Goal: Task Accomplishment & Management: Use online tool/utility

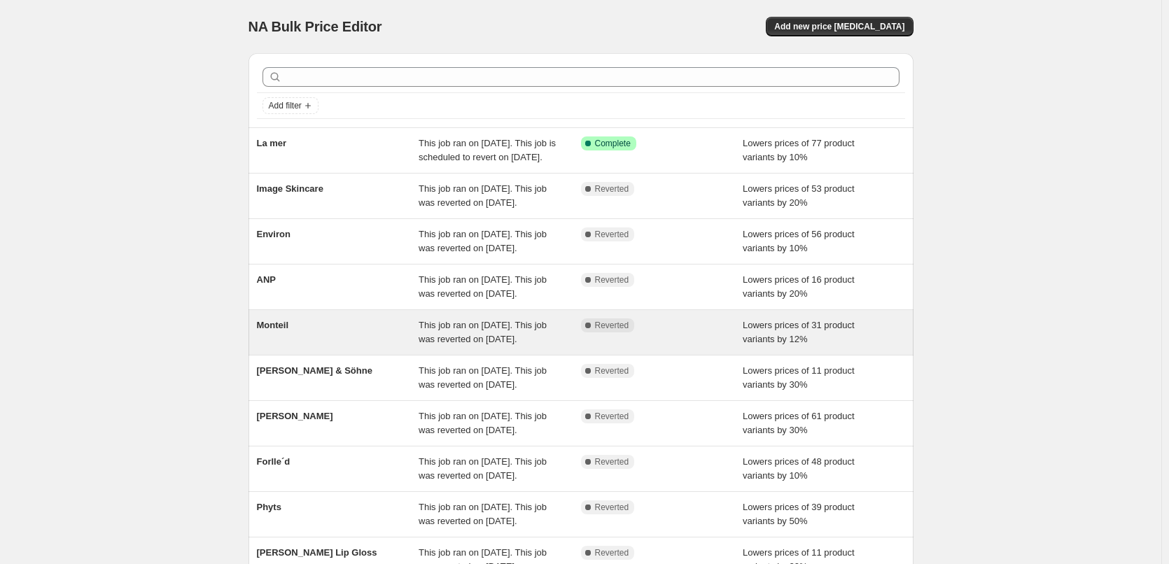
scroll to position [297, 0]
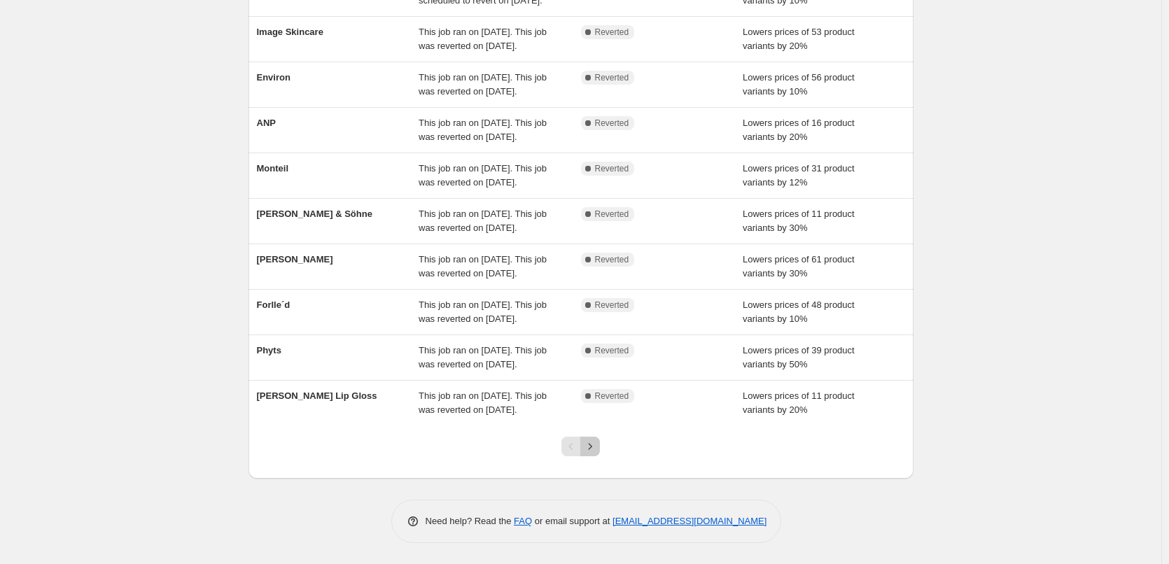
click at [600, 450] on button "Next" at bounding box center [590, 447] width 20 height 20
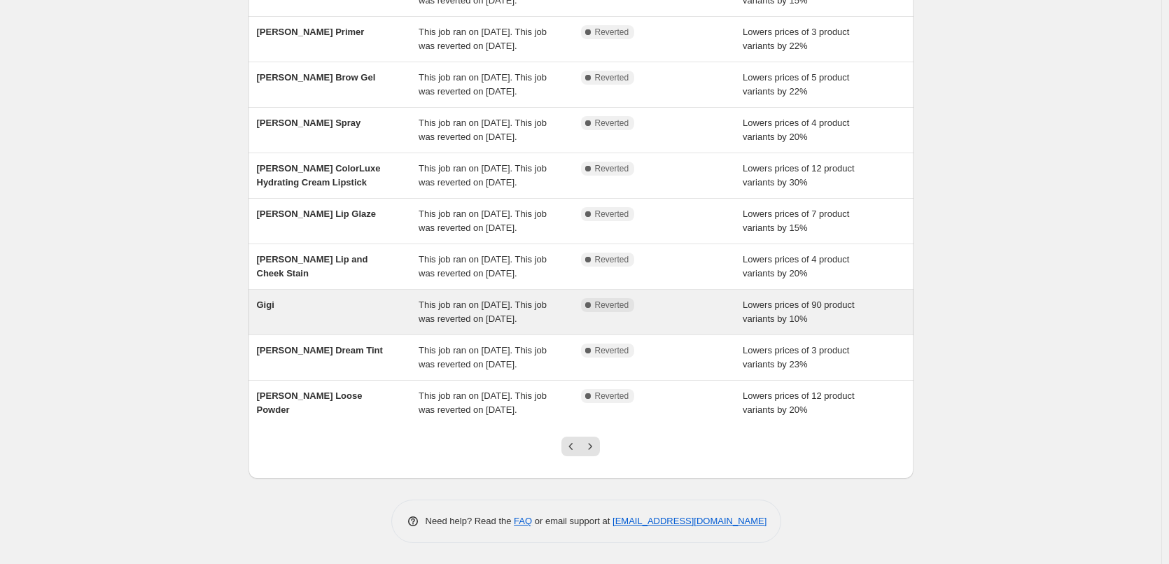
click at [311, 298] on div "Gigi" at bounding box center [338, 312] width 162 height 28
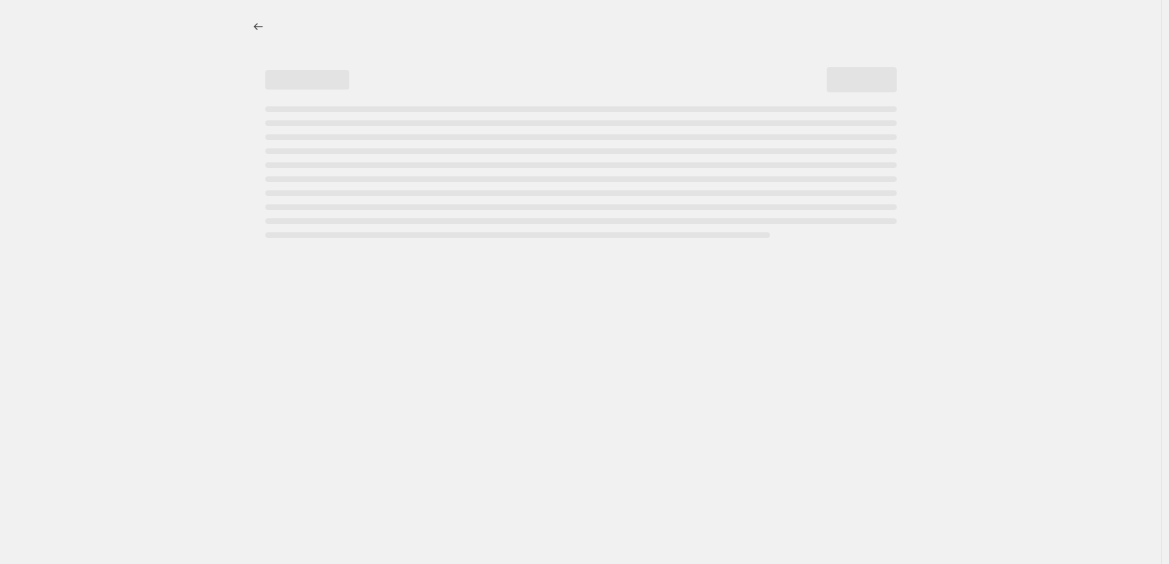
select select "percentage"
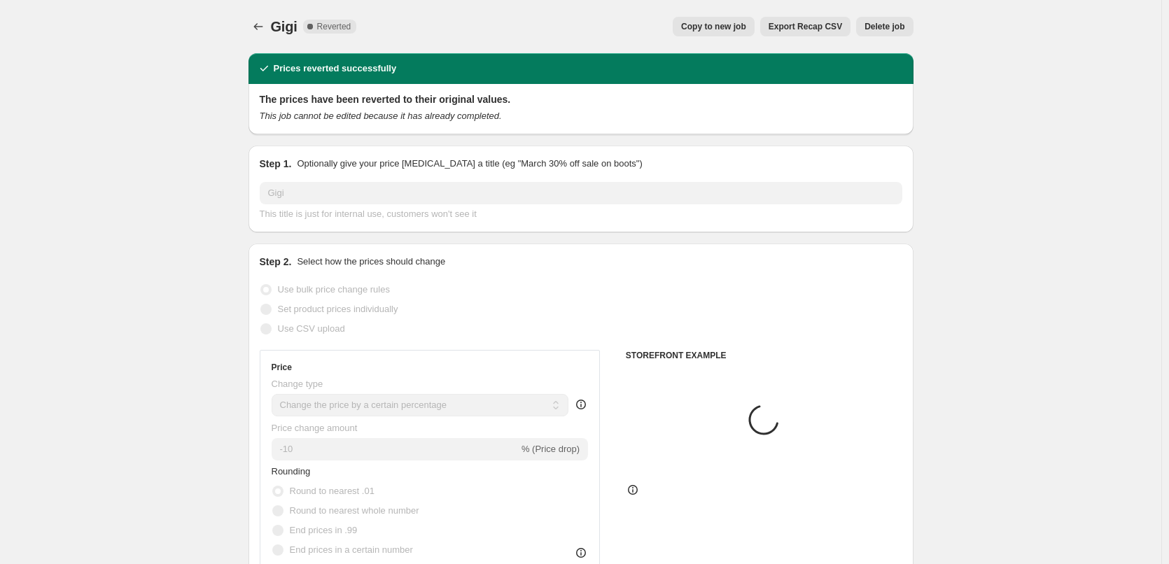
select select "vendor"
click at [746, 25] on span "Copy to new job" at bounding box center [713, 26] width 65 height 11
select select "percentage"
select select "vendor"
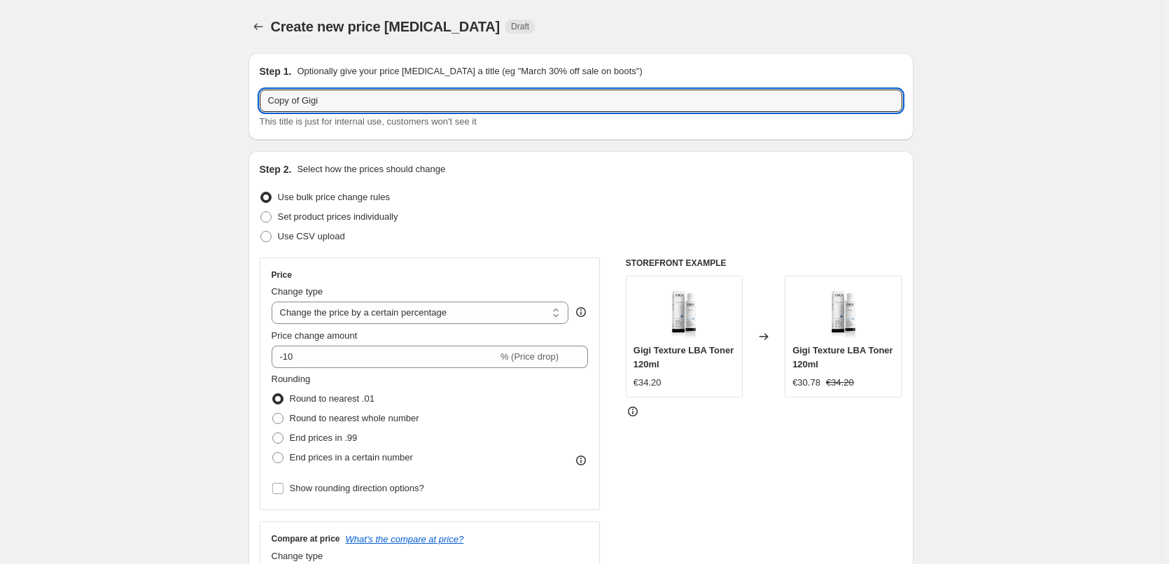
drag, startPoint x: 305, startPoint y: 98, endPoint x: 187, endPoint y: 98, distance: 118.3
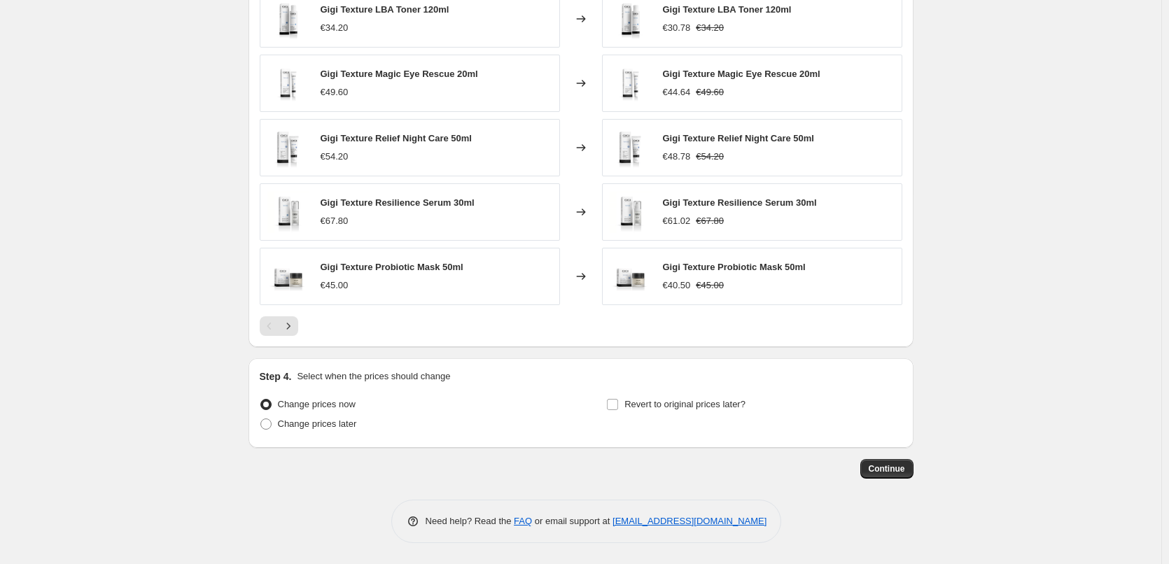
type input "Gigi"
click at [653, 392] on div "Step 4. Select when the prices should change Change prices now Change prices la…" at bounding box center [581, 403] width 643 height 67
click at [655, 399] on span "Revert to original prices later?" at bounding box center [685, 404] width 121 height 11
click at [618, 399] on input "Revert to original prices later?" at bounding box center [612, 404] width 11 height 11
checkbox input "true"
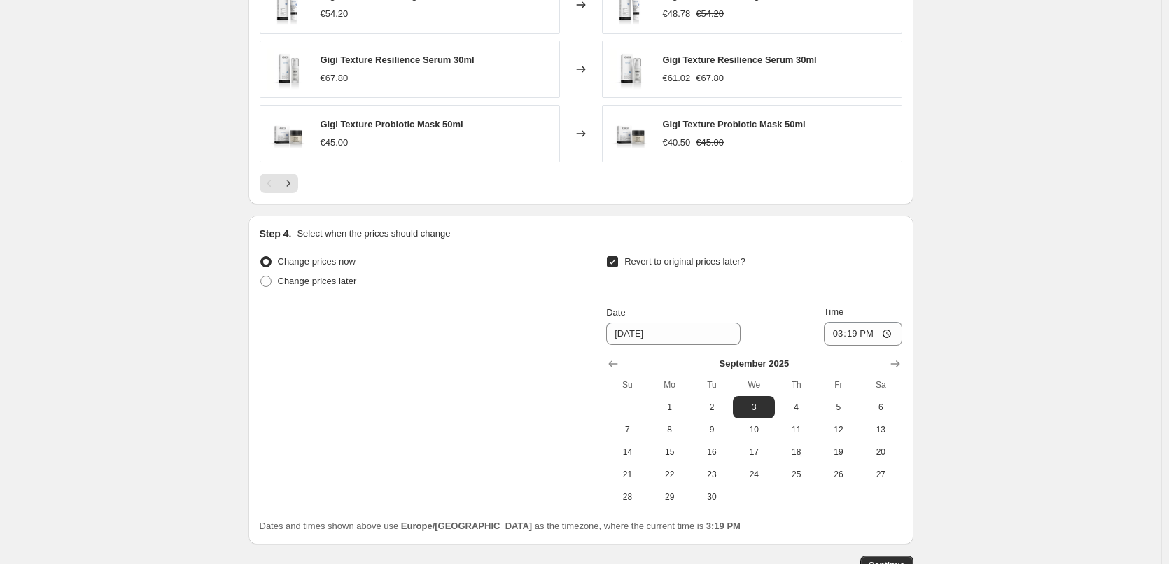
scroll to position [1233, 0]
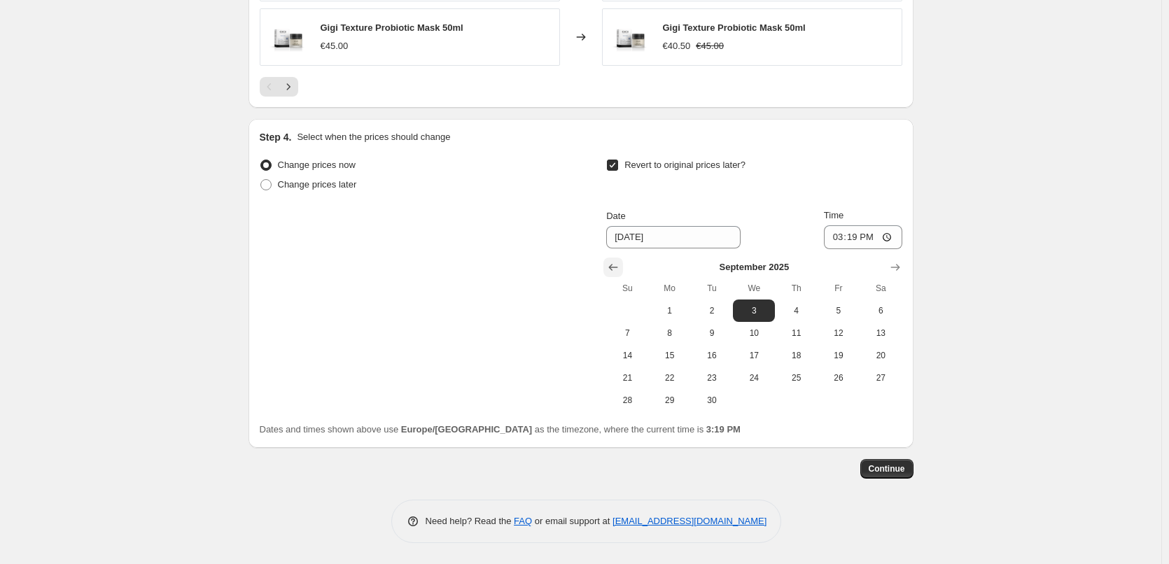
click at [614, 267] on icon "Show previous month, August 2025" at bounding box center [613, 267] width 9 height 7
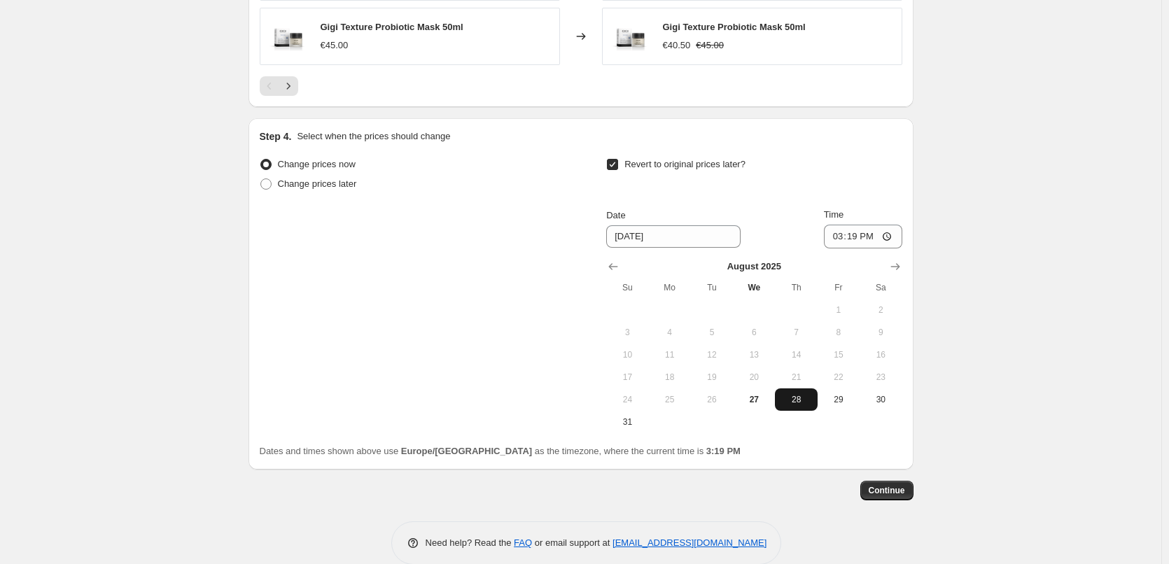
click at [808, 396] on span "28" at bounding box center [796, 399] width 31 height 11
type input "[DATE]"
click at [837, 239] on input "15:19" at bounding box center [863, 237] width 78 height 24
type input "03:00"
click at [875, 482] on button "Continue" at bounding box center [887, 491] width 53 height 20
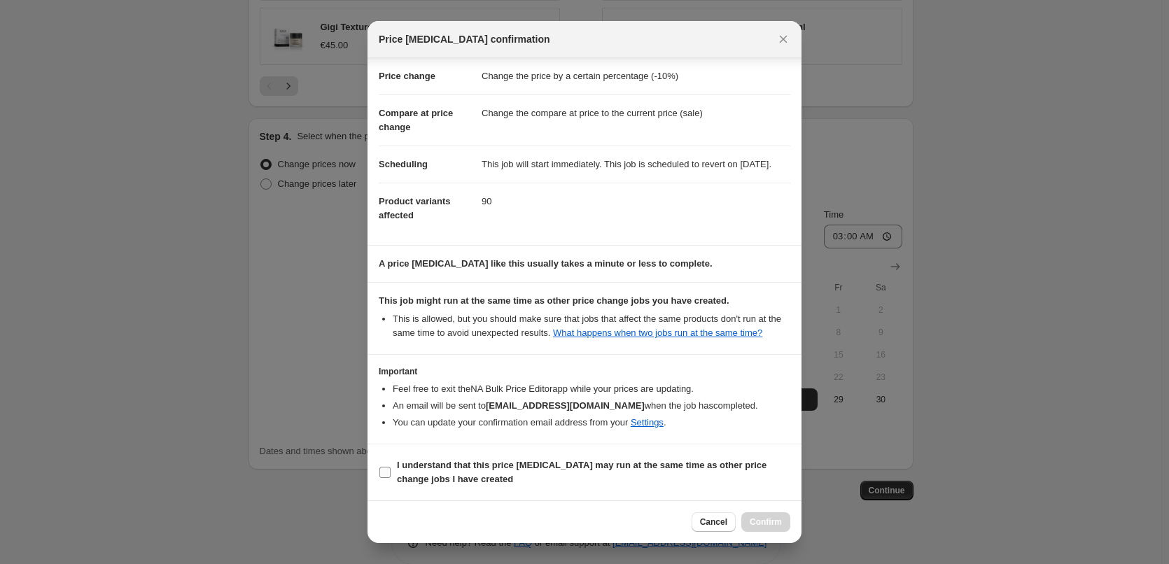
scroll to position [39, 0]
click at [416, 471] on b "I understand that this price [MEDICAL_DATA] may run at the same time as other p…" at bounding box center [582, 472] width 370 height 25
click at [391, 471] on input "I understand that this price [MEDICAL_DATA] may run at the same time as other p…" at bounding box center [385, 472] width 11 height 11
checkbox input "true"
click at [781, 522] on span "Confirm" at bounding box center [766, 522] width 32 height 11
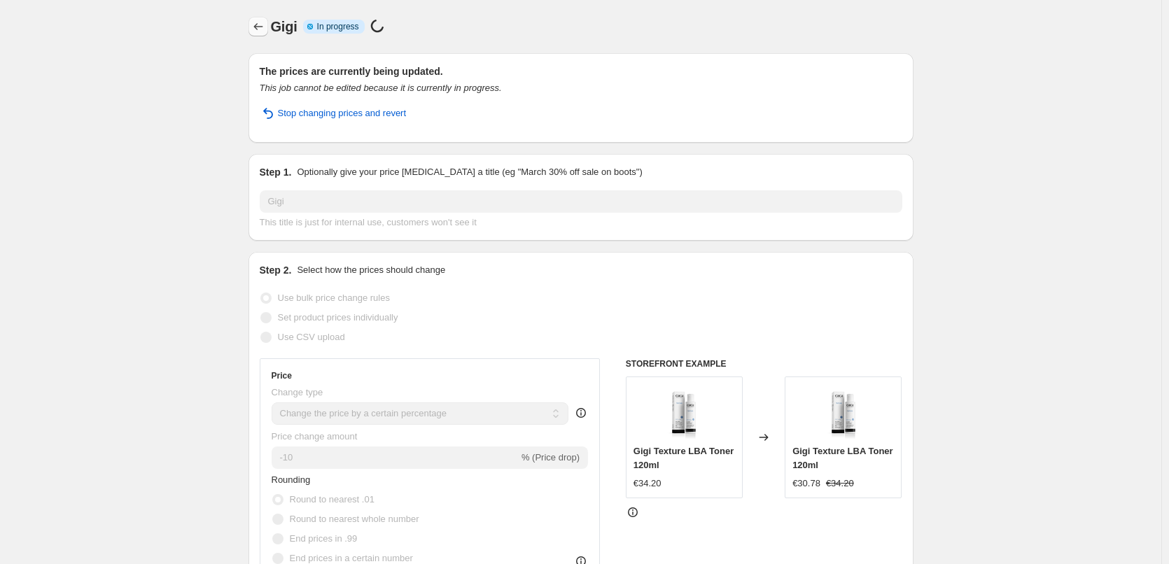
click at [265, 29] on icon "Price change jobs" at bounding box center [258, 27] width 14 height 14
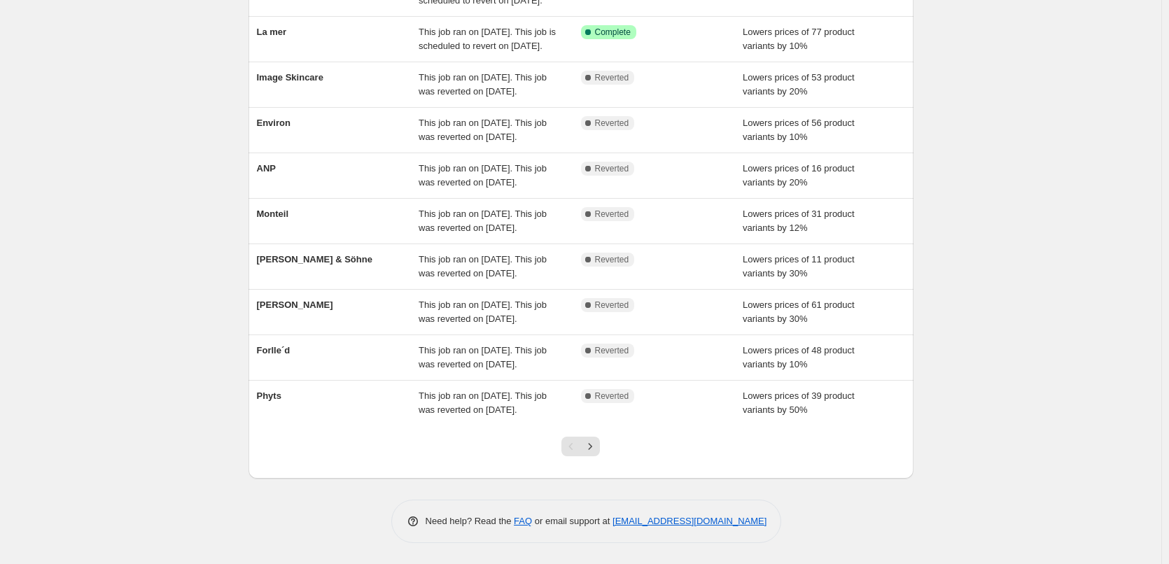
scroll to position [297, 0]
click at [600, 450] on button "Next" at bounding box center [590, 447] width 20 height 20
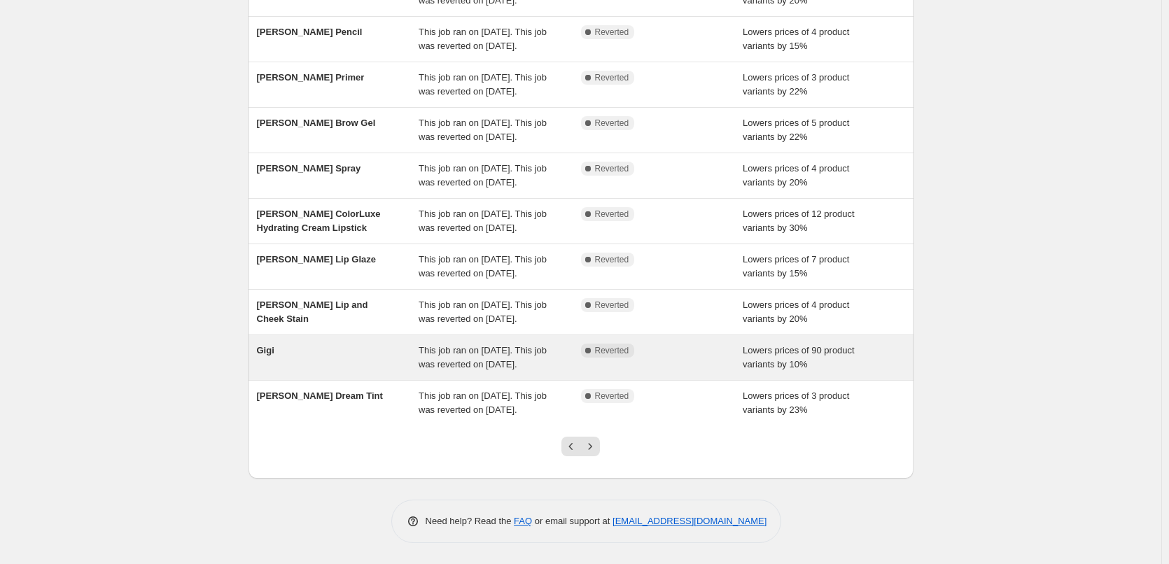
click at [285, 344] on div "Gigi" at bounding box center [338, 358] width 162 height 28
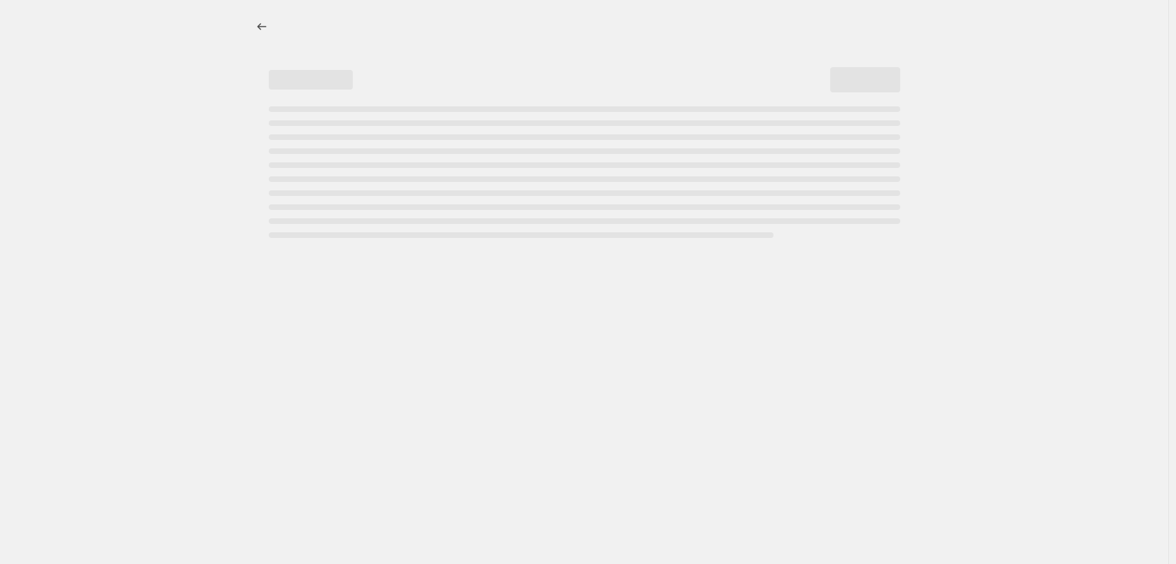
select select "percentage"
select select "vendor"
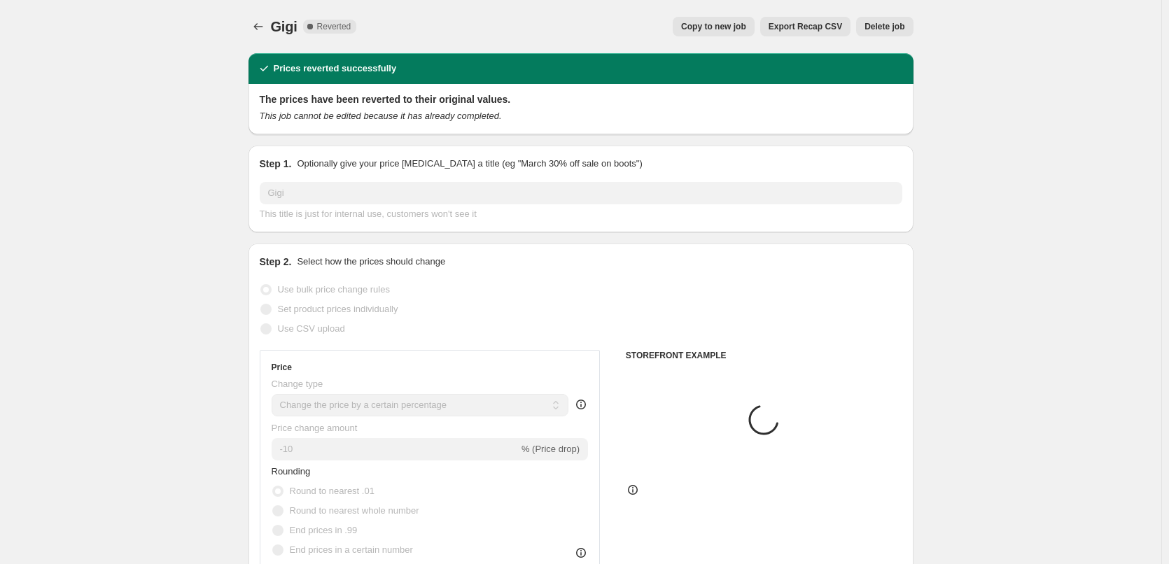
click at [893, 36] on button "Delete job" at bounding box center [884, 27] width 57 height 20
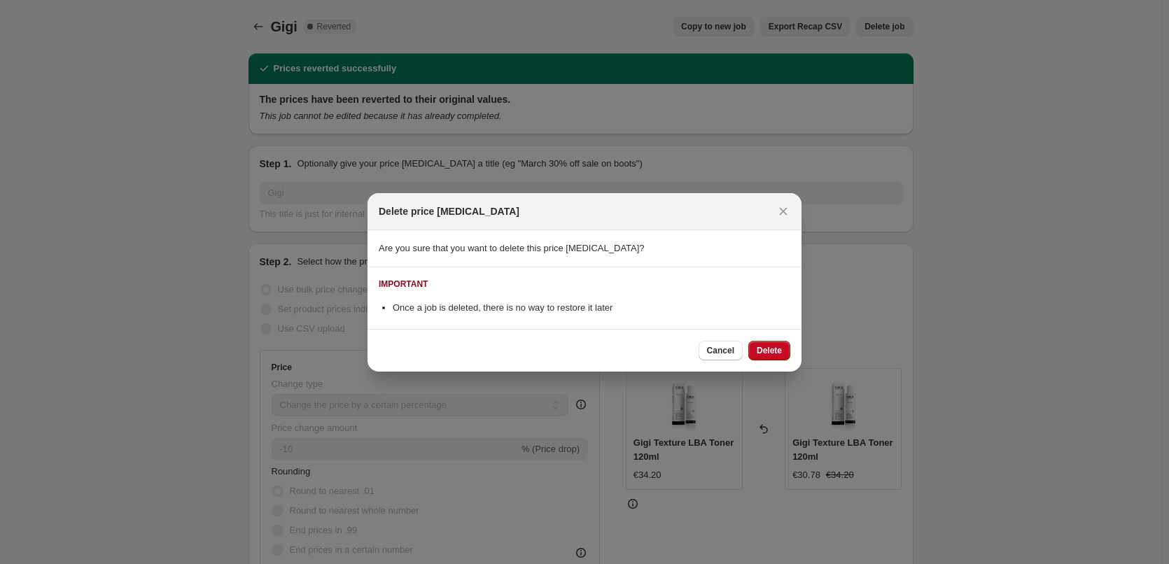
click at [787, 364] on div "Cancel Delete" at bounding box center [585, 350] width 434 height 43
click at [773, 352] on span "Delete" at bounding box center [769, 350] width 25 height 11
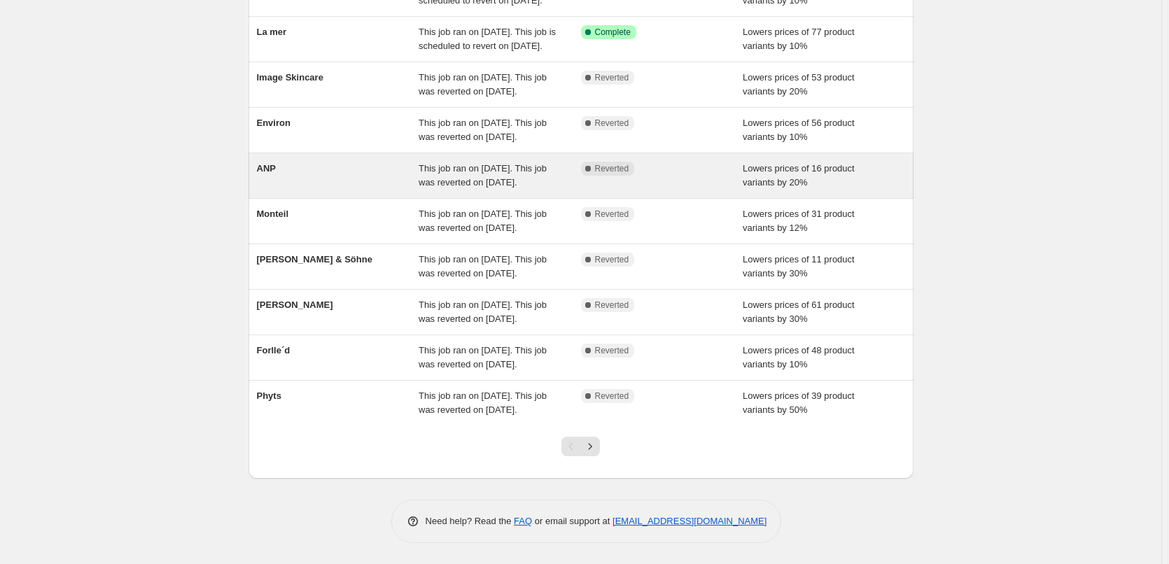
scroll to position [297, 0]
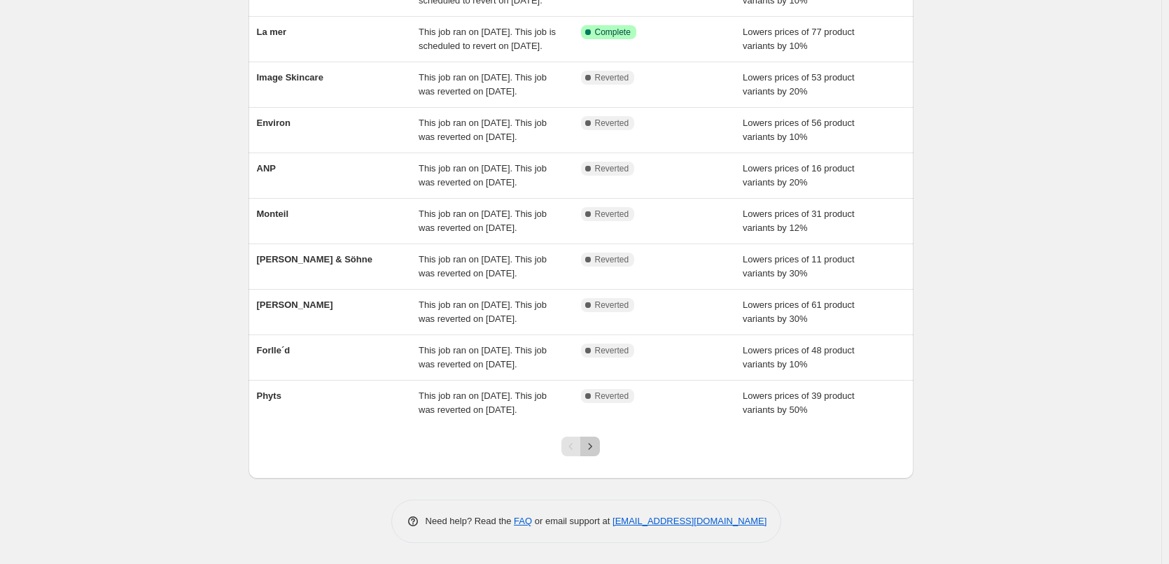
click at [598, 438] on button "Next" at bounding box center [590, 447] width 20 height 20
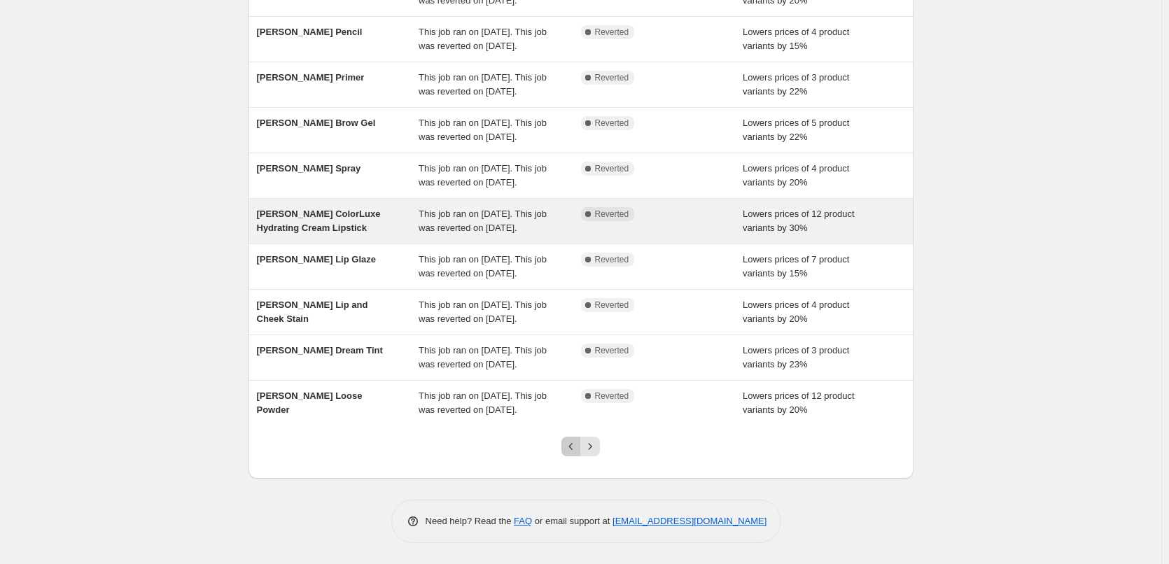
click at [576, 451] on icon "Previous" at bounding box center [571, 447] width 14 height 14
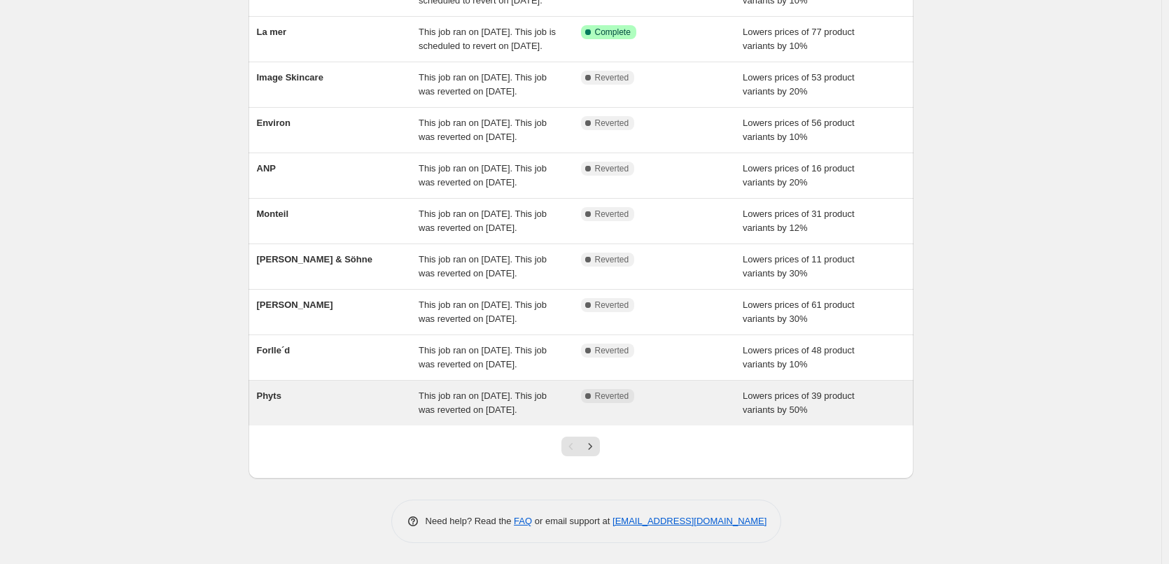
click at [275, 389] on div "Phyts" at bounding box center [338, 403] width 162 height 28
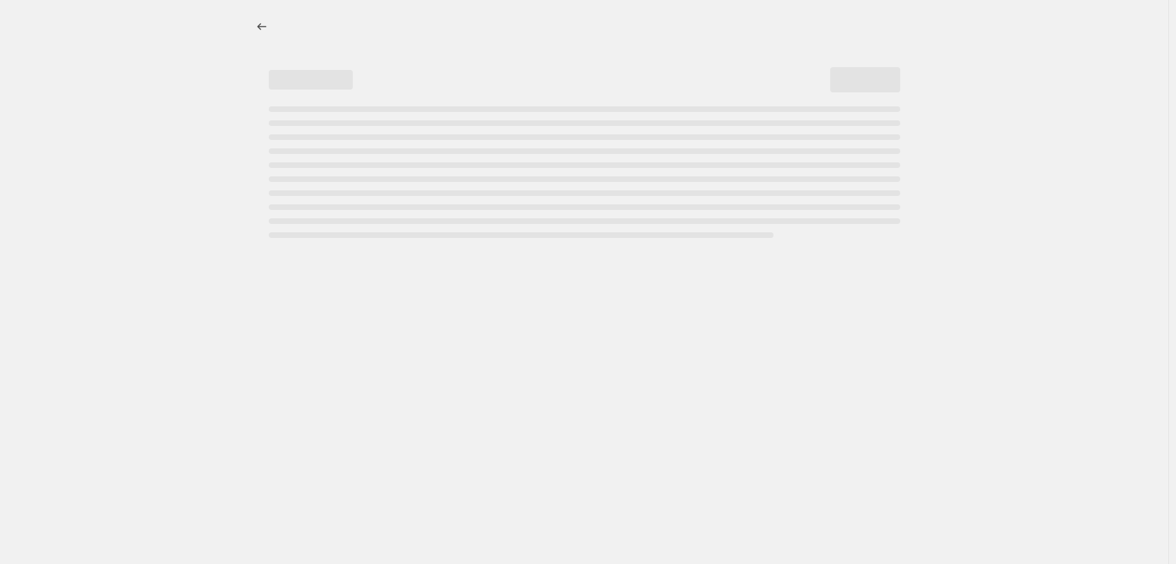
select select "percentage"
select select "vendor"
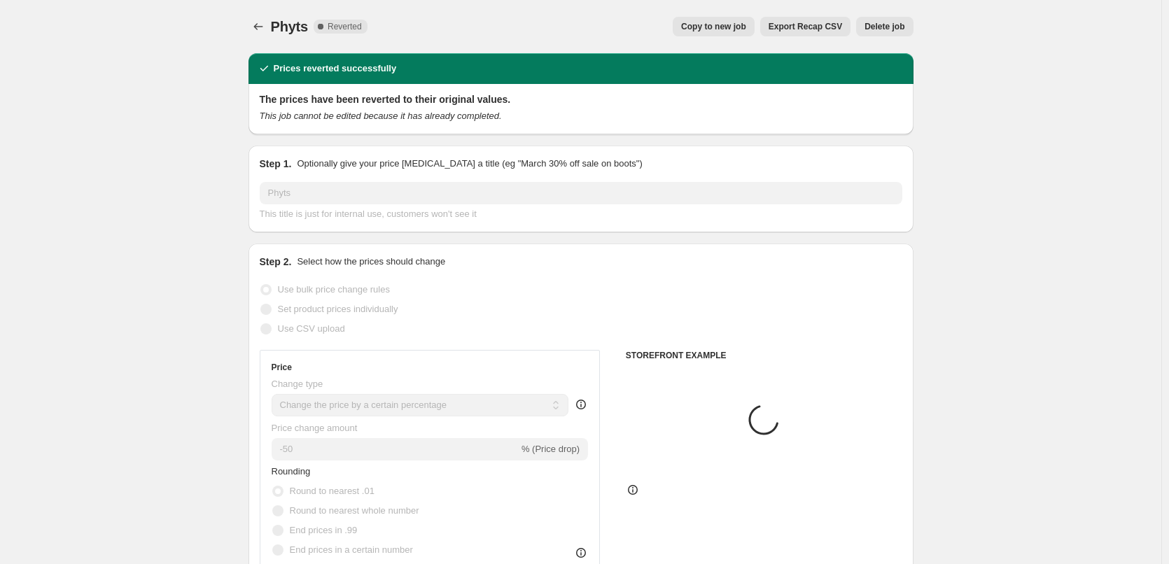
click at [746, 36] on div "Phyts. This page is ready Phyts Complete Reverted Copy to new job Export Recap …" at bounding box center [581, 26] width 665 height 53
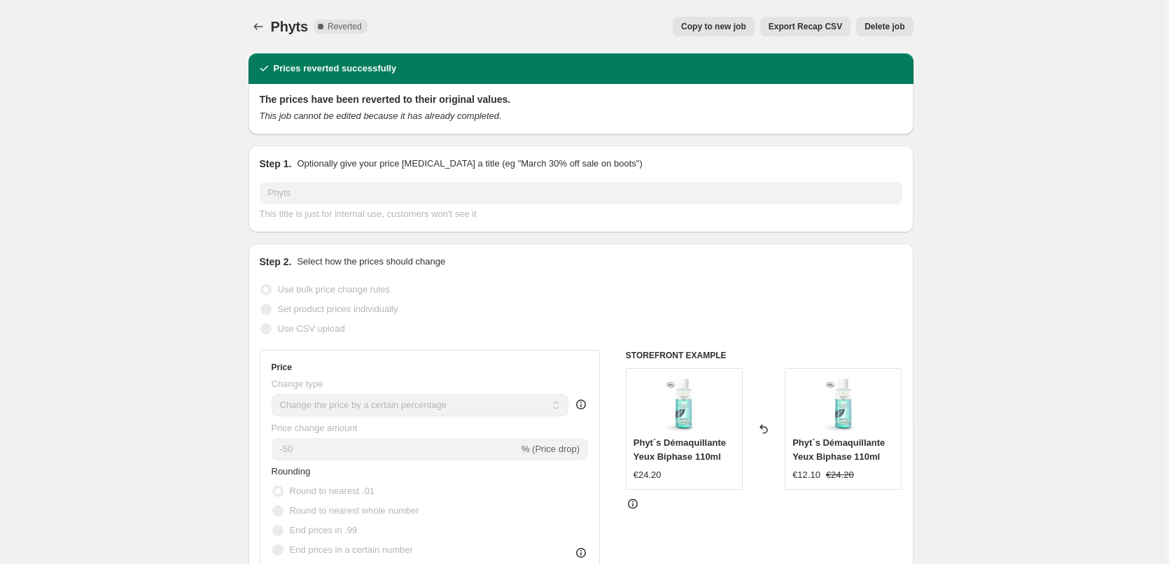
click at [744, 32] on button "Copy to new job" at bounding box center [714, 27] width 82 height 20
select select "percentage"
select select "vendor"
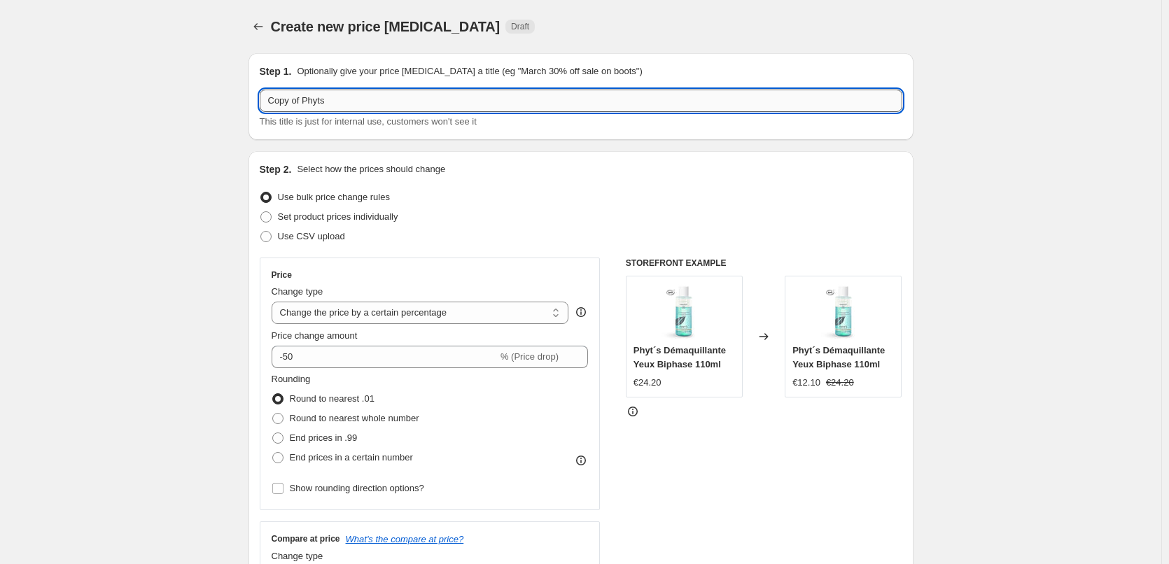
drag, startPoint x: 305, startPoint y: 105, endPoint x: 263, endPoint y: 104, distance: 42.7
click at [263, 104] on input "Copy of Phyts" at bounding box center [581, 101] width 643 height 22
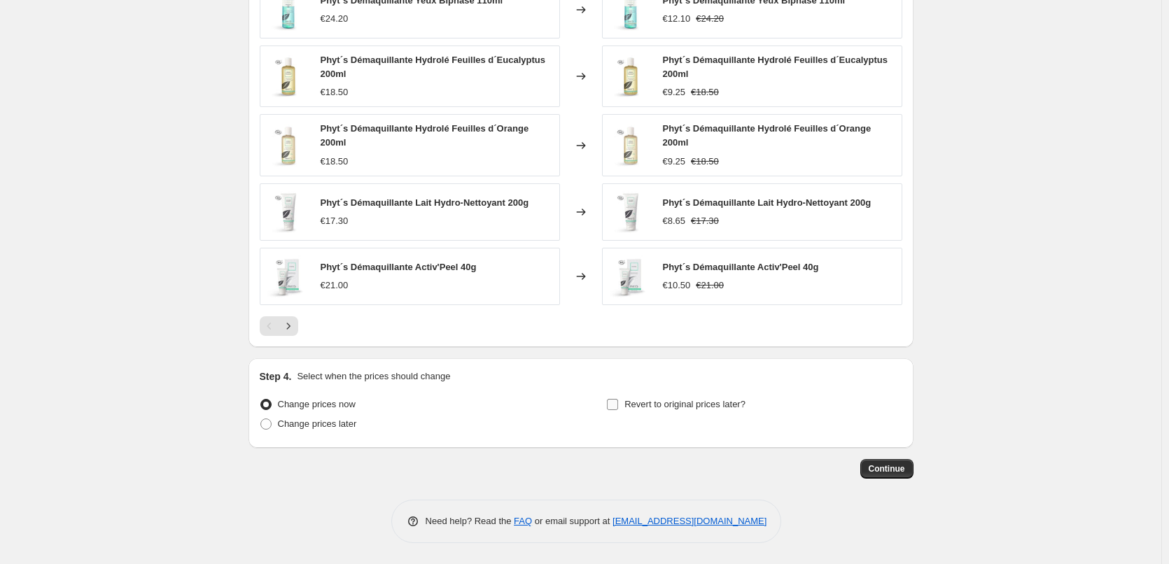
type input "Phyts"
click at [659, 402] on span "Revert to original prices later?" at bounding box center [685, 404] width 121 height 11
click at [618, 402] on input "Revert to original prices later?" at bounding box center [612, 404] width 11 height 11
checkbox input "true"
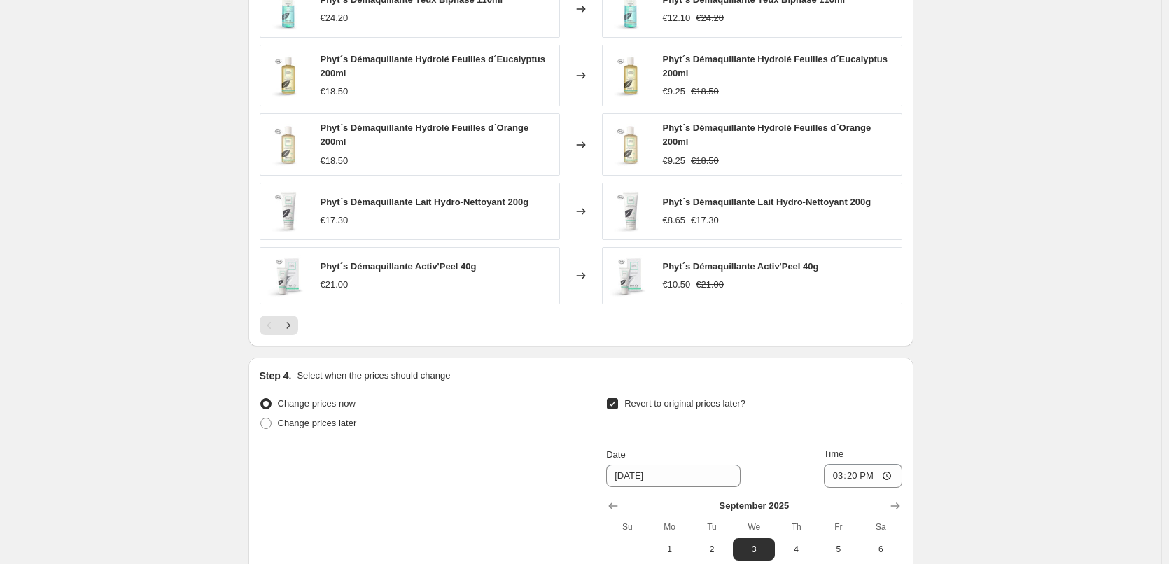
scroll to position [1242, 0]
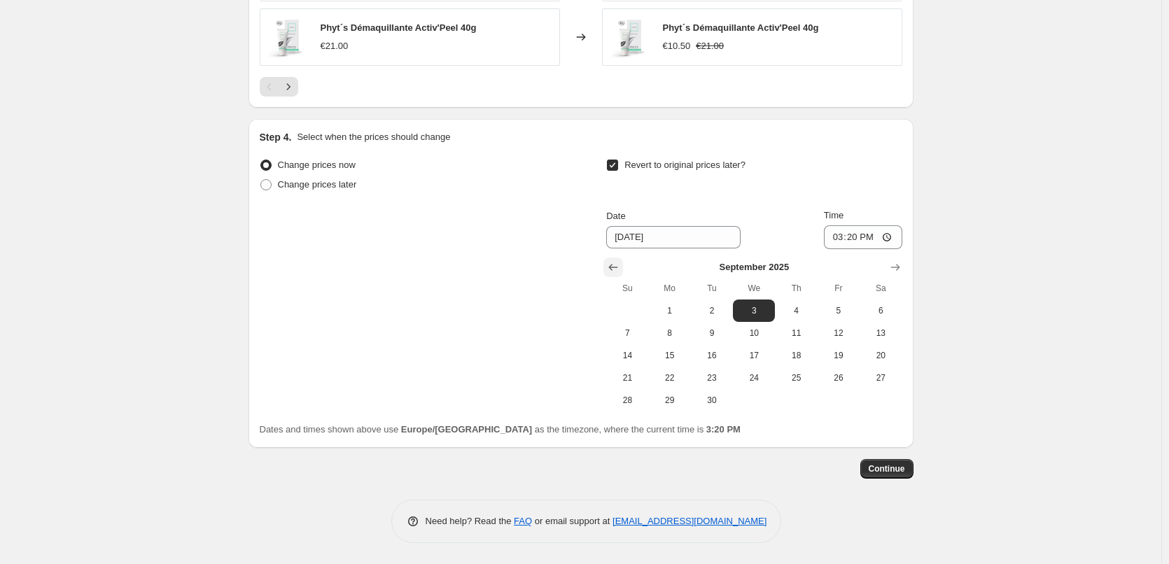
click at [616, 270] on icon "Show previous month, August 2025" at bounding box center [613, 267] width 9 height 7
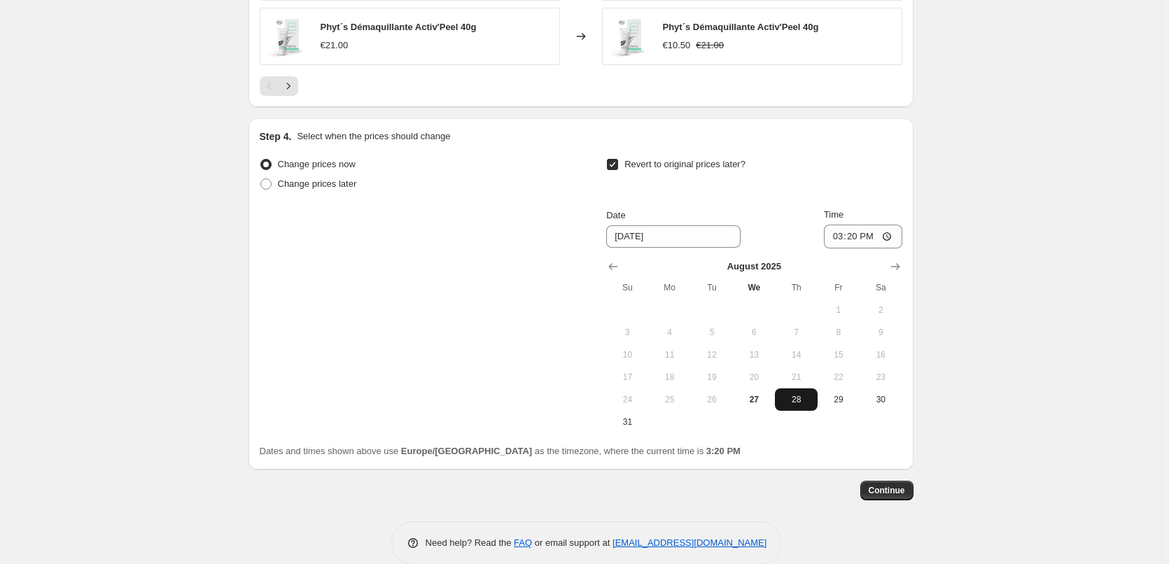
click at [791, 401] on span "28" at bounding box center [796, 399] width 31 height 11
type input "[DATE]"
click at [836, 235] on input "15:20" at bounding box center [863, 237] width 78 height 24
type input "03:00"
click at [909, 501] on button "Continue" at bounding box center [887, 491] width 53 height 20
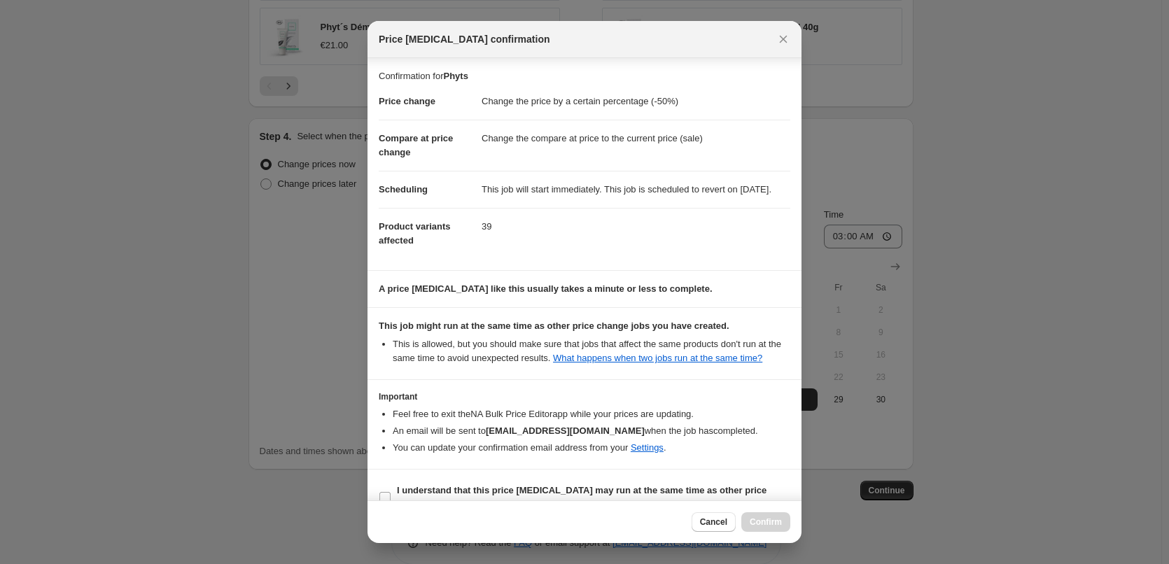
scroll to position [39, 0]
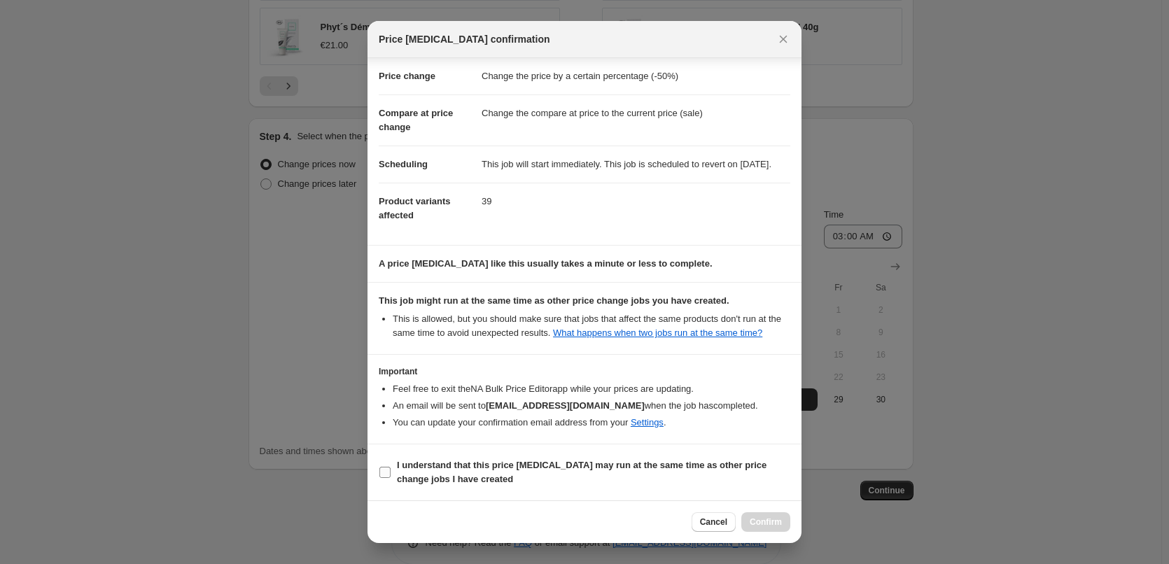
click at [444, 471] on span "I understand that this price [MEDICAL_DATA] may run at the same time as other p…" at bounding box center [594, 473] width 394 height 28
click at [391, 471] on input "I understand that this price [MEDICAL_DATA] may run at the same time as other p…" at bounding box center [385, 472] width 11 height 11
checkbox input "true"
click at [766, 526] on span "Confirm" at bounding box center [766, 522] width 32 height 11
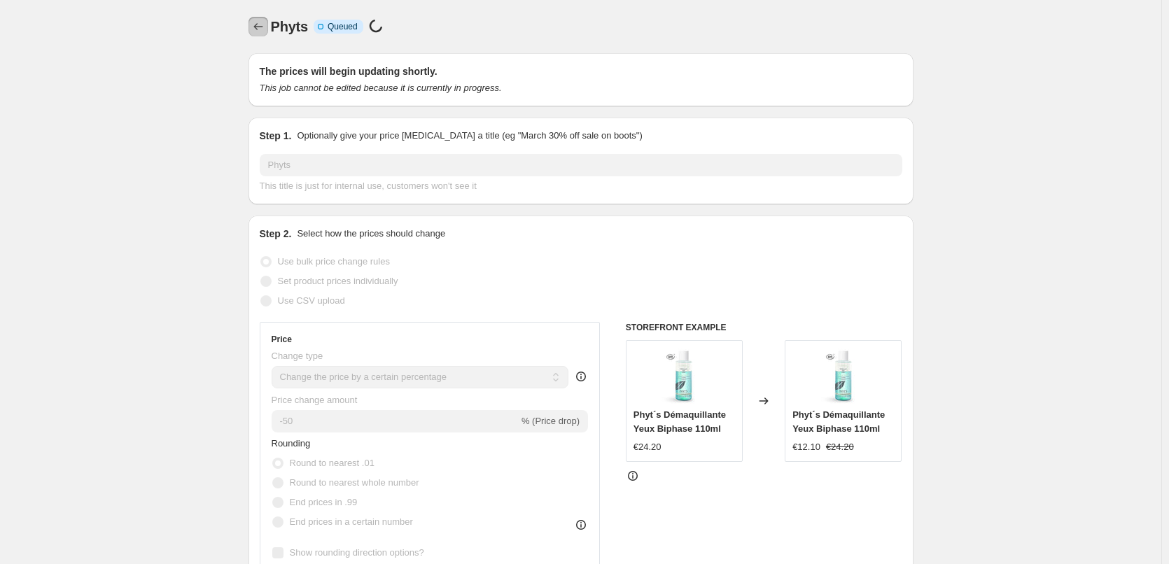
click at [263, 20] on icon "Price change jobs" at bounding box center [258, 27] width 14 height 14
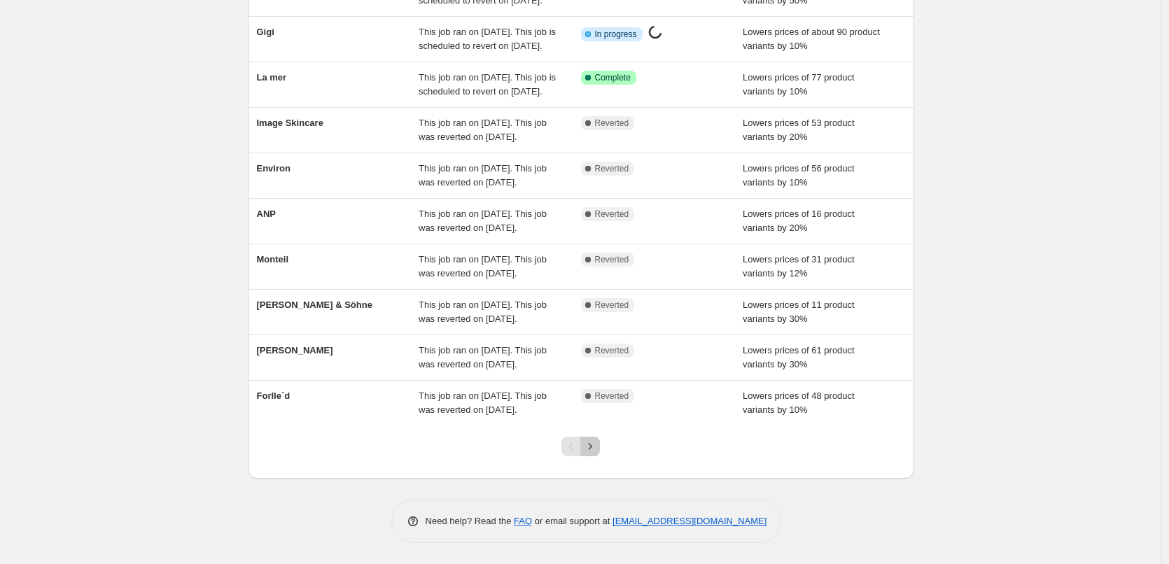
click at [595, 449] on icon "Next" at bounding box center [590, 447] width 14 height 14
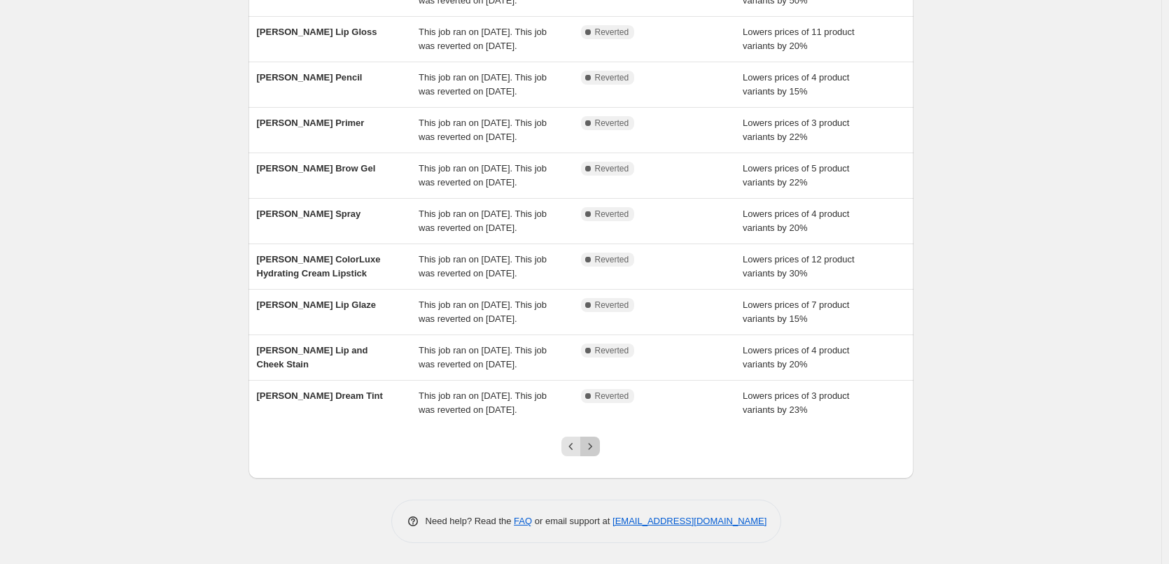
click at [595, 452] on icon "Next" at bounding box center [590, 447] width 14 height 14
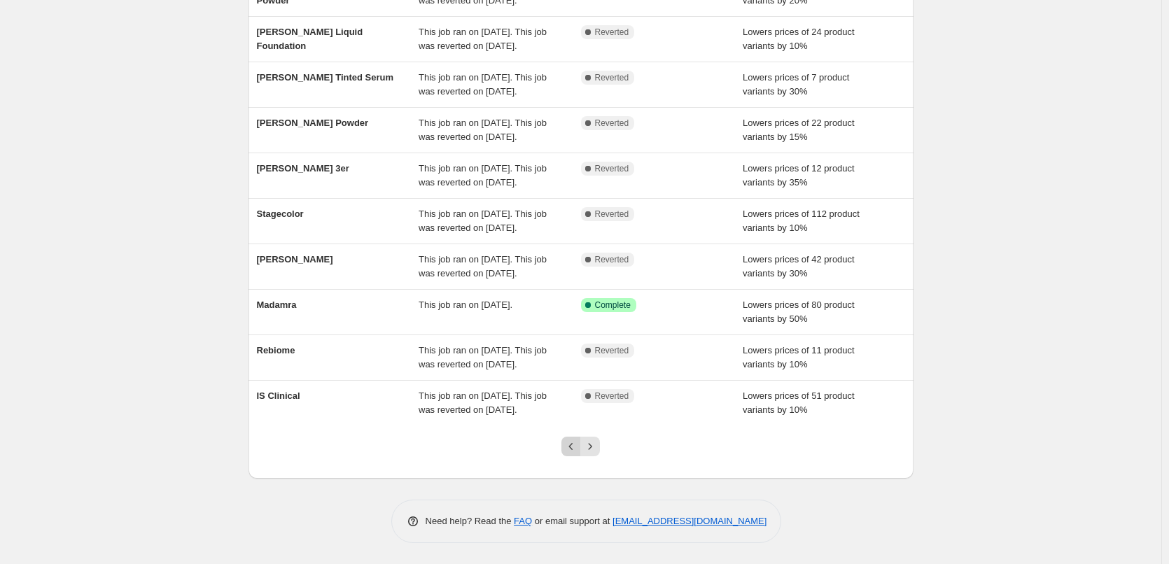
click at [578, 447] on icon "Previous" at bounding box center [571, 447] width 14 height 14
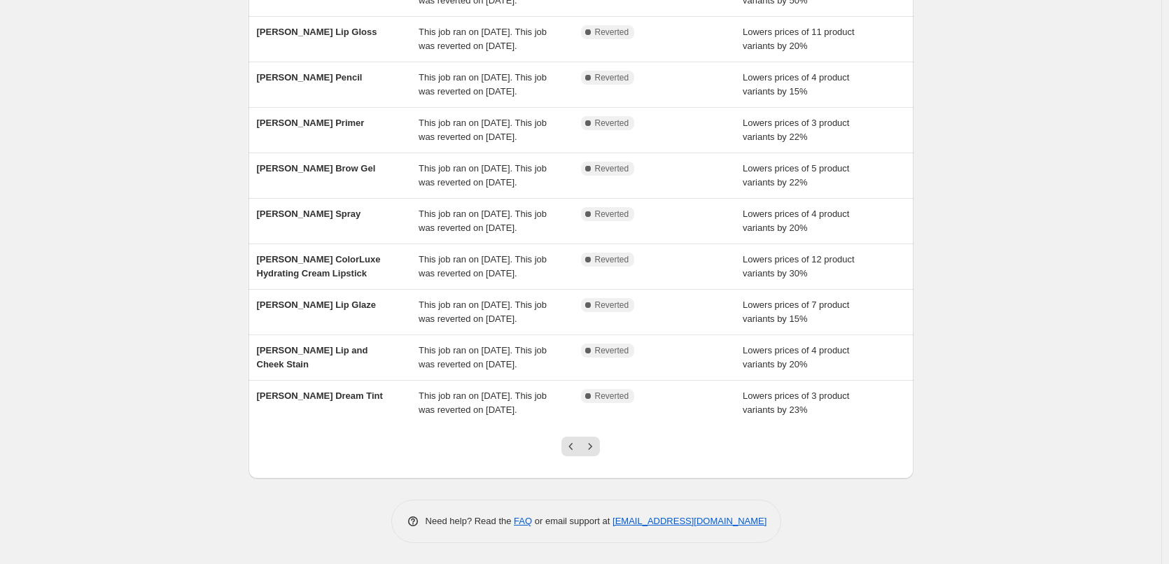
click at [578, 447] on icon "Previous" at bounding box center [571, 447] width 14 height 14
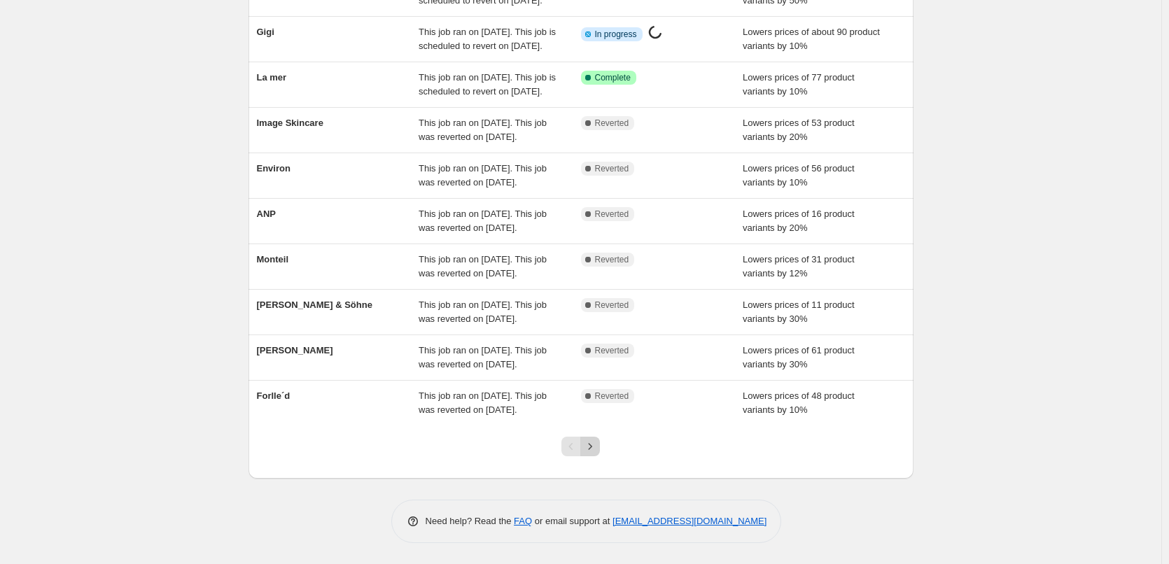
click at [594, 445] on icon "Next" at bounding box center [590, 447] width 14 height 14
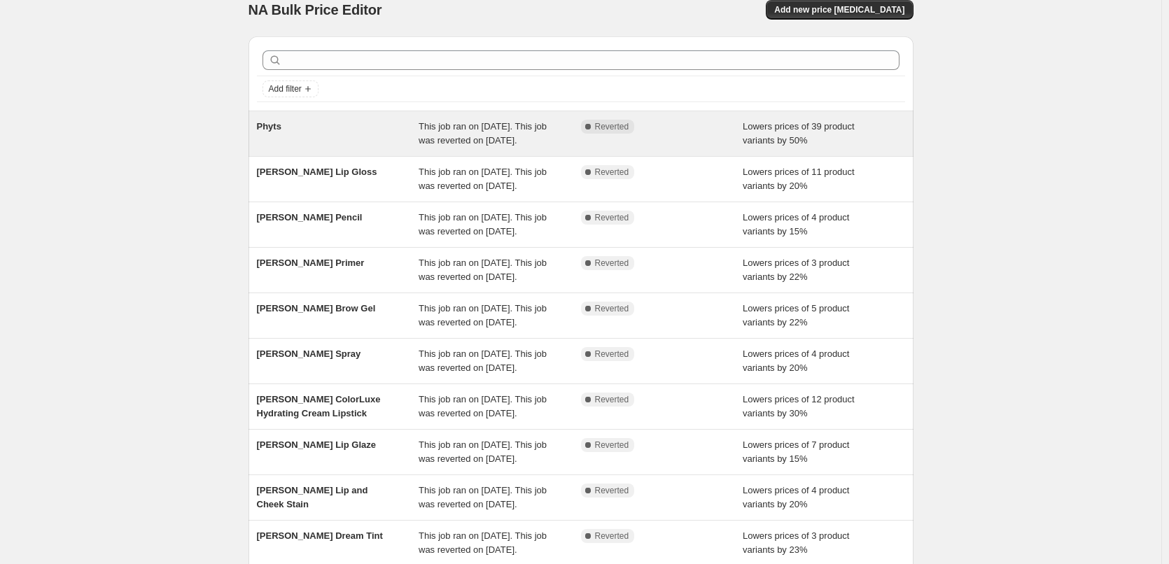
click at [271, 121] on span "Phyts" at bounding box center [269, 126] width 25 height 11
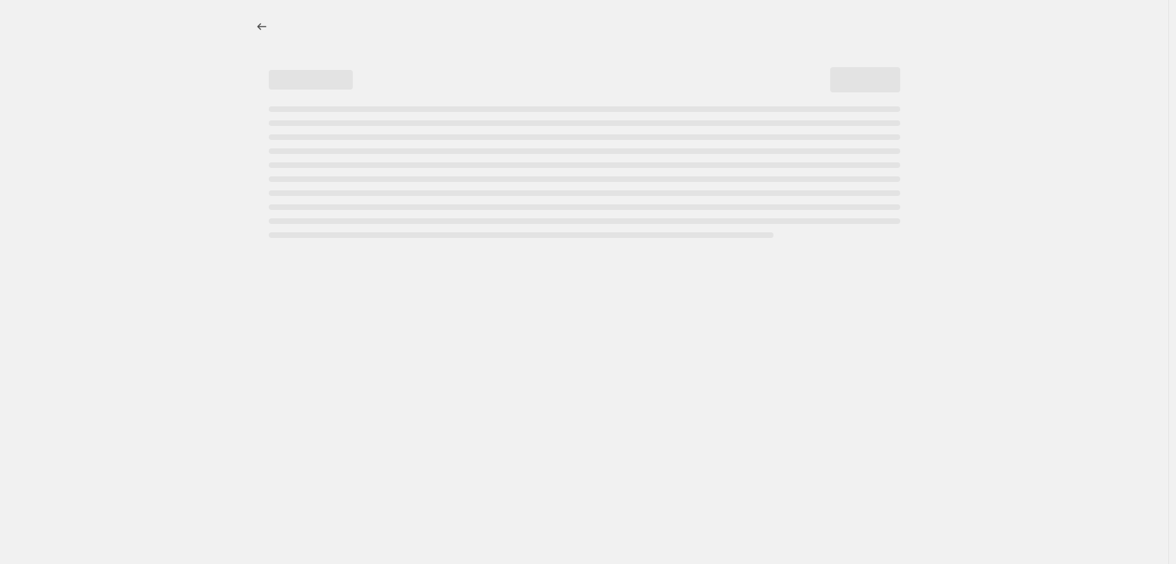
select select "percentage"
select select "vendor"
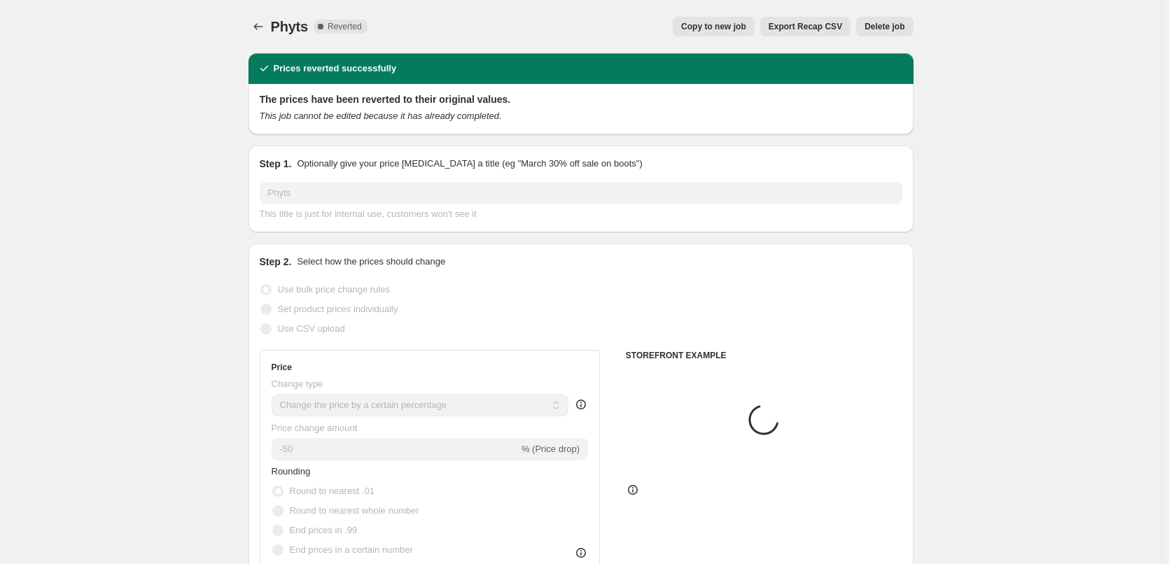
click at [883, 24] on span "Delete job" at bounding box center [885, 26] width 40 height 11
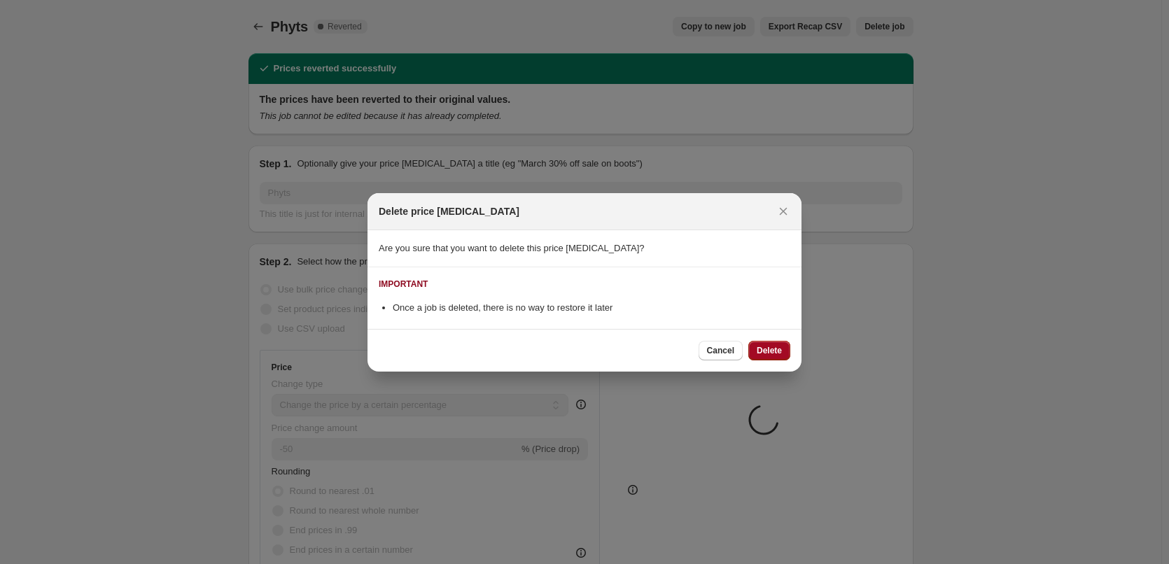
click at [779, 344] on button "Delete" at bounding box center [770, 351] width 42 height 20
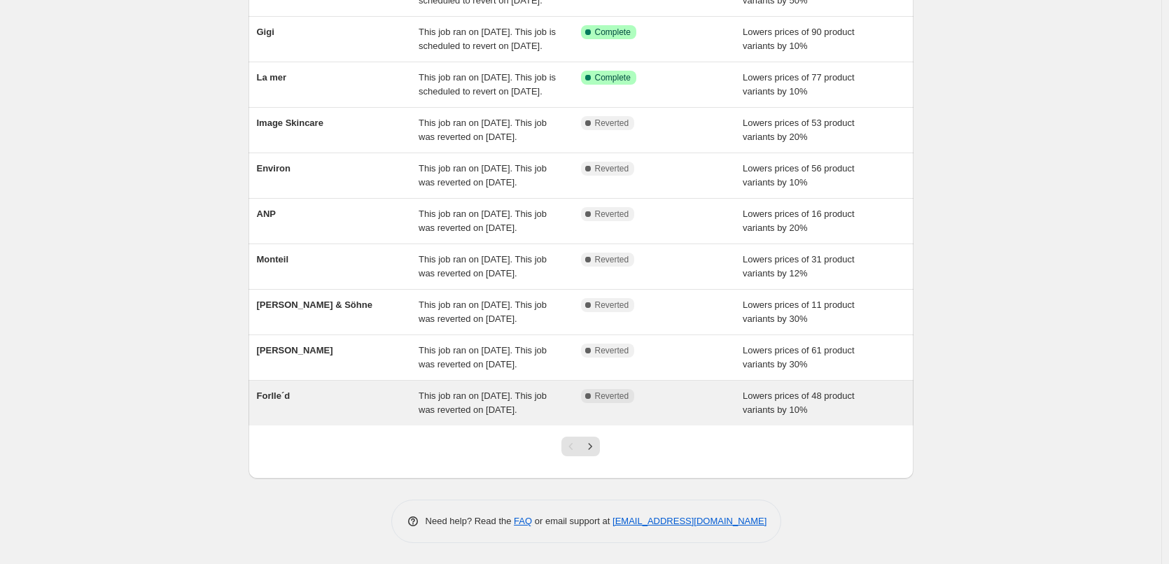
scroll to position [297, 0]
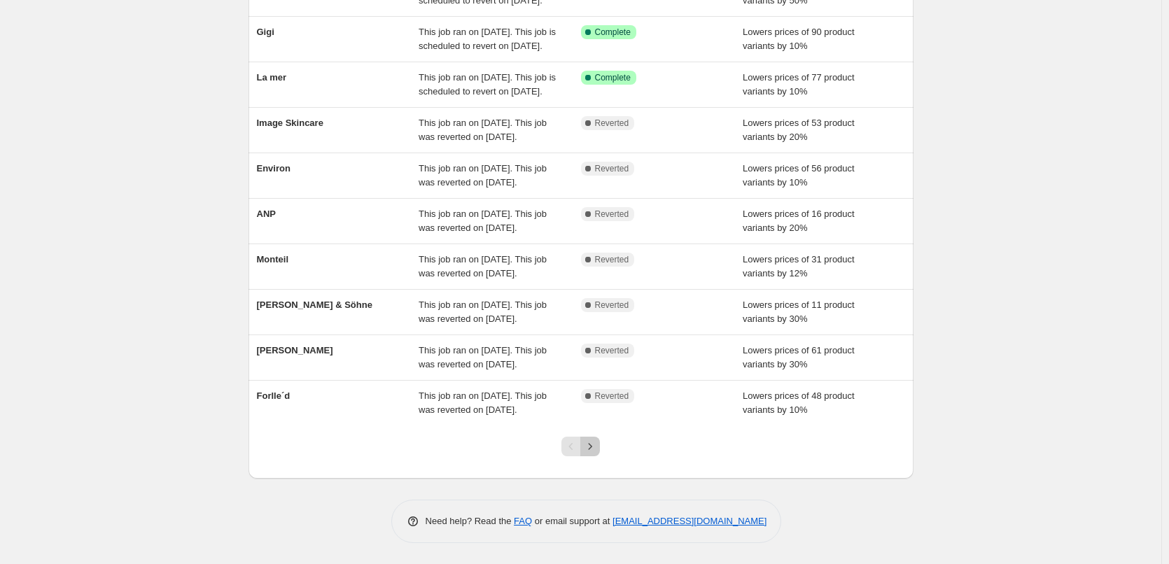
click at [599, 440] on button "Next" at bounding box center [590, 447] width 20 height 20
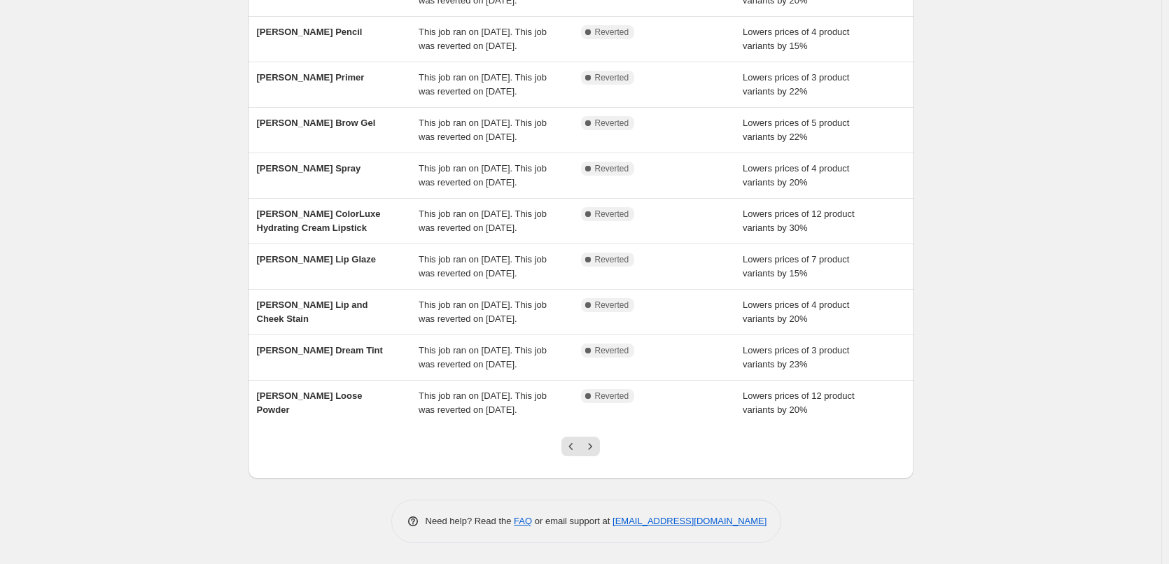
click at [597, 442] on icon "Next" at bounding box center [590, 447] width 14 height 14
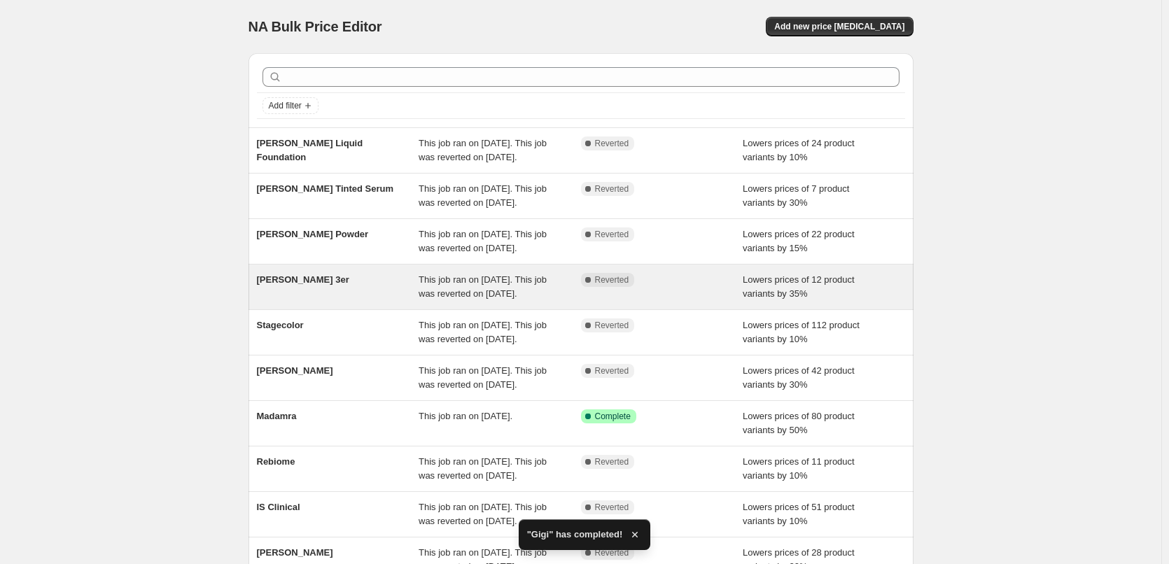
scroll to position [241, 0]
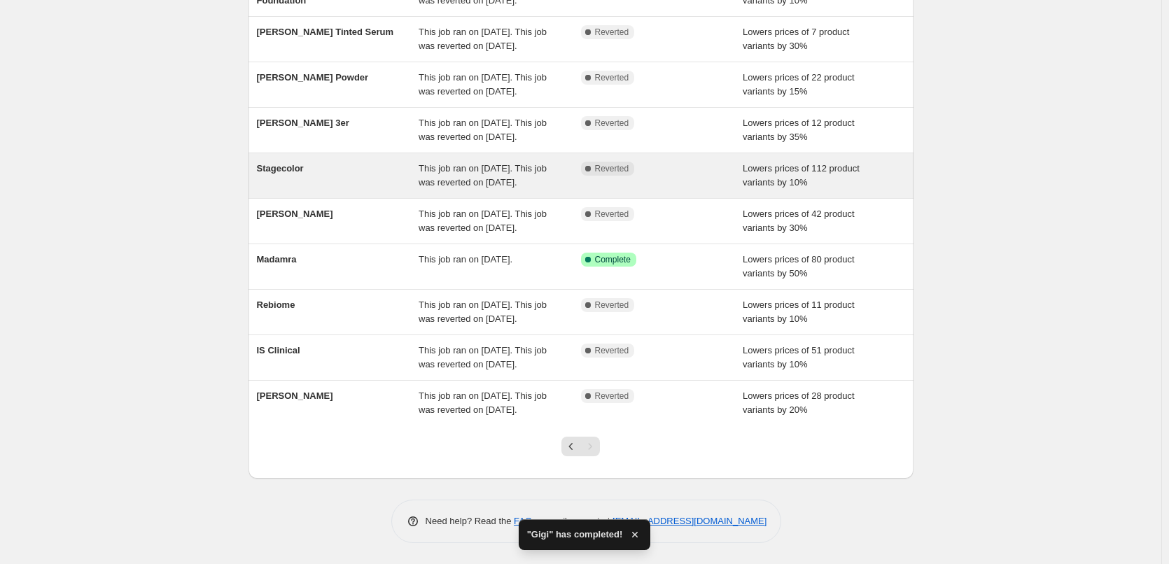
click at [285, 162] on div "Stagecolor" at bounding box center [338, 176] width 162 height 28
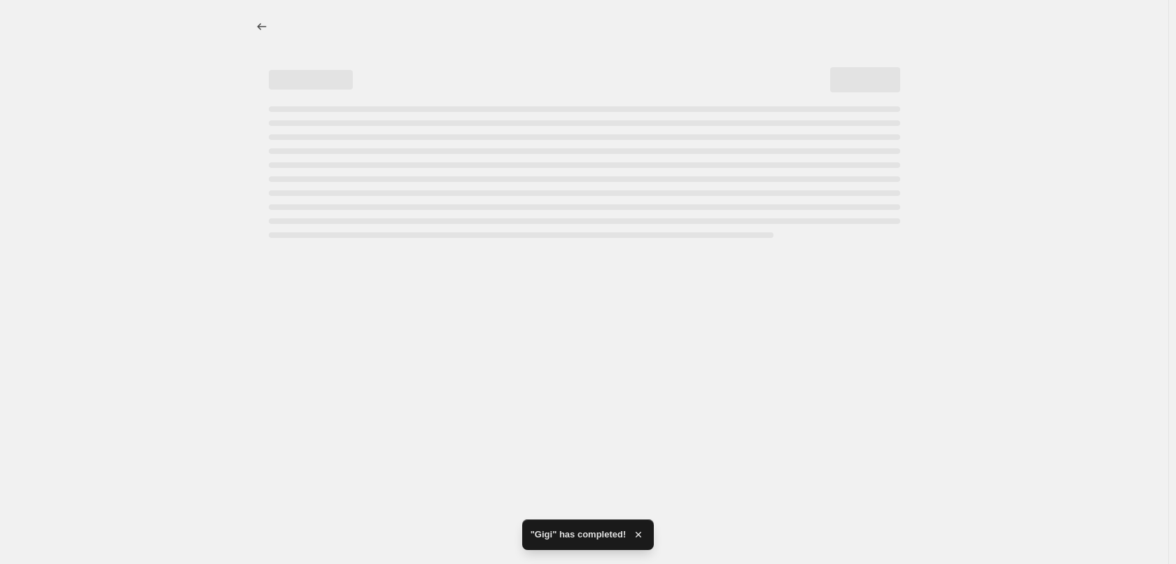
select select "percentage"
select select "vendor"
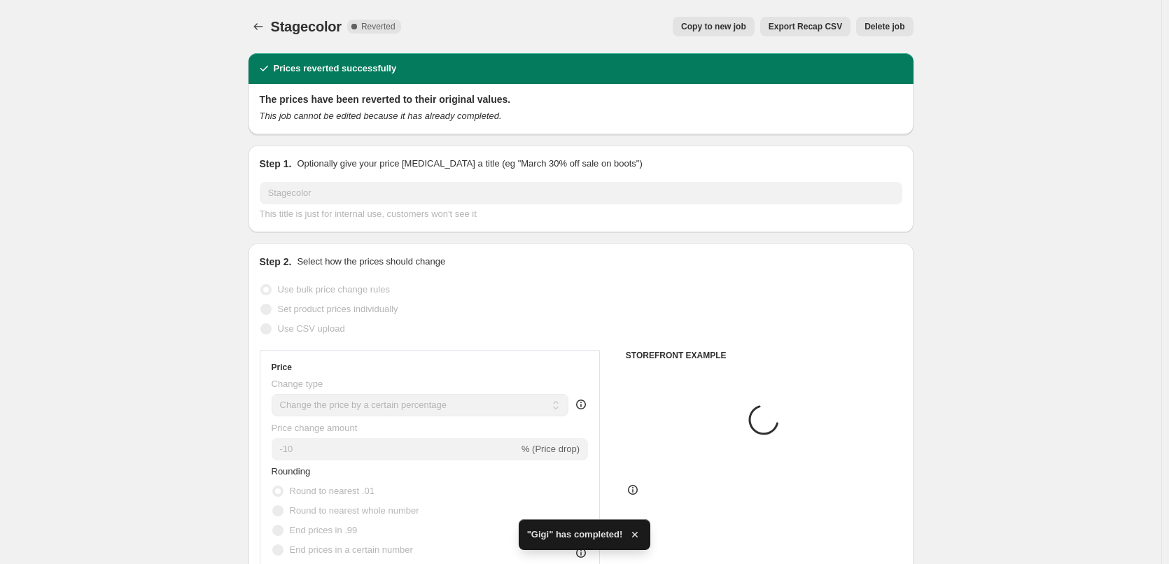
click at [739, 34] on button "Copy to new job" at bounding box center [714, 27] width 82 height 20
select select "percentage"
select select "vendor"
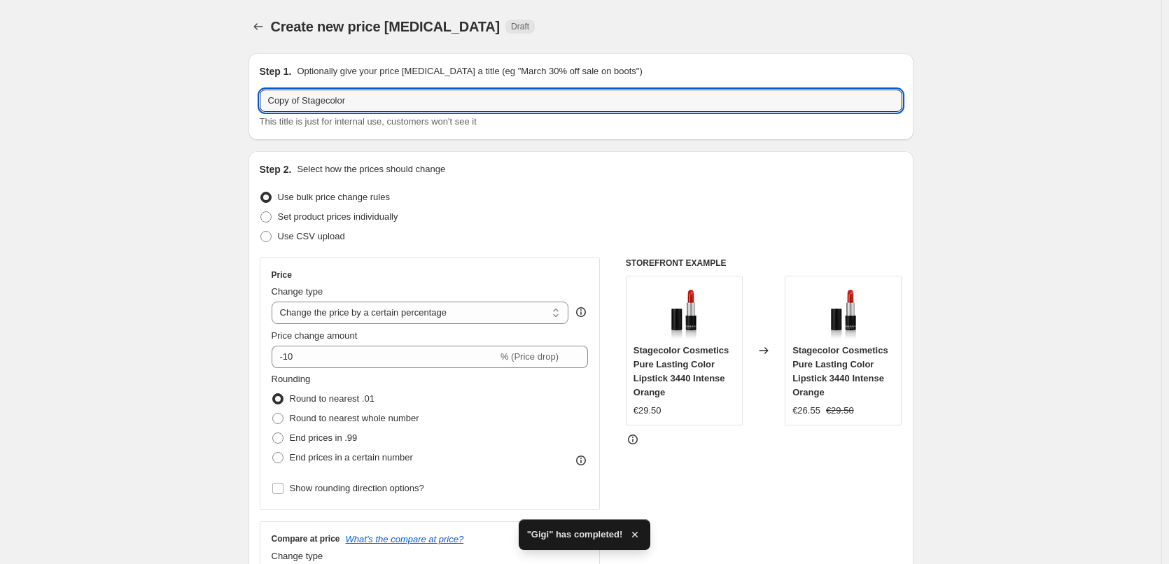
drag, startPoint x: 306, startPoint y: 102, endPoint x: 207, endPoint y: 112, distance: 99.9
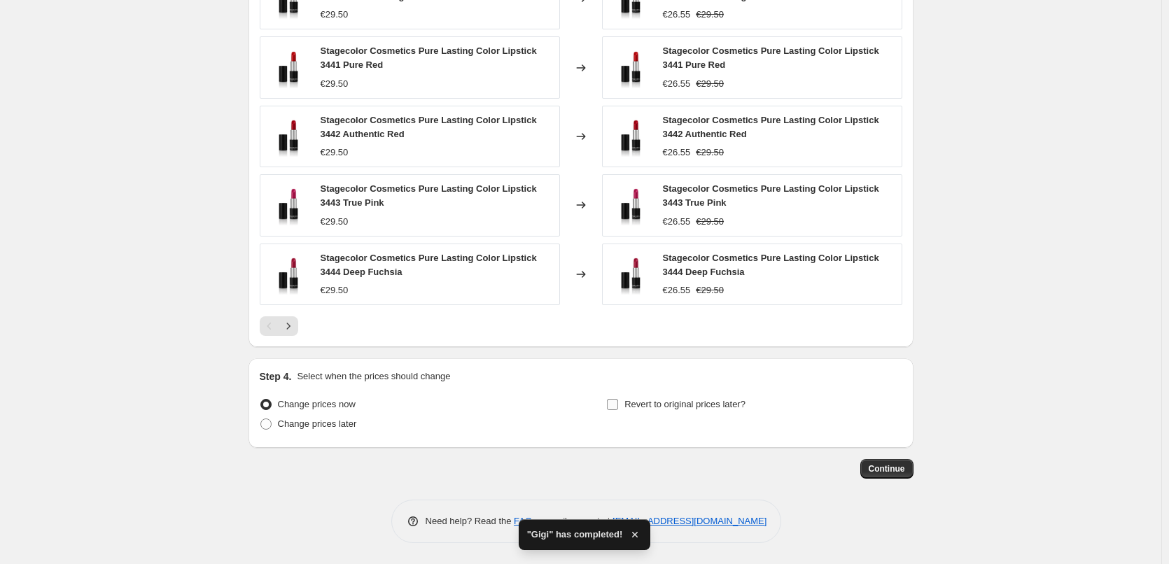
type input "Stagecolor"
click at [647, 400] on span "Revert to original prices later?" at bounding box center [685, 404] width 121 height 11
click at [618, 400] on input "Revert to original prices later?" at bounding box center [612, 404] width 11 height 11
checkbox input "true"
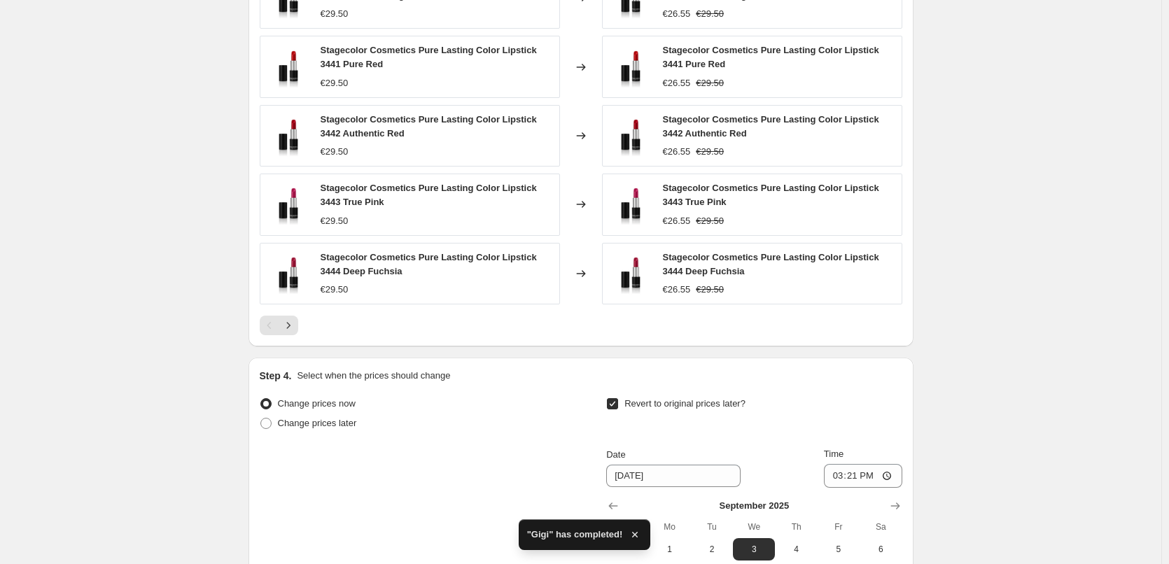
scroll to position [1256, 0]
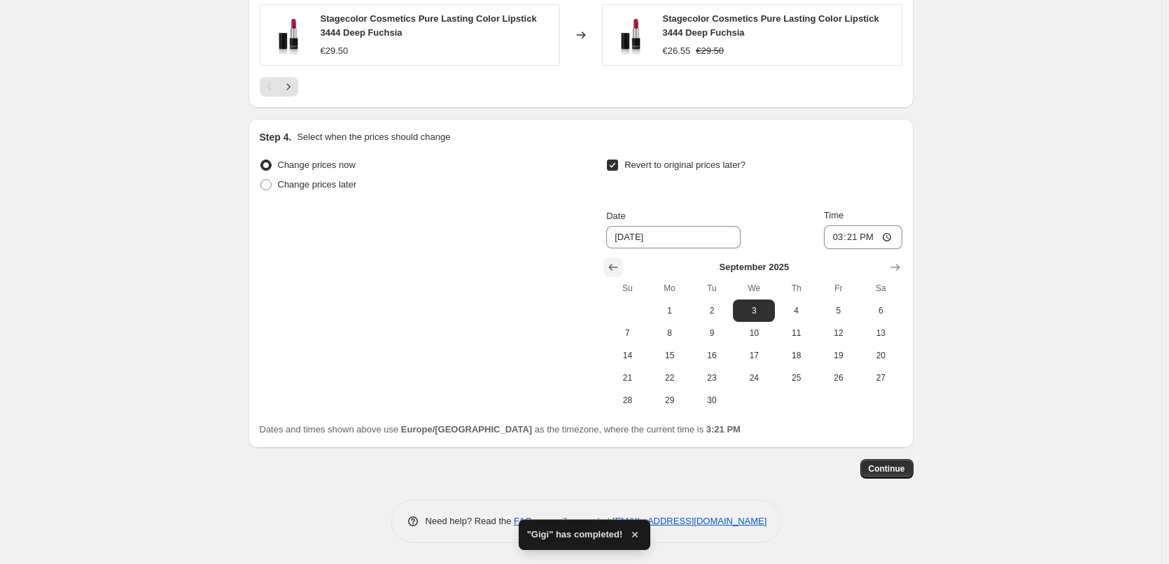
click at [619, 274] on icon "Show previous month, August 2025" at bounding box center [613, 267] width 14 height 14
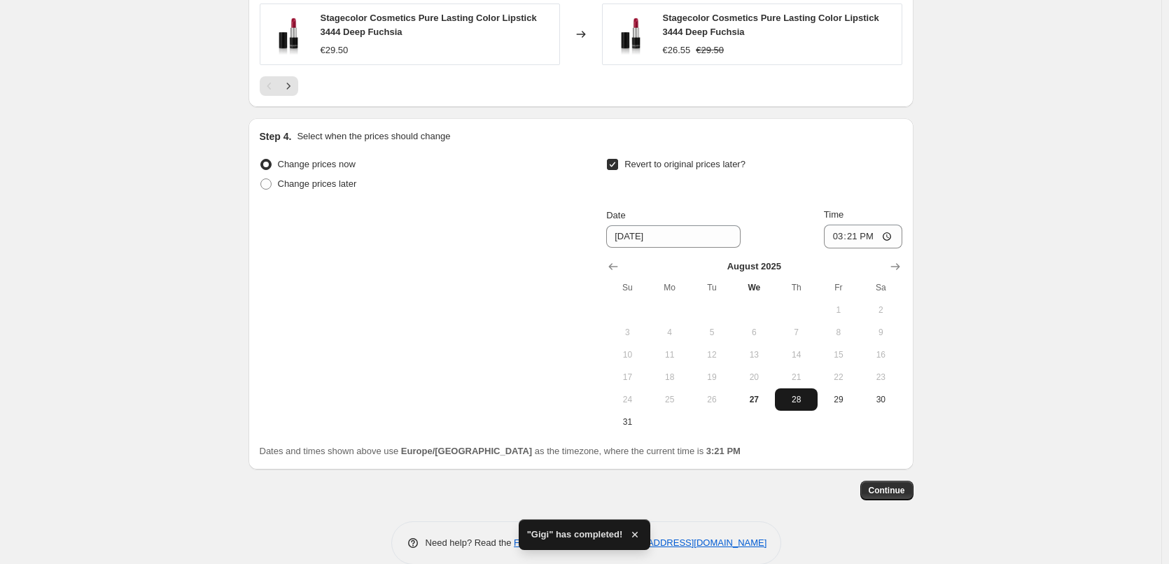
click at [797, 408] on button "28" at bounding box center [796, 400] width 42 height 22
type input "[DATE]"
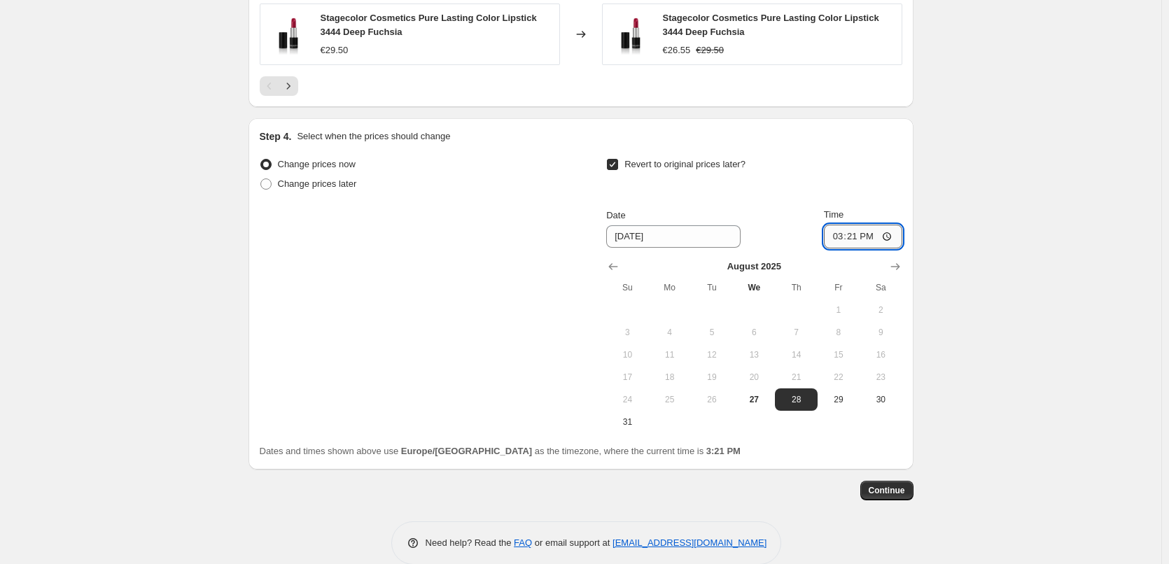
click at [849, 234] on input "15:21" at bounding box center [863, 237] width 78 height 24
click at [841, 239] on input "15:03" at bounding box center [863, 237] width 78 height 24
type input "03:00"
click at [885, 496] on span "Continue" at bounding box center [887, 490] width 36 height 11
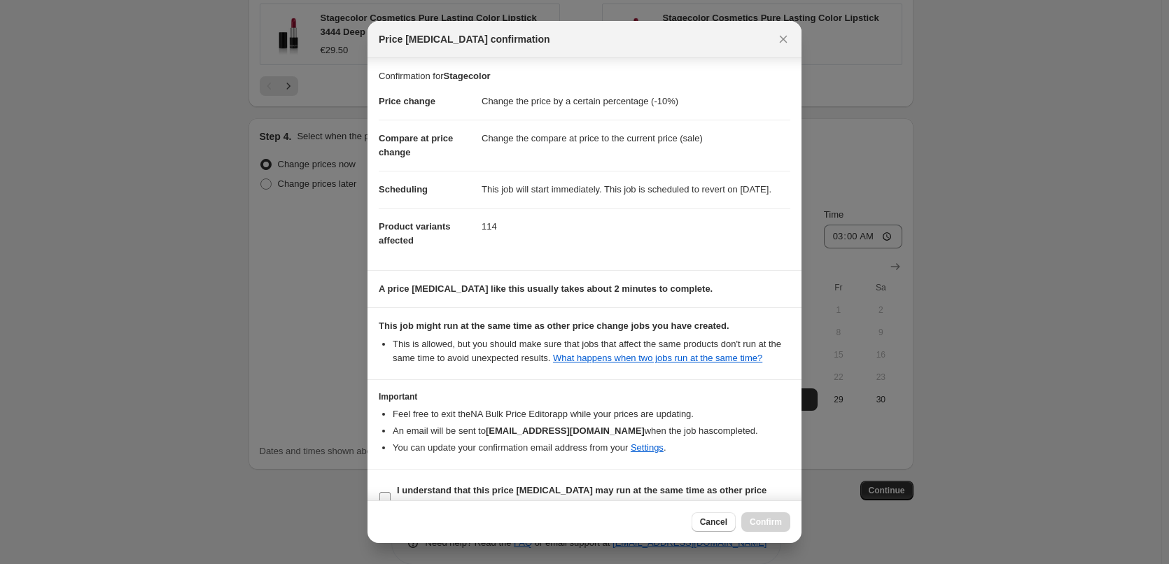
scroll to position [39, 0]
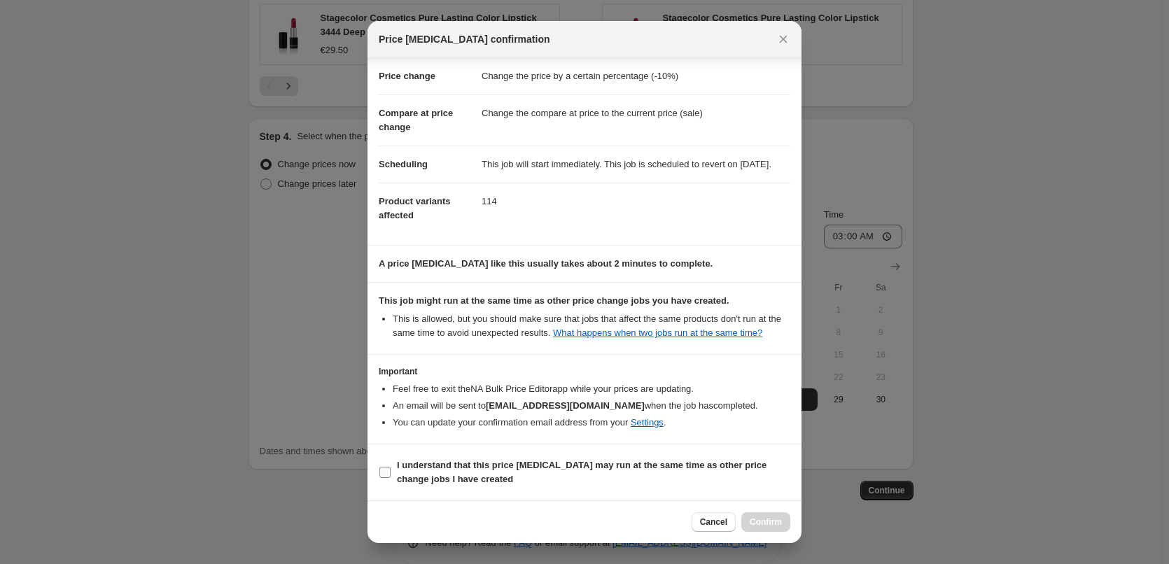
click at [441, 460] on b "I understand that this price [MEDICAL_DATA] may run at the same time as other p…" at bounding box center [582, 472] width 370 height 25
click at [391, 467] on input "I understand that this price [MEDICAL_DATA] may run at the same time as other p…" at bounding box center [385, 472] width 11 height 11
checkbox input "true"
click at [758, 526] on span "Confirm" at bounding box center [766, 522] width 32 height 11
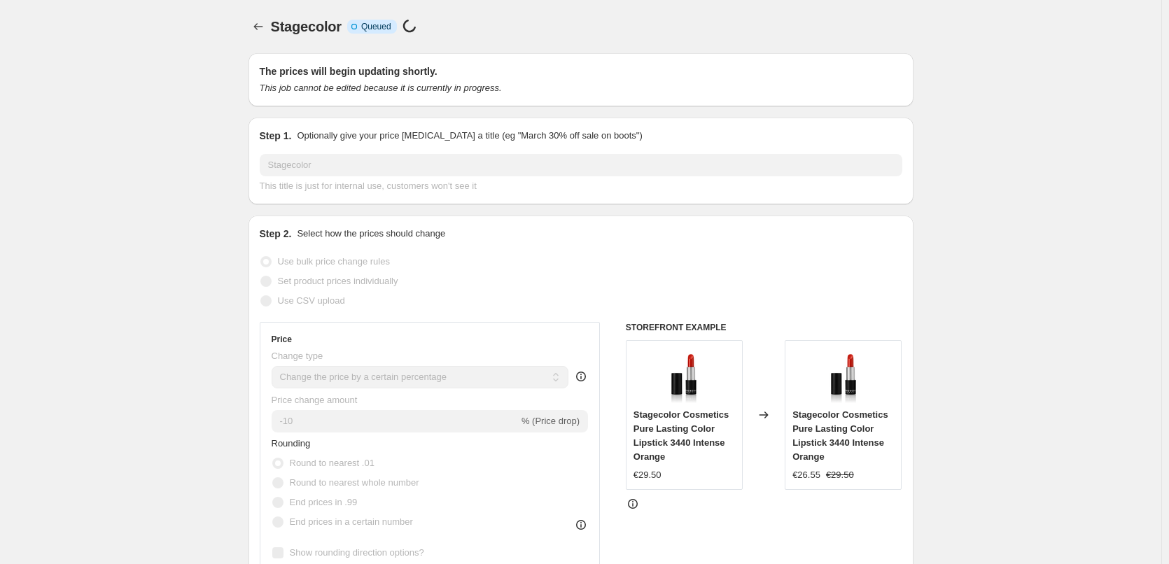
click at [260, 38] on div "Stagecolor. This page is ready Stagecolor Info Incomplete Queued Price change j…" at bounding box center [581, 26] width 665 height 53
click at [263, 27] on icon "Price change jobs" at bounding box center [258, 27] width 14 height 14
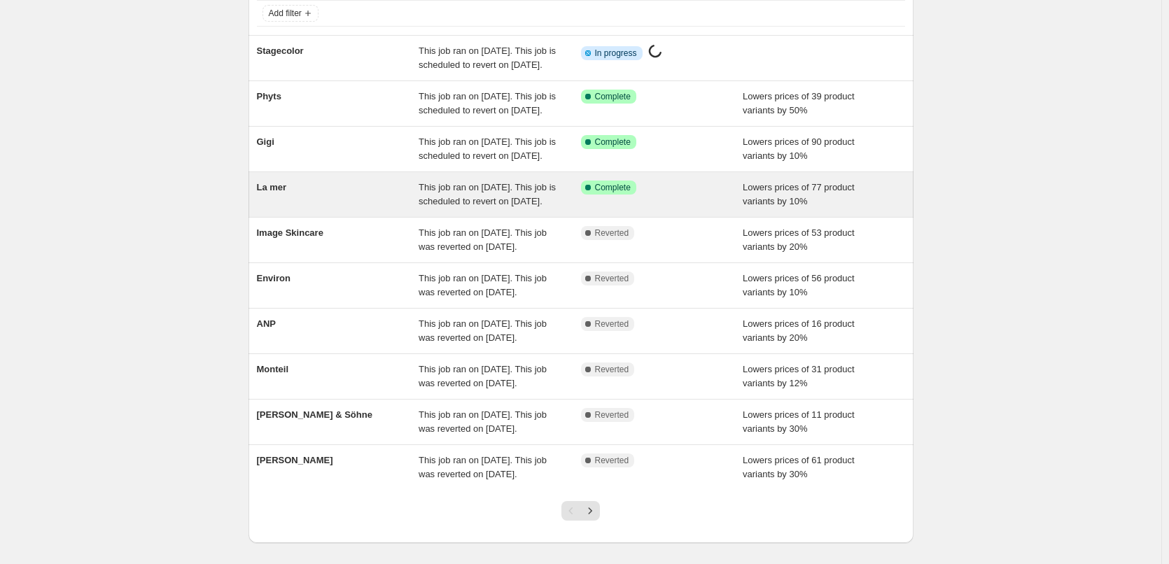
scroll to position [297, 0]
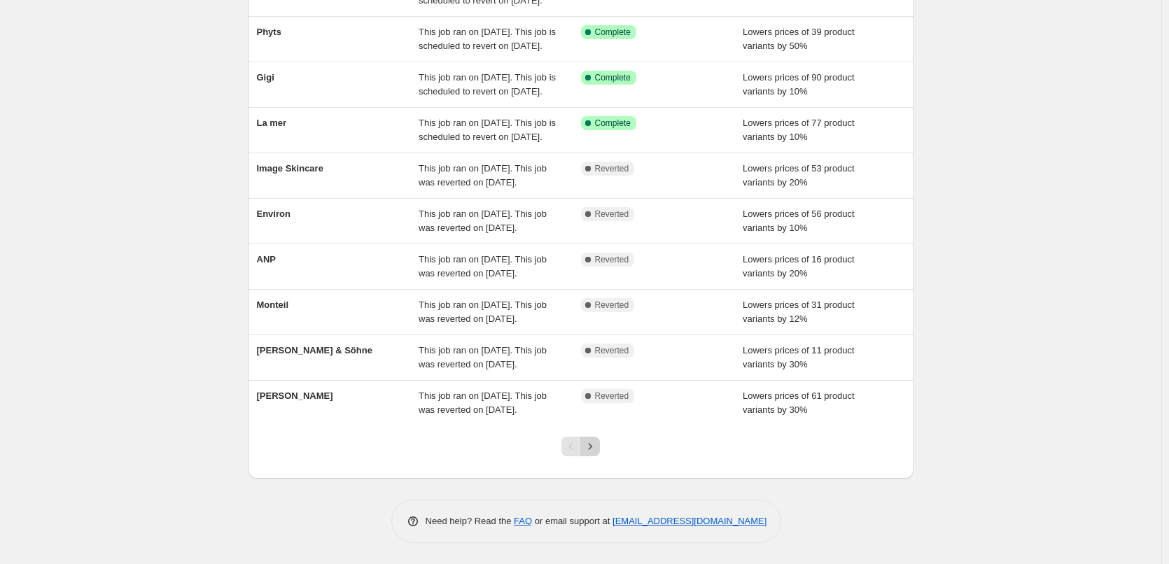
click at [596, 438] on button "Next" at bounding box center [590, 447] width 20 height 20
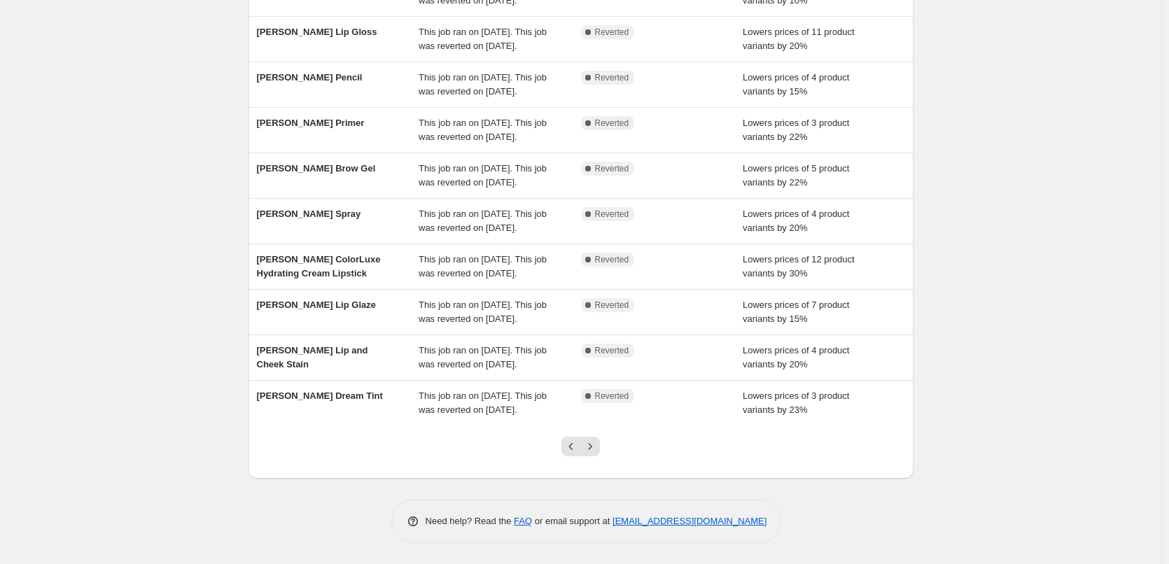
click at [596, 438] on button "Next" at bounding box center [590, 447] width 20 height 20
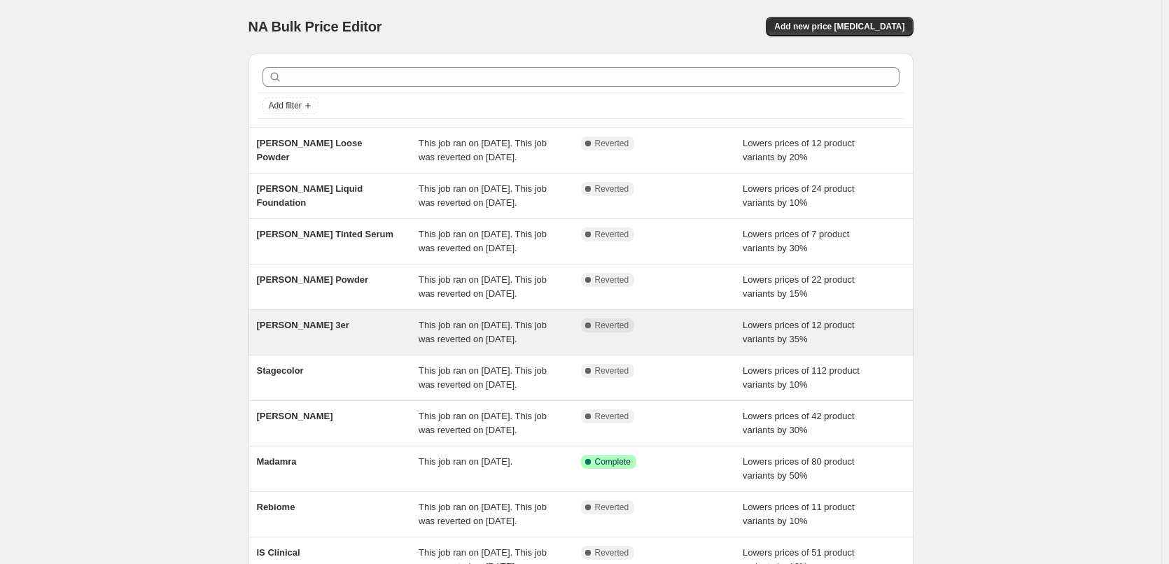
scroll to position [255, 0]
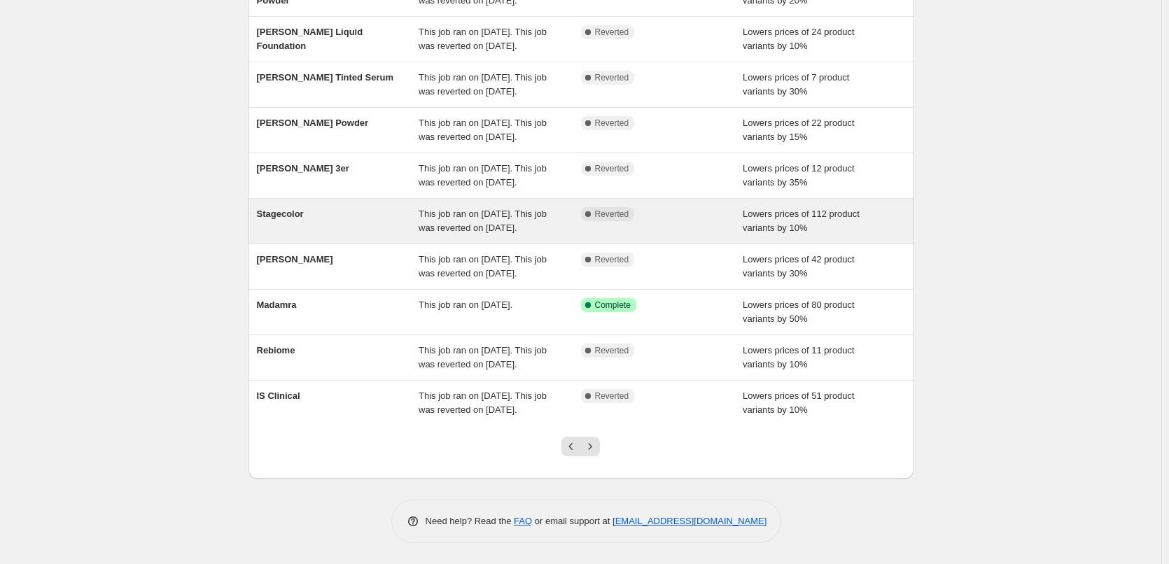
click at [295, 209] on span "Stagecolor" at bounding box center [280, 214] width 47 height 11
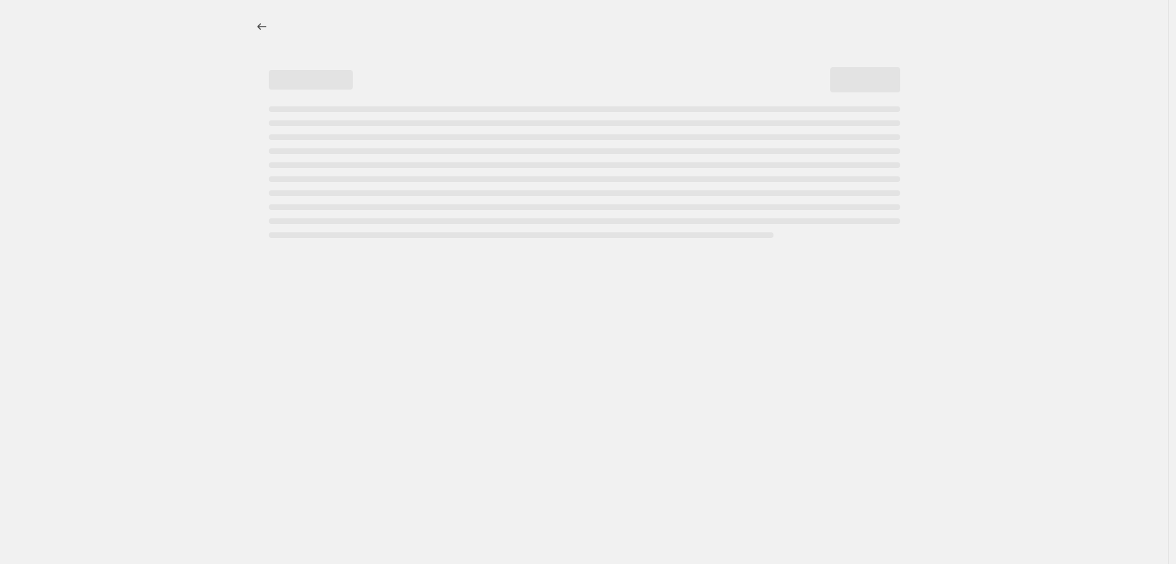
select select "percentage"
select select "vendor"
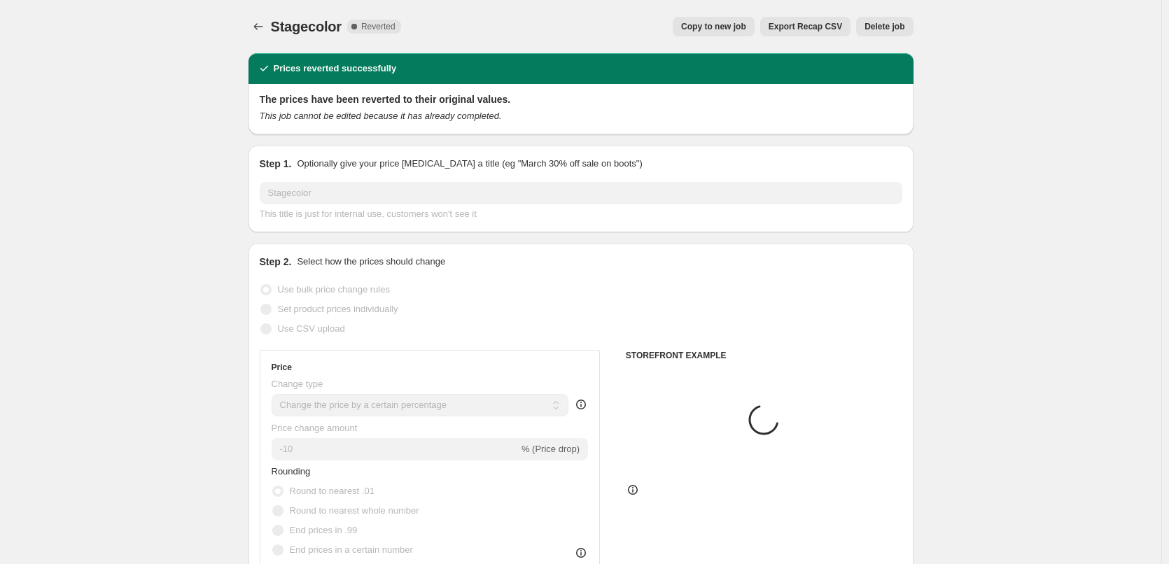
click at [882, 27] on span "Delete job" at bounding box center [885, 26] width 40 height 11
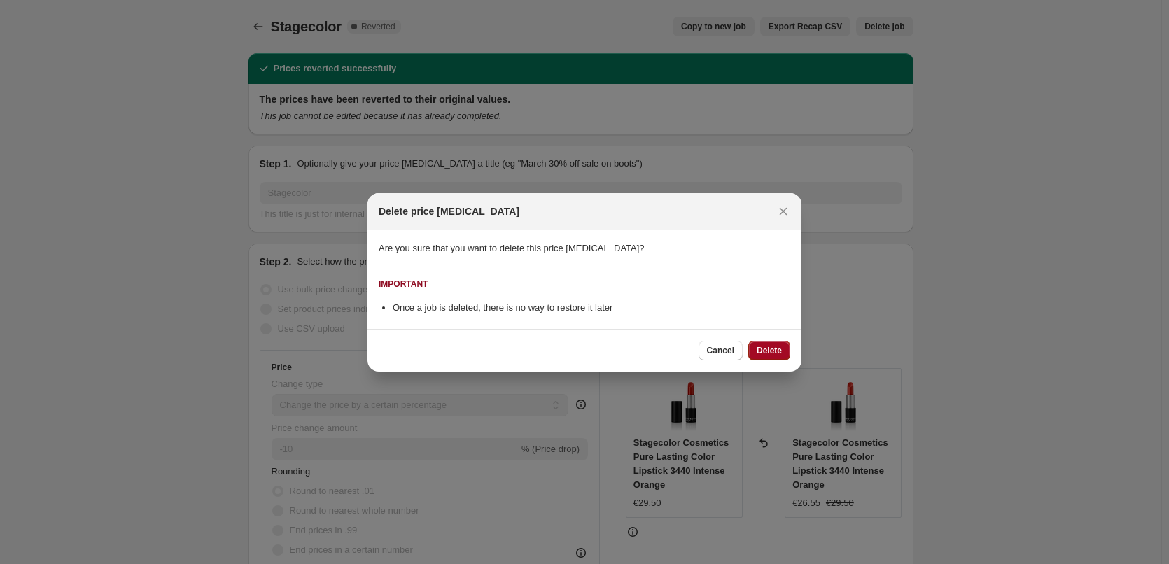
click at [766, 354] on span "Delete" at bounding box center [769, 350] width 25 height 11
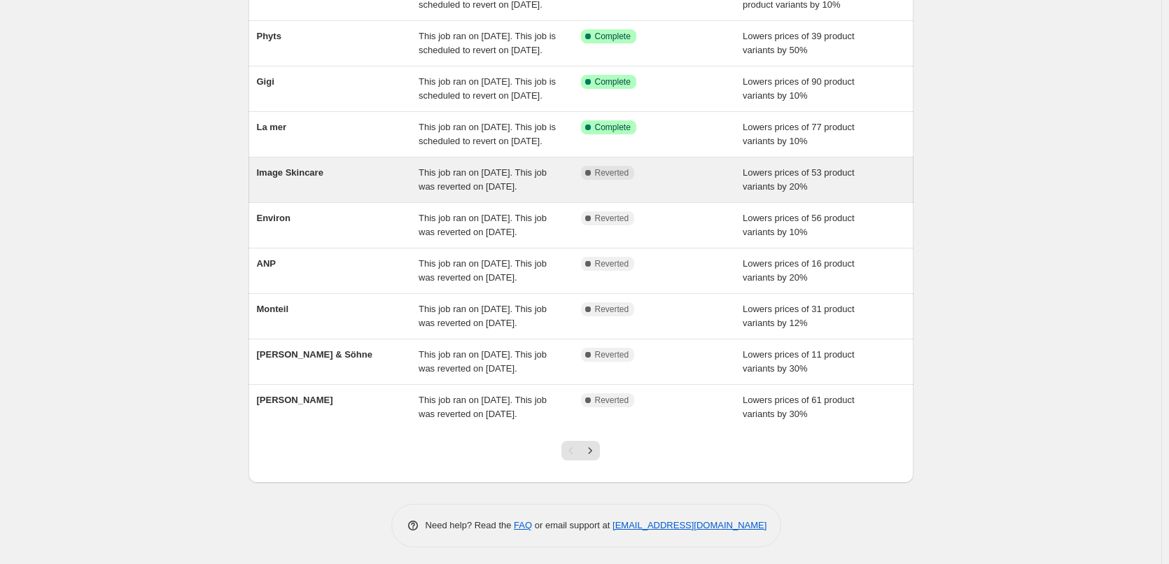
scroll to position [297, 0]
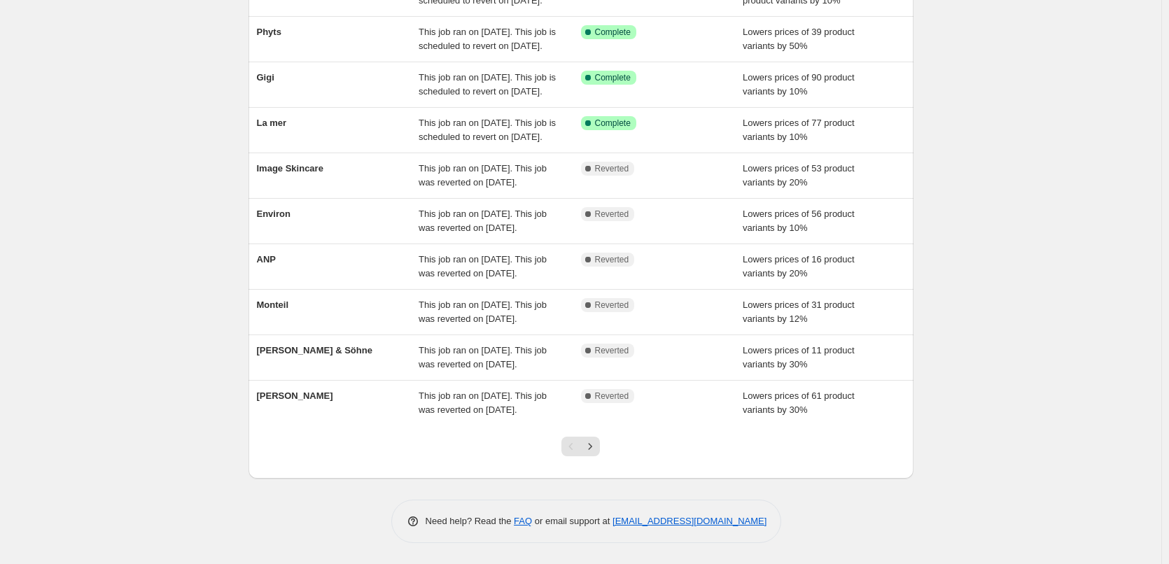
click at [594, 436] on div at bounding box center [580, 452] width 57 height 53
click at [596, 444] on icon "Next" at bounding box center [590, 447] width 14 height 14
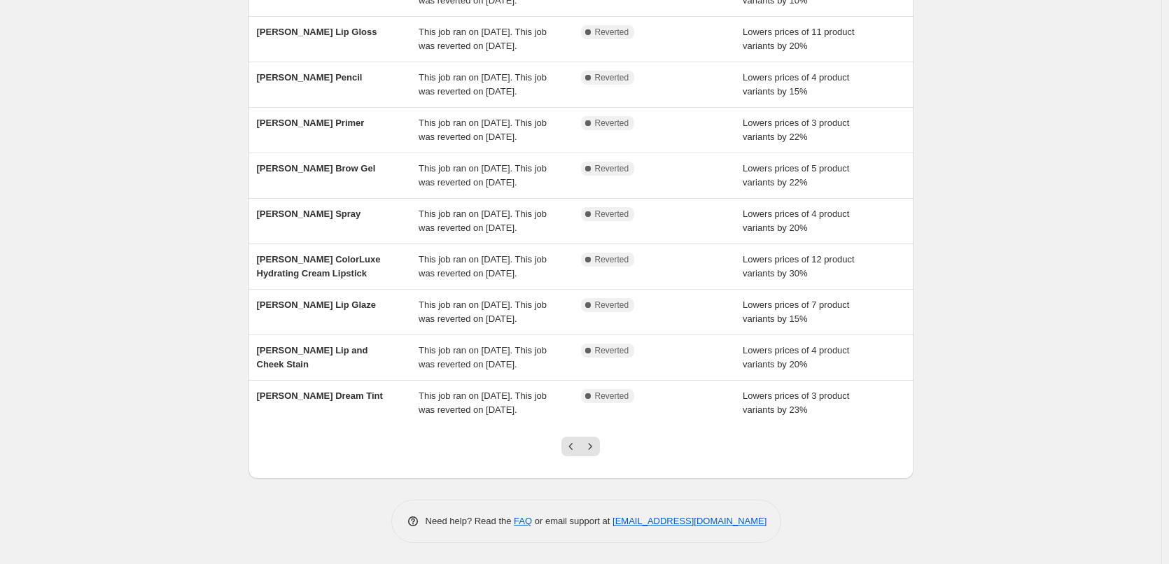
click at [596, 444] on icon "Next" at bounding box center [590, 447] width 14 height 14
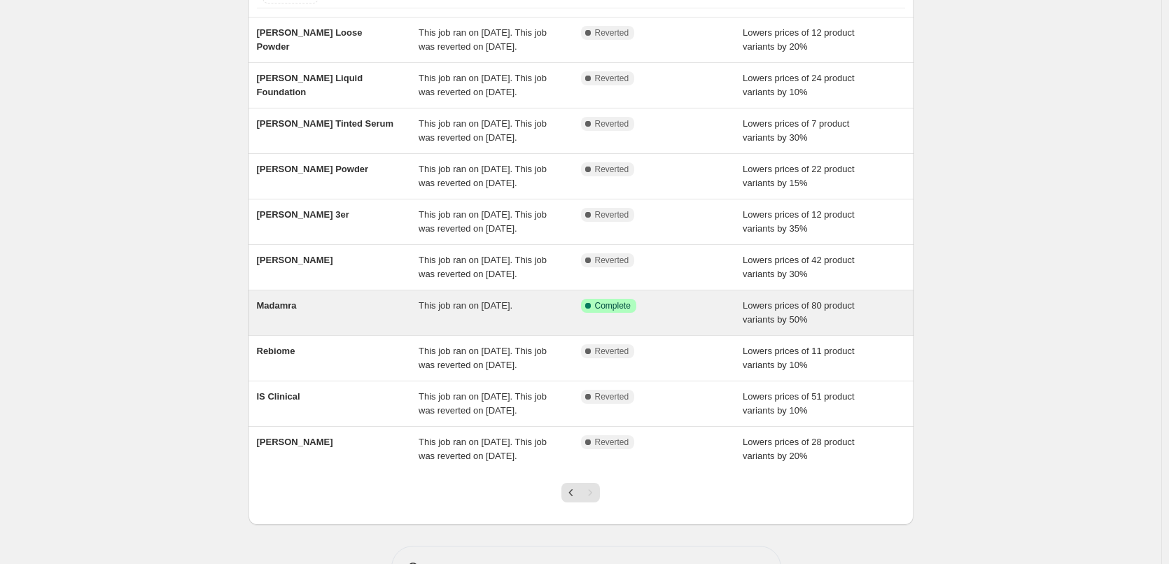
scroll to position [241, 0]
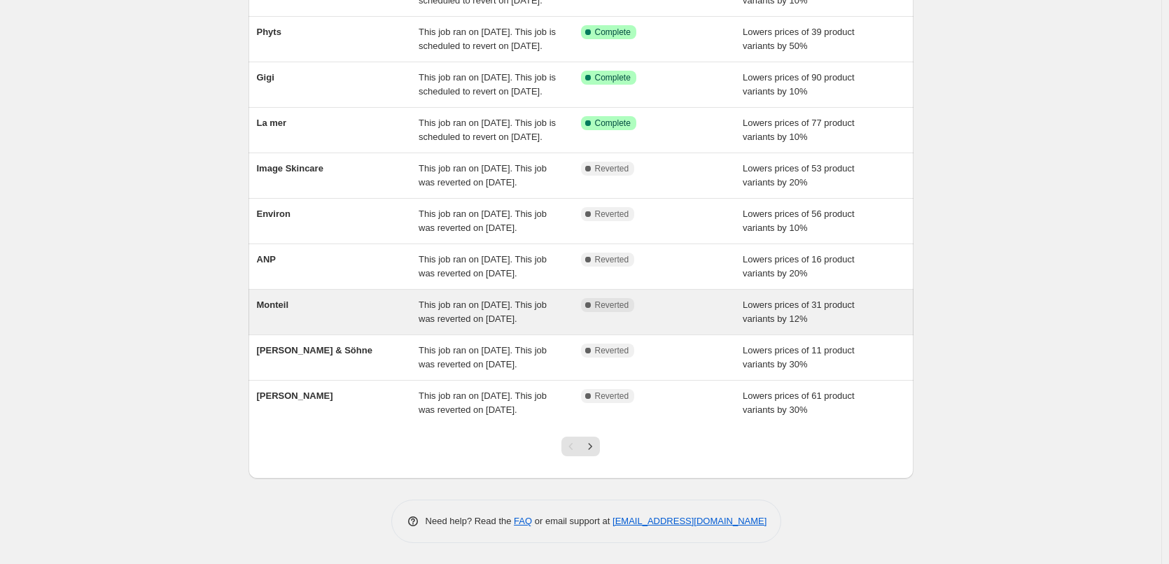
scroll to position [297, 0]
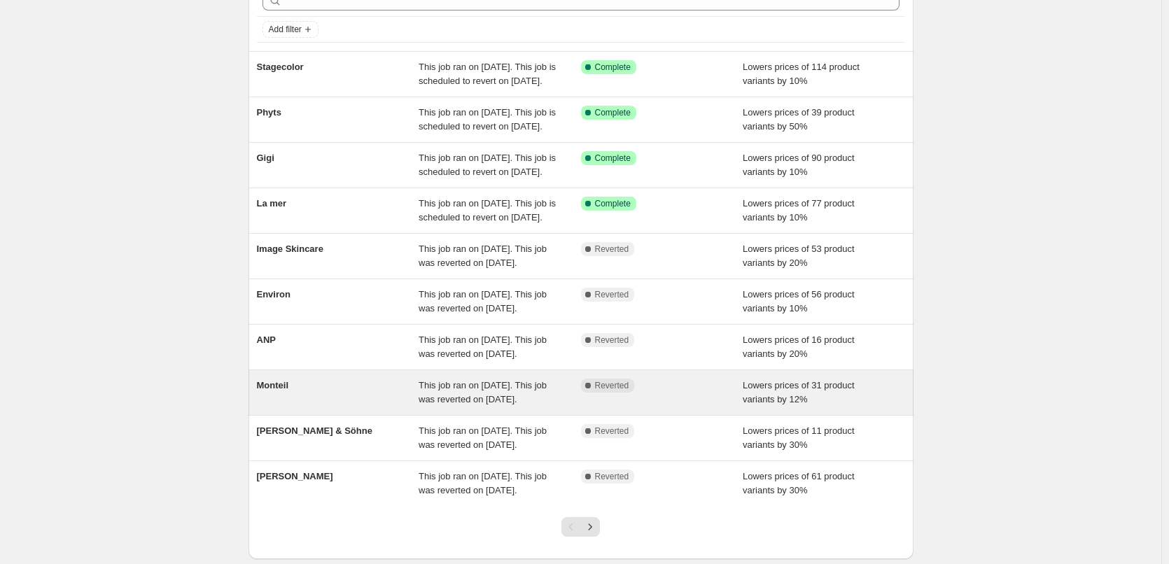
scroll to position [210, 0]
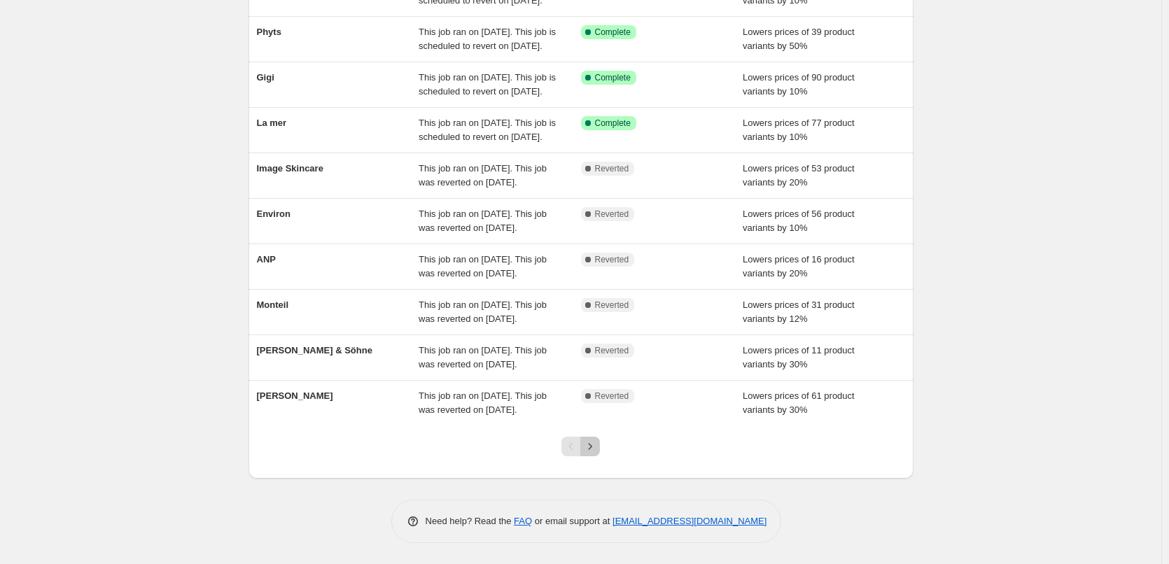
click at [592, 450] on icon "Next" at bounding box center [591, 446] width 4 height 6
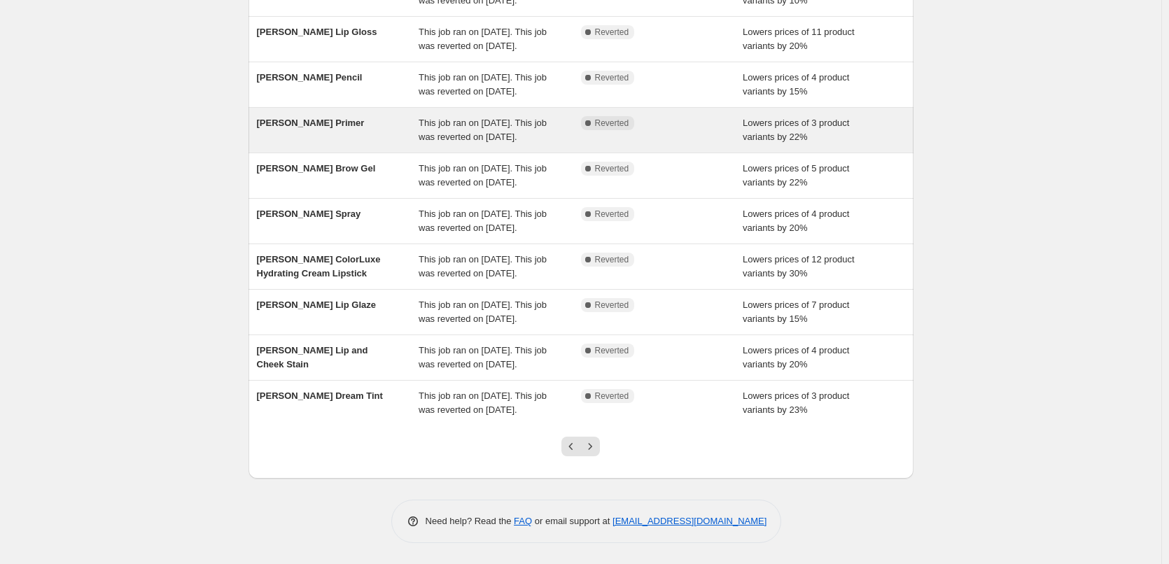
scroll to position [70, 0]
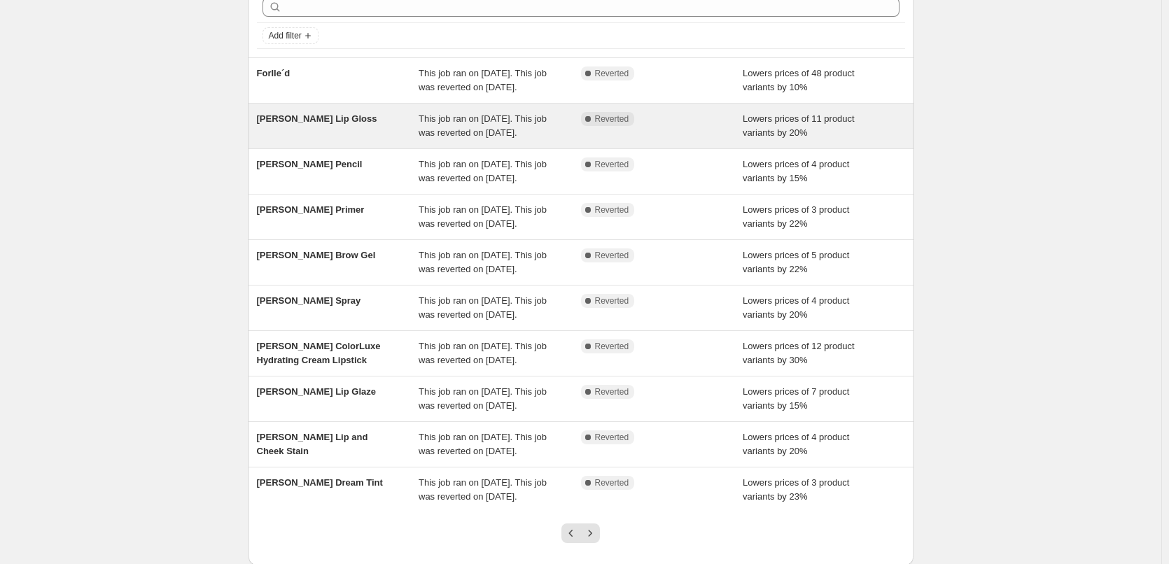
click at [314, 126] on div "[PERSON_NAME] Lip Gloss" at bounding box center [338, 126] width 162 height 28
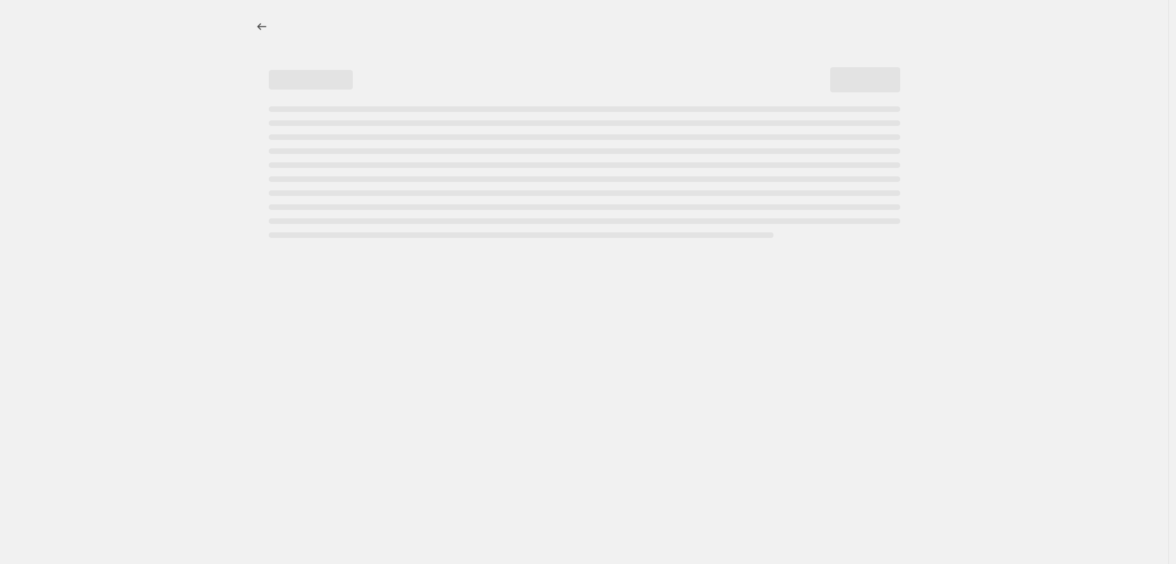
select select "percentage"
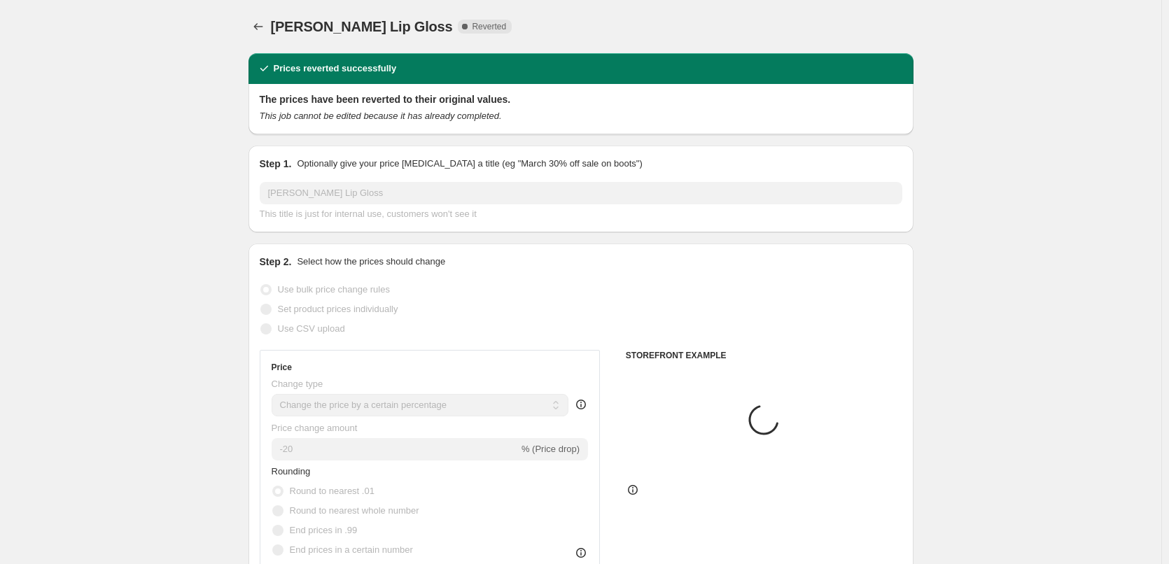
select select "tag"
select select "vendor"
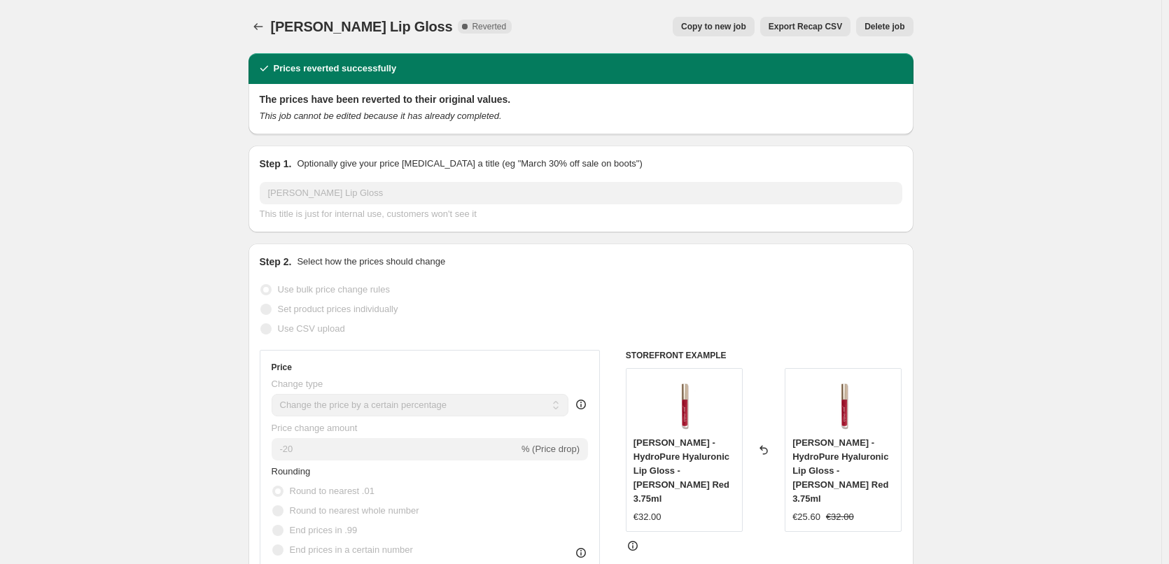
click at [718, 32] on button "Copy to new job" at bounding box center [714, 27] width 82 height 20
select select "percentage"
select select "tag"
select select "vendor"
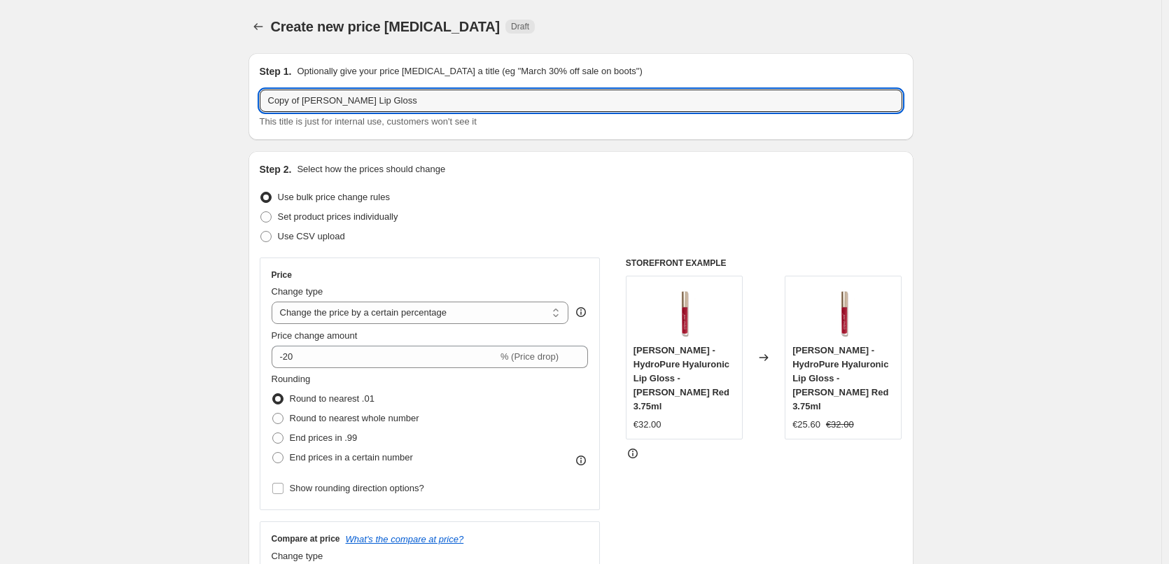
drag, startPoint x: 304, startPoint y: 103, endPoint x: 173, endPoint y: 104, distance: 130.9
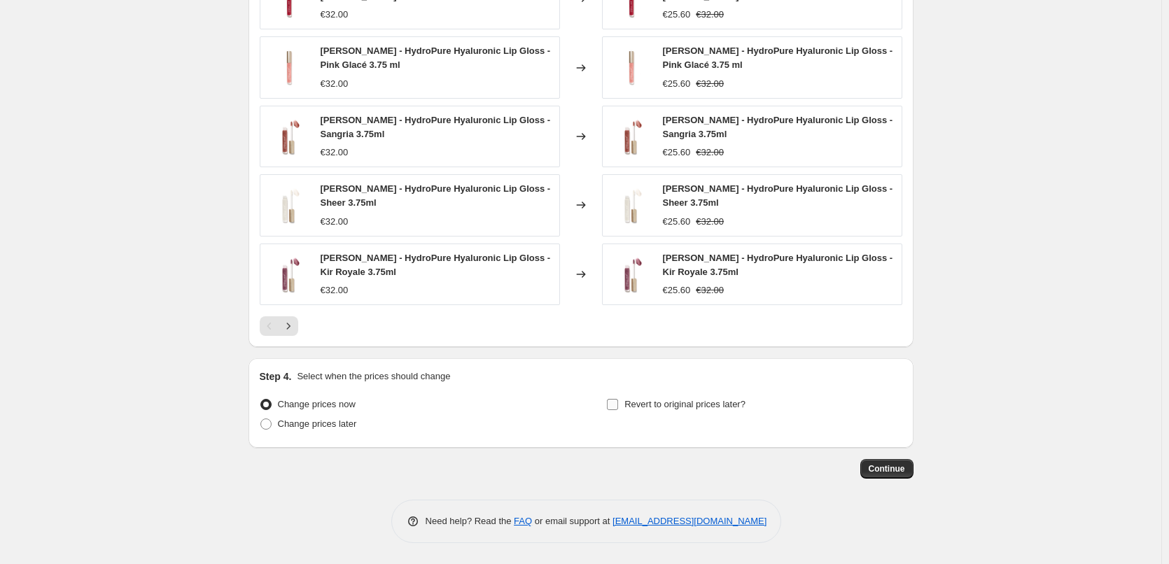
type input "[PERSON_NAME] Lip Gloss"
click at [652, 410] on span "Revert to original prices later?" at bounding box center [685, 405] width 121 height 14
click at [618, 410] on input "Revert to original prices later?" at bounding box center [612, 404] width 11 height 11
checkbox input "true"
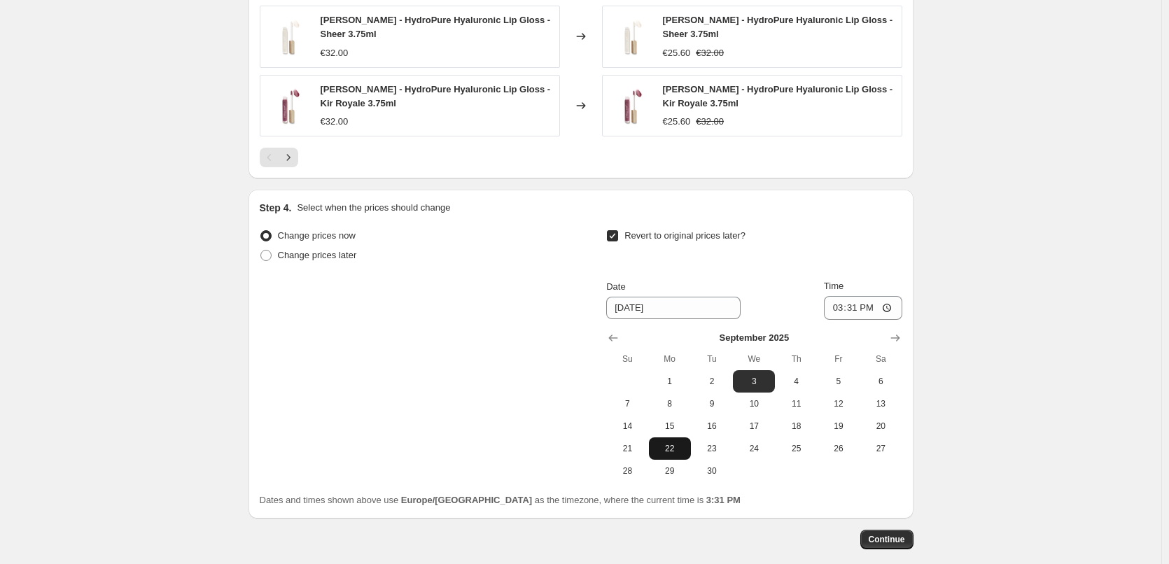
scroll to position [1286, 0]
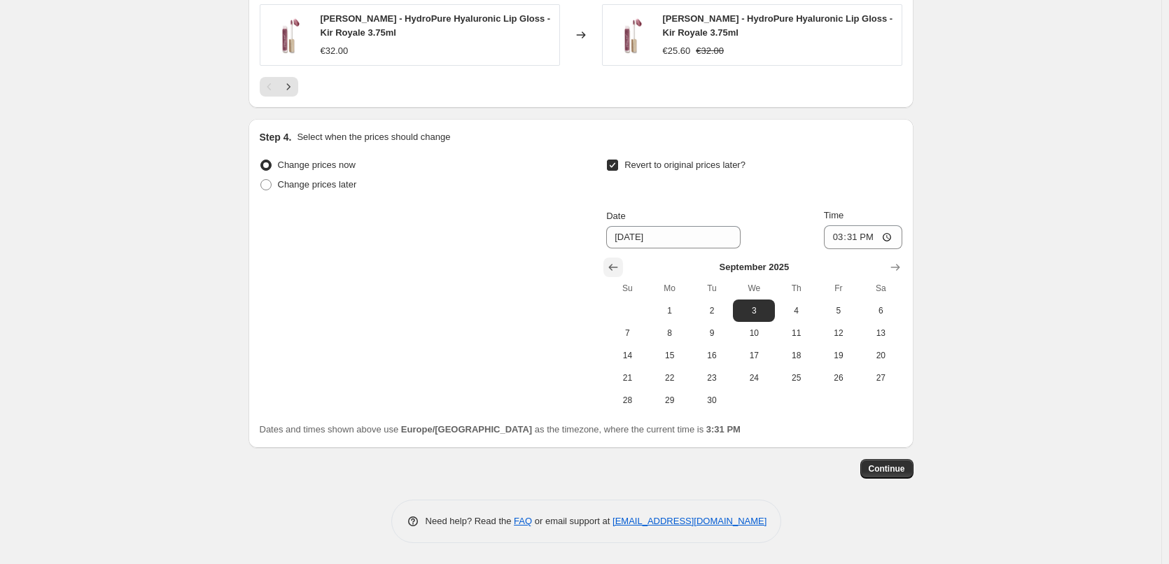
click at [613, 263] on icon "Show previous month, August 2025" at bounding box center [613, 267] width 14 height 14
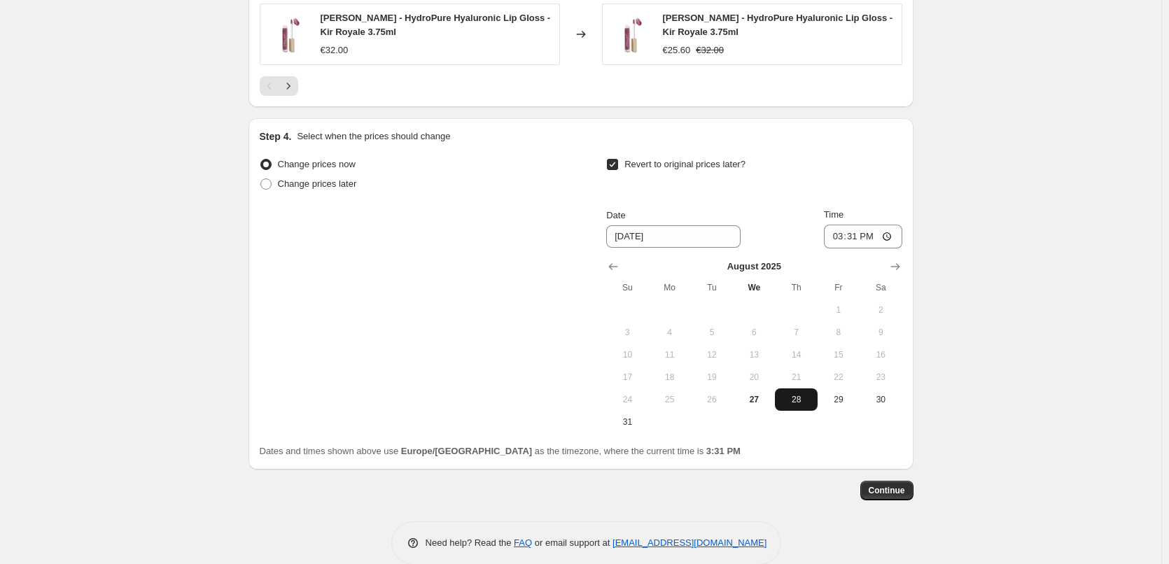
click at [795, 398] on span "28" at bounding box center [796, 399] width 31 height 11
type input "[DATE]"
click at [841, 235] on input "15:31" at bounding box center [863, 237] width 78 height 24
type input "03:00"
click at [880, 496] on span "Continue" at bounding box center [887, 490] width 36 height 11
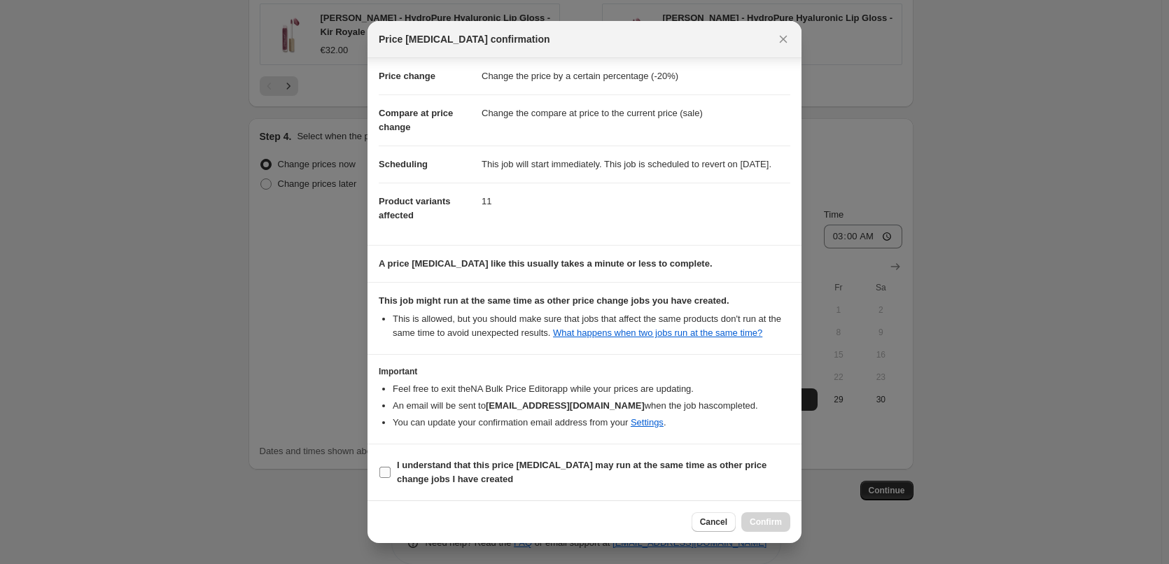
scroll to position [39, 0]
click at [461, 482] on b "I understand that this price [MEDICAL_DATA] may run at the same time as other p…" at bounding box center [582, 472] width 370 height 25
click at [391, 478] on input "I understand that this price [MEDICAL_DATA] may run at the same time as other p…" at bounding box center [385, 472] width 11 height 11
checkbox input "true"
click at [756, 510] on div "Cancel Confirm" at bounding box center [585, 522] width 434 height 43
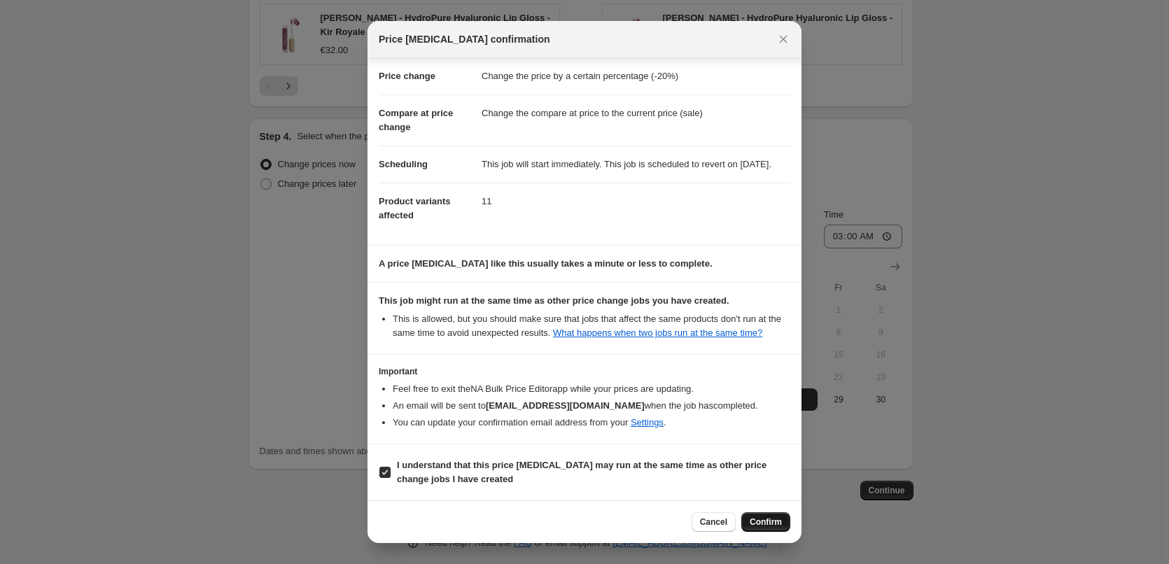
click at [757, 513] on div "Cancel Confirm" at bounding box center [585, 522] width 434 height 43
click at [766, 519] on span "Confirm" at bounding box center [766, 522] width 32 height 11
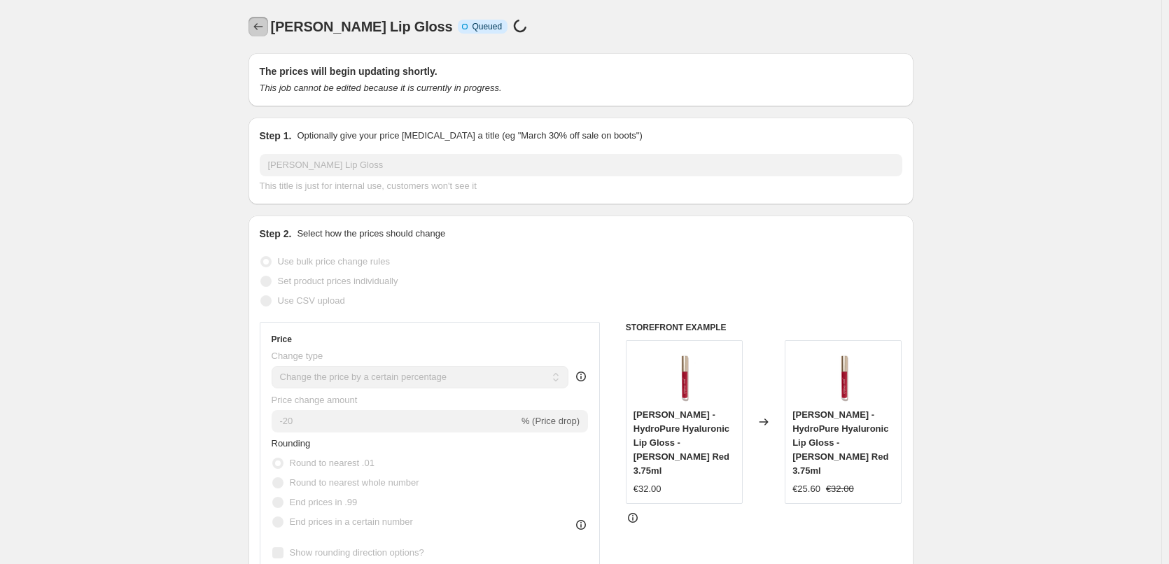
click at [262, 22] on icon "Price change jobs" at bounding box center [258, 27] width 14 height 14
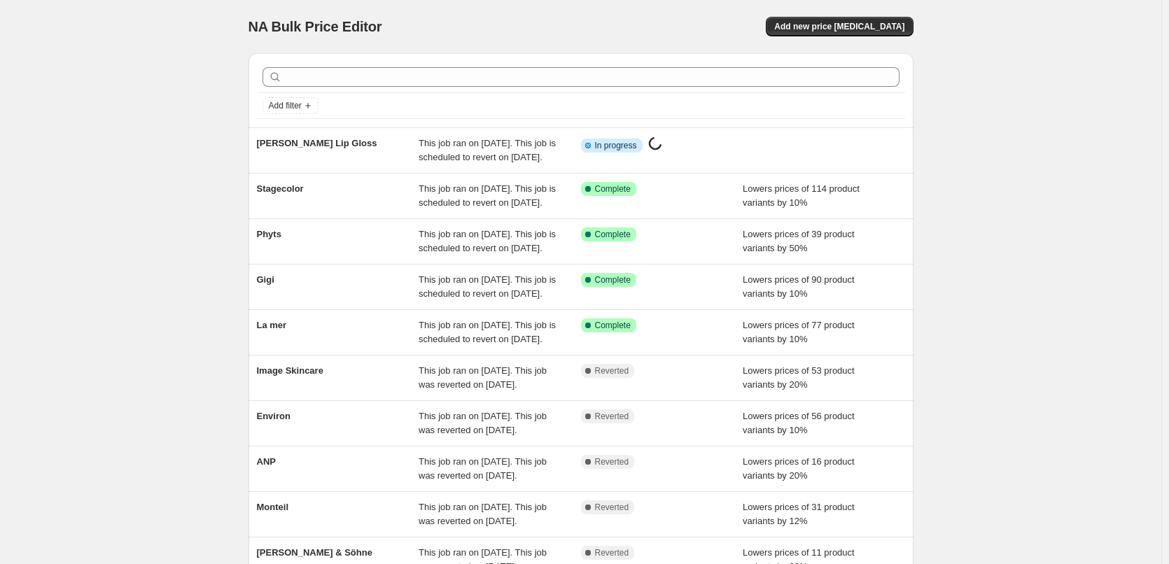
scroll to position [297, 0]
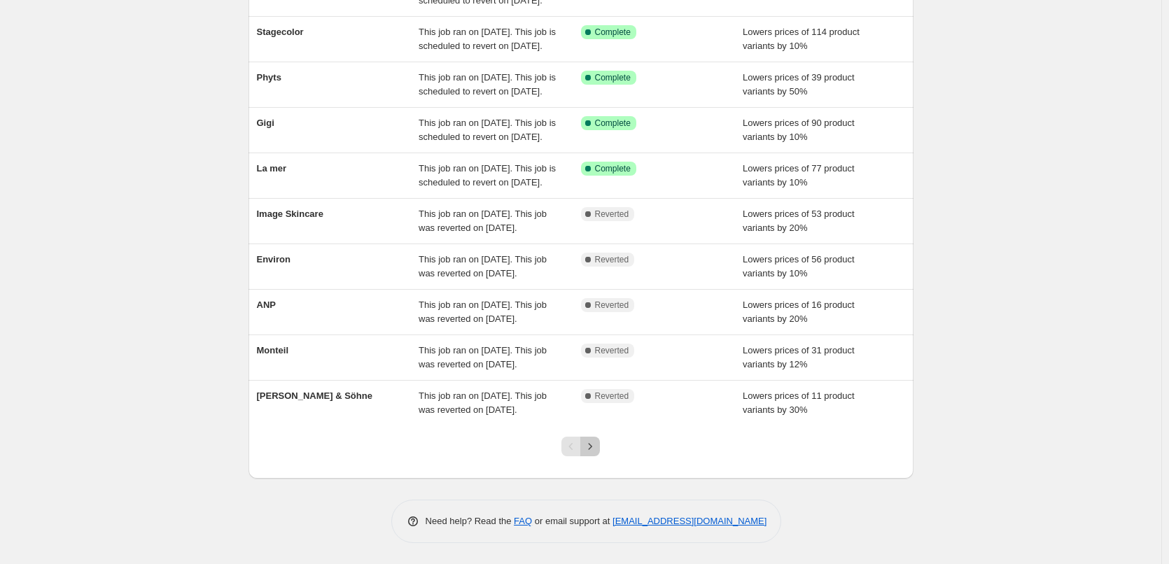
click at [592, 448] on icon "Next" at bounding box center [590, 447] width 14 height 14
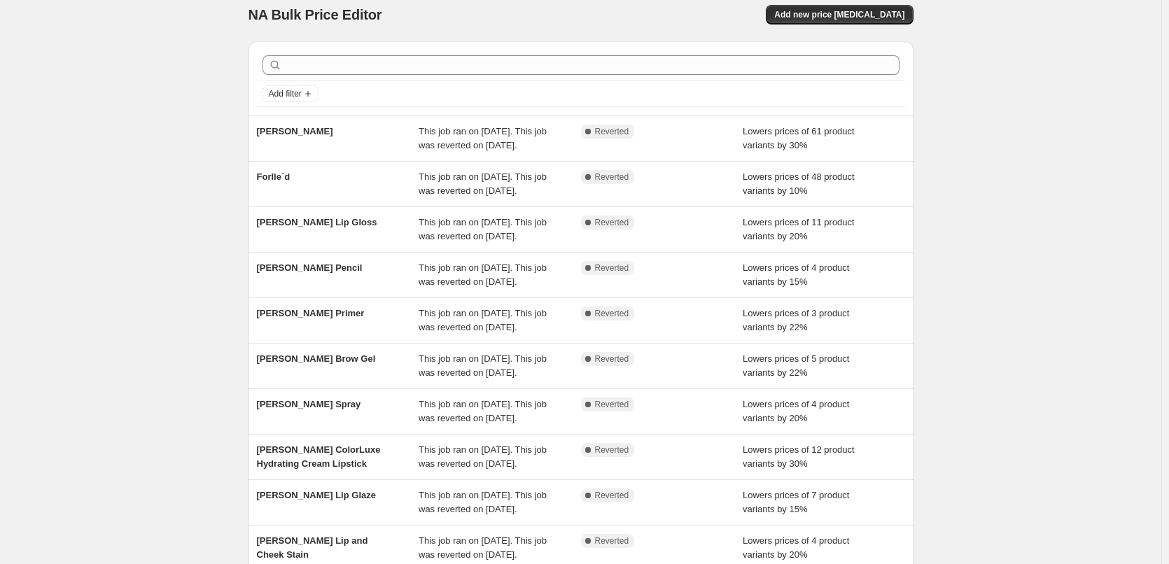
scroll to position [0, 0]
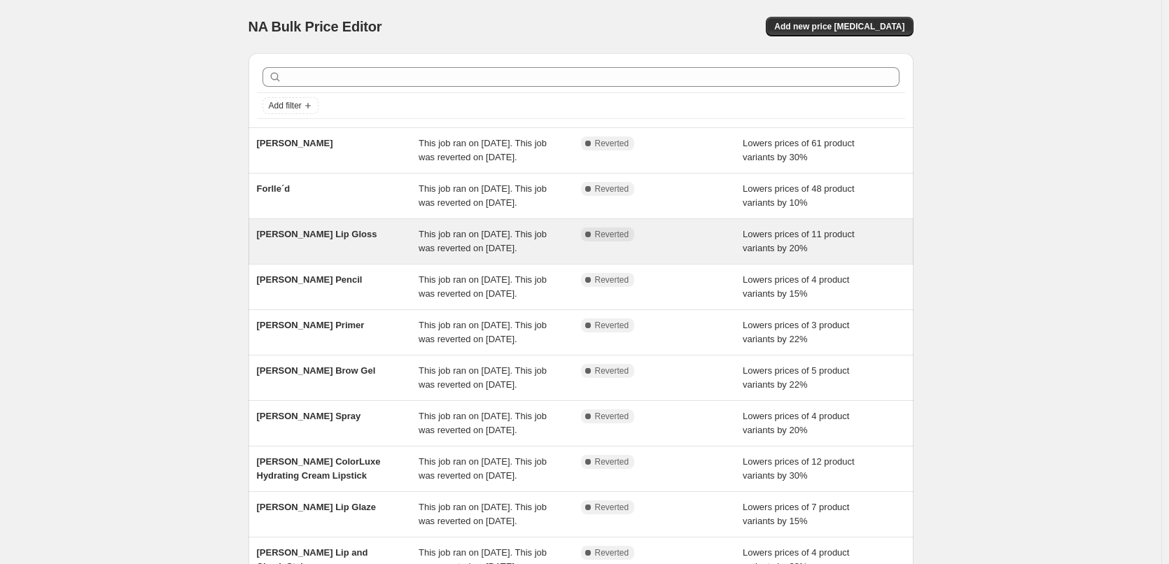
click at [298, 256] on div "[PERSON_NAME] Lip Gloss" at bounding box center [338, 242] width 162 height 28
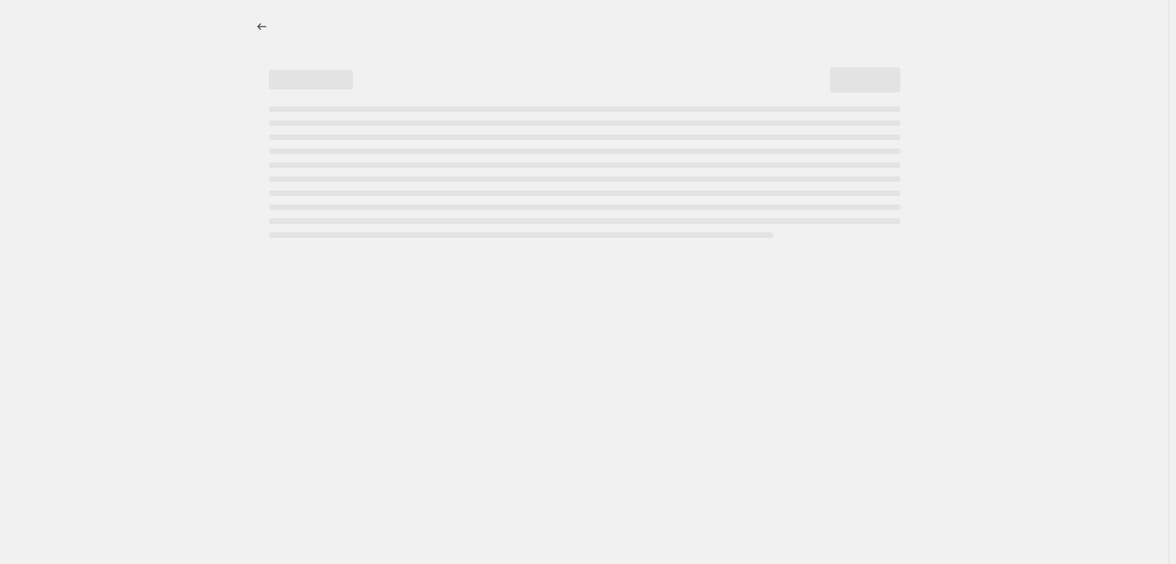
select select "percentage"
select select "tag"
select select "vendor"
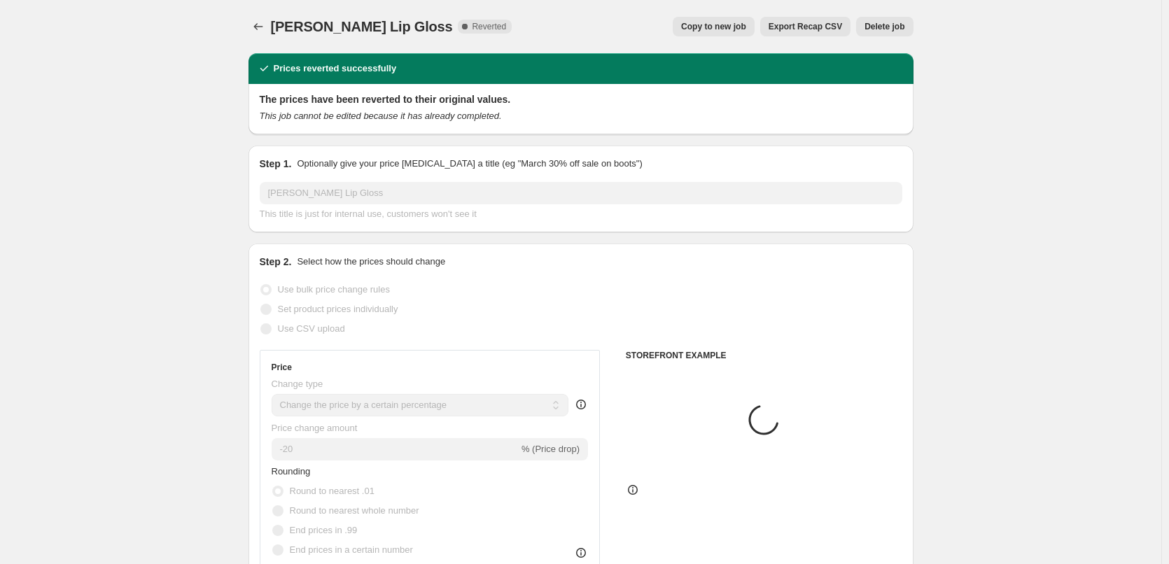
click at [879, 28] on span "Delete job" at bounding box center [885, 26] width 40 height 11
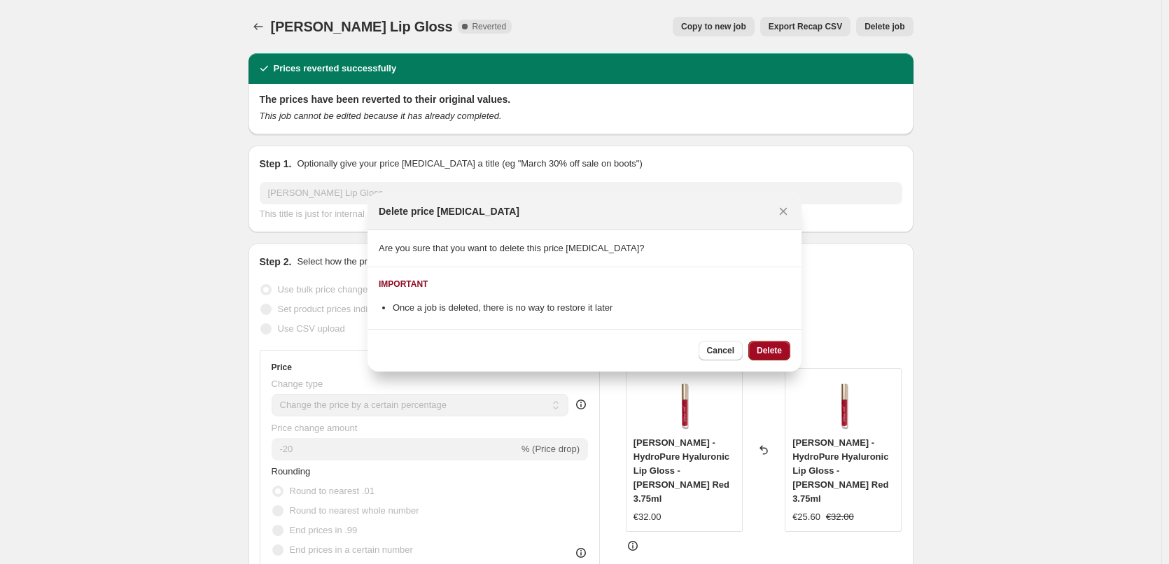
click at [761, 354] on span "Delete" at bounding box center [769, 350] width 25 height 11
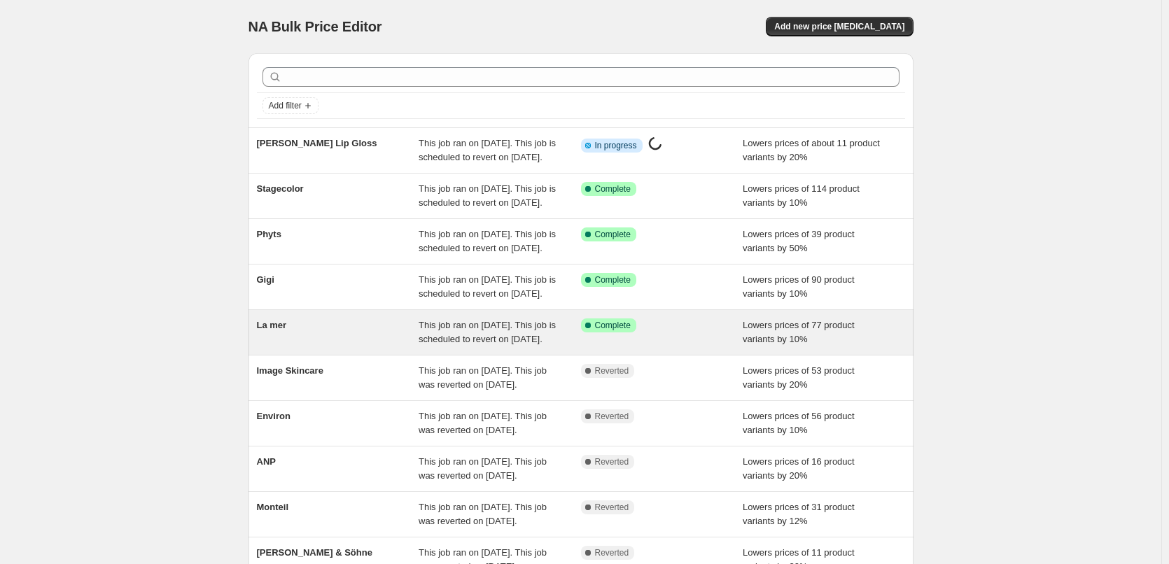
scroll to position [297, 0]
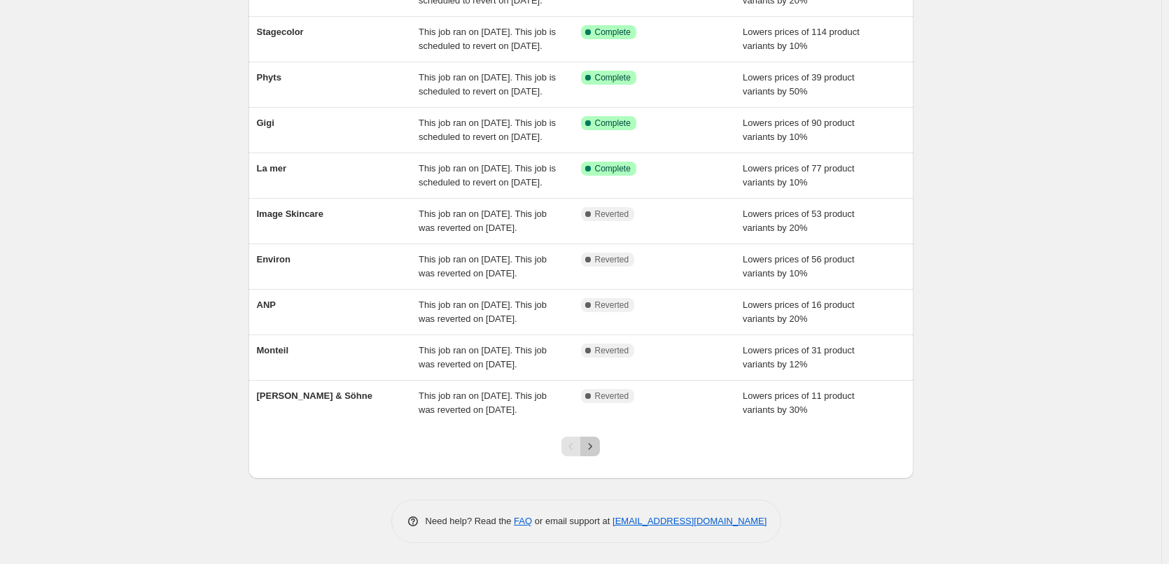
click at [596, 448] on icon "Next" at bounding box center [590, 447] width 14 height 14
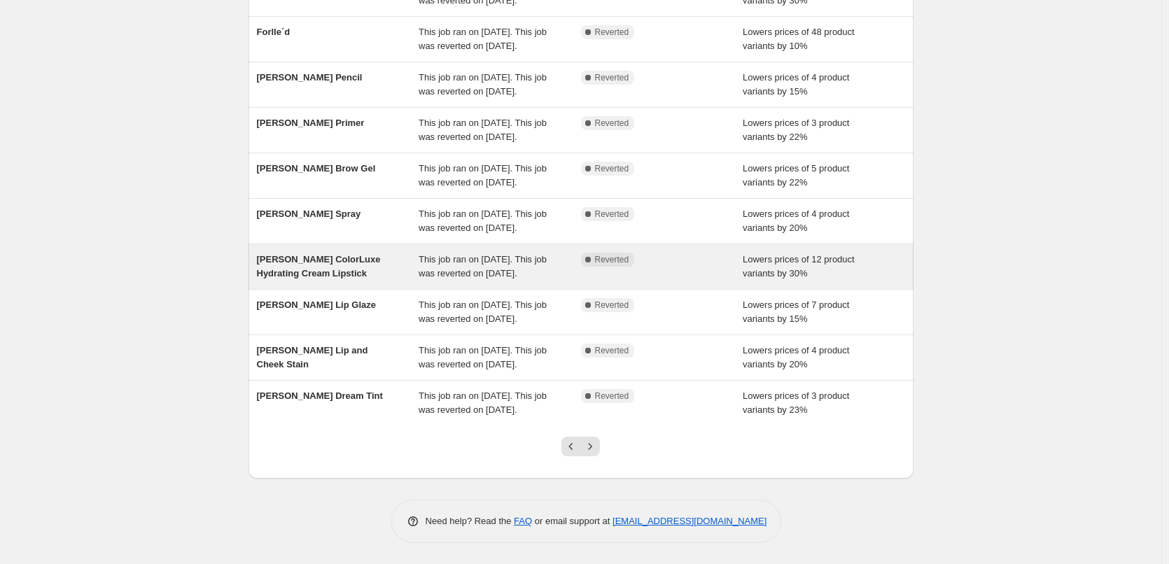
click at [338, 254] on span "[PERSON_NAME] ColorLuxe Hydrating Cream Lipstick" at bounding box center [319, 266] width 124 height 25
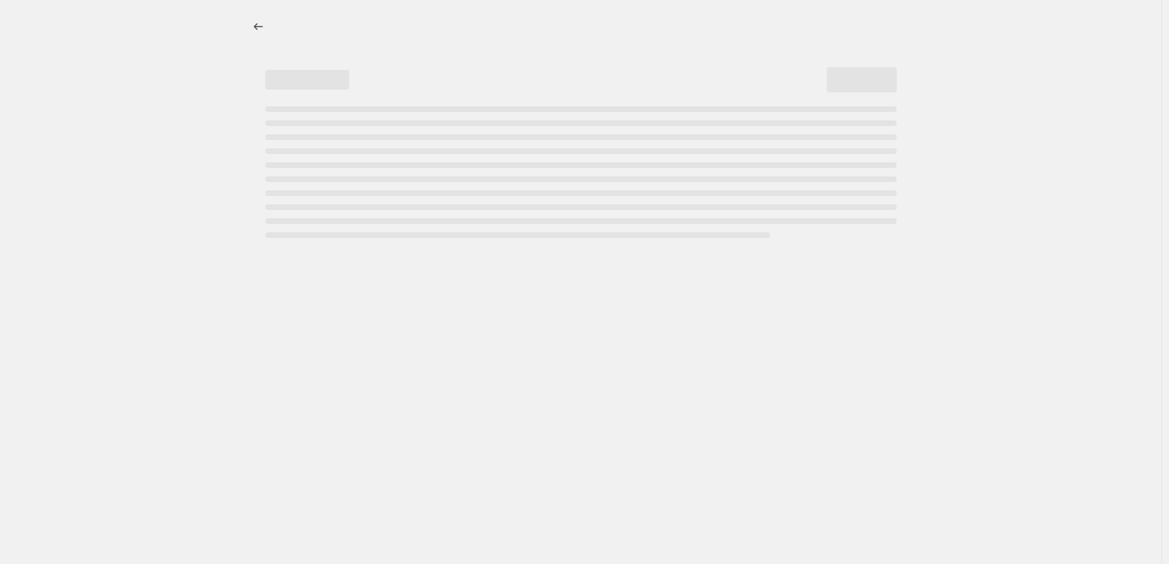
select select "percentage"
select select "tag"
select select "vendor"
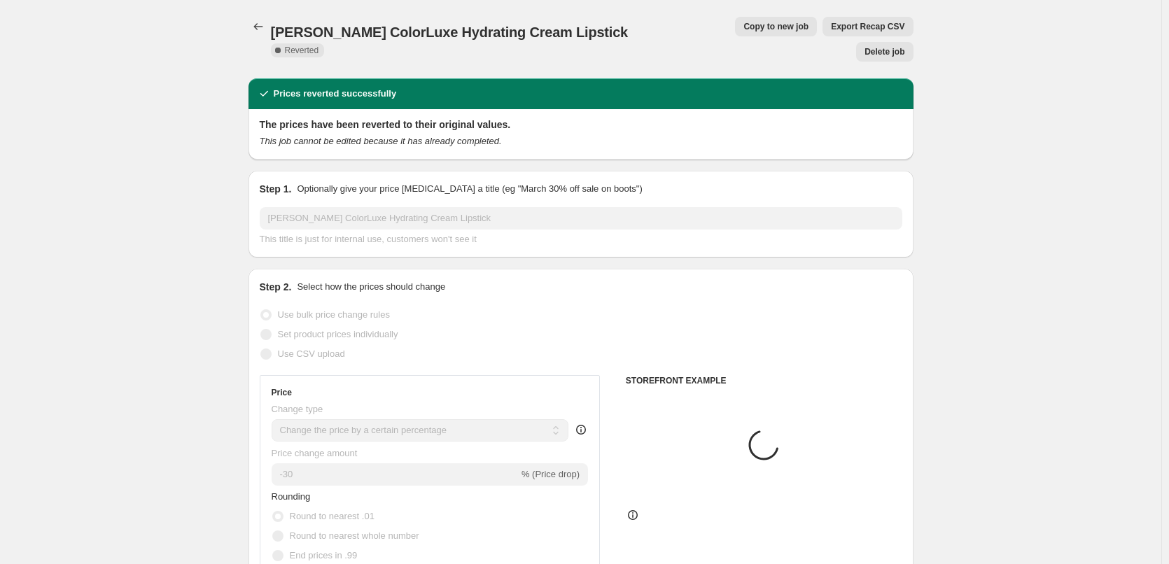
click at [744, 24] on span "Copy to new job" at bounding box center [776, 26] width 65 height 11
select select "percentage"
select select "tag"
select select "vendor"
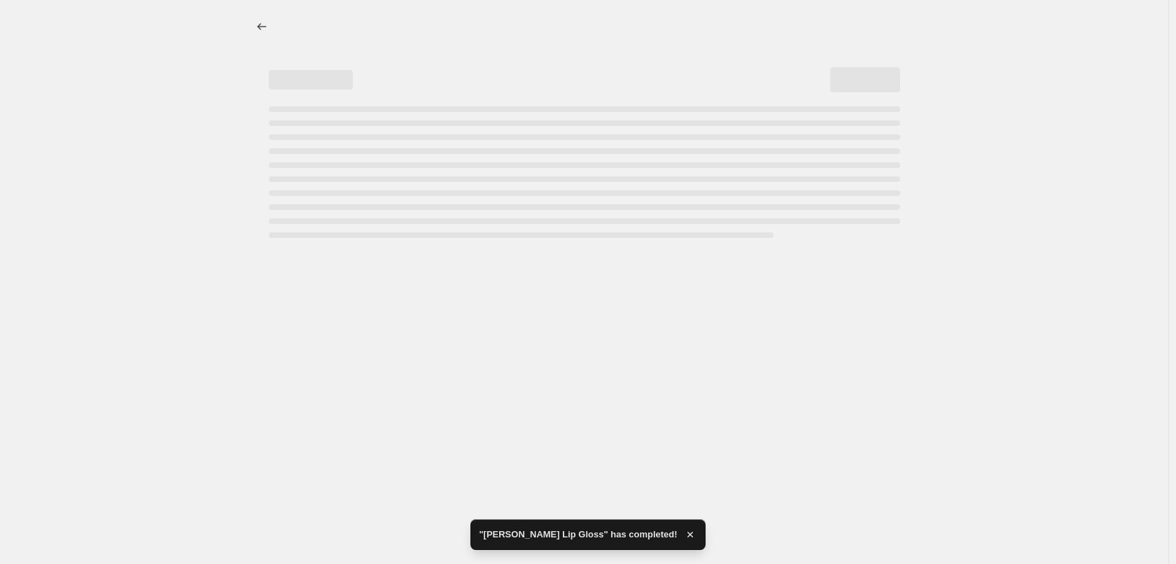
select select "percentage"
select select "tag"
select select "vendor"
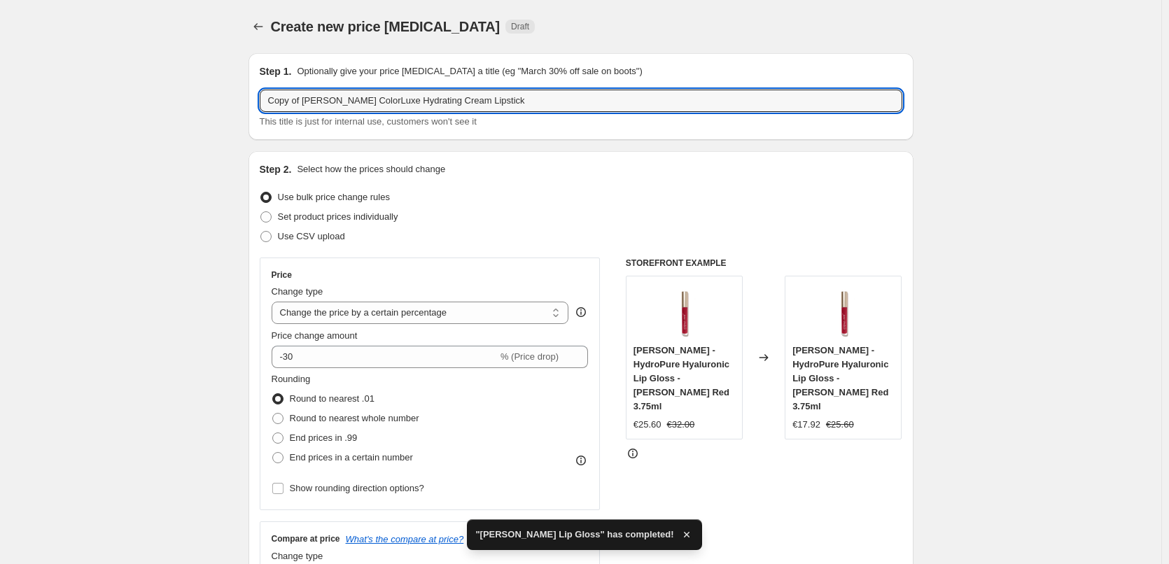
drag, startPoint x: 305, startPoint y: 102, endPoint x: 187, endPoint y: 107, distance: 117.7
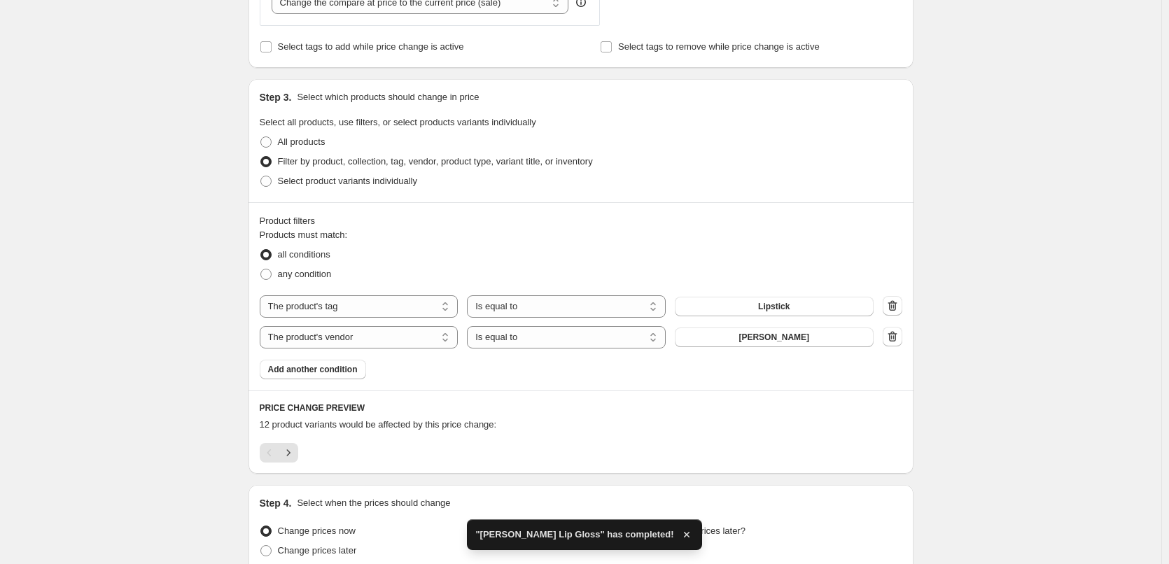
scroll to position [702, 0]
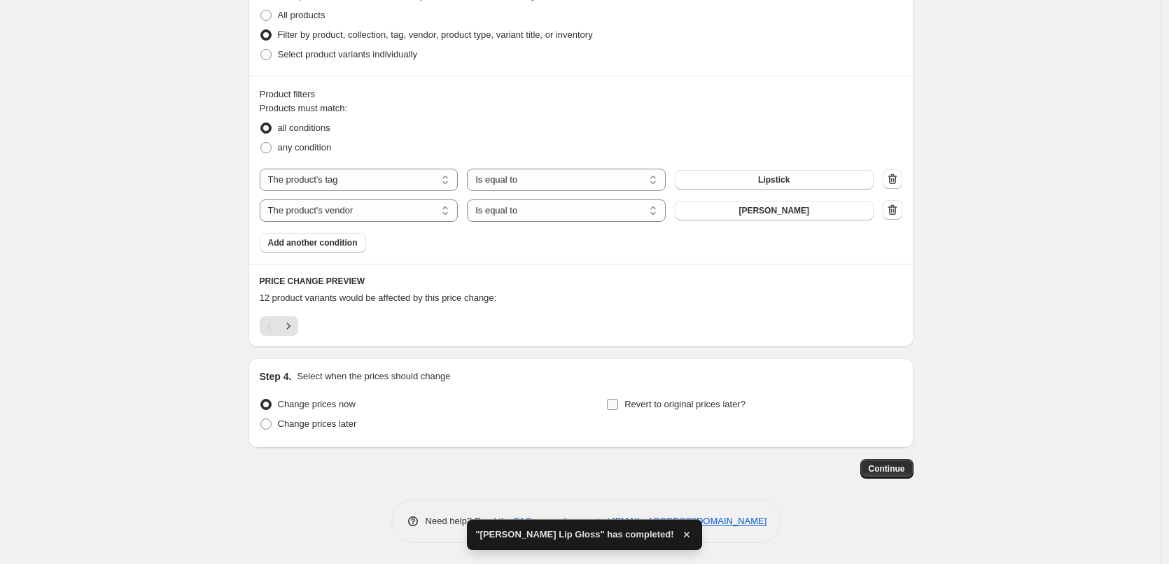
type input "[PERSON_NAME] ColorLuxe Hydrating Cream Lipstick"
click at [655, 408] on span "Revert to original prices later?" at bounding box center [685, 404] width 121 height 11
click at [618, 408] on input "Revert to original prices later?" at bounding box center [612, 404] width 11 height 11
checkbox input "true"
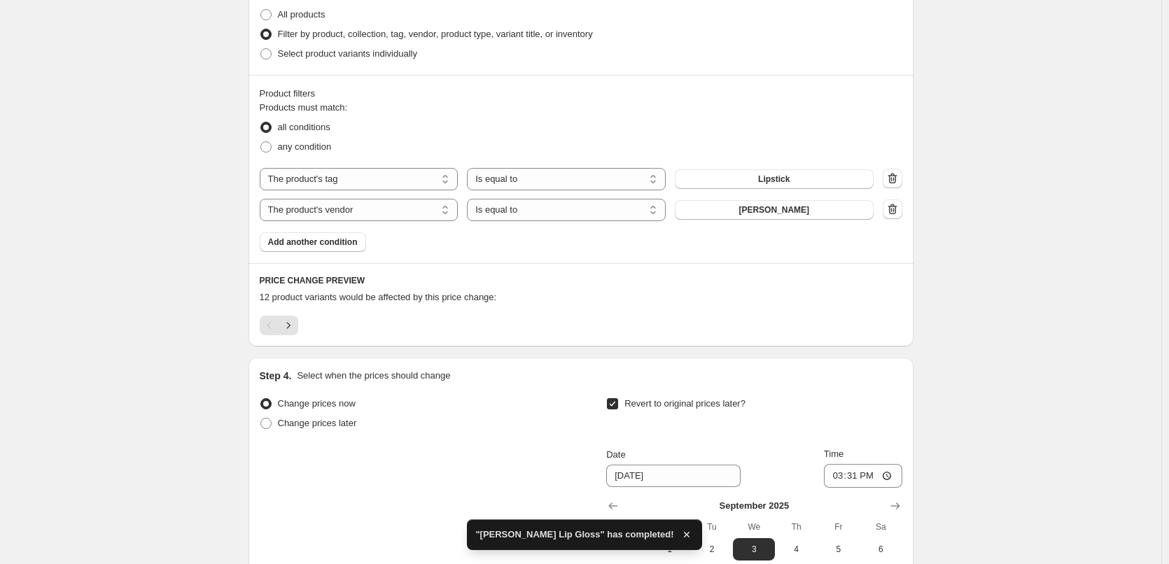
scroll to position [942, 0]
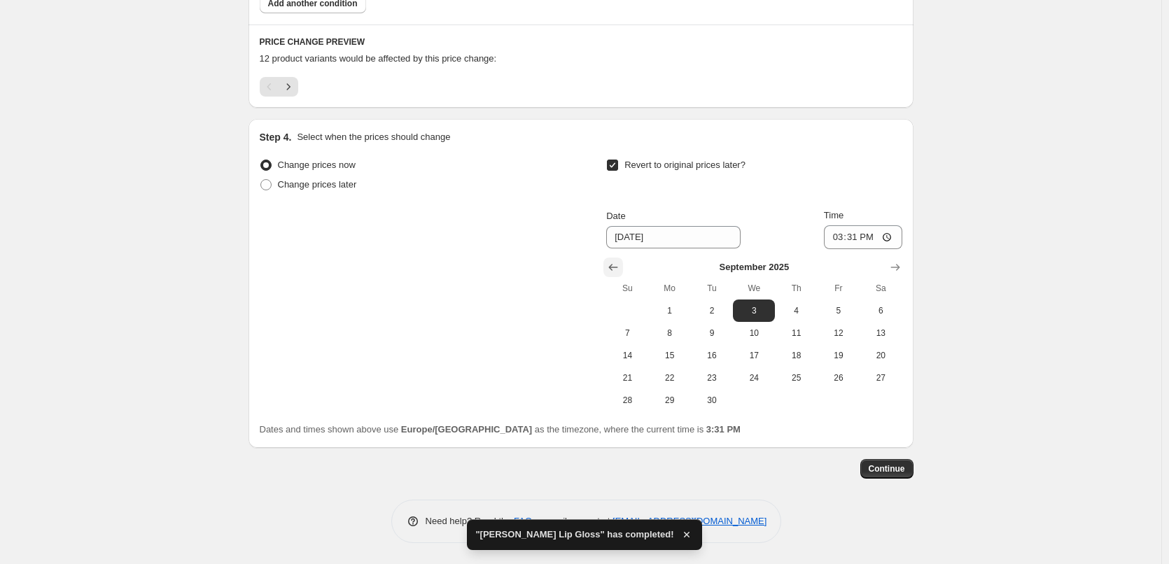
click at [617, 272] on icon "Show previous month, August 2025" at bounding box center [613, 267] width 14 height 14
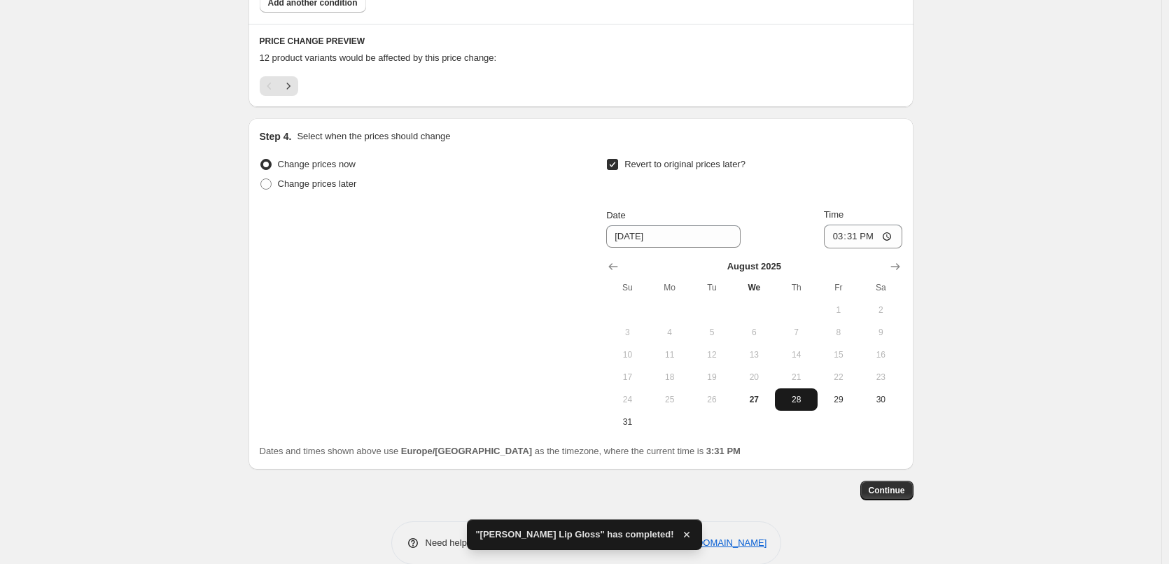
click at [801, 392] on button "28" at bounding box center [796, 400] width 42 height 22
type input "[DATE]"
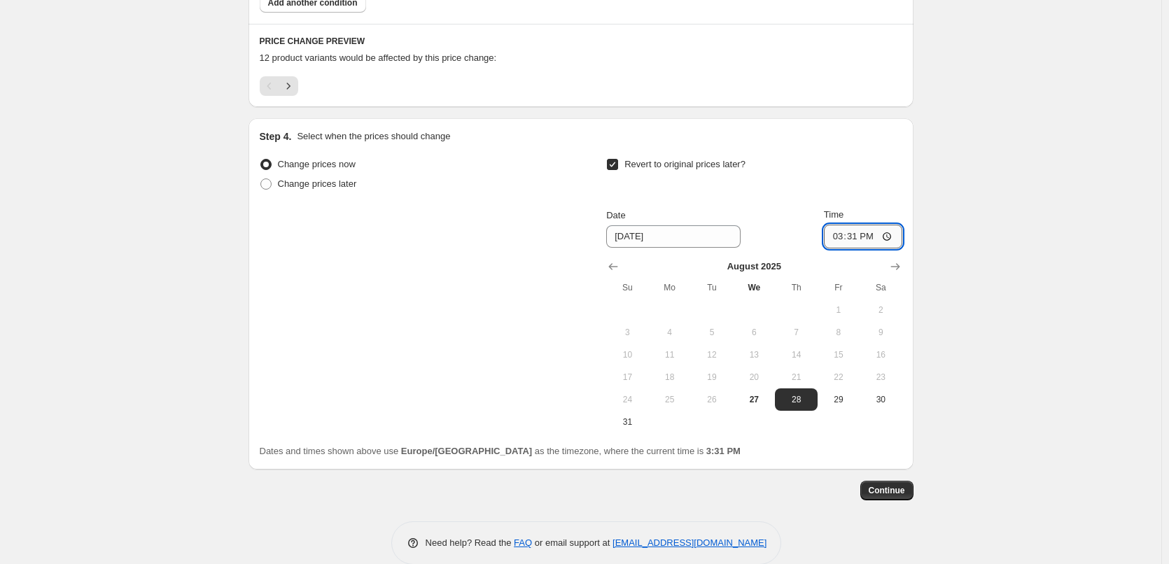
click at [841, 235] on input "15:31" at bounding box center [863, 237] width 78 height 24
type input "03:00"
click at [895, 485] on button "Continue" at bounding box center [887, 491] width 53 height 20
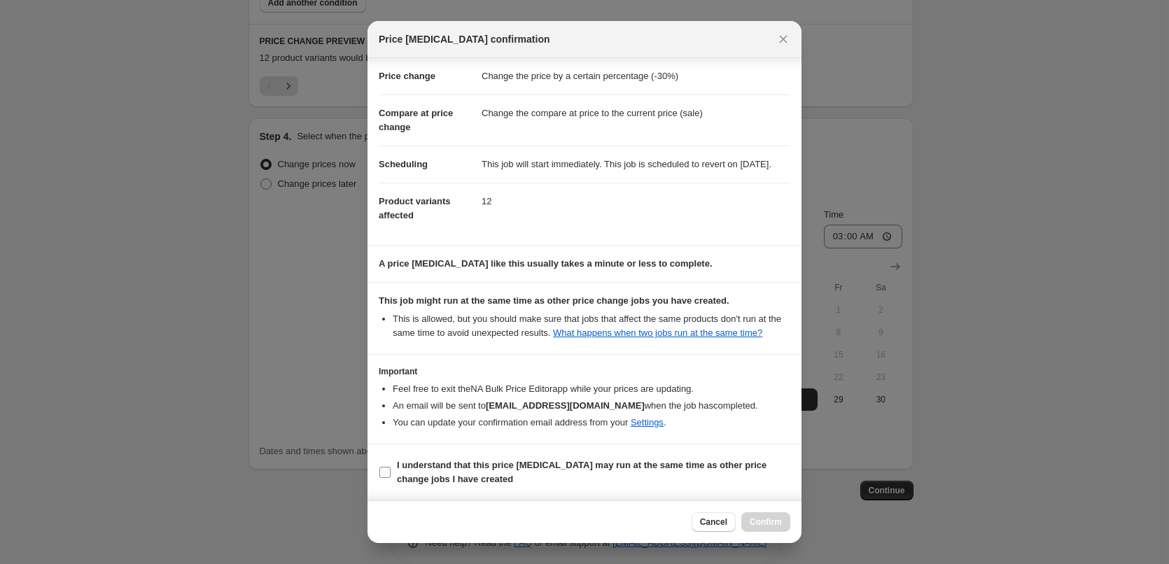
scroll to position [39, 0]
click at [454, 466] on b "I understand that this price [MEDICAL_DATA] may run at the same time as other p…" at bounding box center [582, 472] width 370 height 25
click at [391, 467] on input "I understand that this price [MEDICAL_DATA] may run at the same time as other p…" at bounding box center [385, 472] width 11 height 11
checkbox input "true"
click at [755, 521] on span "Confirm" at bounding box center [766, 522] width 32 height 11
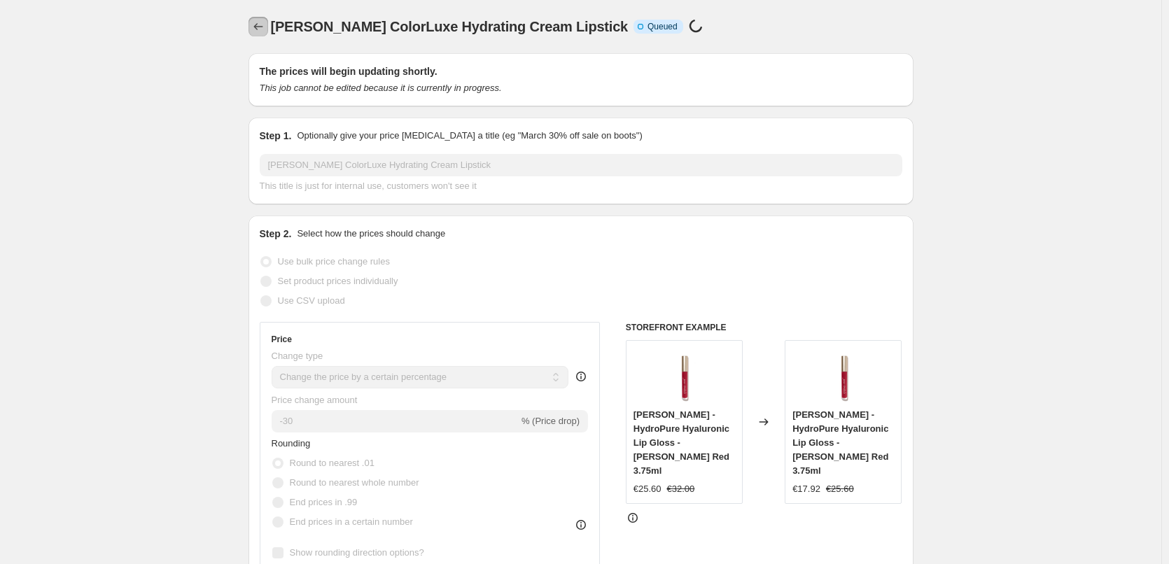
click at [265, 27] on icon "Price change jobs" at bounding box center [258, 27] width 14 height 14
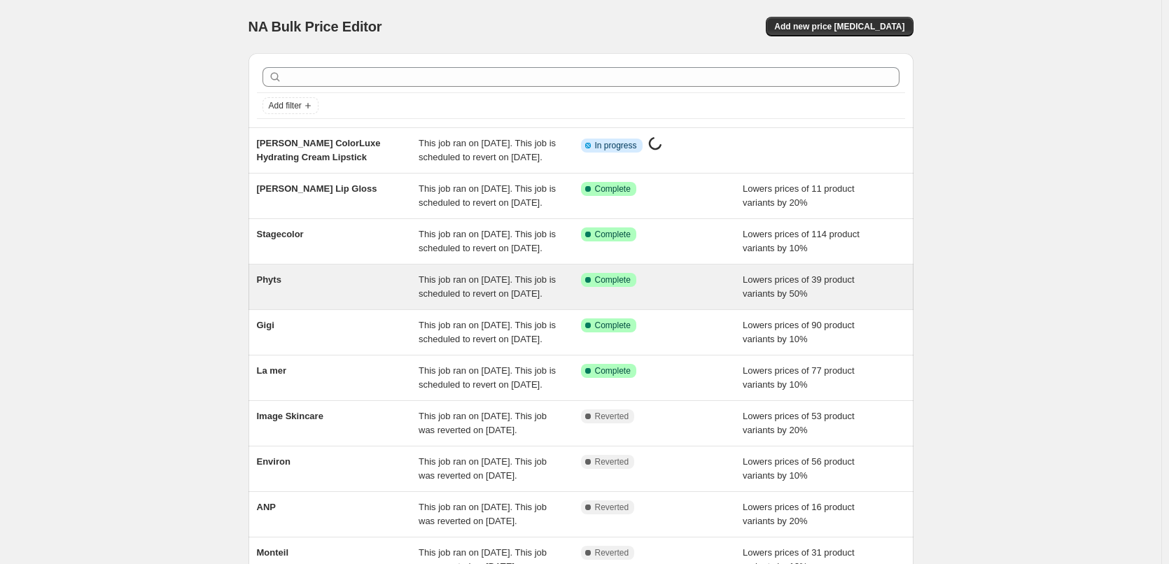
scroll to position [297, 0]
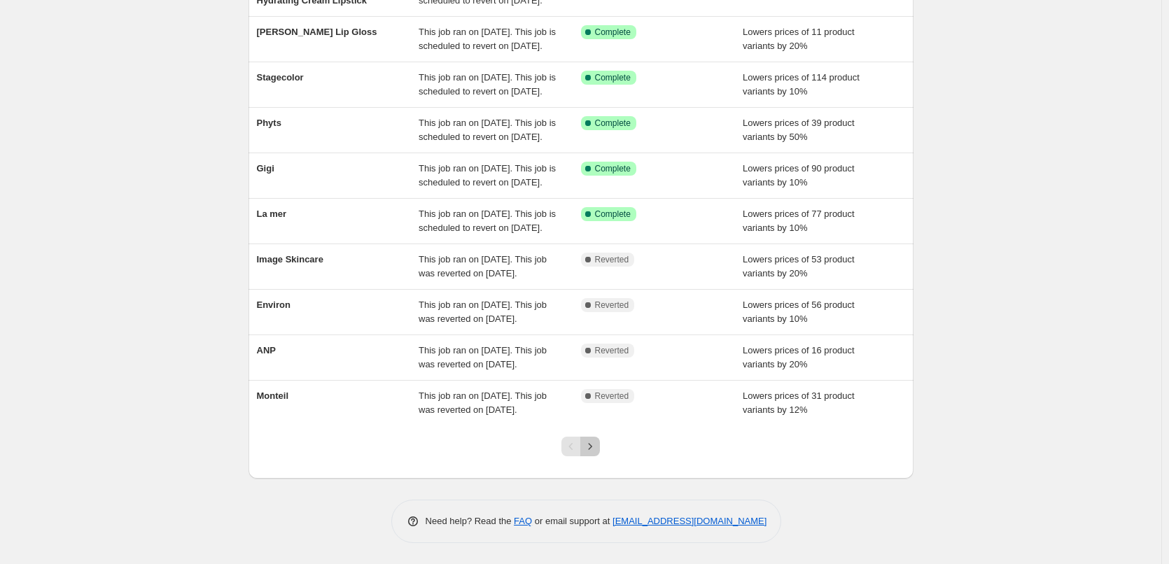
click at [596, 443] on icon "Next" at bounding box center [590, 447] width 14 height 14
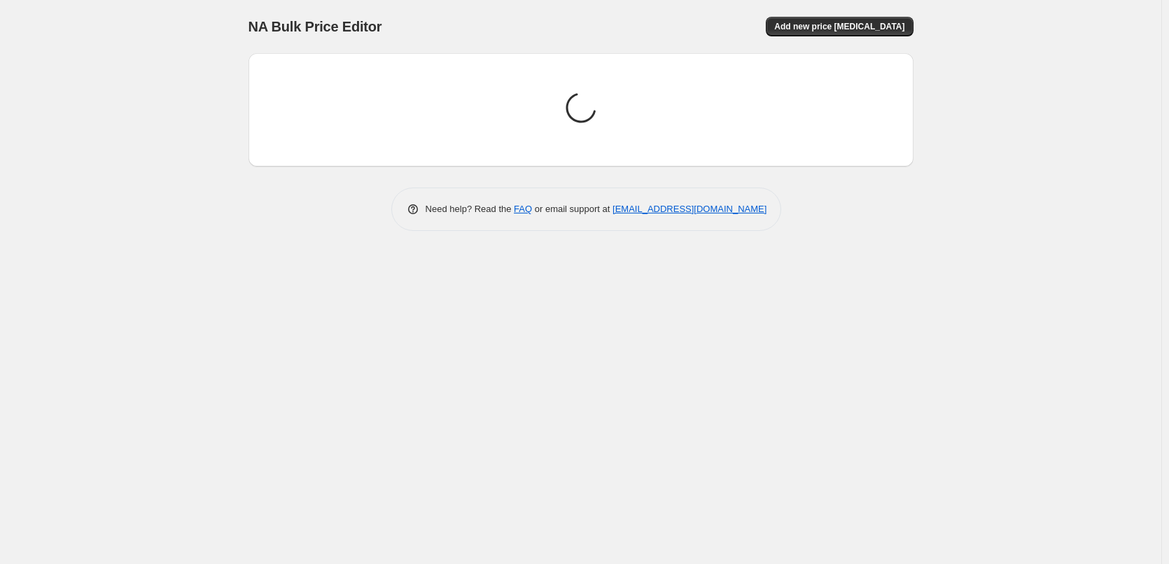
scroll to position [0, 0]
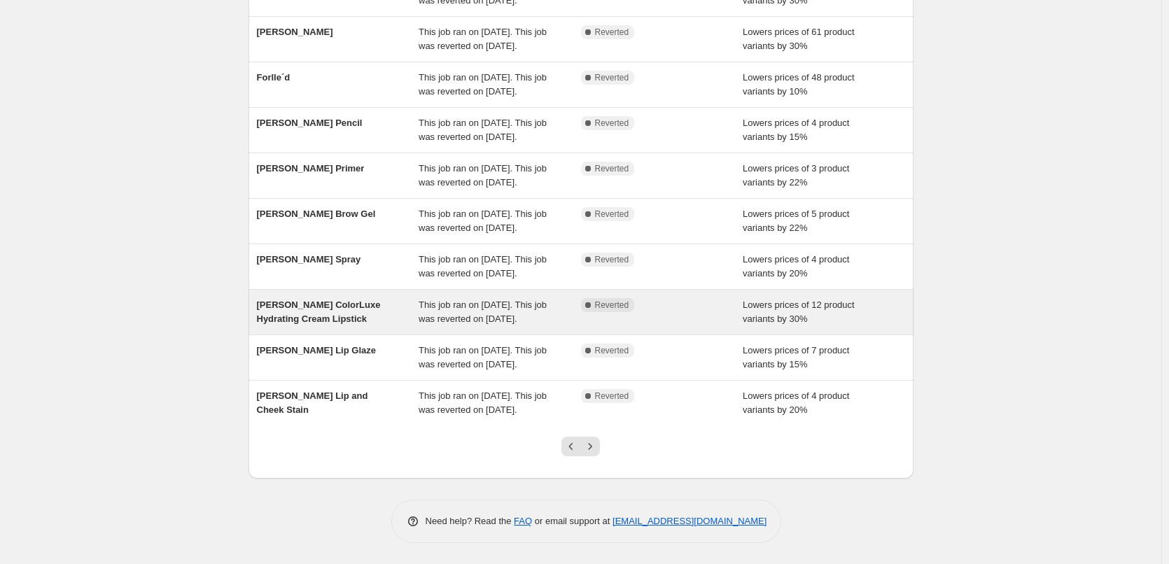
click at [317, 300] on span "[PERSON_NAME] ColorLuxe Hydrating Cream Lipstick" at bounding box center [319, 312] width 124 height 25
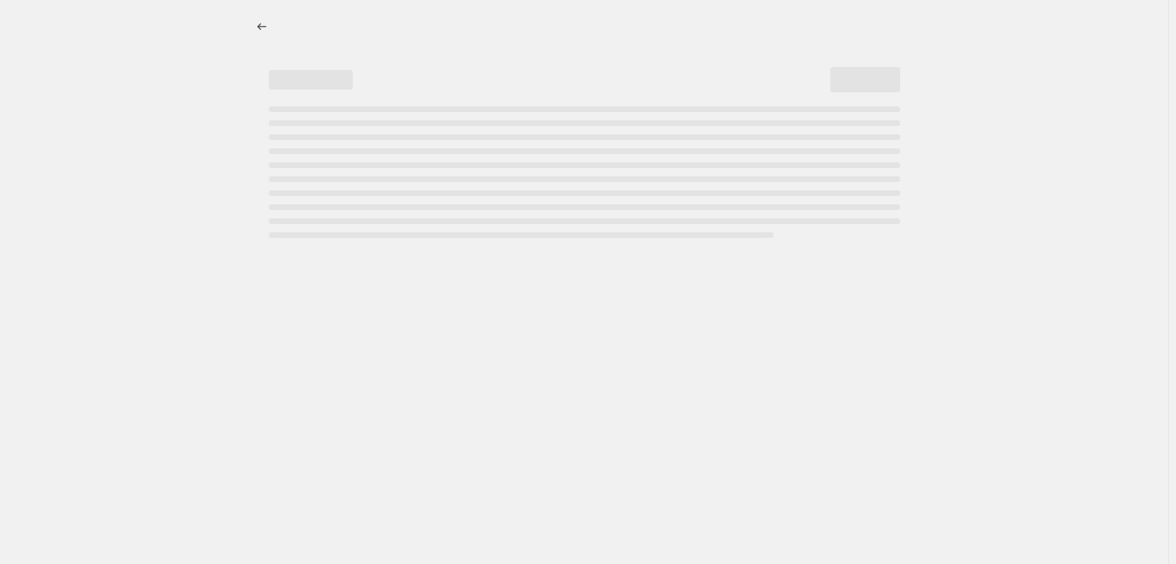
select select "percentage"
select select "tag"
select select "vendor"
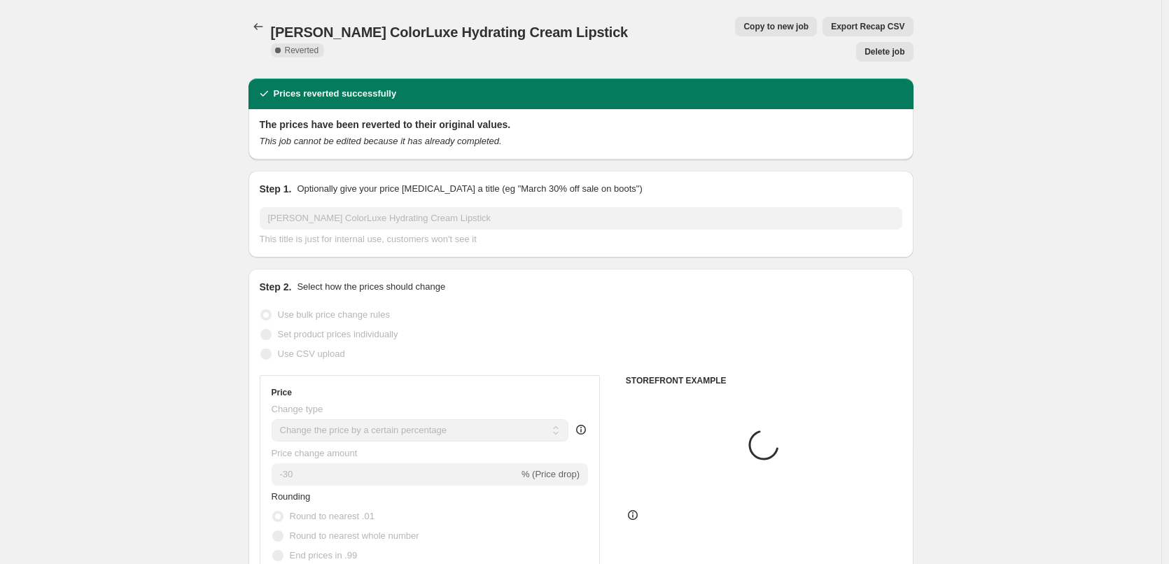
click at [888, 42] on button "Delete job" at bounding box center [884, 52] width 57 height 20
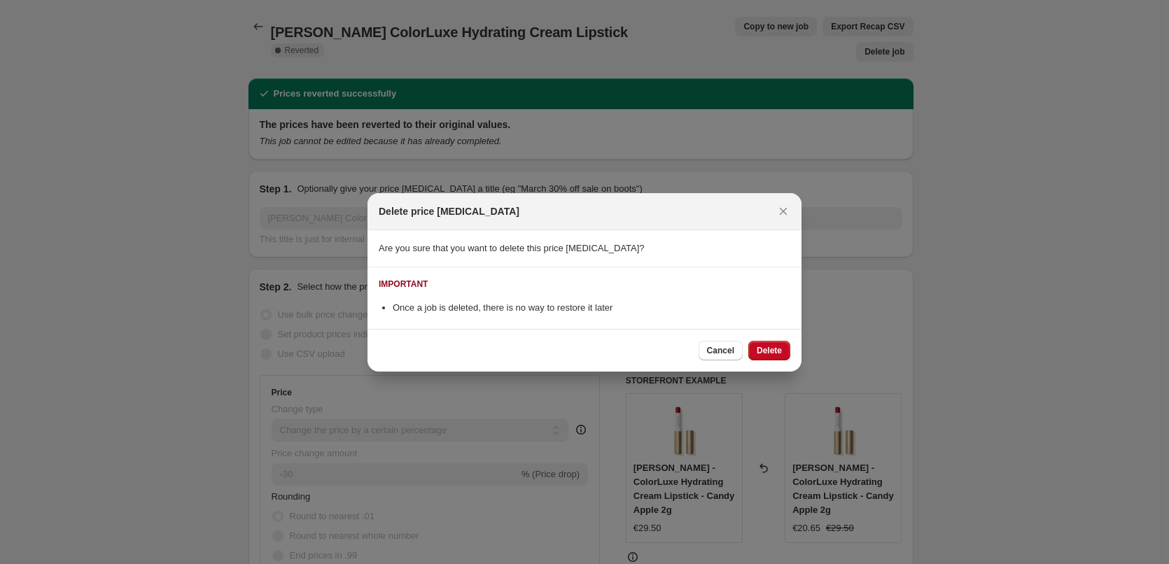
click at [763, 356] on span "Delete" at bounding box center [769, 350] width 25 height 11
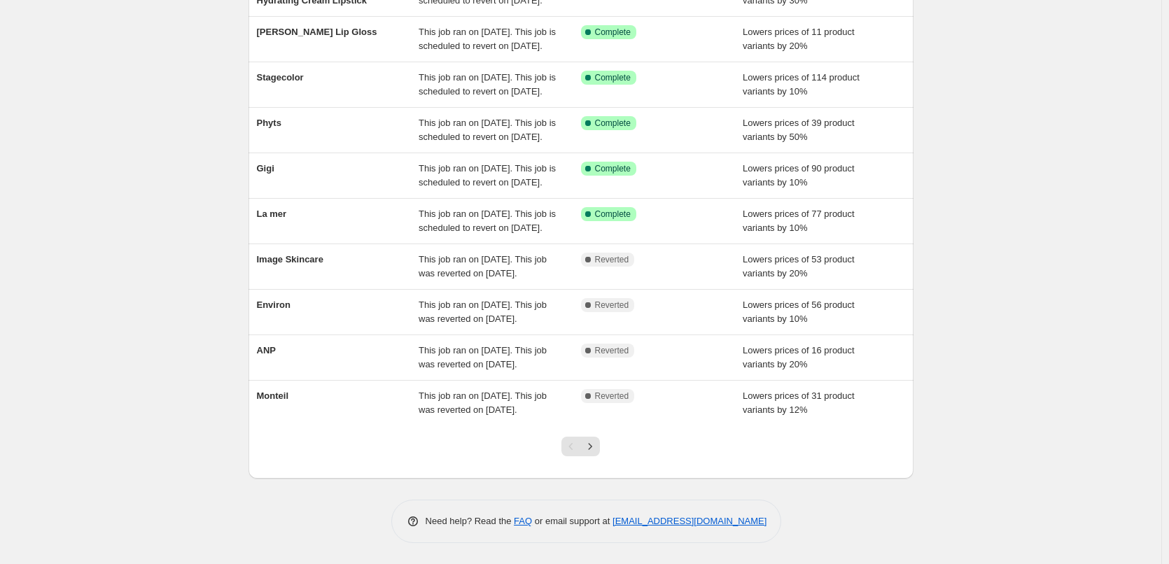
click at [594, 457] on div at bounding box center [580, 452] width 57 height 53
click at [594, 450] on icon "Next" at bounding box center [590, 447] width 14 height 14
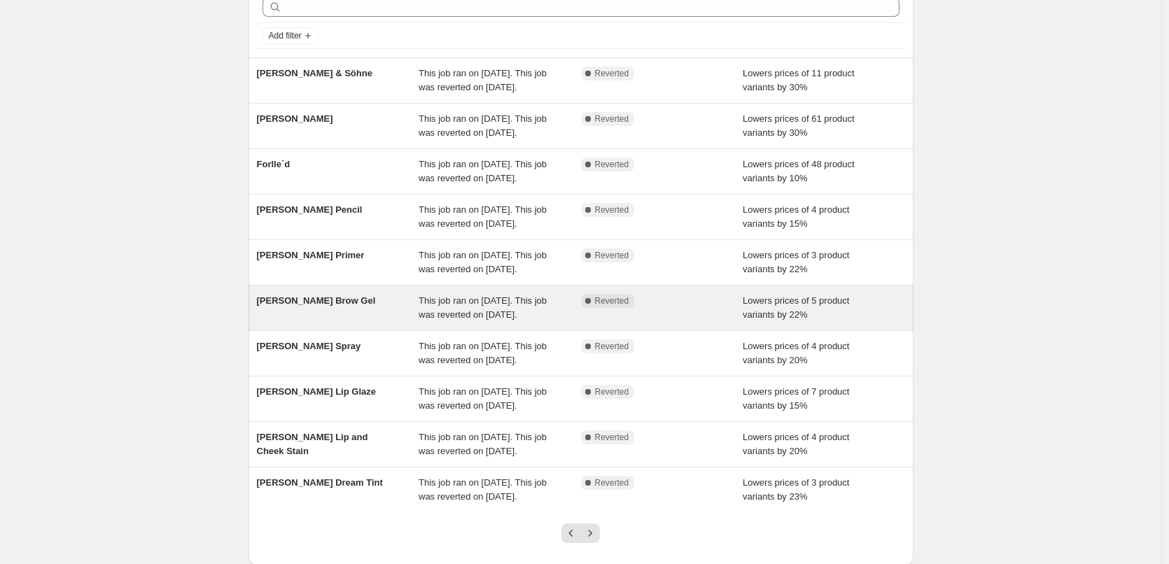
click at [340, 306] on span "[PERSON_NAME] Brow Gel" at bounding box center [316, 300] width 119 height 11
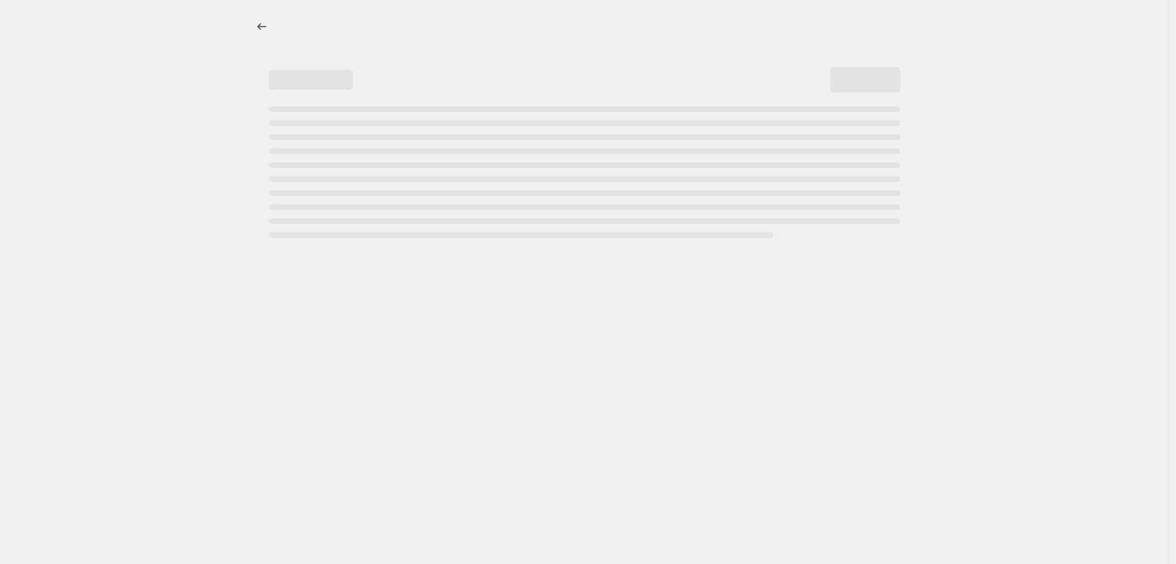
select select "percentage"
select select "tag"
select select "vendor"
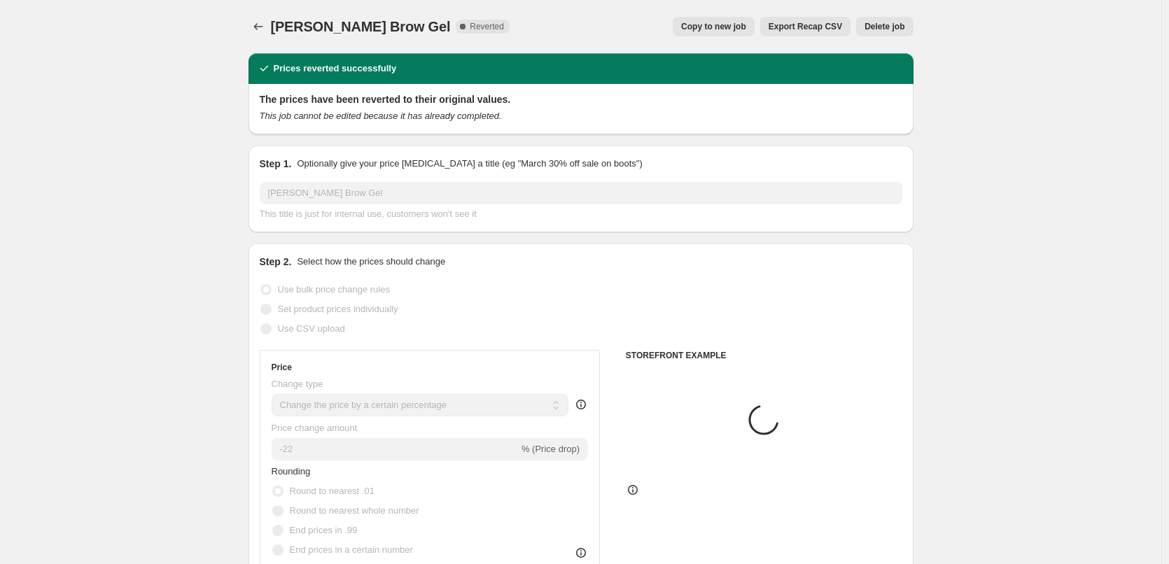
click at [733, 26] on span "Copy to new job" at bounding box center [713, 26] width 65 height 11
select select "percentage"
select select "tag"
select select "vendor"
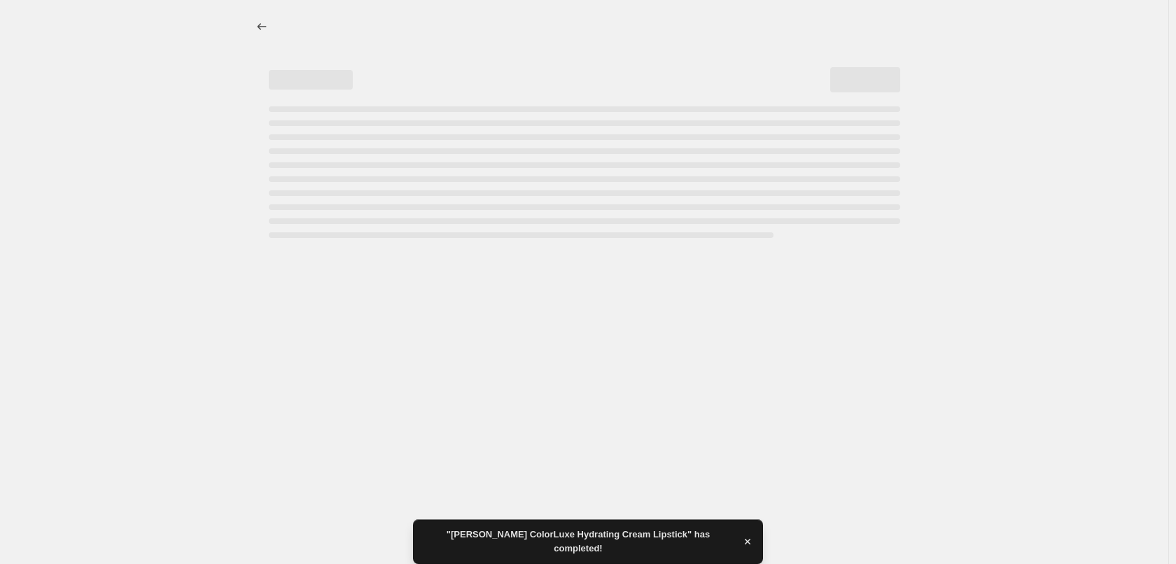
select select "percentage"
select select "tag"
select select "vendor"
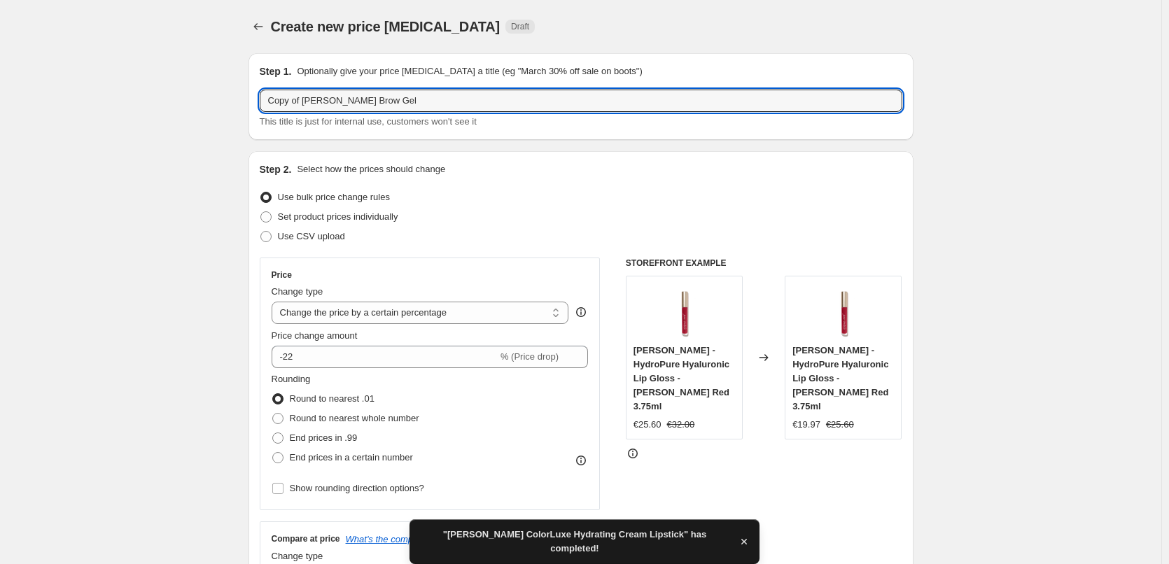
drag, startPoint x: 306, startPoint y: 104, endPoint x: 202, endPoint y: 101, distance: 104.4
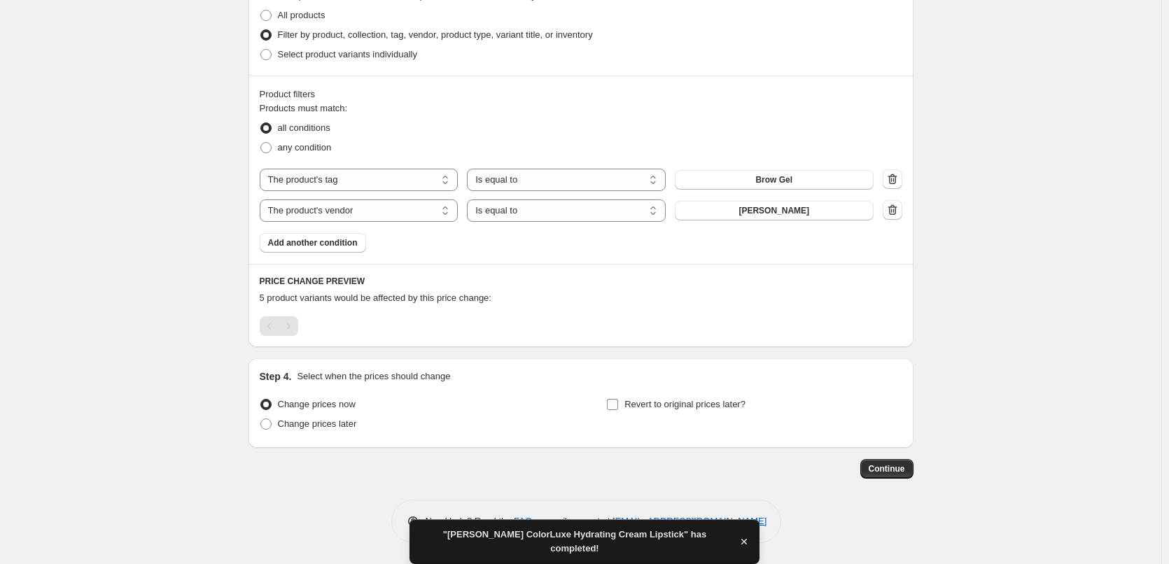
type input "[PERSON_NAME] Brow Gel"
click at [742, 405] on span "Revert to original prices later?" at bounding box center [685, 404] width 121 height 11
click at [736, 401] on span "Revert to original prices later?" at bounding box center [685, 404] width 121 height 11
click at [618, 401] on input "Revert to original prices later?" at bounding box center [612, 404] width 11 height 11
checkbox input "true"
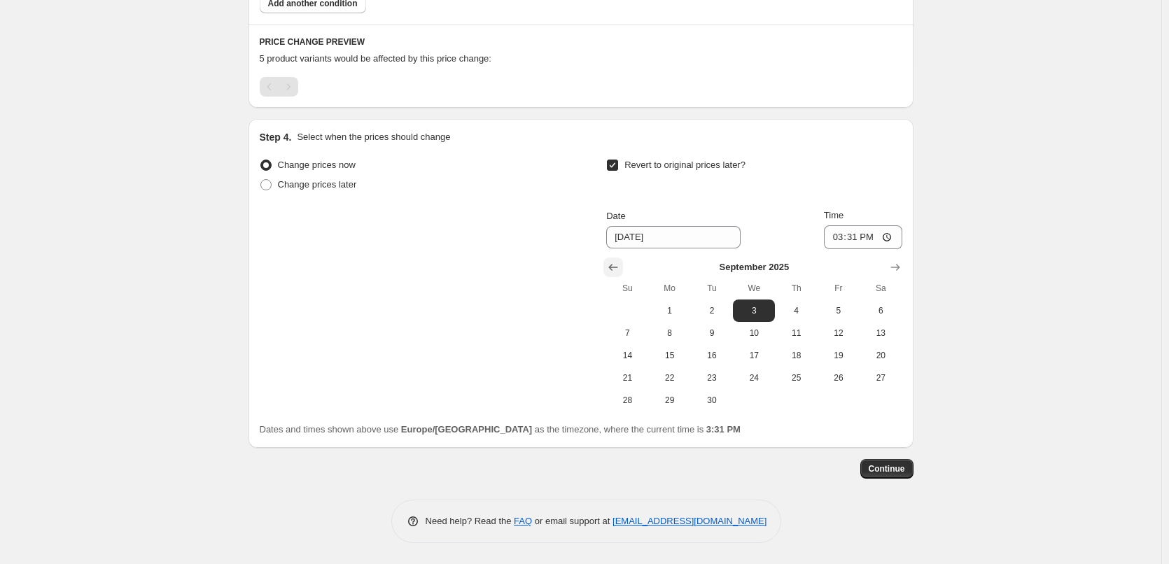
click at [614, 270] on icon "Show previous month, August 2025" at bounding box center [613, 267] width 14 height 14
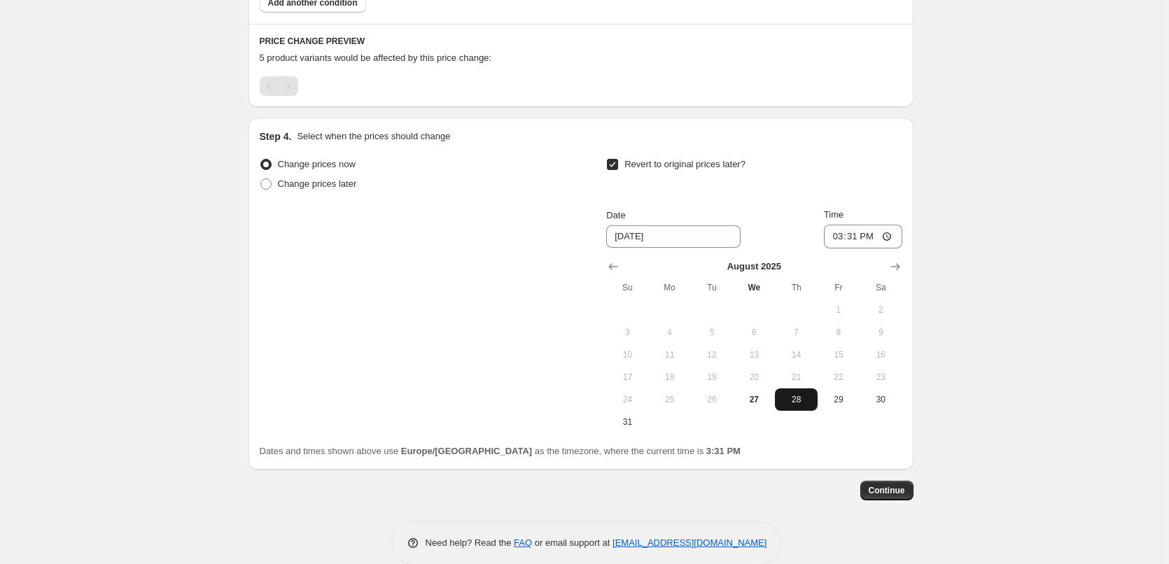
click at [803, 403] on span "28" at bounding box center [796, 399] width 31 height 11
type input "[DATE]"
click at [840, 243] on input "15:31" at bounding box center [863, 237] width 78 height 24
type input "03:00"
click at [886, 486] on span "Continue" at bounding box center [887, 490] width 36 height 11
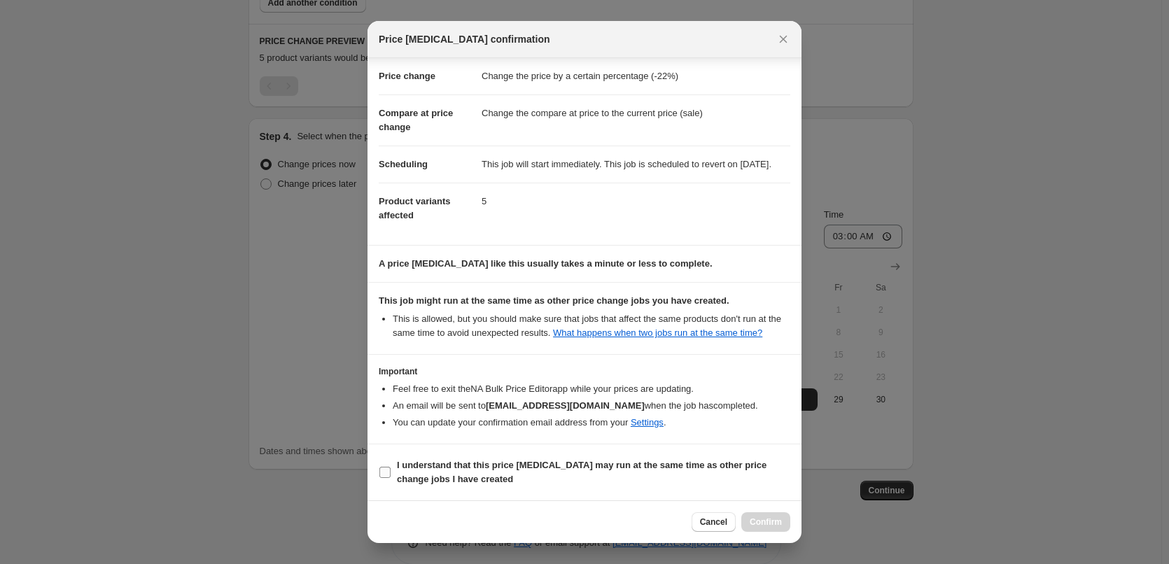
click at [448, 464] on b "I understand that this price [MEDICAL_DATA] may run at the same time as other p…" at bounding box center [582, 472] width 370 height 25
click at [391, 467] on input "I understand that this price [MEDICAL_DATA] may run at the same time as other p…" at bounding box center [385, 472] width 11 height 11
checkbox input "true"
click at [785, 523] on button "Confirm" at bounding box center [766, 523] width 49 height 20
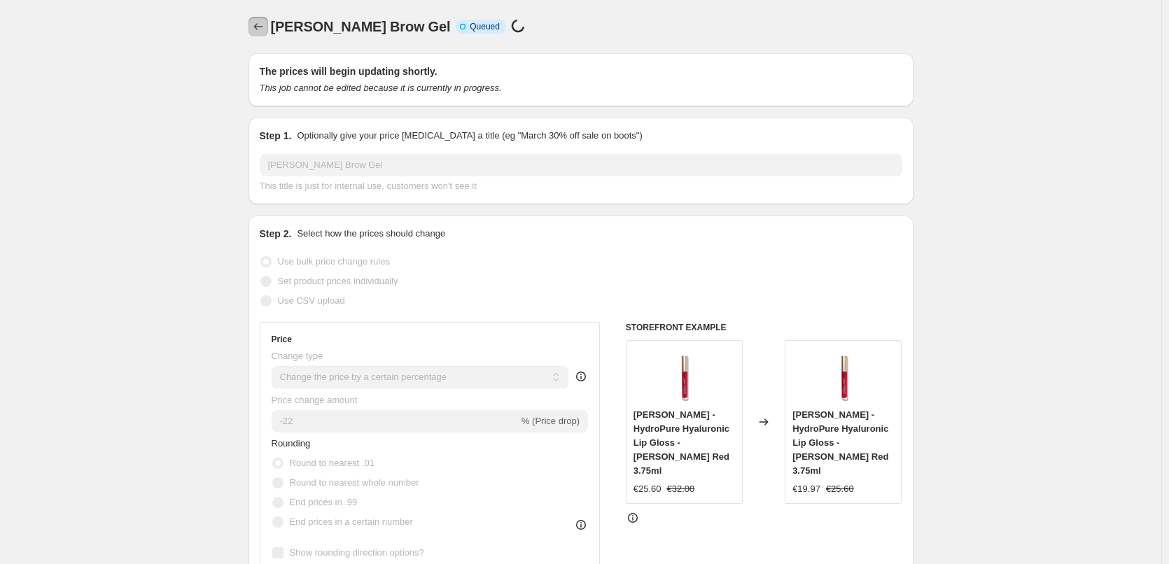
click at [254, 22] on icon "Price change jobs" at bounding box center [258, 27] width 14 height 14
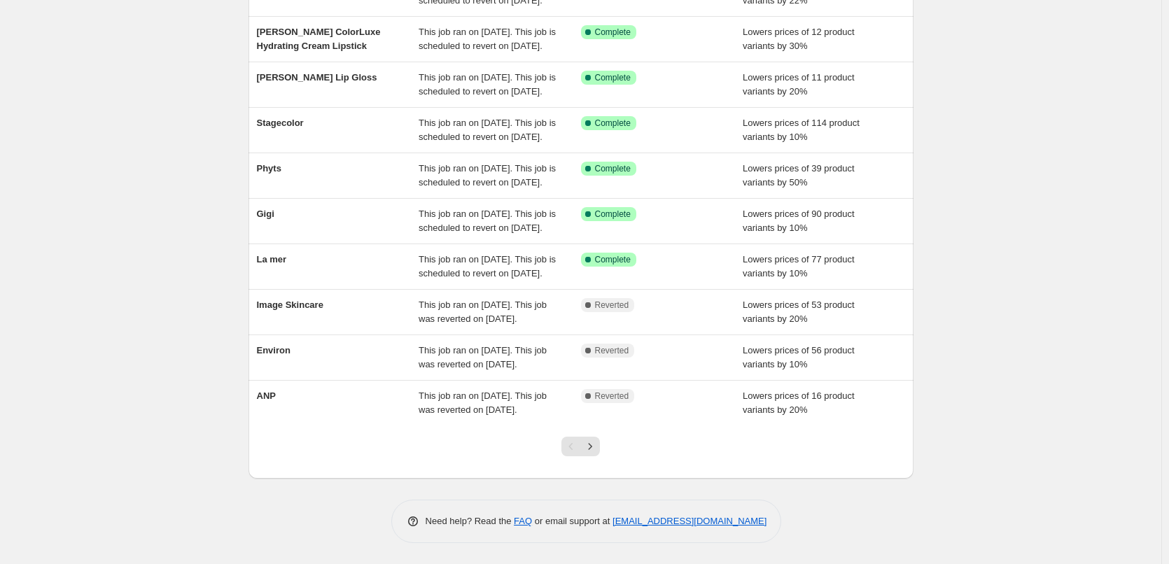
click at [573, 446] on div "Pagination" at bounding box center [572, 447] width 20 height 20
click at [587, 440] on icon "Next" at bounding box center [590, 447] width 14 height 14
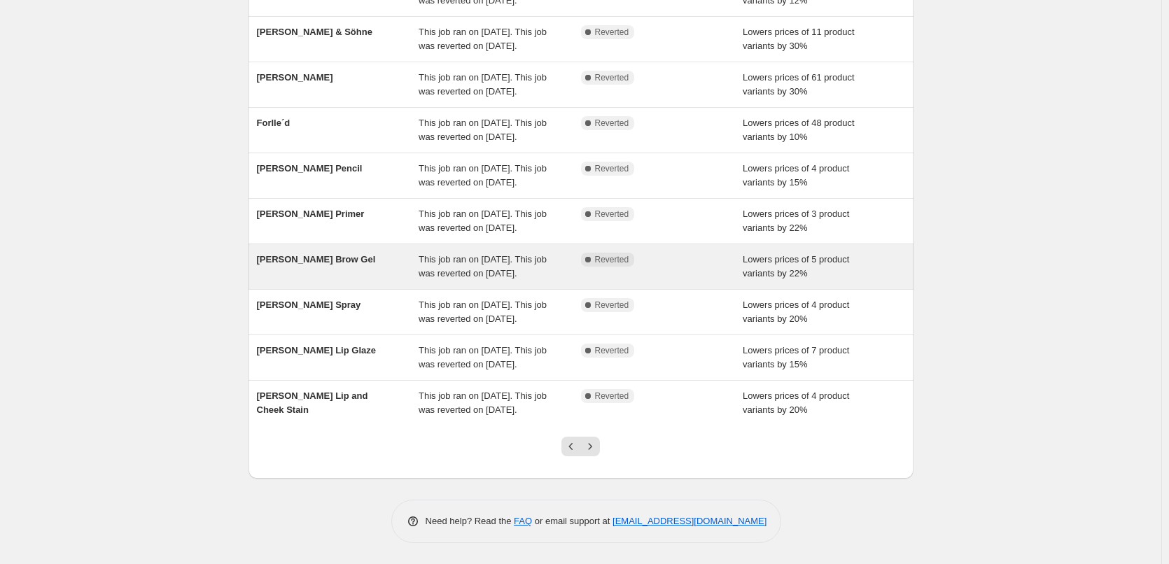
click at [336, 254] on span "[PERSON_NAME] Brow Gel" at bounding box center [316, 259] width 119 height 11
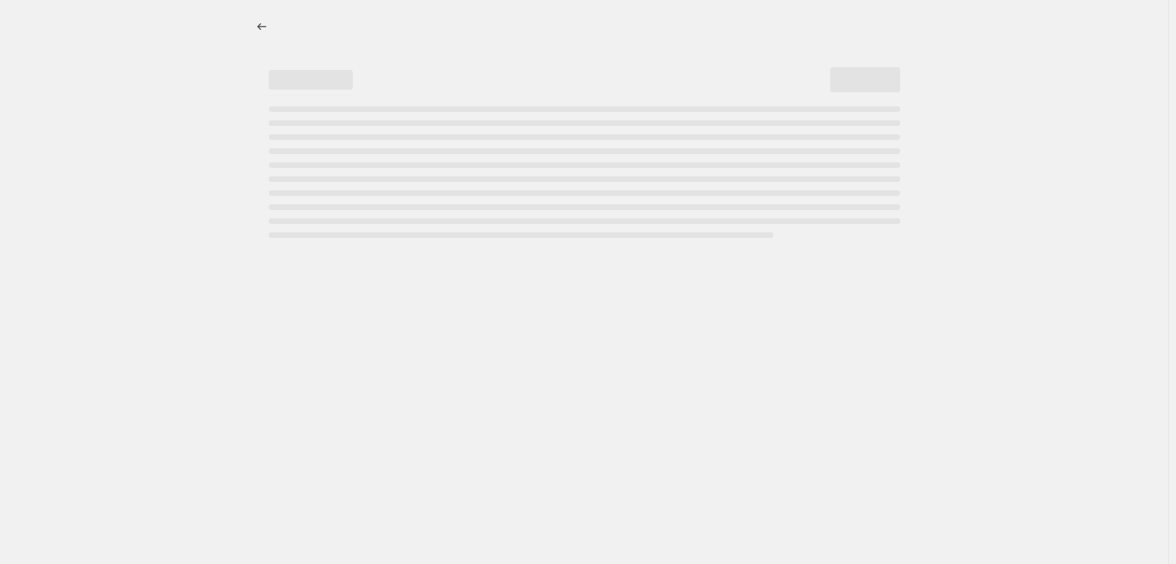
select select "percentage"
select select "tag"
select select "vendor"
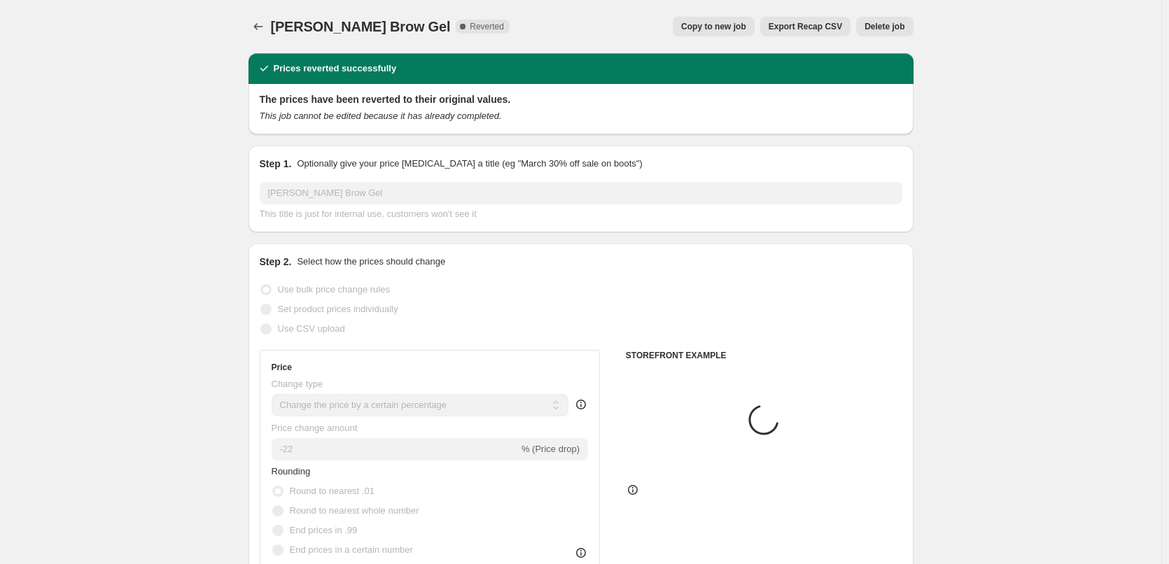
click at [885, 18] on button "Delete job" at bounding box center [884, 27] width 57 height 20
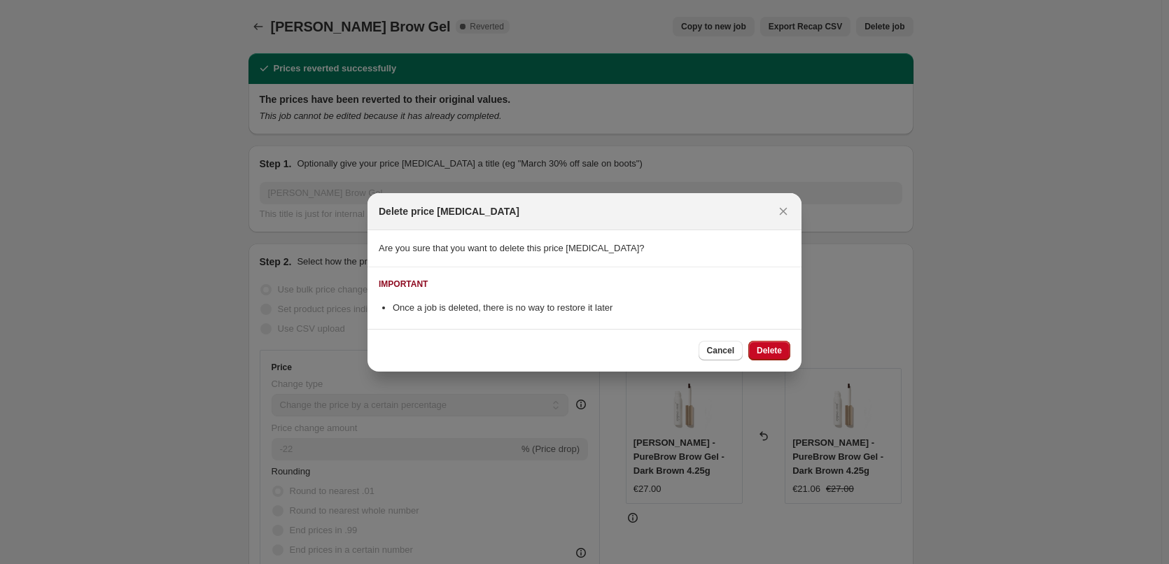
click at [778, 334] on div "Cancel Delete" at bounding box center [585, 350] width 434 height 43
click at [777, 353] on span "Delete" at bounding box center [769, 350] width 25 height 11
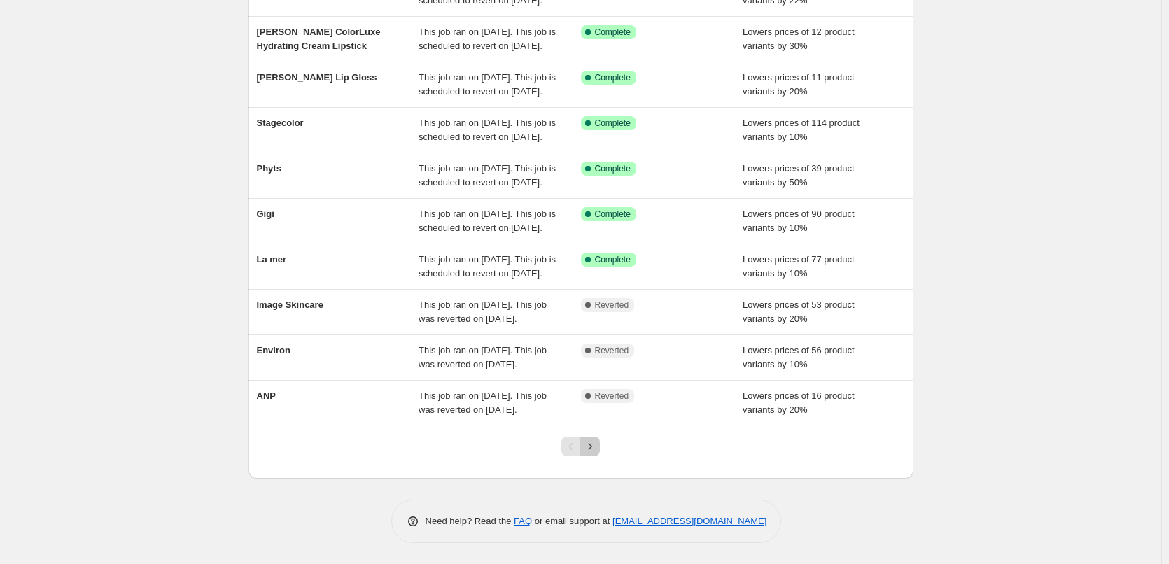
click at [597, 445] on icon "Next" at bounding box center [590, 447] width 14 height 14
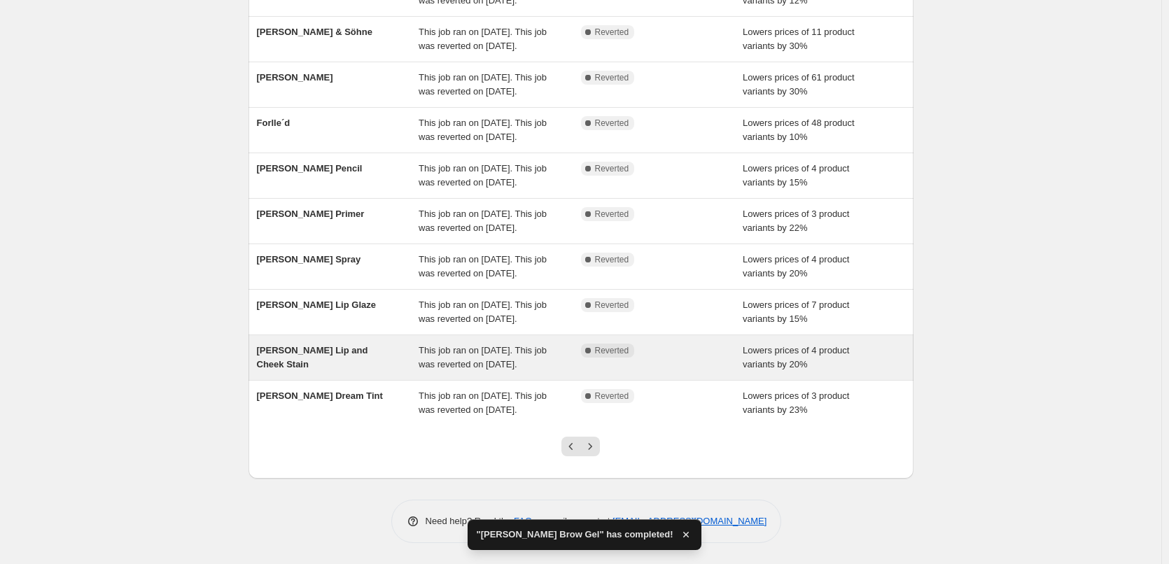
click at [359, 345] on span "[PERSON_NAME] Lip and Cheek Stain" at bounding box center [312, 357] width 111 height 25
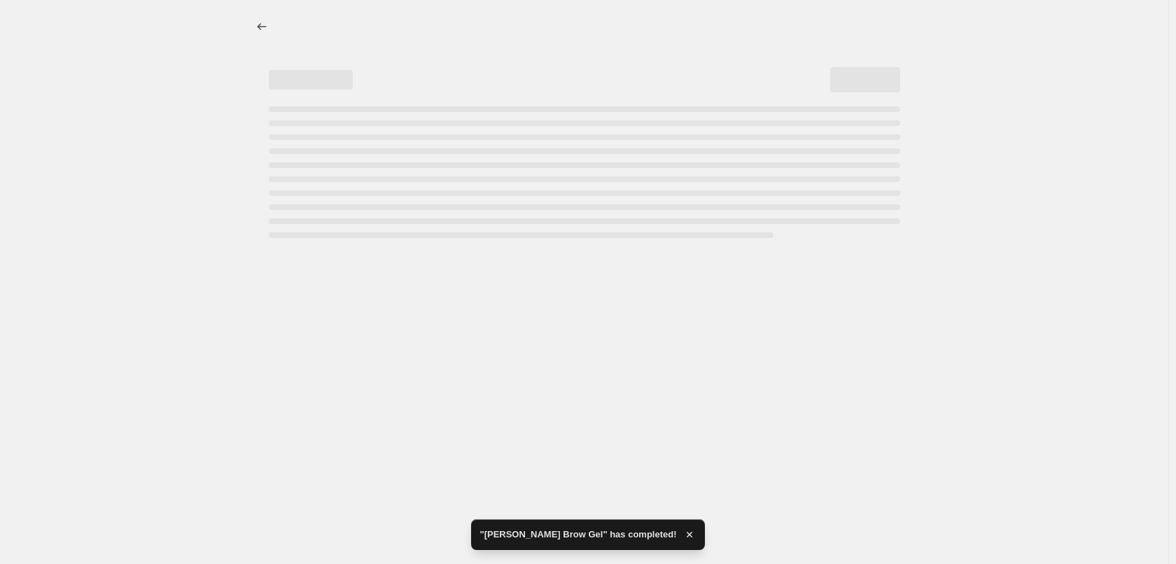
select select "percentage"
select select "tag"
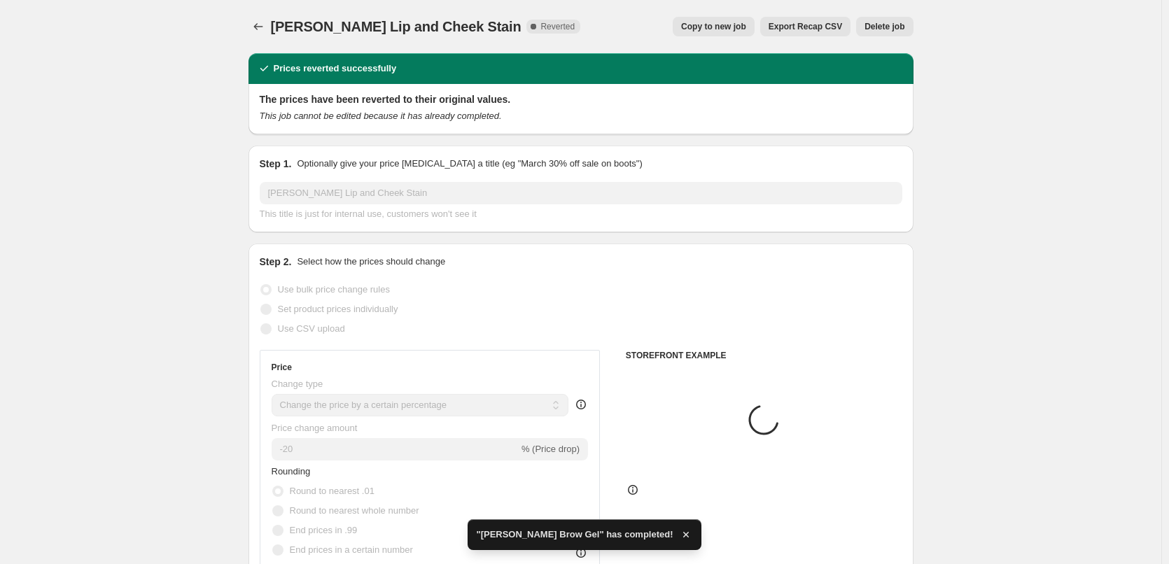
click at [704, 35] on button "Copy to new job" at bounding box center [714, 27] width 82 height 20
select select "percentage"
select select "tag"
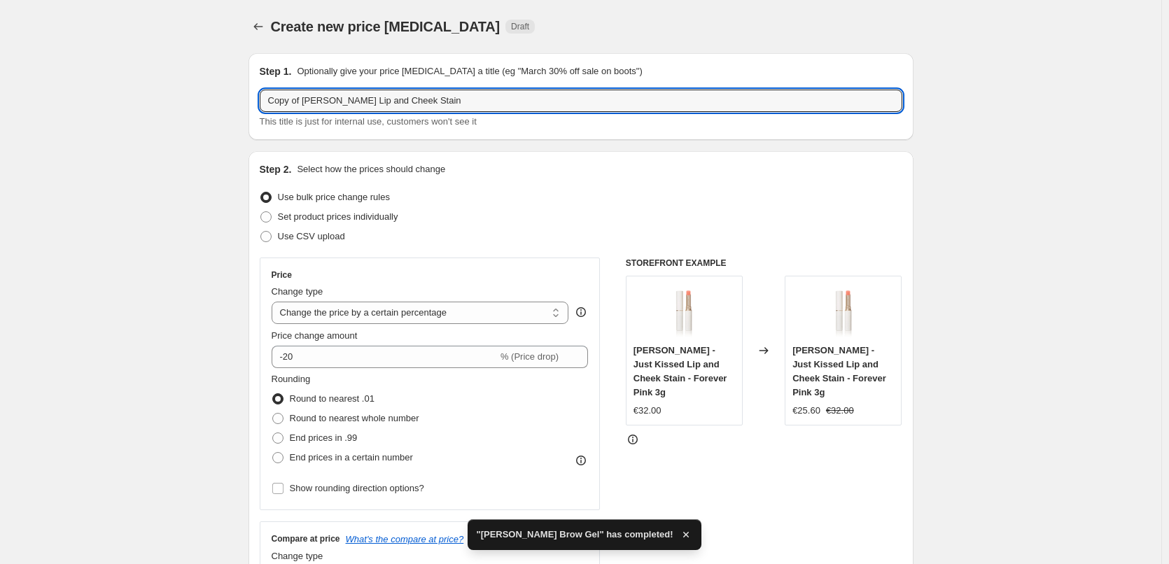
drag, startPoint x: 305, startPoint y: 101, endPoint x: 189, endPoint y: 116, distance: 117.3
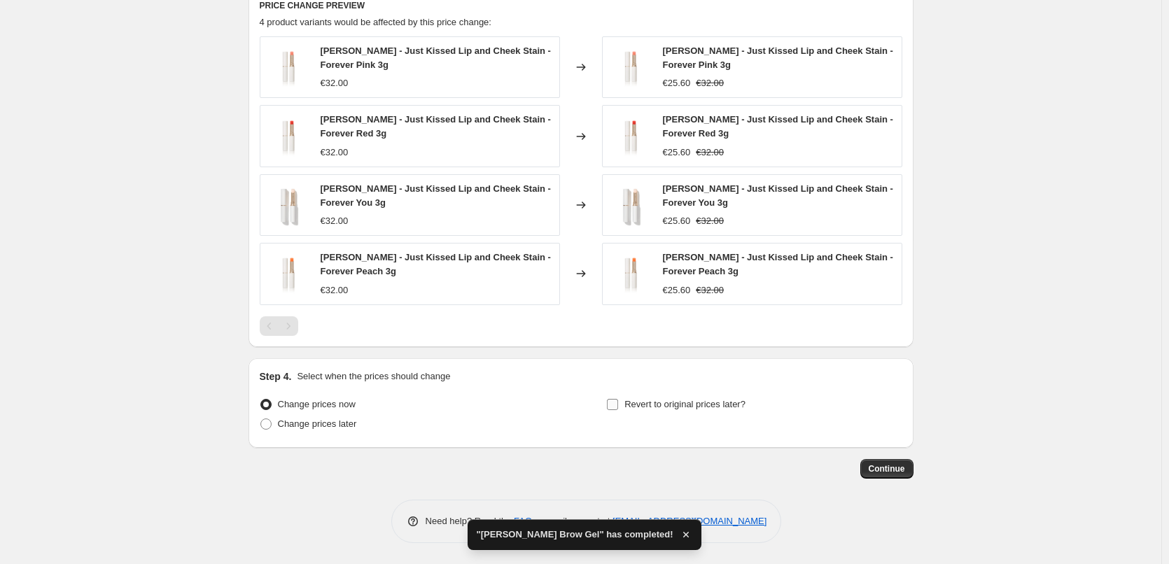
type input "[PERSON_NAME] Lip and Cheek Stain"
click at [648, 411] on span "Revert to original prices later?" at bounding box center [685, 405] width 121 height 14
click at [618, 410] on input "Revert to original prices later?" at bounding box center [612, 404] width 11 height 11
checkbox input "true"
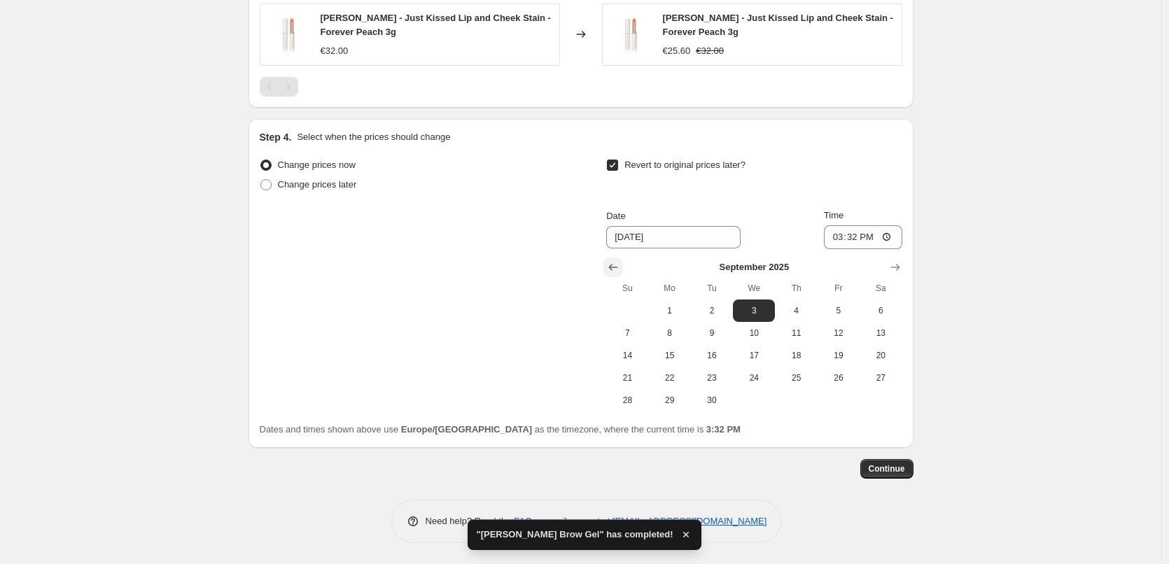
click at [614, 265] on icon "Show previous month, August 2025" at bounding box center [613, 267] width 14 height 14
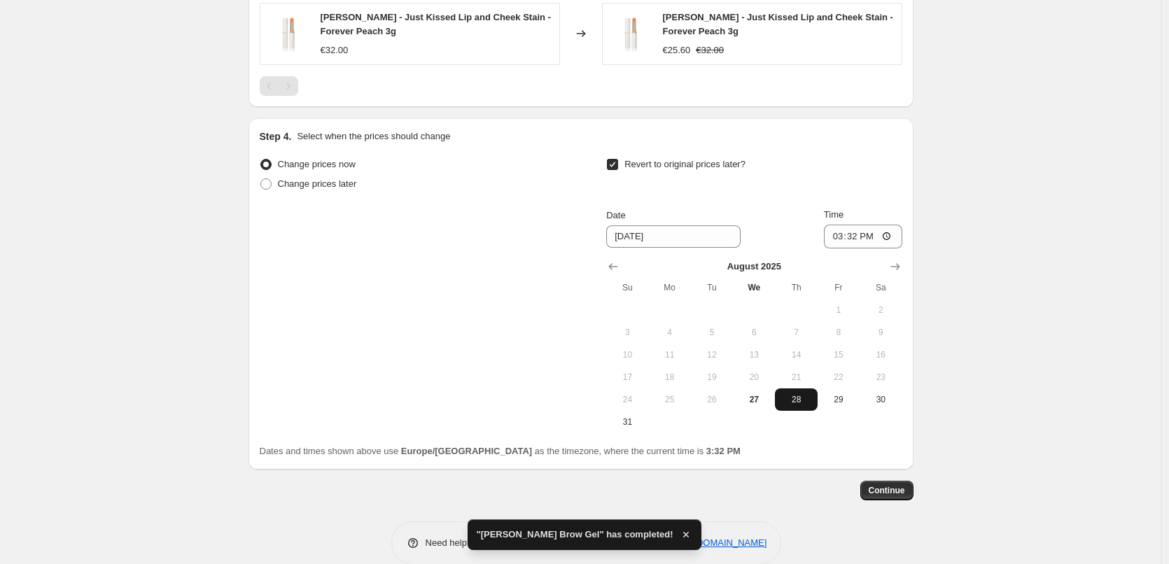
click at [791, 408] on button "28" at bounding box center [796, 400] width 42 height 22
type input "[DATE]"
click at [841, 246] on input "15:32" at bounding box center [863, 237] width 78 height 24
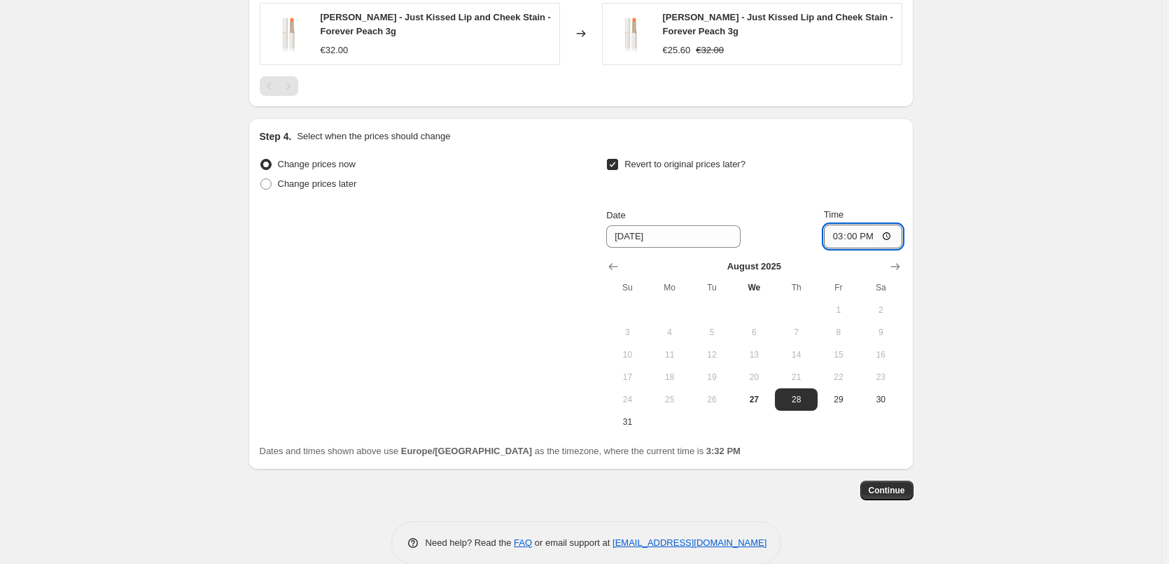
type input "03:00"
click at [891, 500] on button "Continue" at bounding box center [887, 491] width 53 height 20
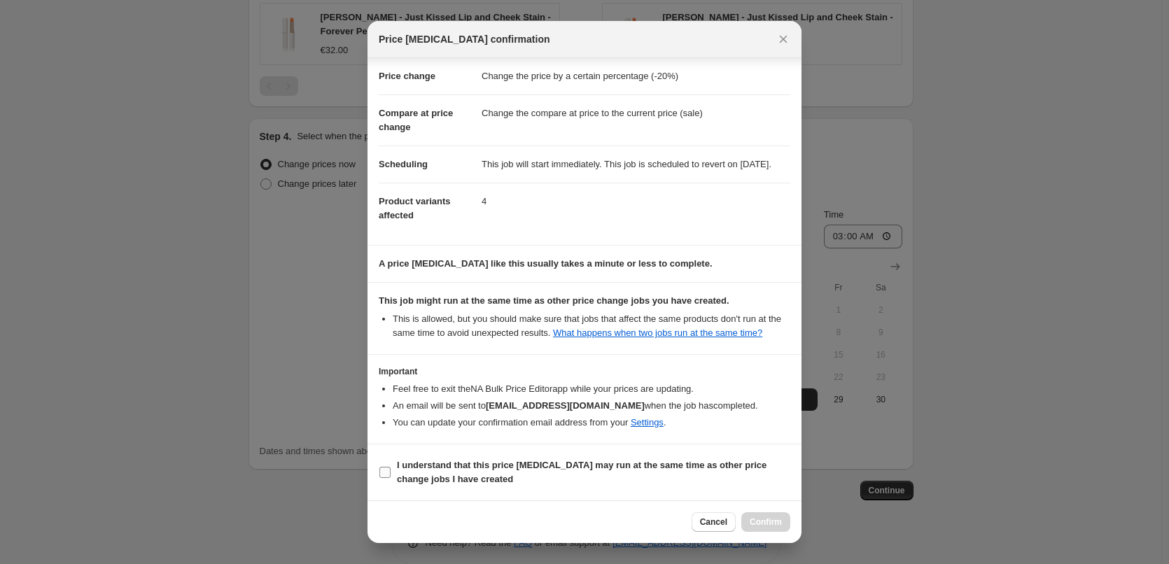
click at [485, 468] on b "I understand that this price [MEDICAL_DATA] may run at the same time as other p…" at bounding box center [582, 472] width 370 height 25
click at [391, 468] on input "I understand that this price [MEDICAL_DATA] may run at the same time as other p…" at bounding box center [385, 472] width 11 height 11
checkbox input "true"
click at [747, 515] on button "Confirm" at bounding box center [766, 523] width 49 height 20
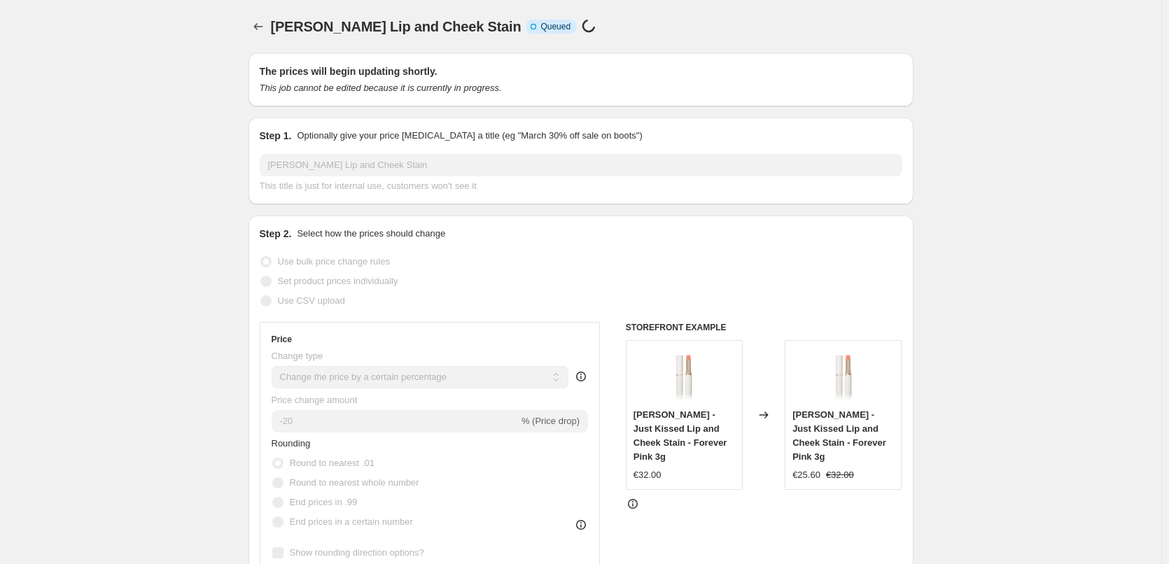
click at [271, 36] on div at bounding box center [260, 27] width 22 height 20
click at [265, 32] on icon "Price change jobs" at bounding box center [258, 27] width 14 height 14
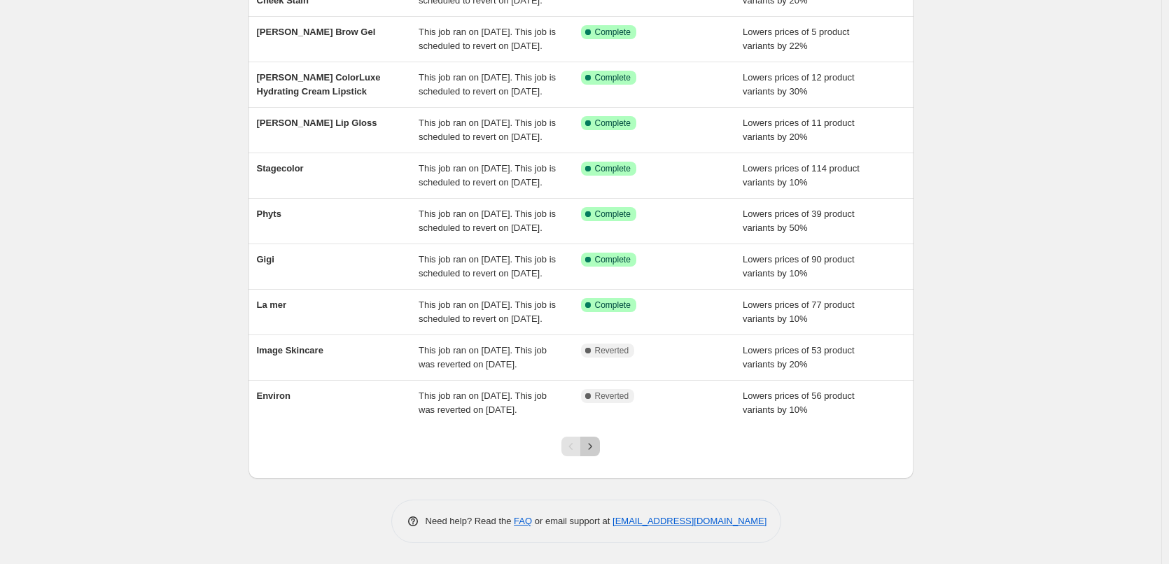
click at [597, 442] on icon "Next" at bounding box center [590, 447] width 14 height 14
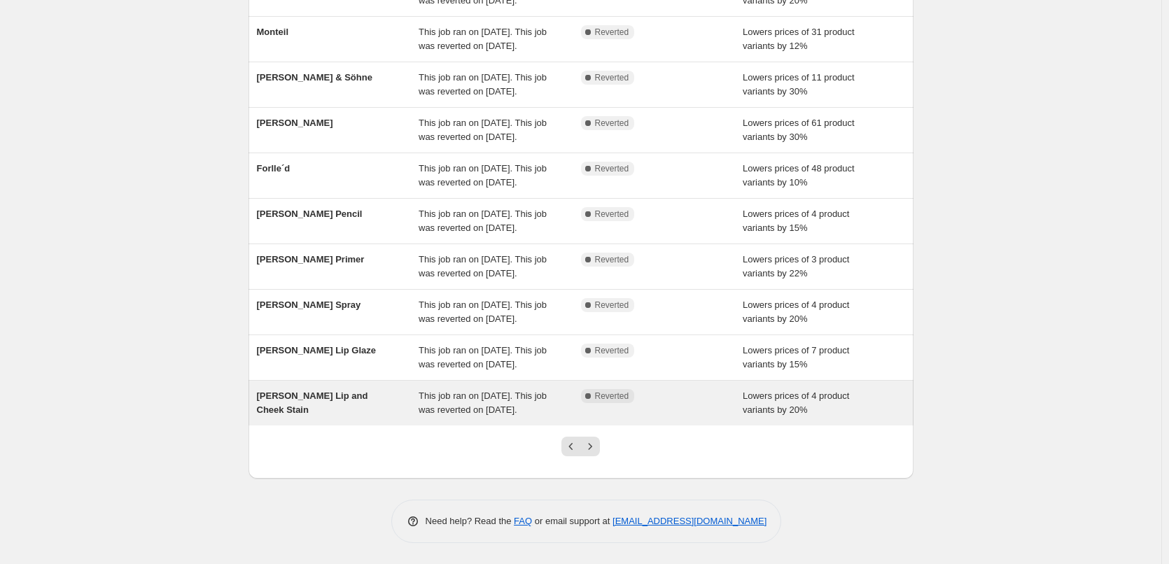
click at [368, 391] on span "[PERSON_NAME] Lip and Cheek Stain" at bounding box center [312, 403] width 111 height 25
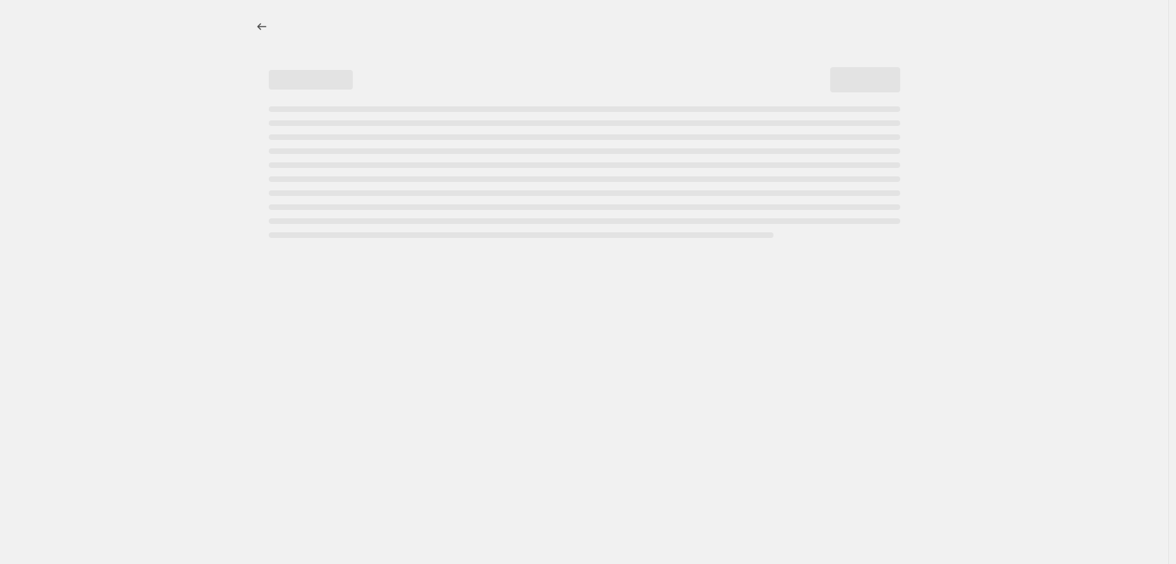
select select "percentage"
select select "tag"
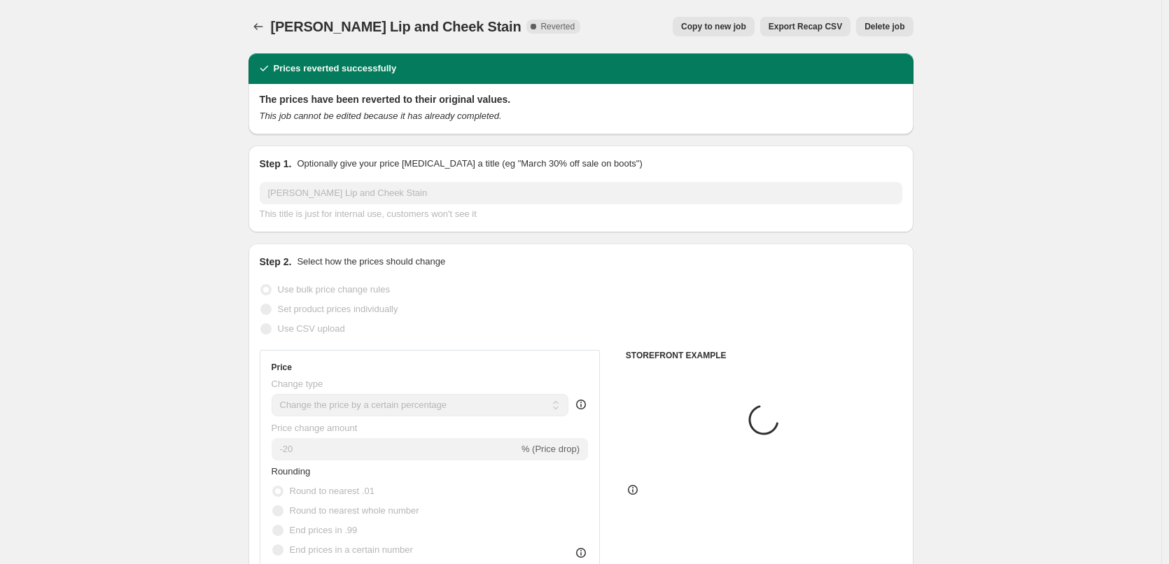
click at [892, 29] on span "Delete job" at bounding box center [885, 26] width 40 height 11
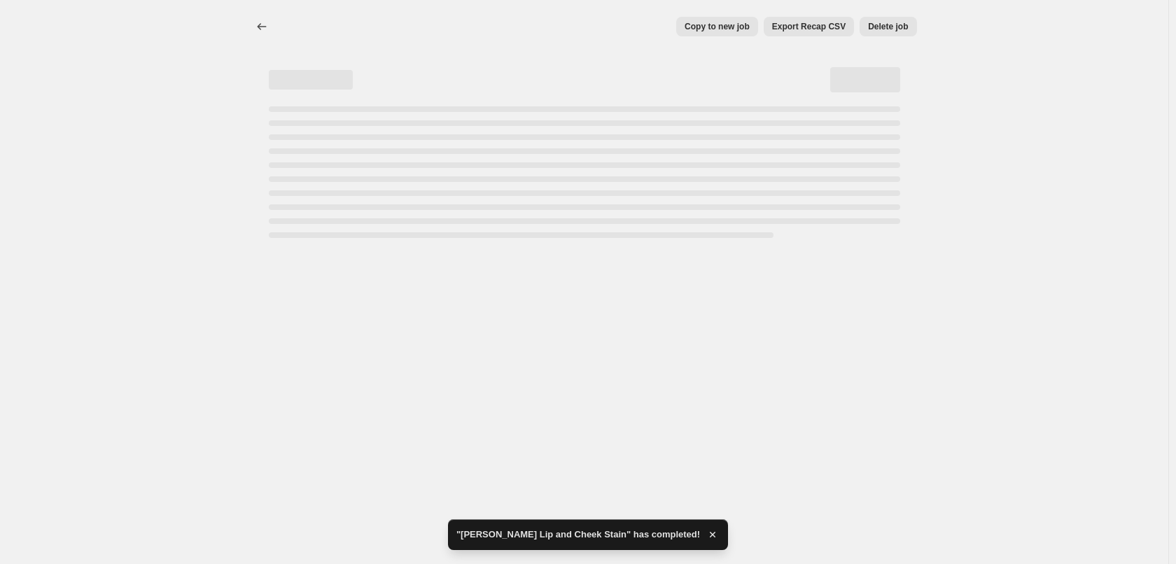
select select "percentage"
select select "tag"
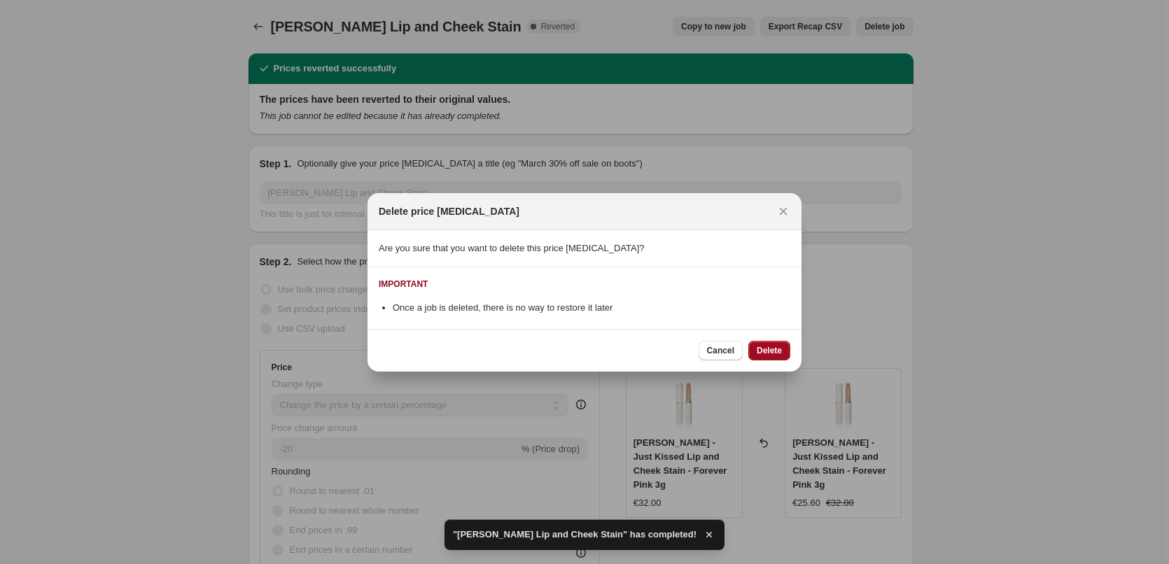
click at [774, 352] on span "Delete" at bounding box center [769, 350] width 25 height 11
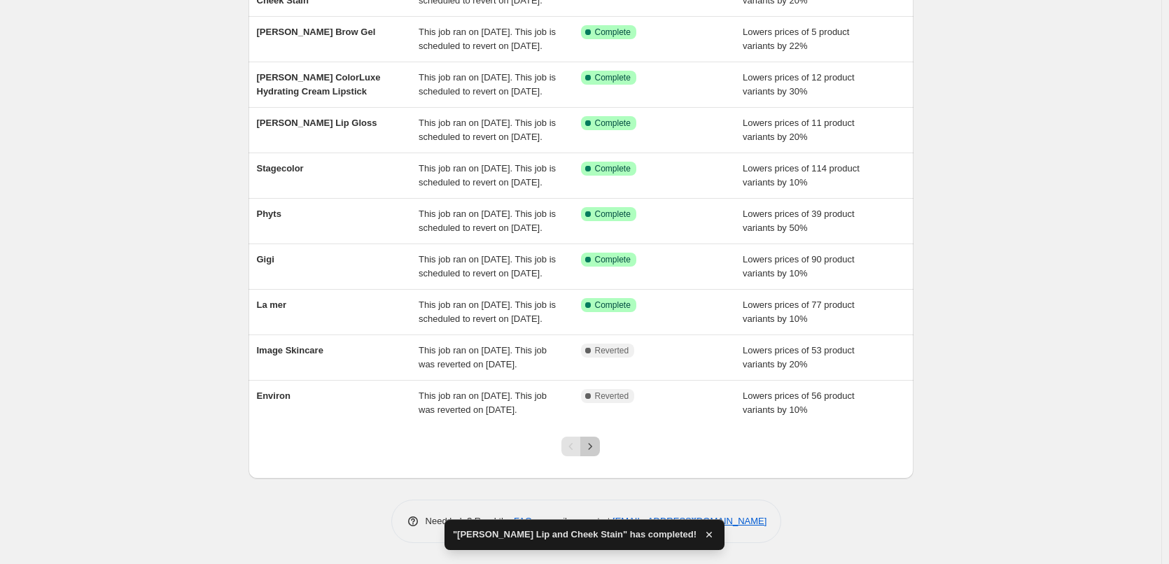
click at [597, 445] on icon "Next" at bounding box center [590, 447] width 14 height 14
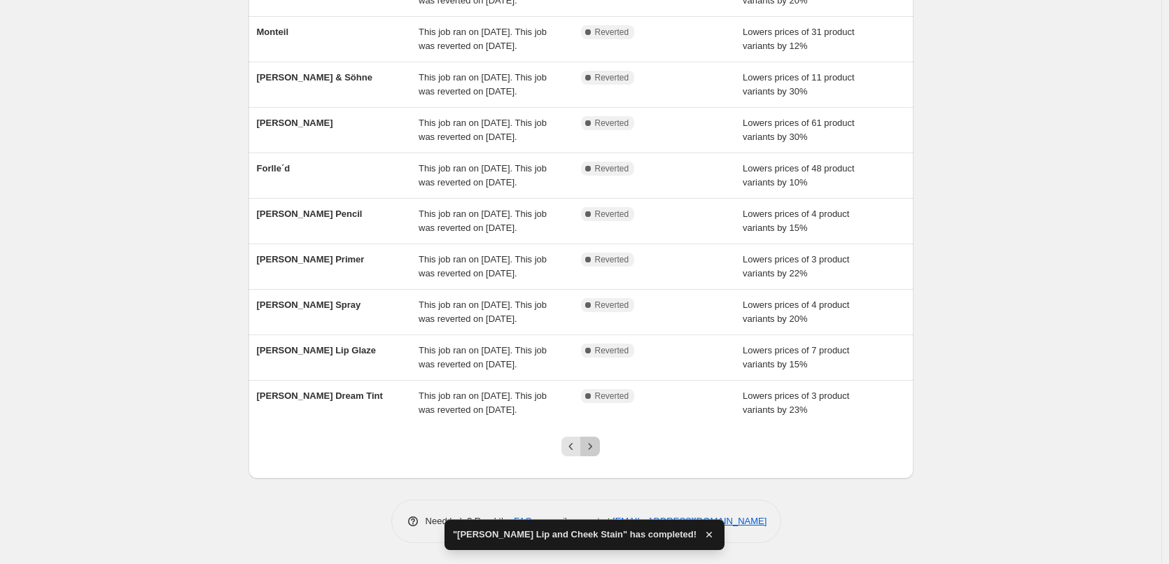
click at [594, 437] on button "Next" at bounding box center [590, 447] width 20 height 20
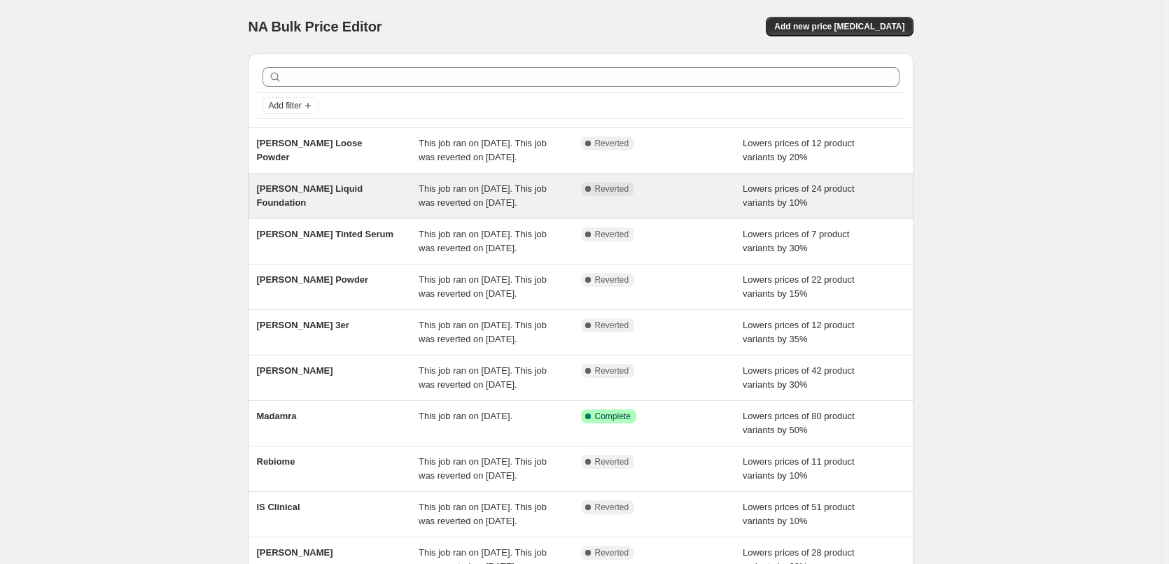
click at [359, 205] on span "[PERSON_NAME] Liquid Foundation" at bounding box center [310, 195] width 106 height 25
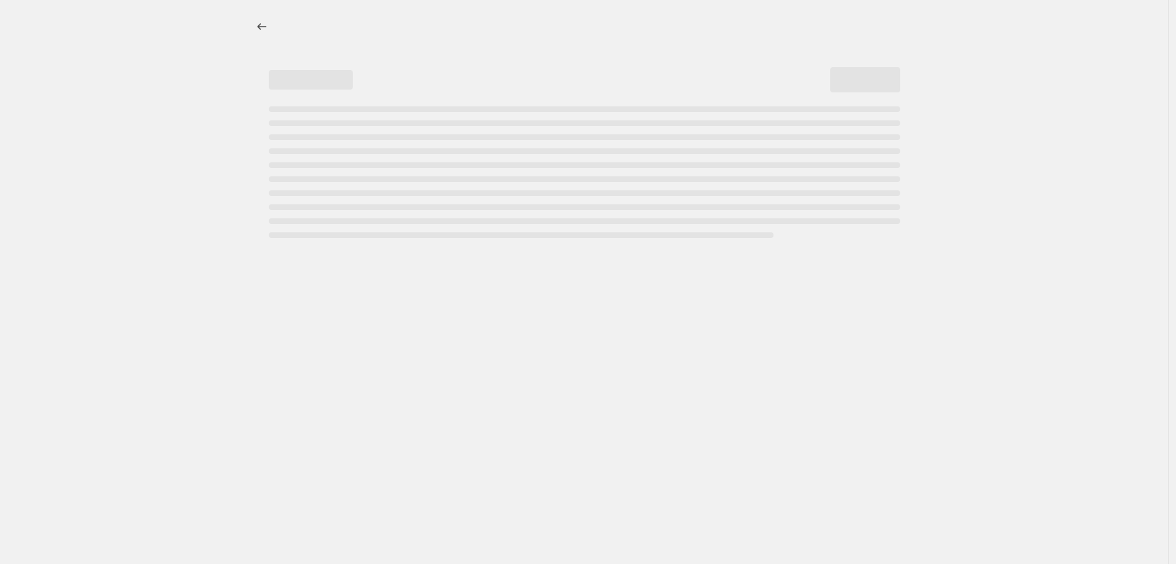
select select "percentage"
select select "tag"
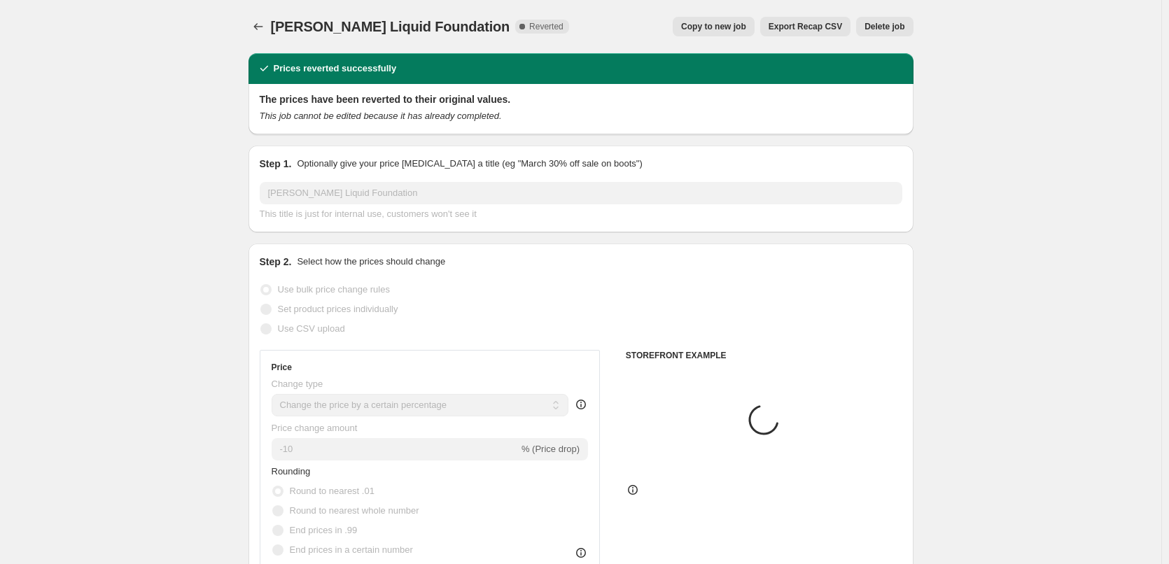
click at [711, 31] on span "Copy to new job" at bounding box center [713, 26] width 65 height 11
select select "percentage"
select select "tag"
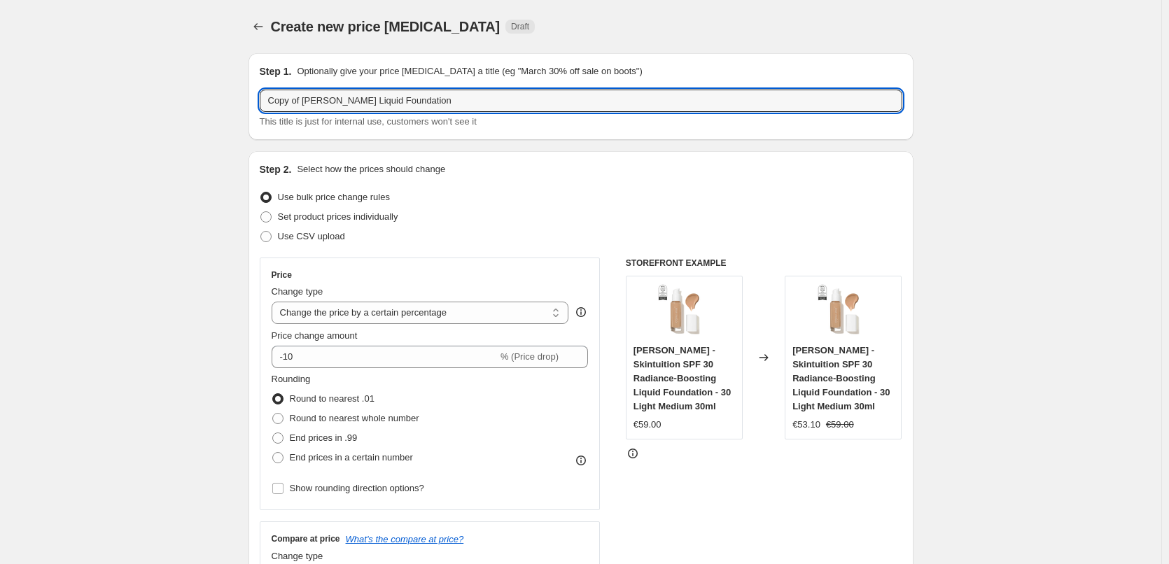
drag, startPoint x: 304, startPoint y: 104, endPoint x: 256, endPoint y: 106, distance: 48.4
click at [256, 106] on div "Step 1. Optionally give your price [MEDICAL_DATA] a title (eg "March 30% off sa…" at bounding box center [581, 96] width 665 height 87
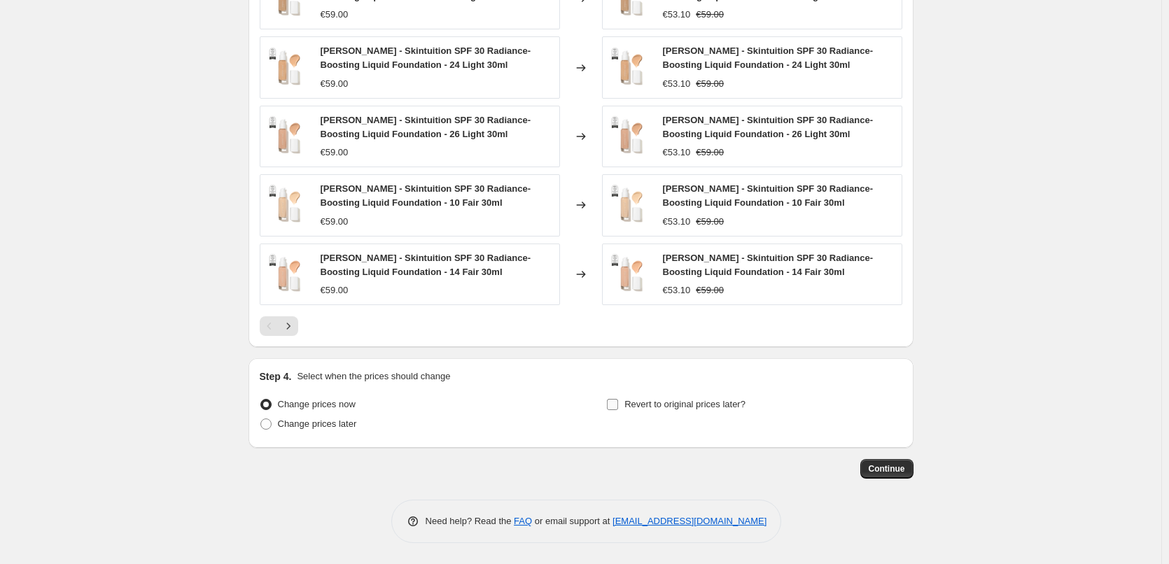
type input "[PERSON_NAME] Liquid Foundation"
click at [708, 407] on span "Revert to original prices later?" at bounding box center [685, 404] width 121 height 11
click at [618, 407] on input "Revert to original prices later?" at bounding box center [612, 404] width 11 height 11
checkbox input "true"
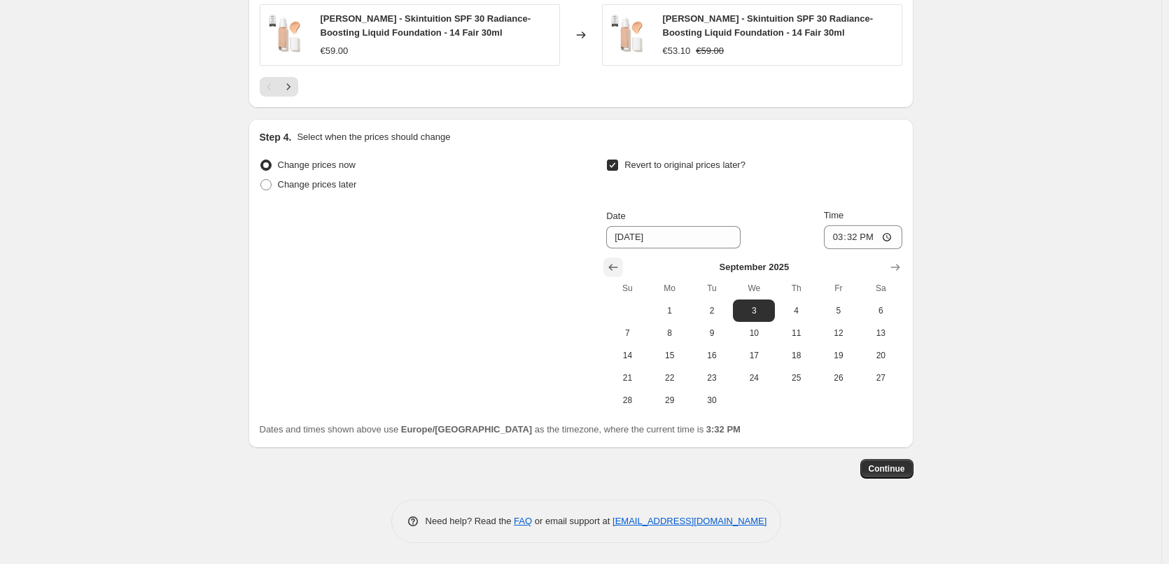
click at [613, 270] on icon "Show previous month, August 2025" at bounding box center [613, 267] width 14 height 14
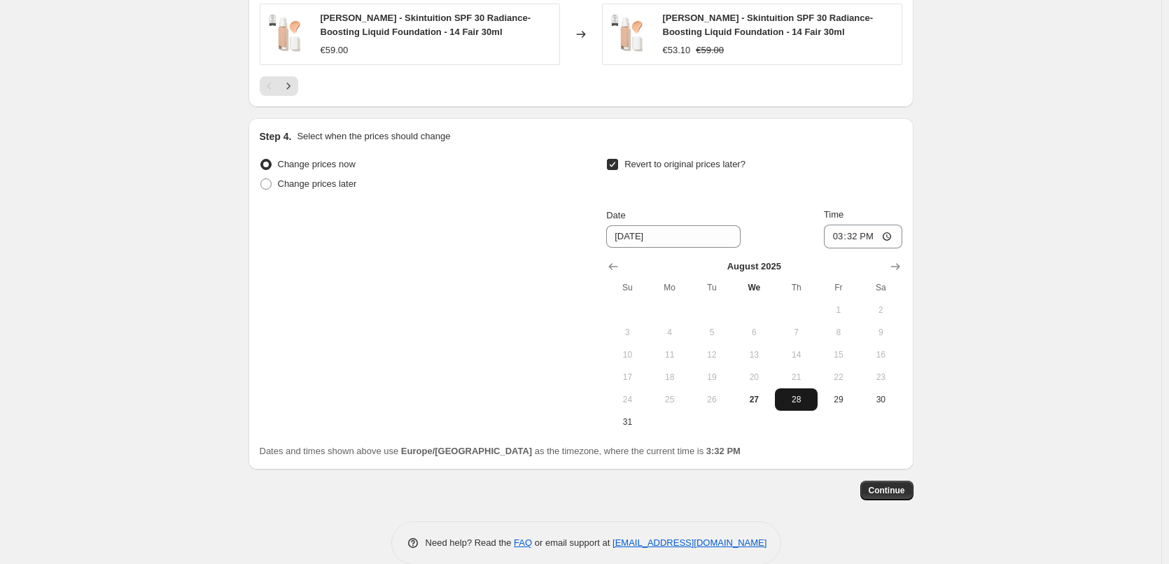
drag, startPoint x: 801, startPoint y: 405, endPoint x: 811, endPoint y: 391, distance: 16.5
click at [802, 408] on button "28" at bounding box center [796, 400] width 42 height 22
type input "[DATE]"
click at [842, 232] on input "15:32" at bounding box center [863, 237] width 78 height 24
type input "03:00"
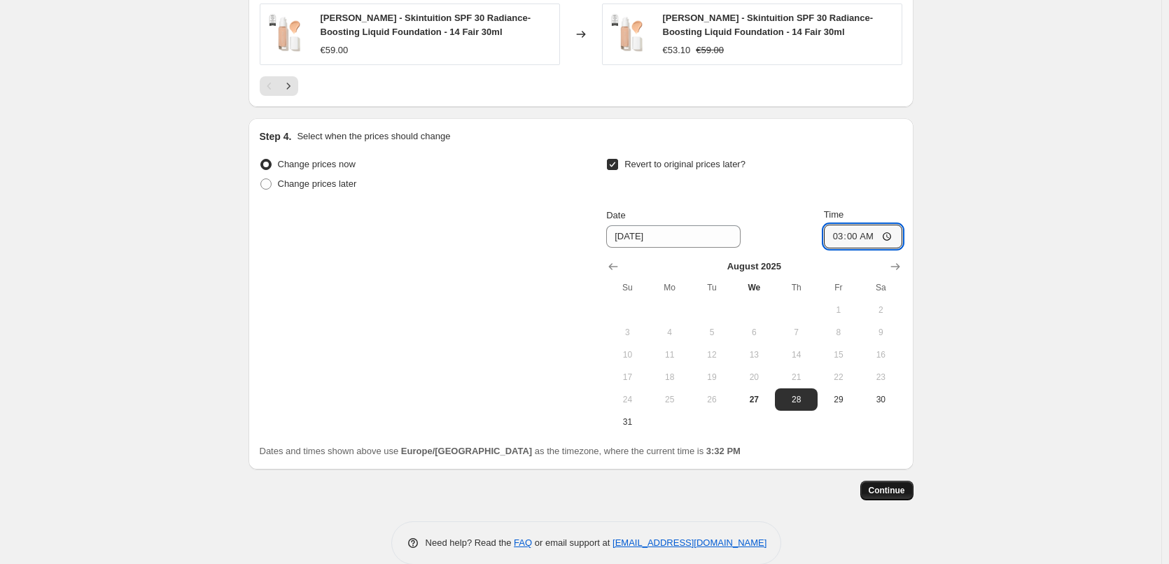
click at [904, 485] on button "Continue" at bounding box center [887, 491] width 53 height 20
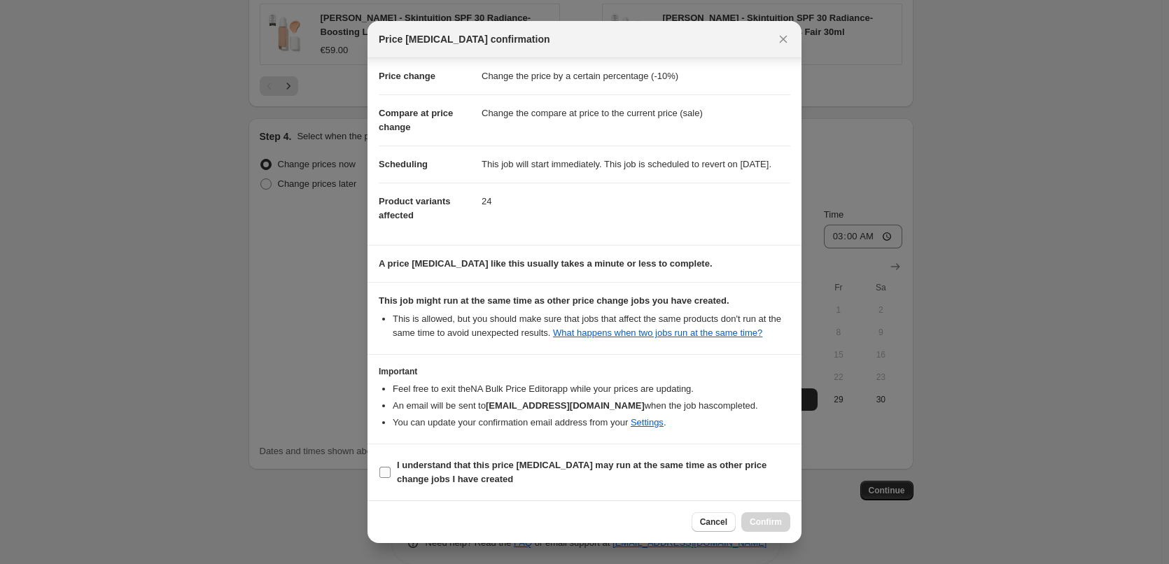
click at [489, 462] on b "I understand that this price [MEDICAL_DATA] may run at the same time as other p…" at bounding box center [582, 472] width 370 height 25
click at [391, 467] on input "I understand that this price [MEDICAL_DATA] may run at the same time as other p…" at bounding box center [385, 472] width 11 height 11
checkbox input "true"
click at [762, 517] on span "Confirm" at bounding box center [766, 522] width 32 height 11
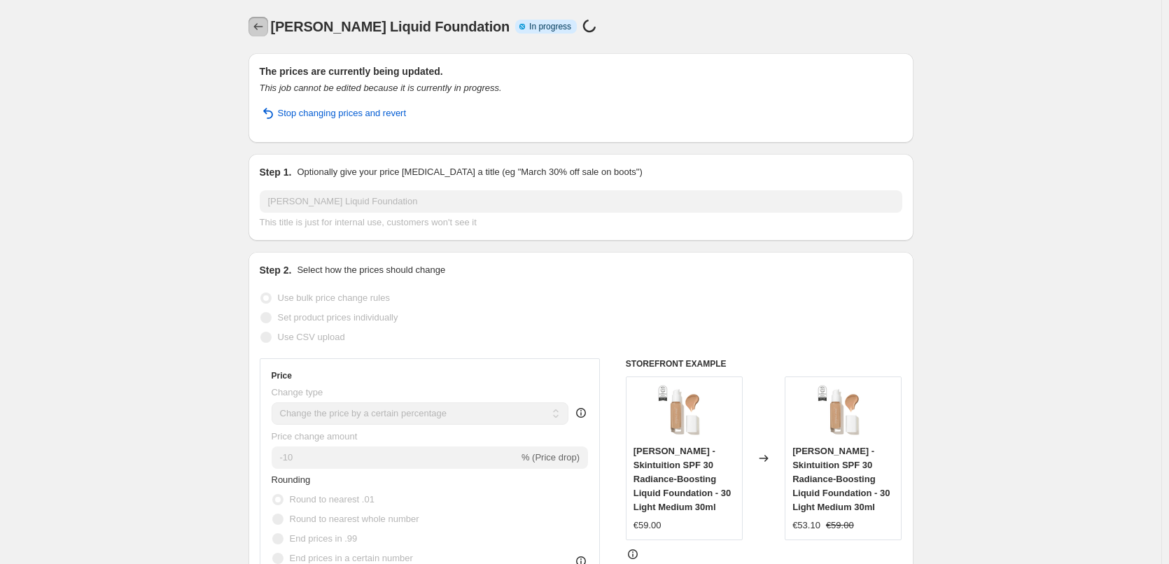
click at [265, 26] on icon "Price change jobs" at bounding box center [258, 27] width 14 height 14
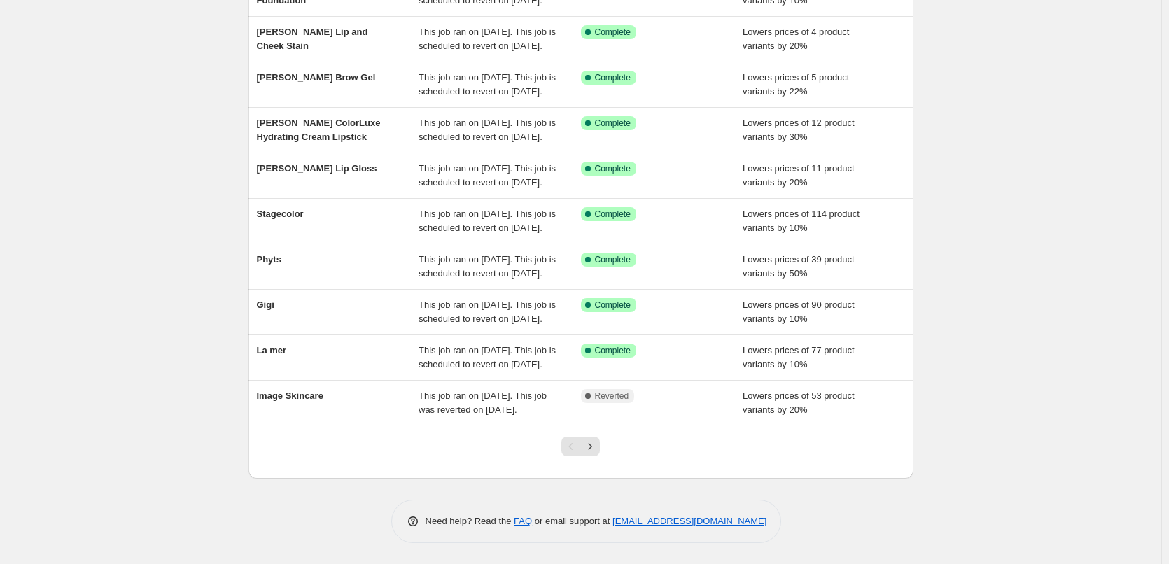
click at [581, 438] on div "Pagination" at bounding box center [572, 447] width 20 height 20
click at [597, 442] on icon "Next" at bounding box center [590, 447] width 14 height 14
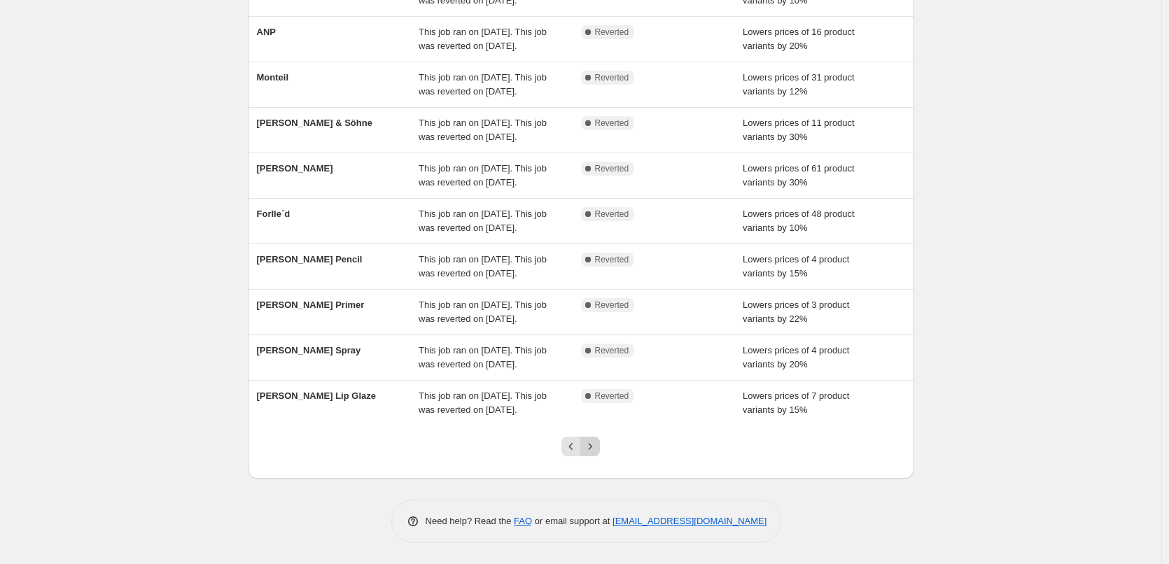
click at [597, 448] on icon "Next" at bounding box center [590, 447] width 14 height 14
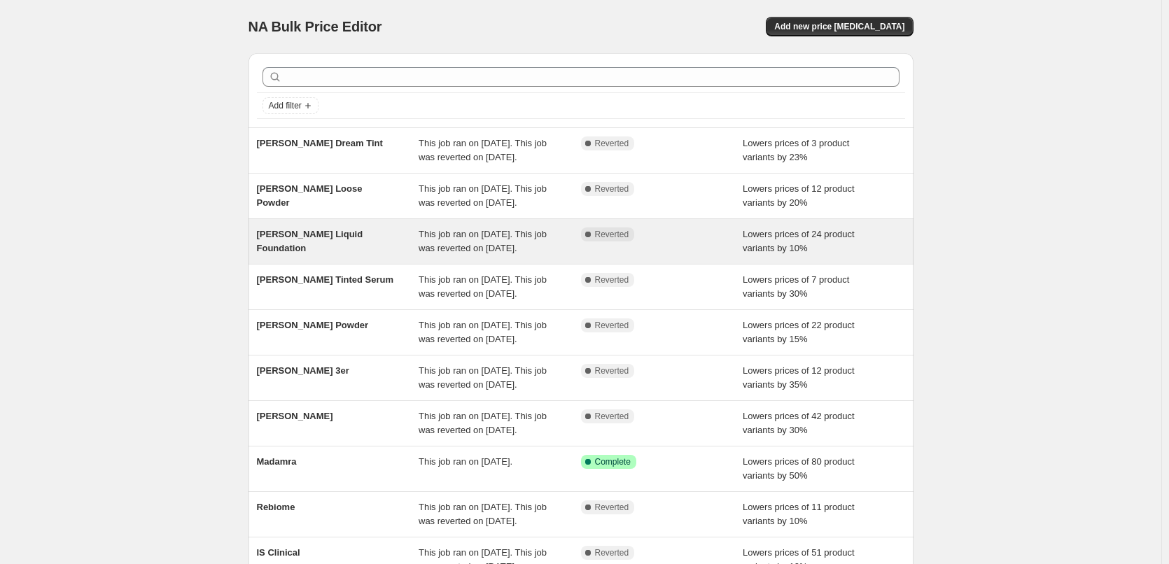
click at [342, 253] on span "[PERSON_NAME] Liquid Foundation" at bounding box center [310, 241] width 106 height 25
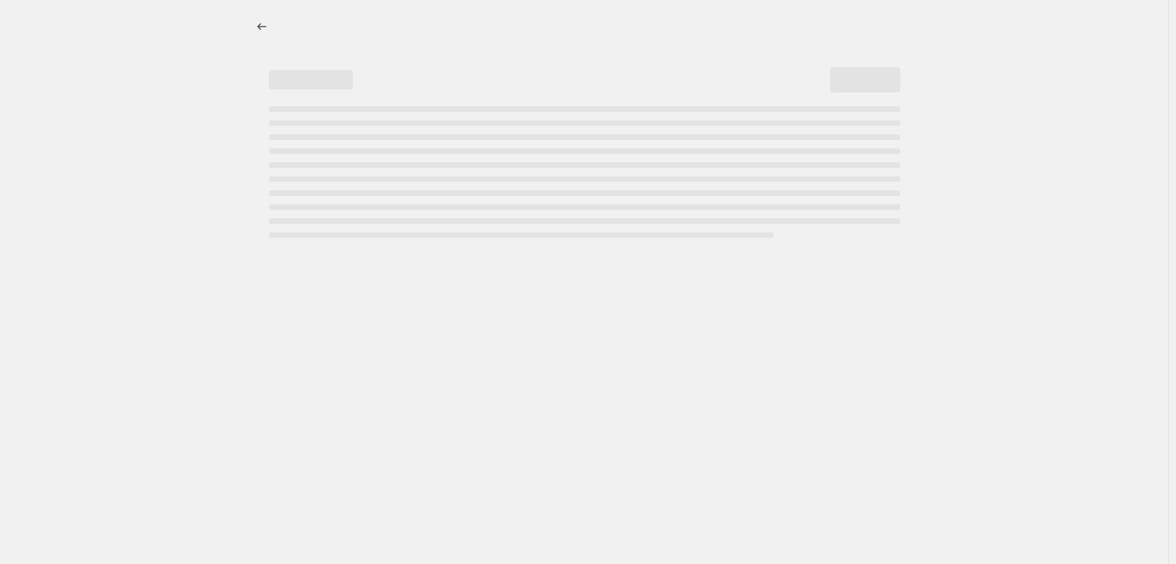
select select "percentage"
select select "tag"
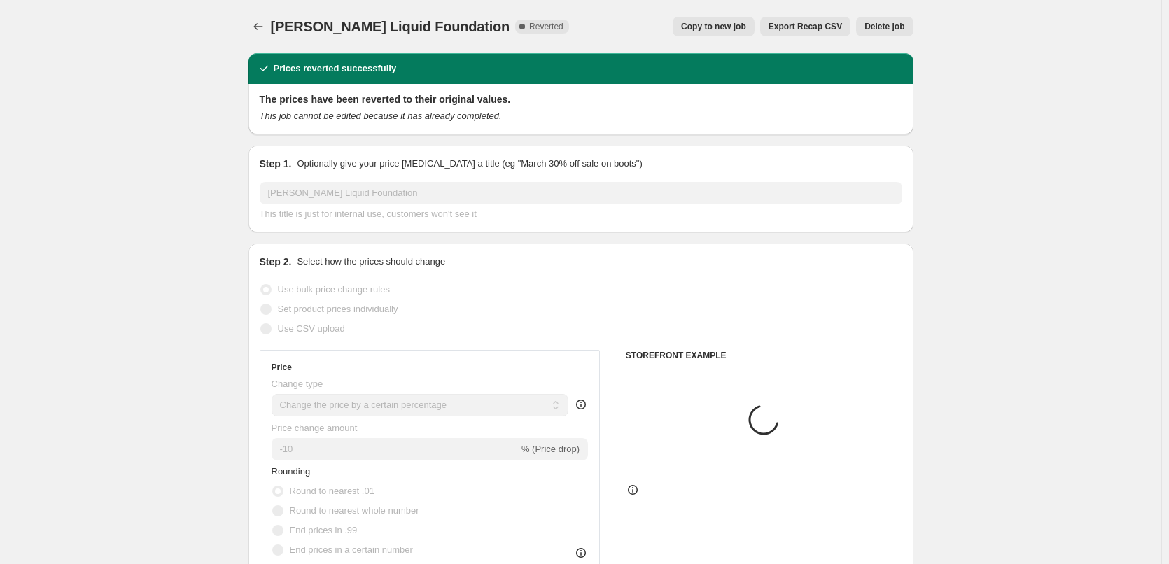
click at [905, 31] on span "Delete job" at bounding box center [885, 26] width 40 height 11
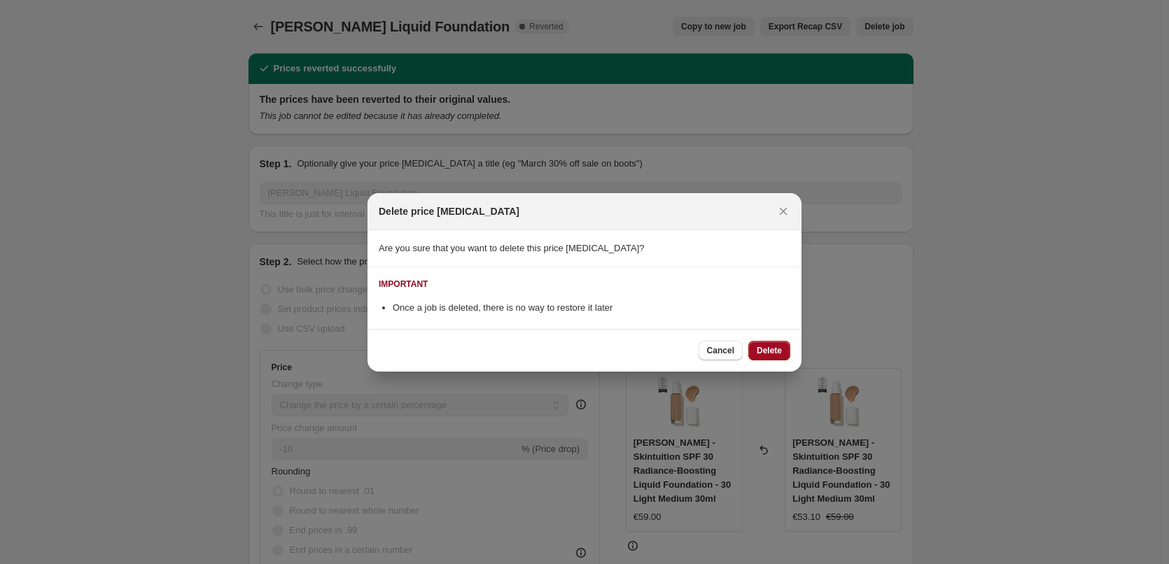
click at [772, 348] on span "Delete" at bounding box center [769, 350] width 25 height 11
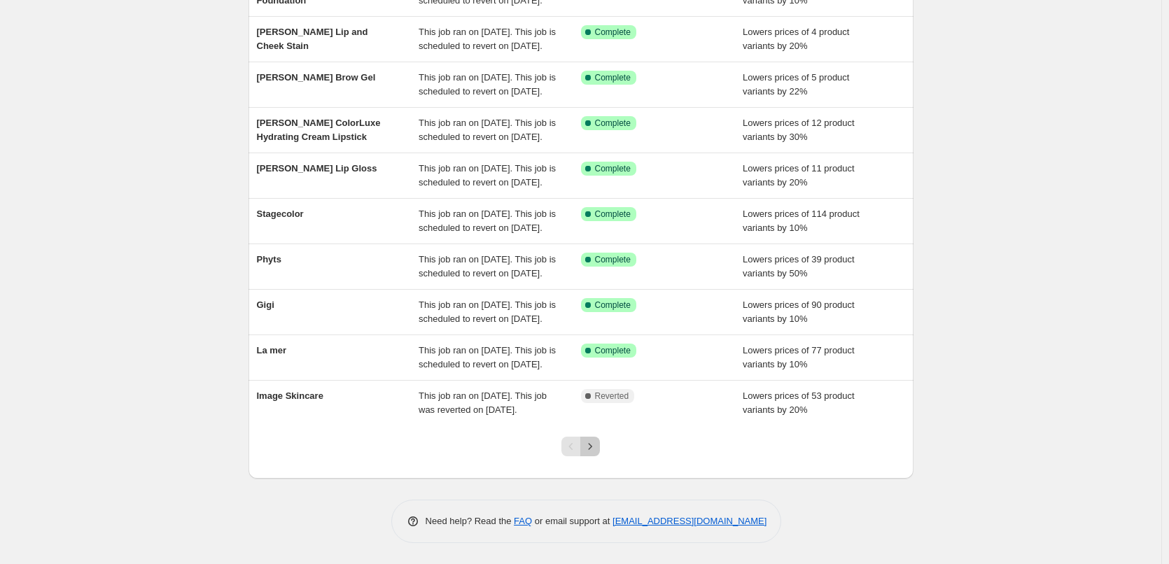
click at [597, 452] on icon "Next" at bounding box center [590, 447] width 14 height 14
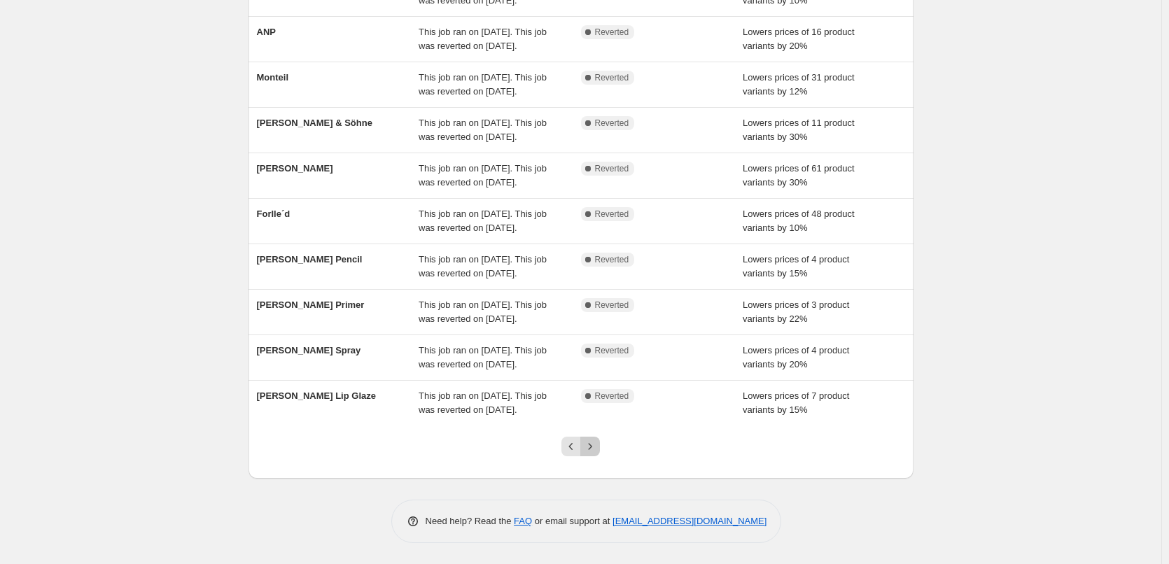
click at [594, 450] on icon "Next" at bounding box center [590, 447] width 14 height 14
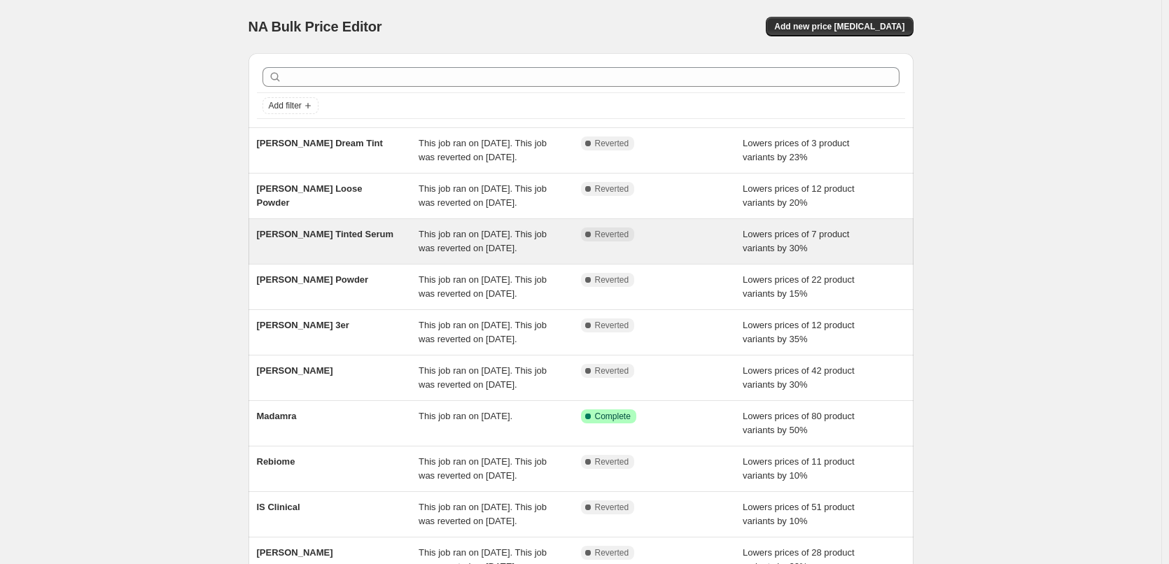
click at [338, 256] on div "[PERSON_NAME] Tinted Serum" at bounding box center [338, 242] width 162 height 28
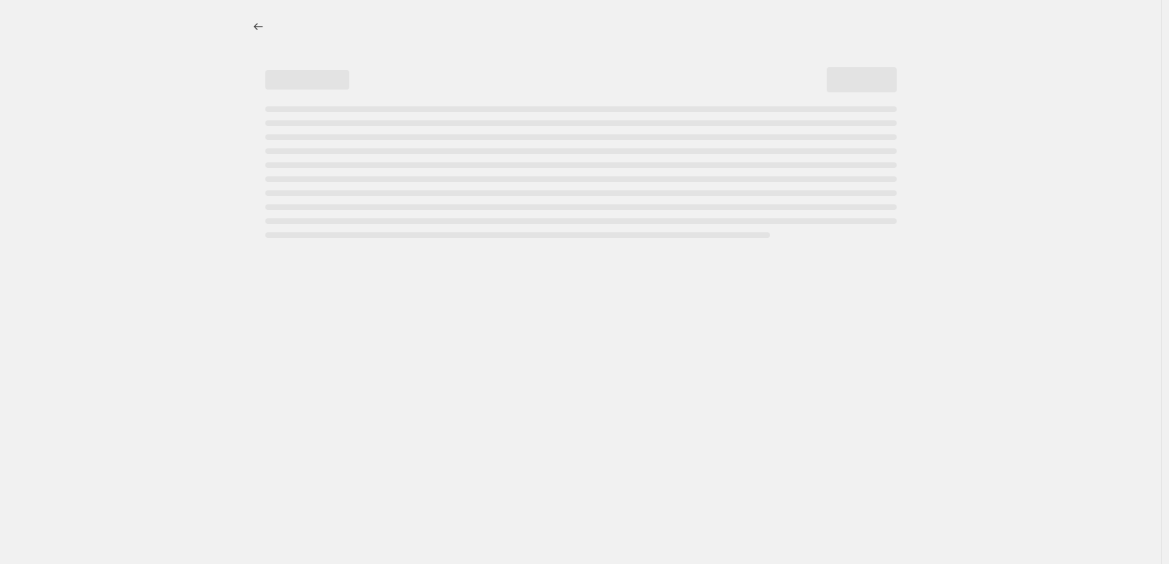
select select "percentage"
select select "tag"
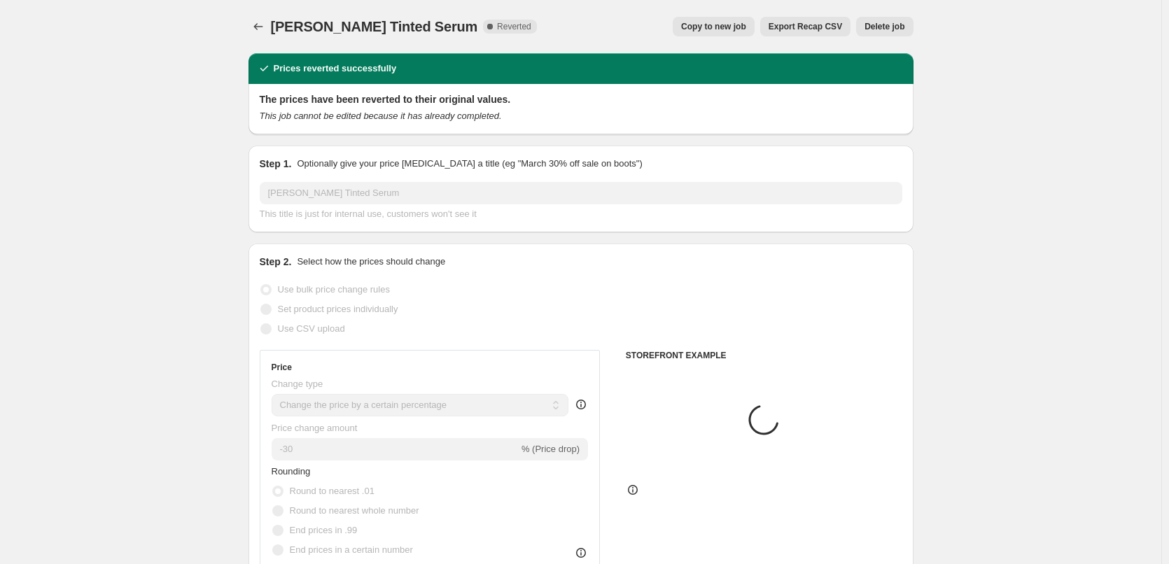
click at [727, 24] on span "Copy to new job" at bounding box center [713, 26] width 65 height 11
select select "percentage"
select select "tag"
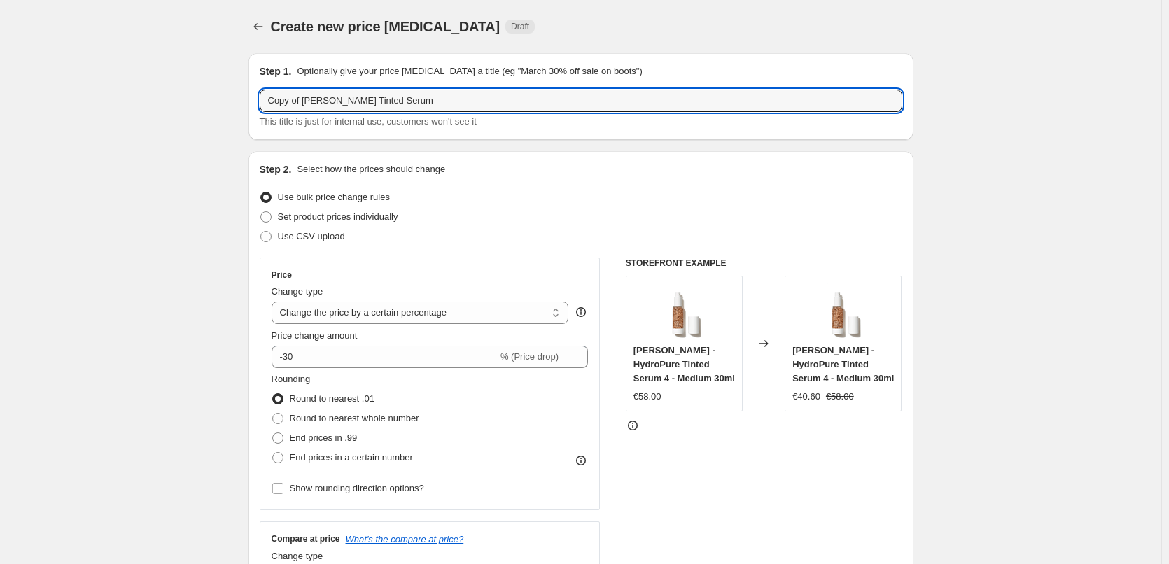
drag, startPoint x: 305, startPoint y: 106, endPoint x: 229, endPoint y: 104, distance: 76.3
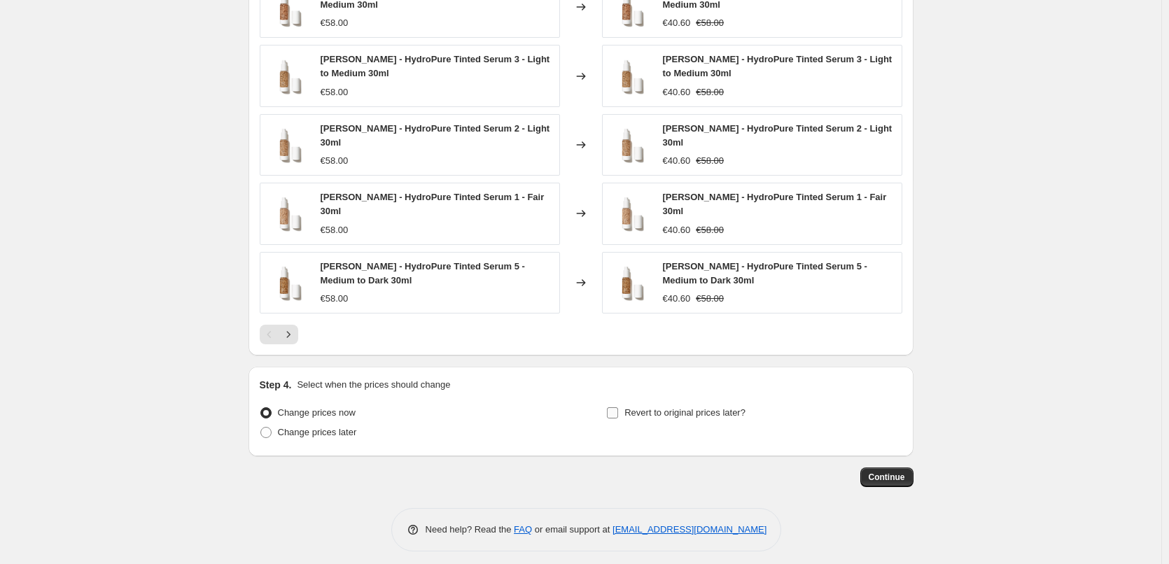
type input "[PERSON_NAME] Tinted Serum"
click at [668, 408] on span "Revert to original prices later?" at bounding box center [685, 413] width 121 height 11
click at [618, 408] on input "Revert to original prices later?" at bounding box center [612, 413] width 11 height 11
checkbox input "true"
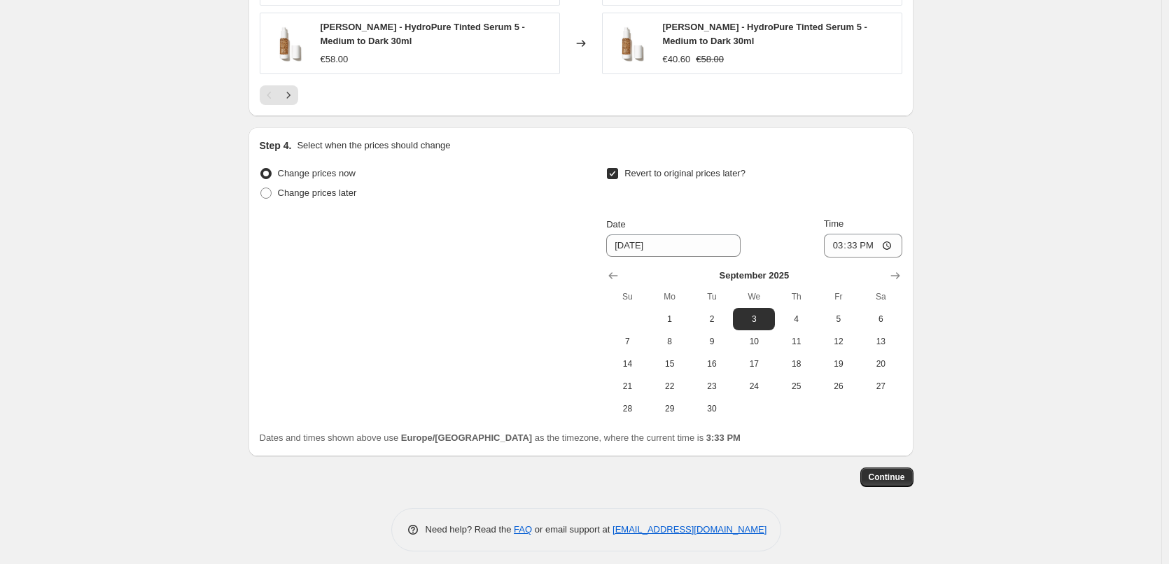
click at [611, 286] on th "Su" at bounding box center [627, 297] width 42 height 22
click at [613, 272] on icon "Show previous month, August 2025" at bounding box center [613, 276] width 14 height 14
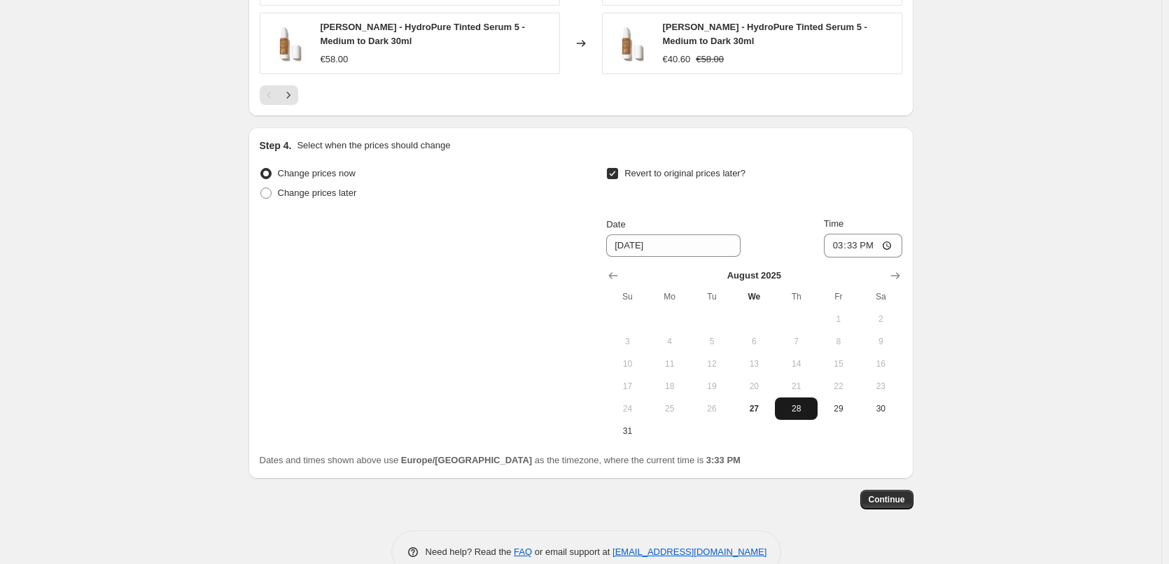
click at [801, 403] on span "28" at bounding box center [796, 408] width 31 height 11
type input "[DATE]"
click at [845, 234] on input "15:33" at bounding box center [863, 246] width 78 height 24
type input "03:00"
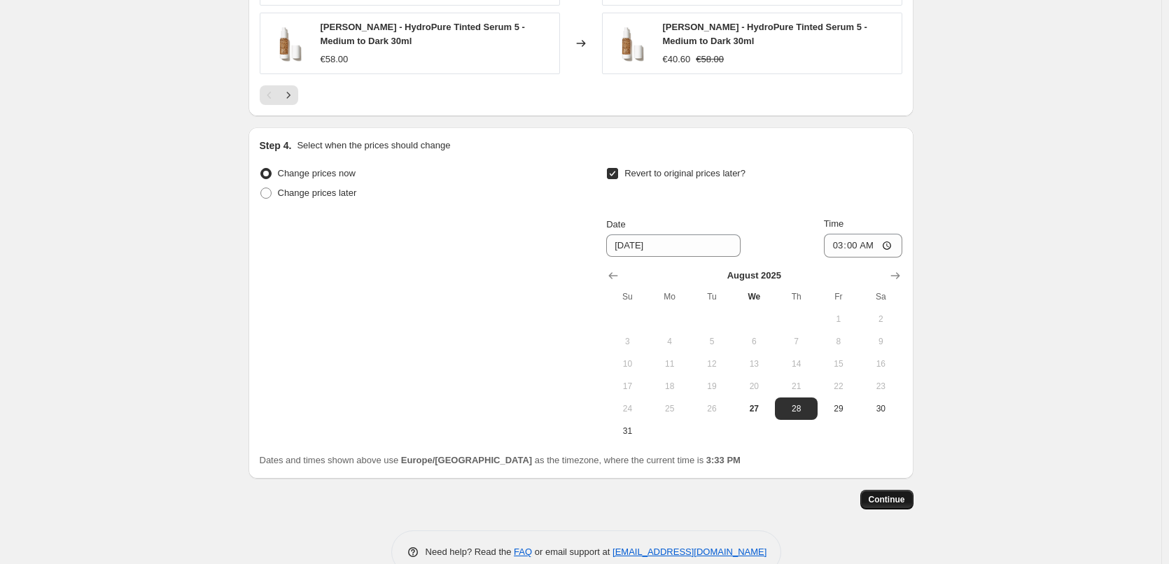
click at [892, 494] on span "Continue" at bounding box center [887, 499] width 36 height 11
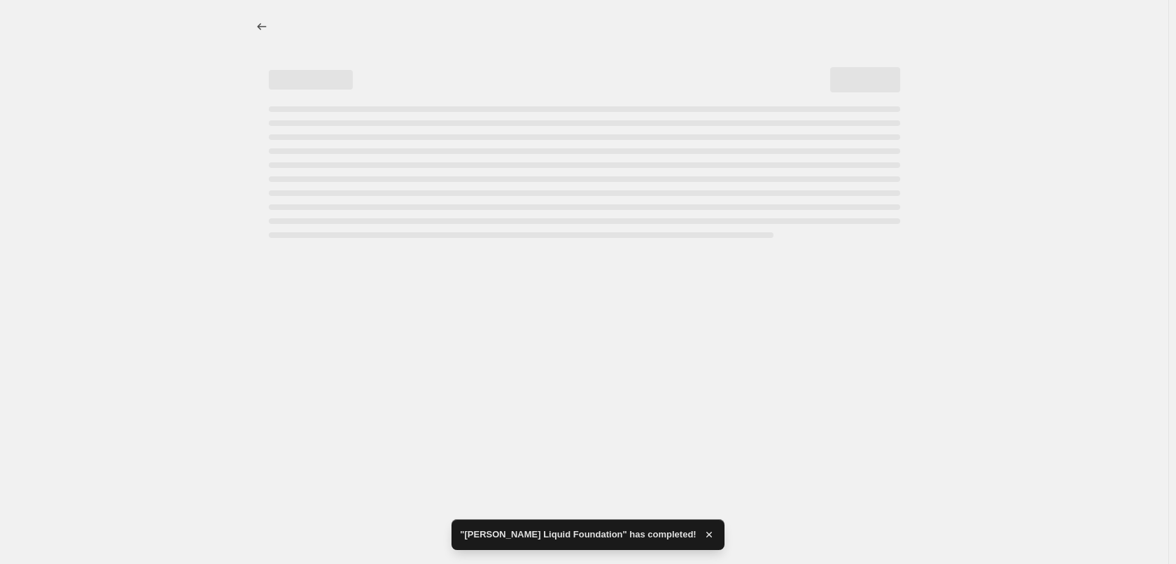
select select "percentage"
select select "tag"
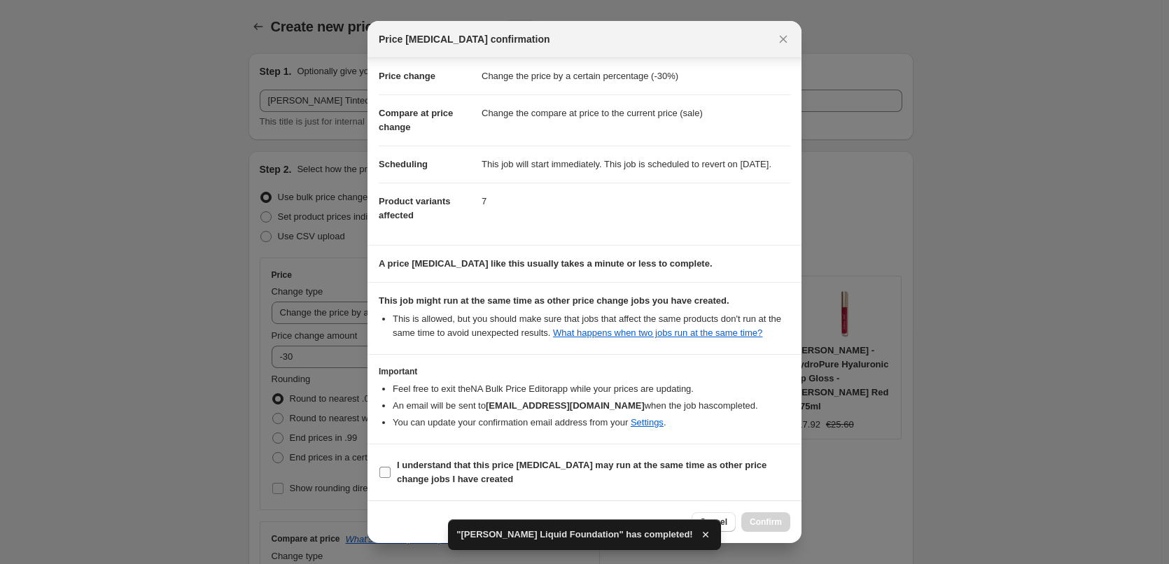
click at [518, 465] on b "I understand that this price [MEDICAL_DATA] may run at the same time as other p…" at bounding box center [582, 472] width 370 height 25
click at [391, 467] on input "I understand that this price [MEDICAL_DATA] may run at the same time as other p…" at bounding box center [385, 472] width 11 height 11
checkbox input "true"
click at [786, 521] on button "Confirm" at bounding box center [766, 523] width 49 height 20
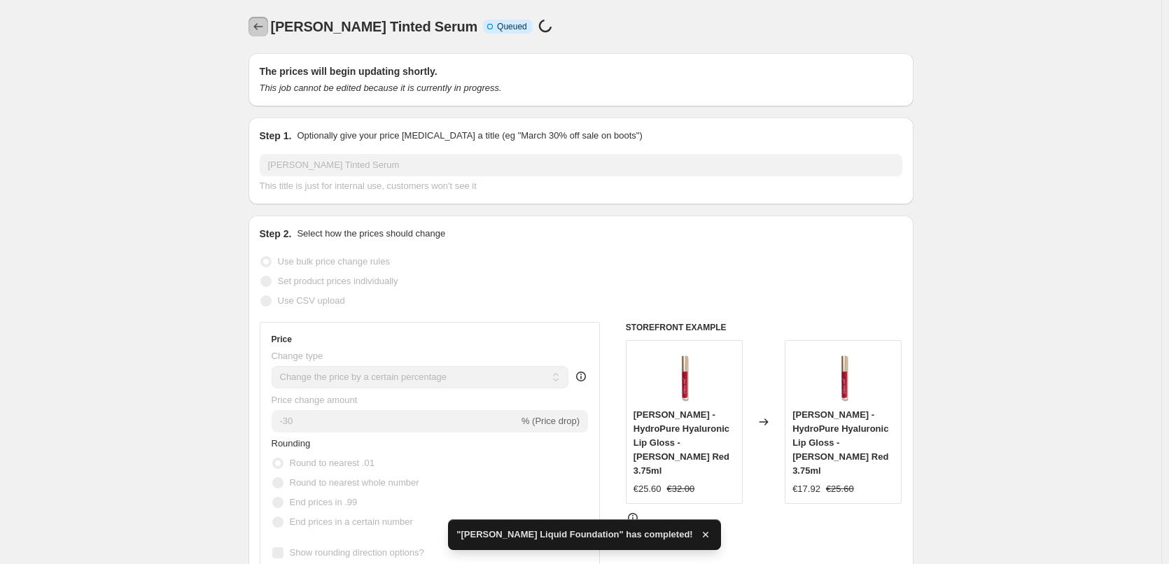
click at [263, 29] on icon "Price change jobs" at bounding box center [258, 27] width 14 height 14
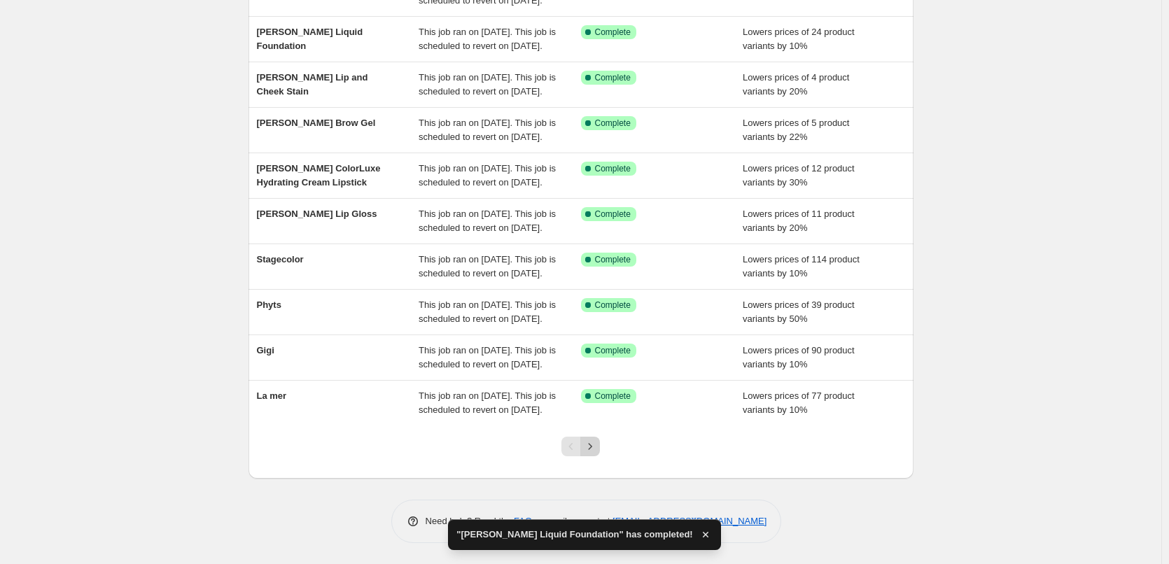
click at [600, 447] on button "Next" at bounding box center [590, 447] width 20 height 20
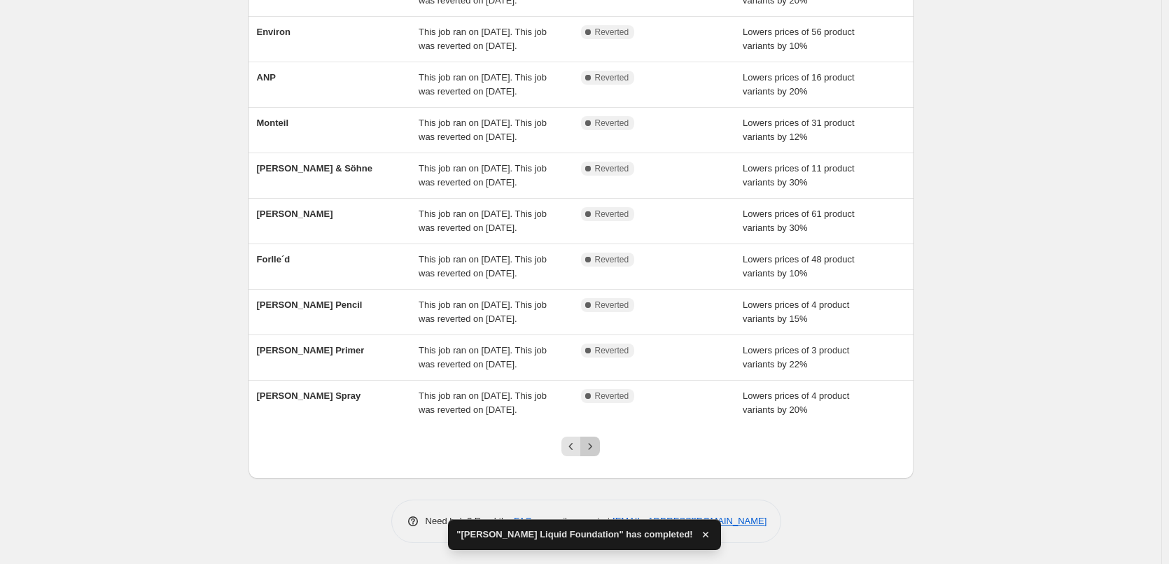
click at [592, 446] on icon "Next" at bounding box center [590, 447] width 14 height 14
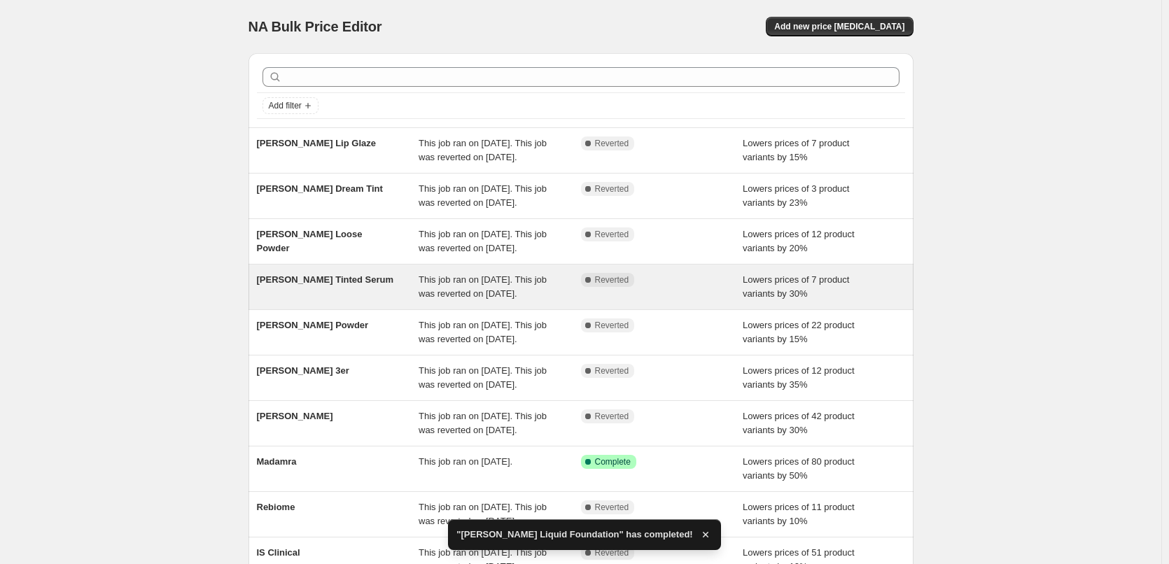
click at [340, 285] on span "[PERSON_NAME] Tinted Serum" at bounding box center [325, 279] width 137 height 11
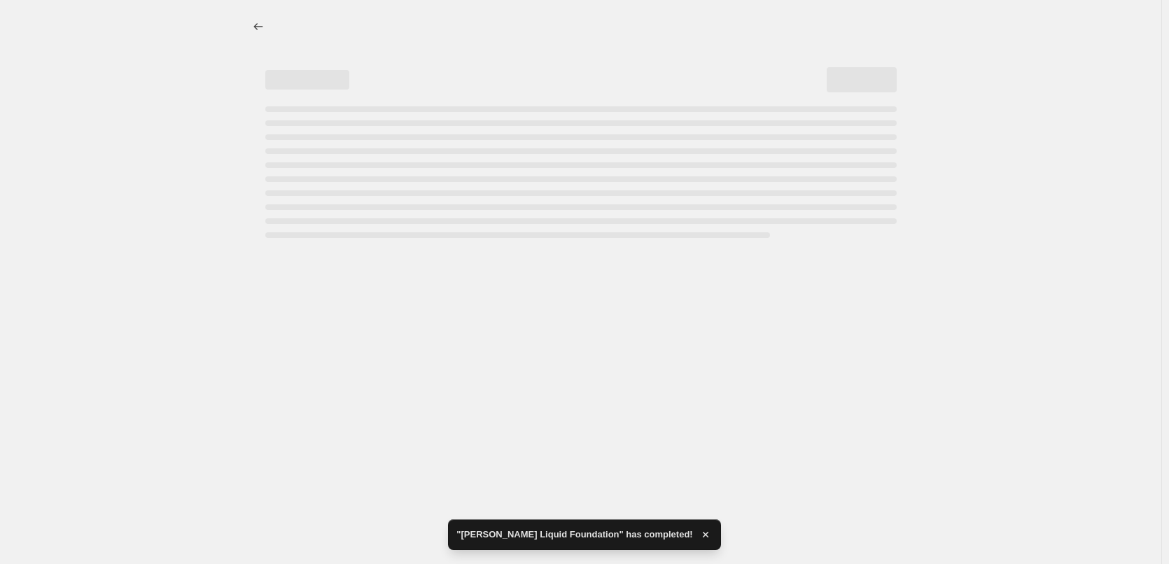
select select "percentage"
select select "tag"
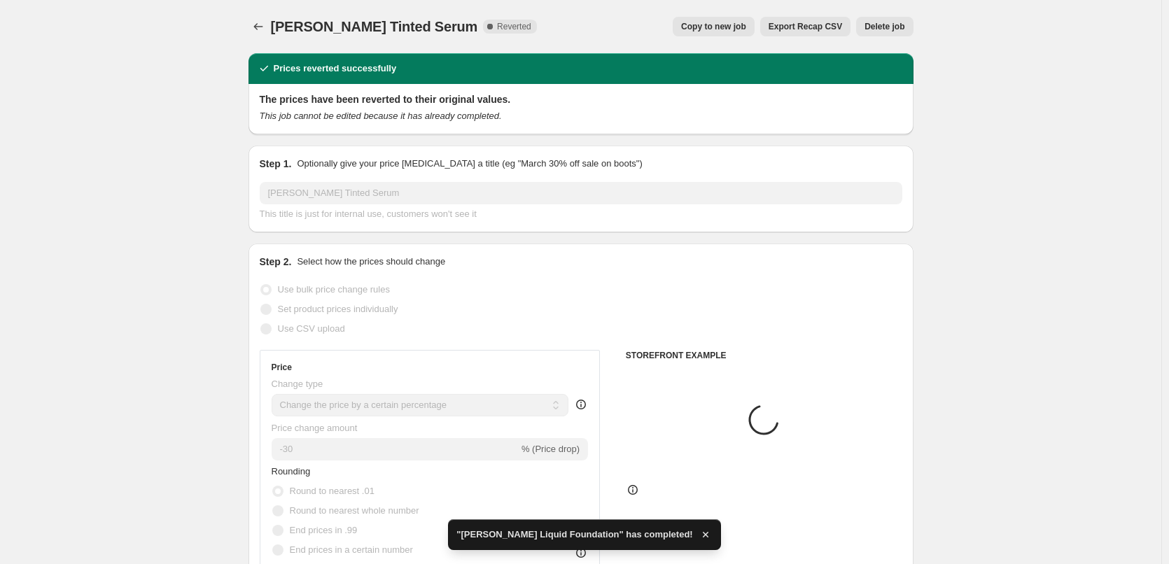
click at [896, 26] on span "Delete job" at bounding box center [885, 26] width 40 height 11
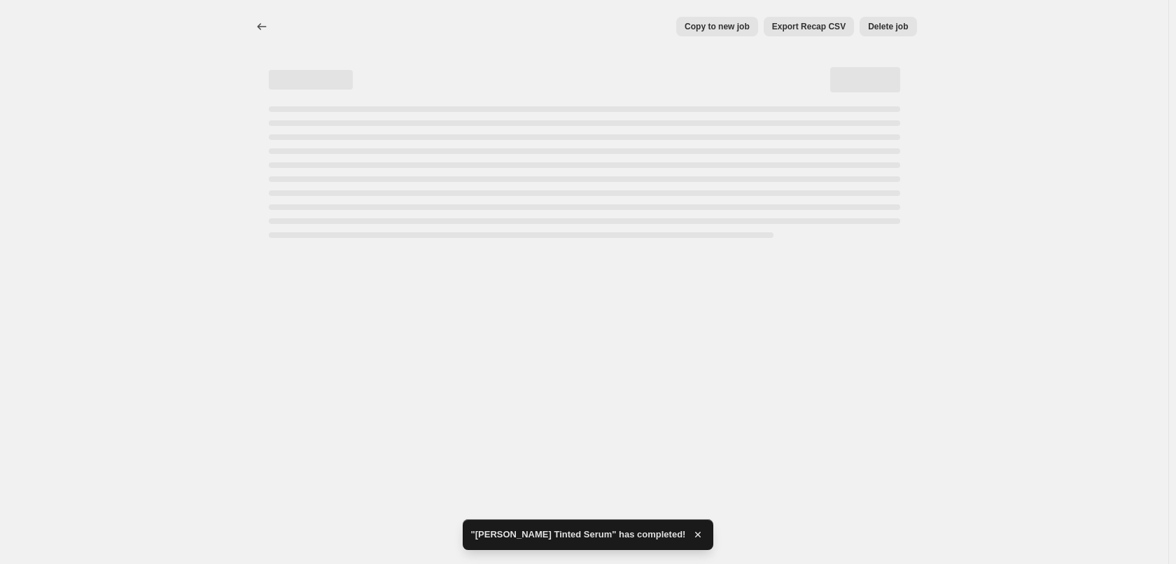
select select "percentage"
select select "tag"
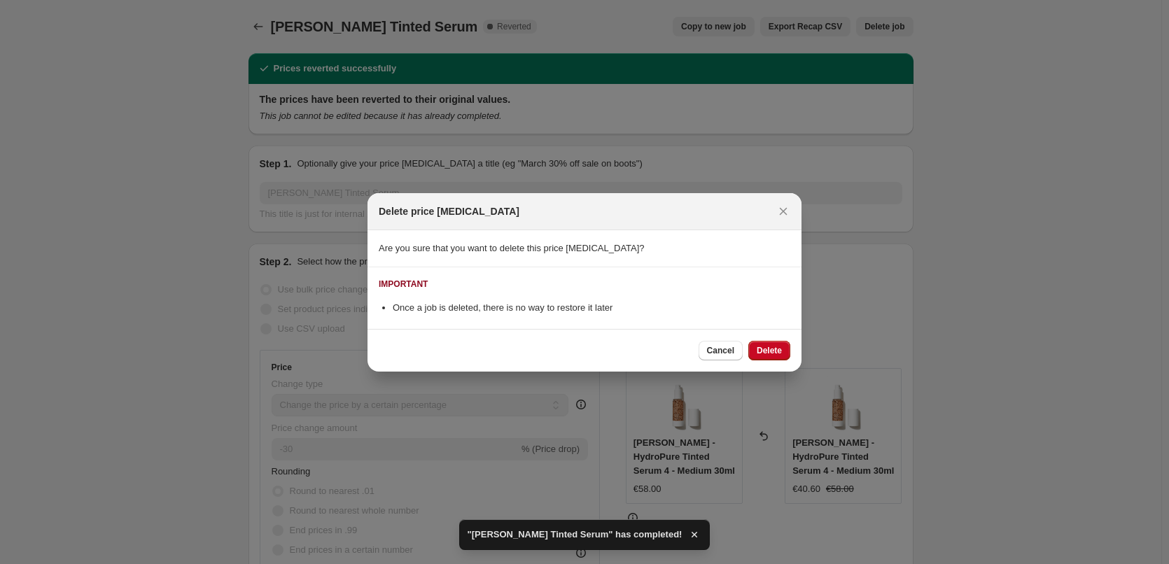
click at [783, 225] on div "Delete price [MEDICAL_DATA]" at bounding box center [585, 211] width 434 height 37
click at [786, 221] on button "Close" at bounding box center [784, 212] width 20 height 20
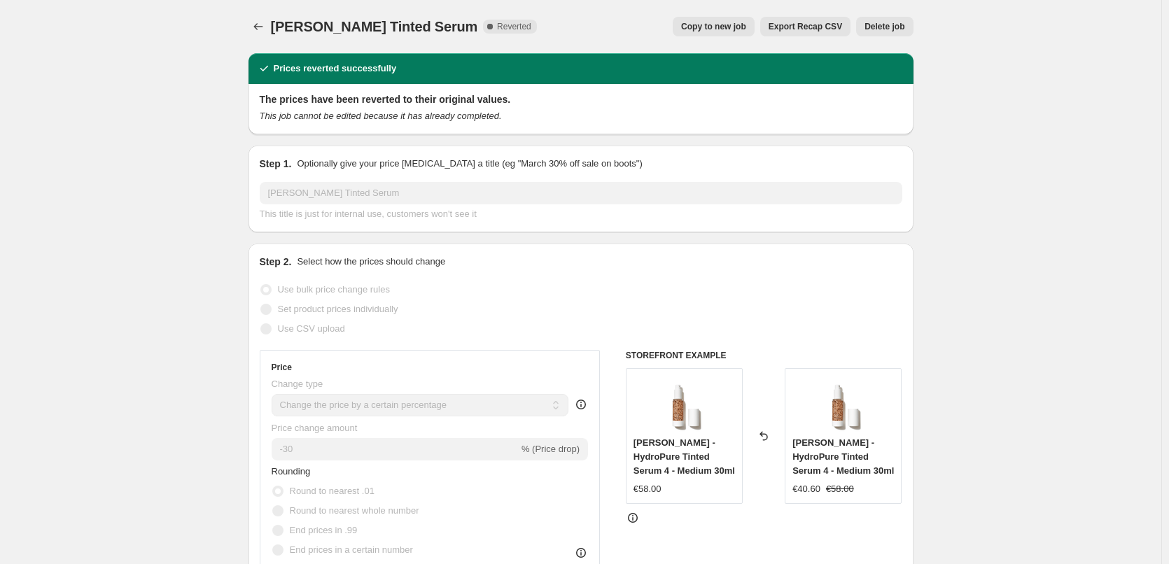
click at [887, 28] on span "Delete job" at bounding box center [885, 26] width 40 height 11
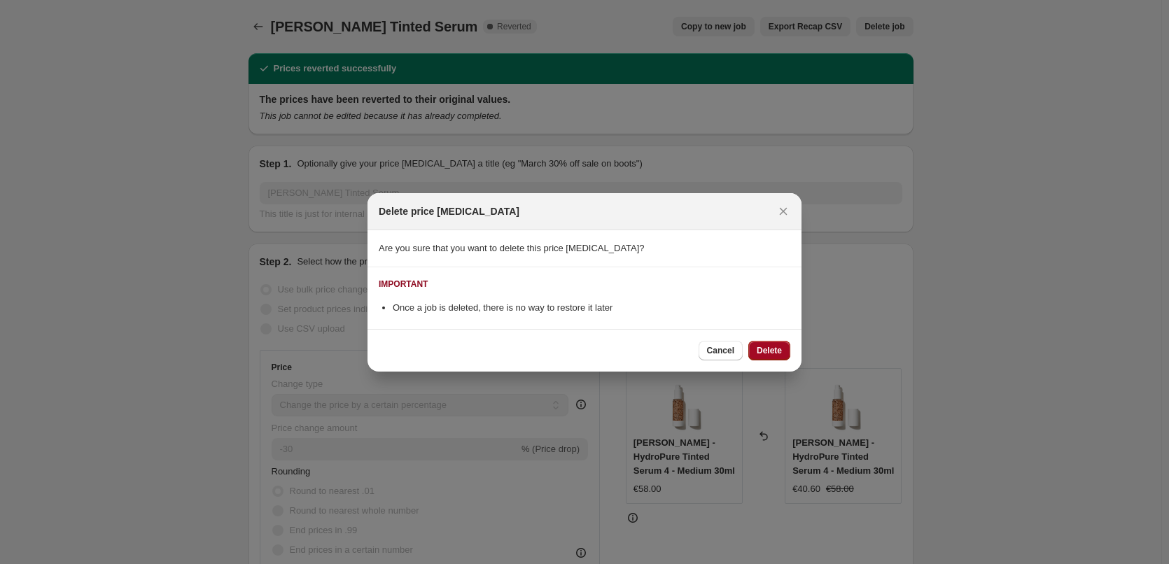
click at [773, 349] on span "Delete" at bounding box center [769, 350] width 25 height 11
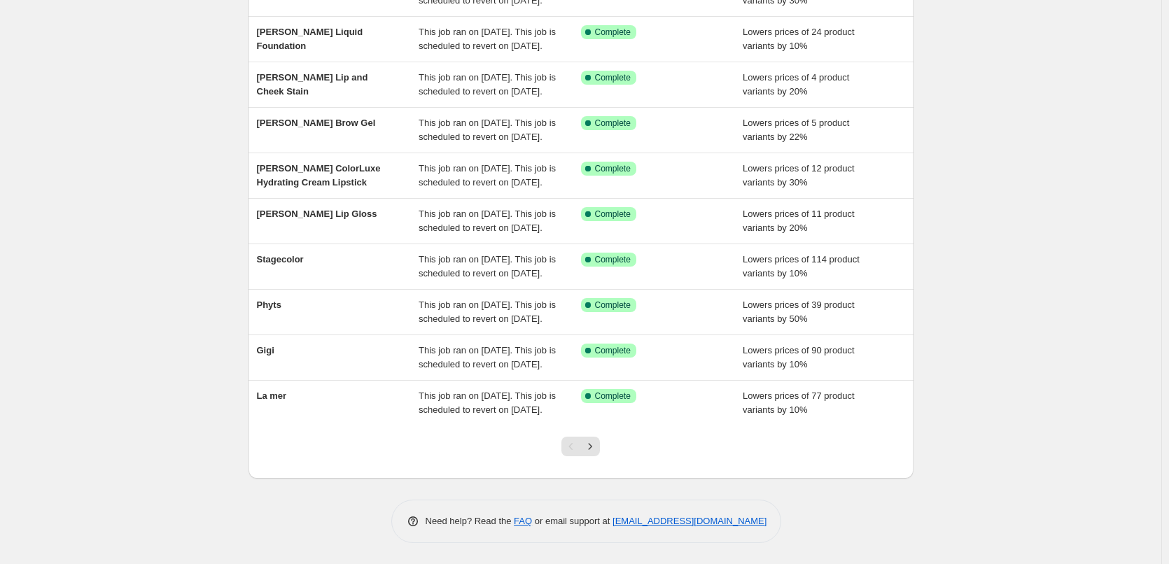
click at [590, 460] on div at bounding box center [580, 452] width 57 height 53
click at [590, 454] on button "Next" at bounding box center [590, 447] width 20 height 20
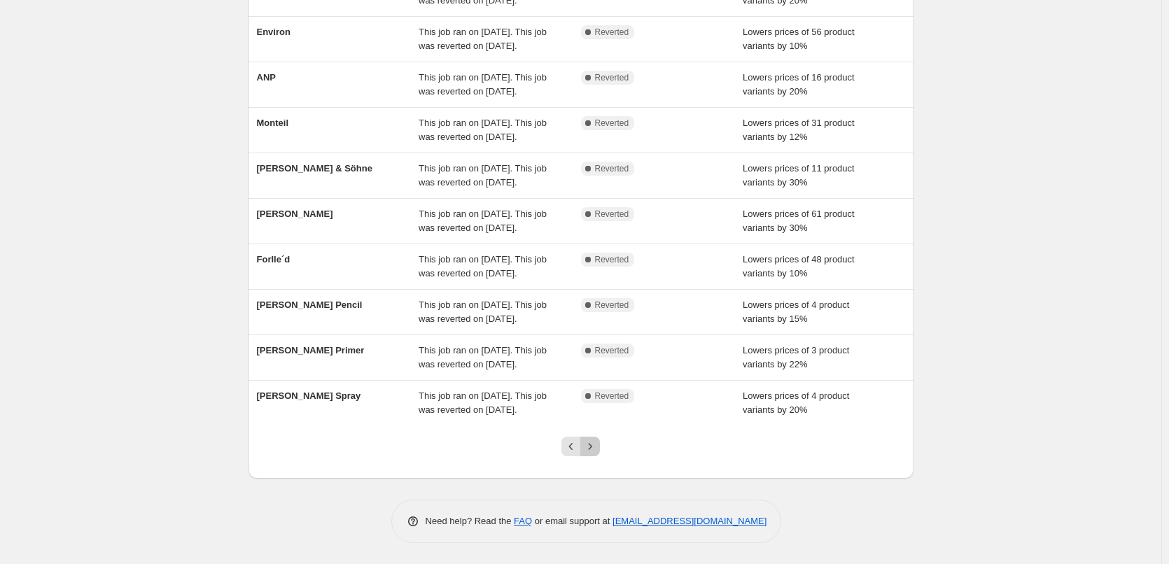
click at [587, 440] on icon "Next" at bounding box center [590, 447] width 14 height 14
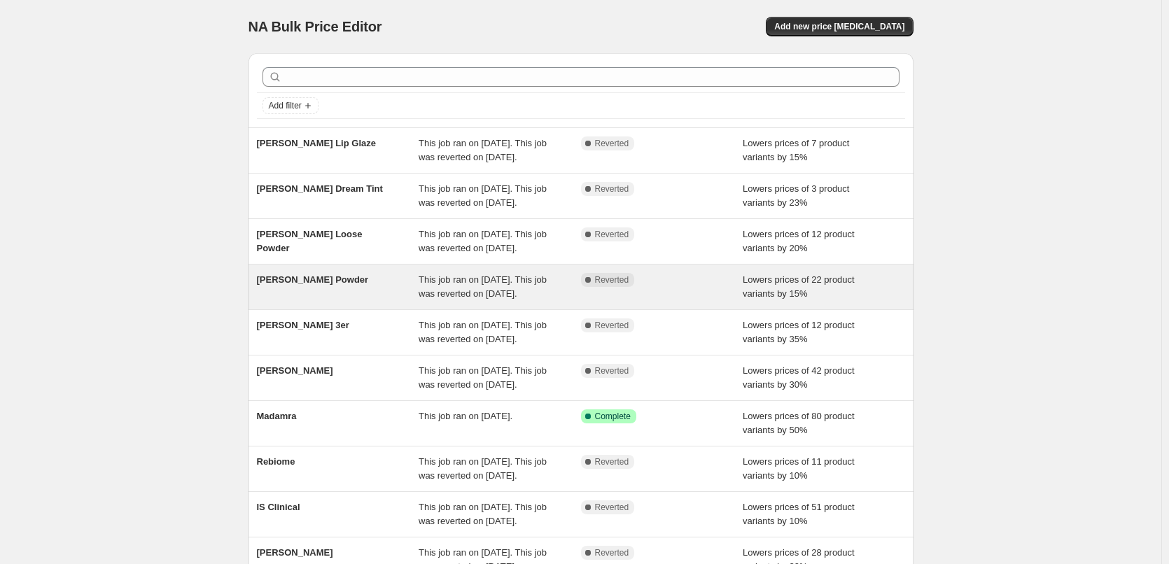
click at [312, 285] on span "[PERSON_NAME] Powder" at bounding box center [313, 279] width 112 height 11
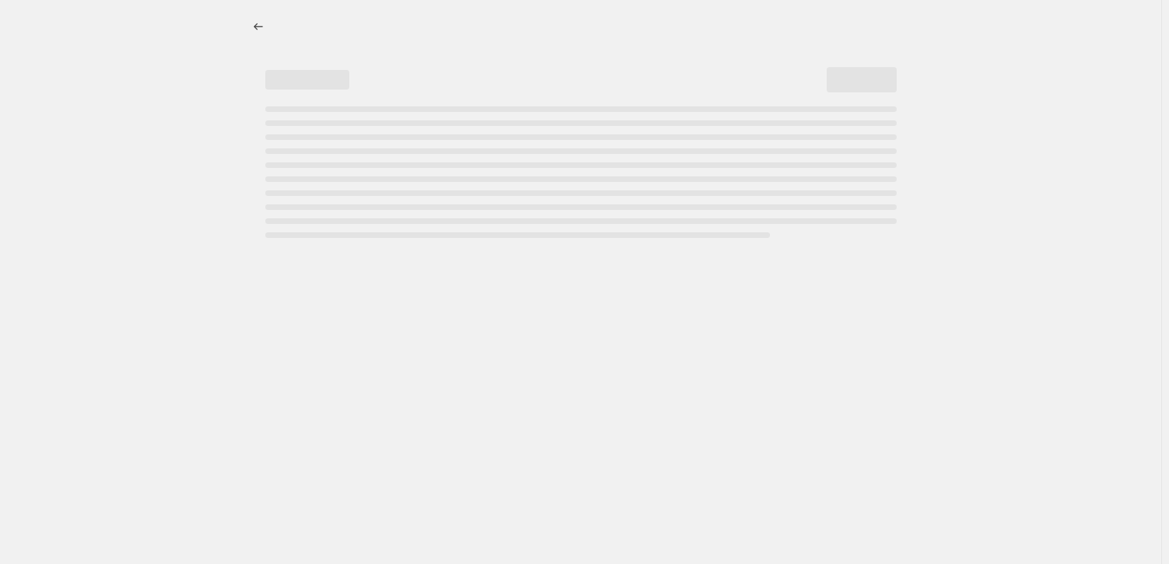
select select "percentage"
select select "tag"
select select "vendor"
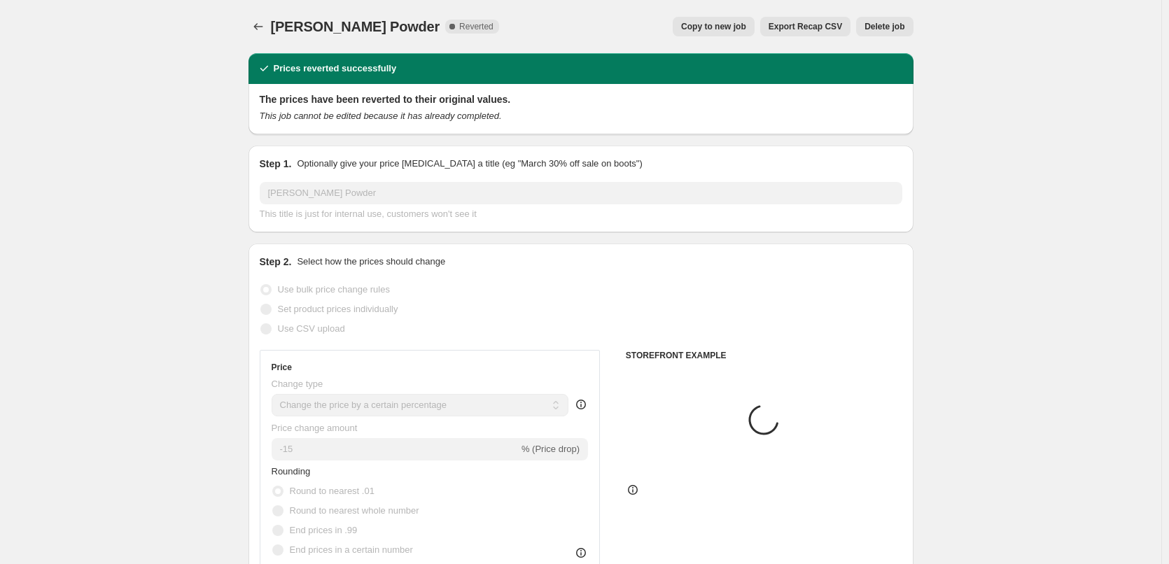
click at [717, 27] on span "Copy to new job" at bounding box center [713, 26] width 65 height 11
select select "percentage"
select select "tag"
select select "vendor"
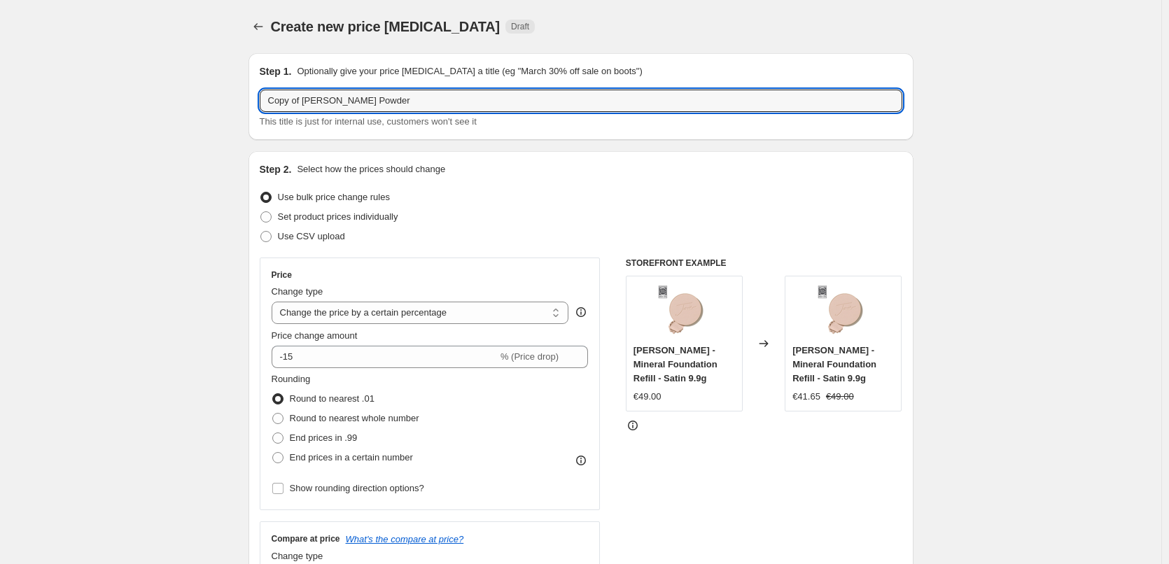
drag, startPoint x: 306, startPoint y: 102, endPoint x: 206, endPoint y: 109, distance: 100.3
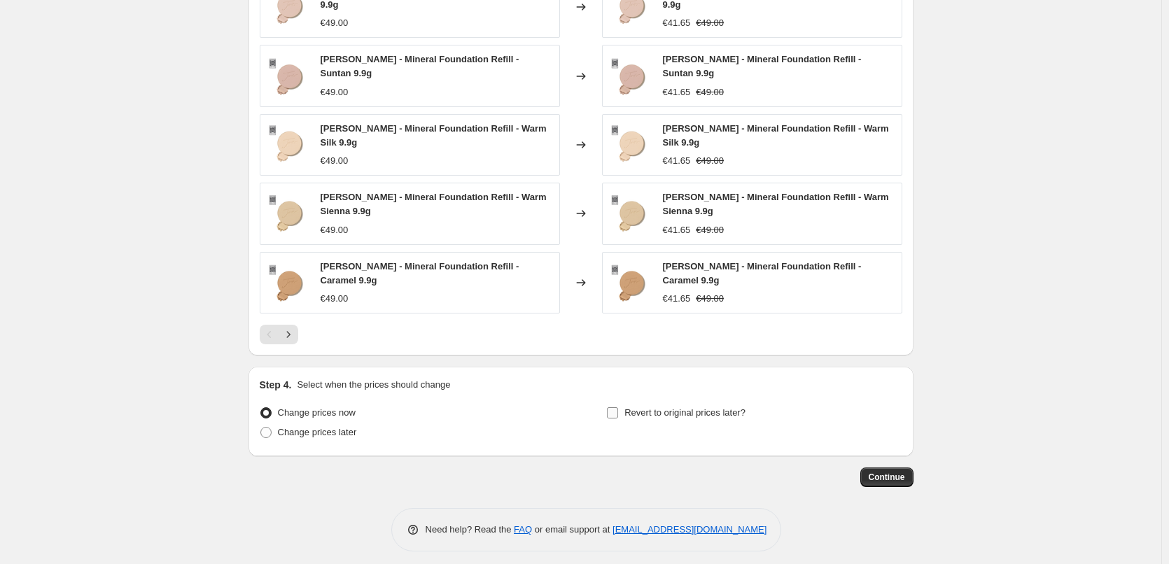
type input "[PERSON_NAME] Powder"
click at [655, 408] on span "Revert to original prices later?" at bounding box center [685, 413] width 121 height 11
click at [618, 408] on input "Revert to original prices later?" at bounding box center [612, 413] width 11 height 11
checkbox input "true"
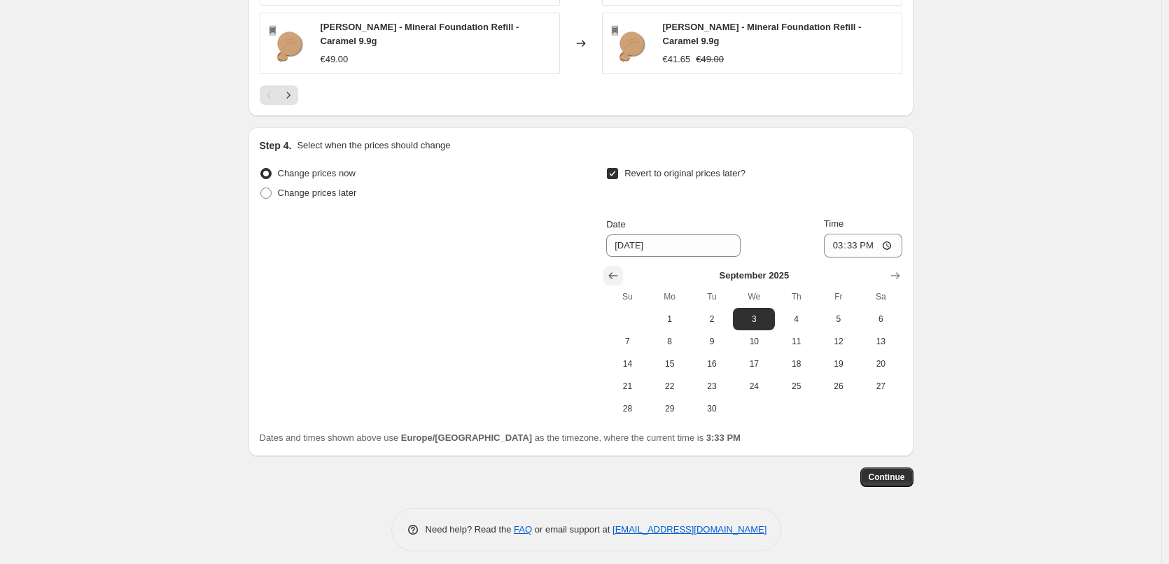
click at [617, 272] on icon "Show previous month, August 2025" at bounding box center [613, 276] width 14 height 14
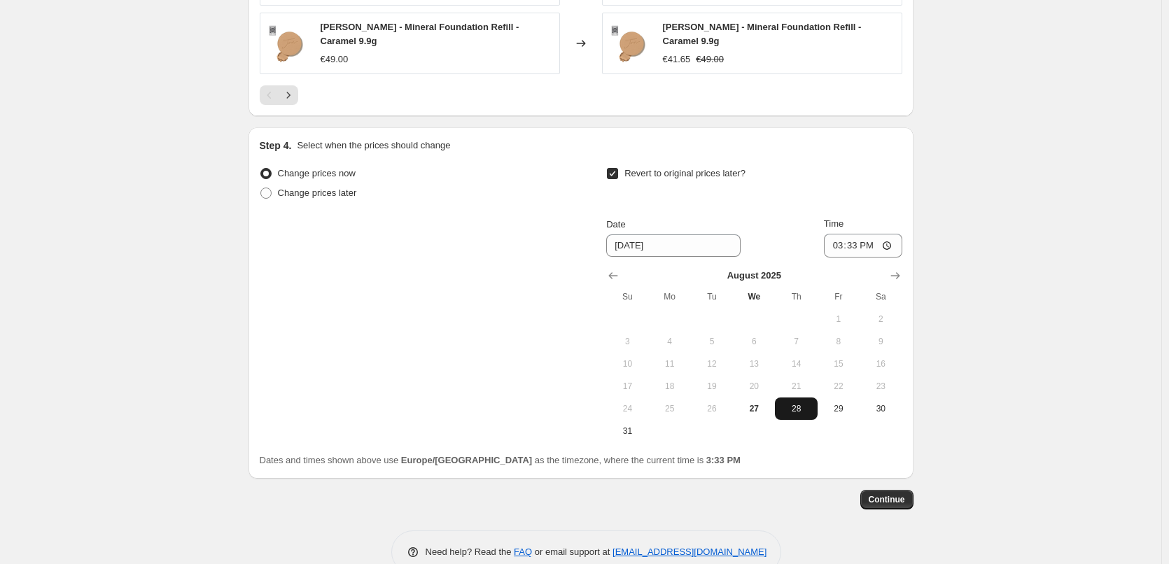
click at [797, 408] on button "28" at bounding box center [796, 409] width 42 height 22
type input "[DATE]"
click at [841, 236] on input "15:33" at bounding box center [863, 246] width 78 height 24
type input "03:00"
click at [886, 490] on button "Continue" at bounding box center [887, 500] width 53 height 20
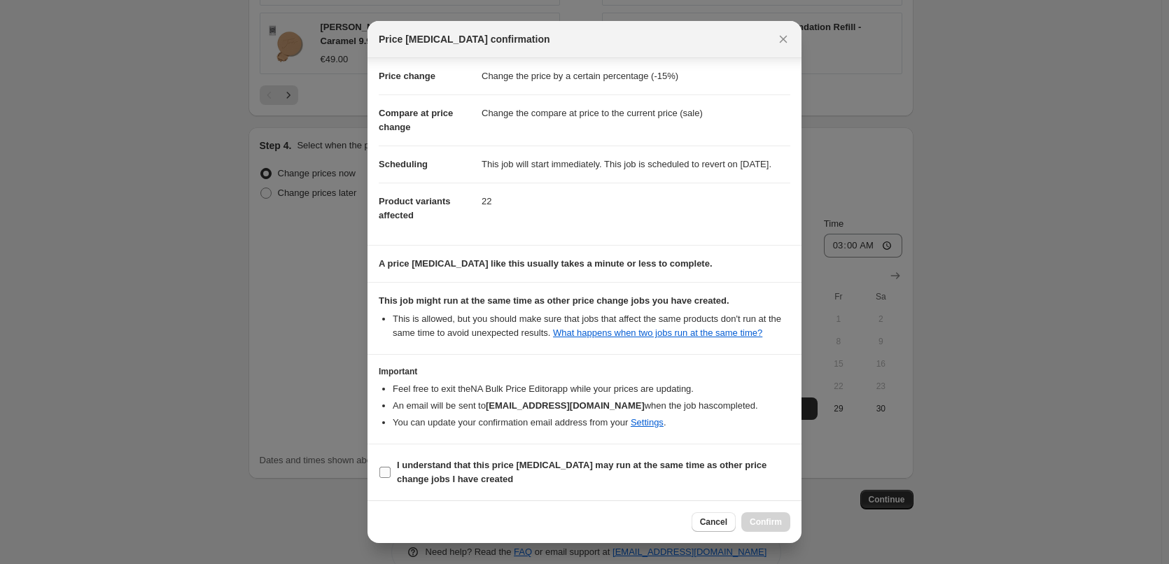
click at [477, 466] on b "I understand that this price [MEDICAL_DATA] may run at the same time as other p…" at bounding box center [582, 472] width 370 height 25
click at [391, 467] on input "I understand that this price [MEDICAL_DATA] may run at the same time as other p…" at bounding box center [385, 472] width 11 height 11
checkbox input "true"
click at [761, 513] on button "Confirm" at bounding box center [766, 523] width 49 height 20
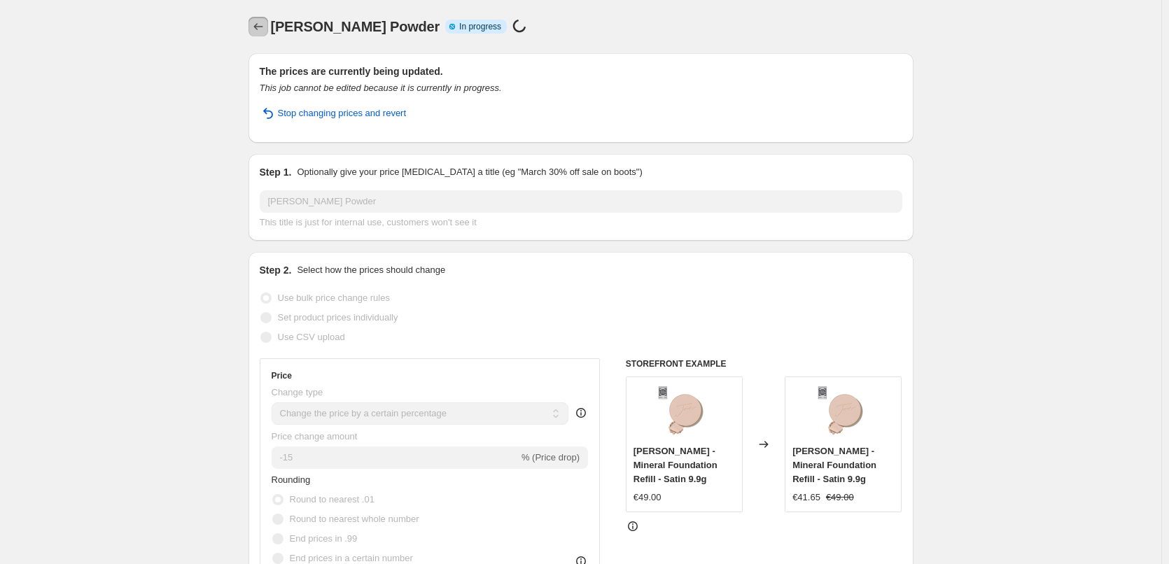
click at [268, 32] on button "Price change jobs" at bounding box center [259, 27] width 20 height 20
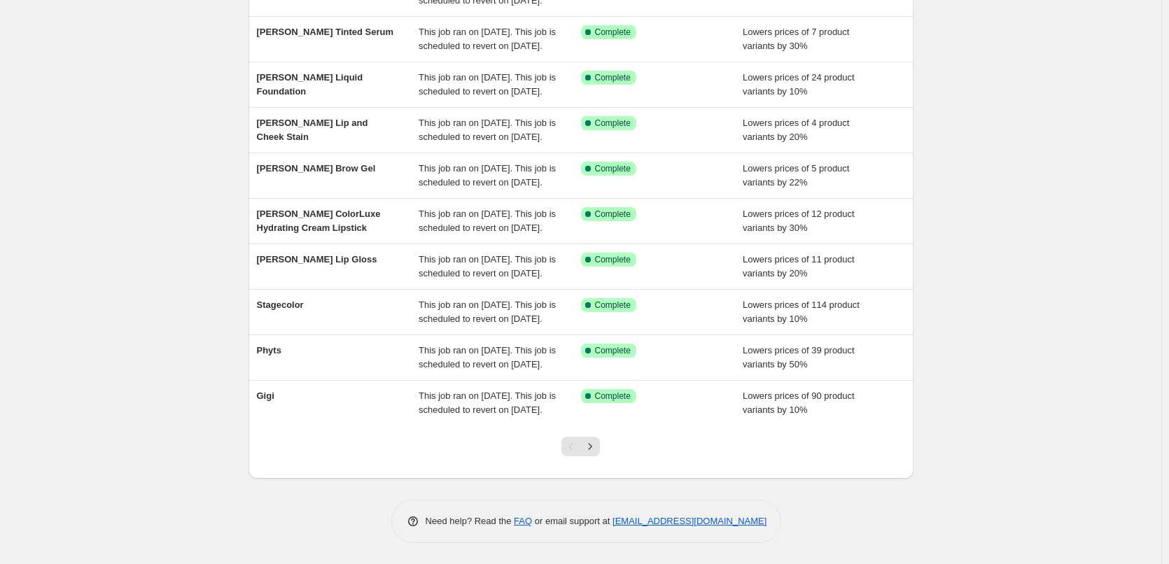
click at [603, 431] on div at bounding box center [580, 452] width 57 height 53
click at [600, 441] on button "Next" at bounding box center [590, 447] width 20 height 20
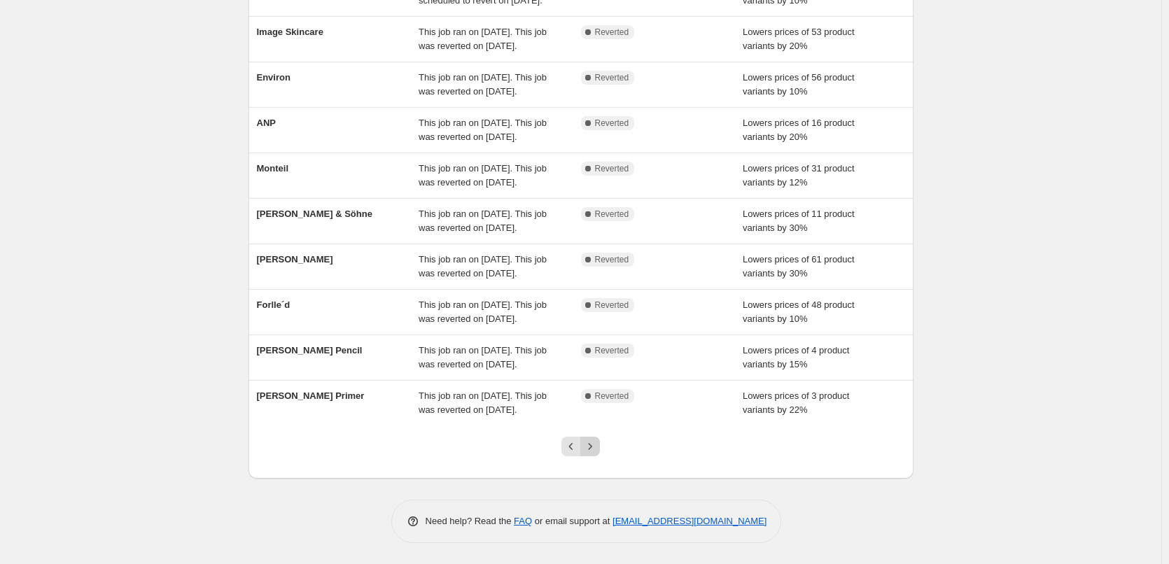
click at [596, 454] on button "Next" at bounding box center [590, 447] width 20 height 20
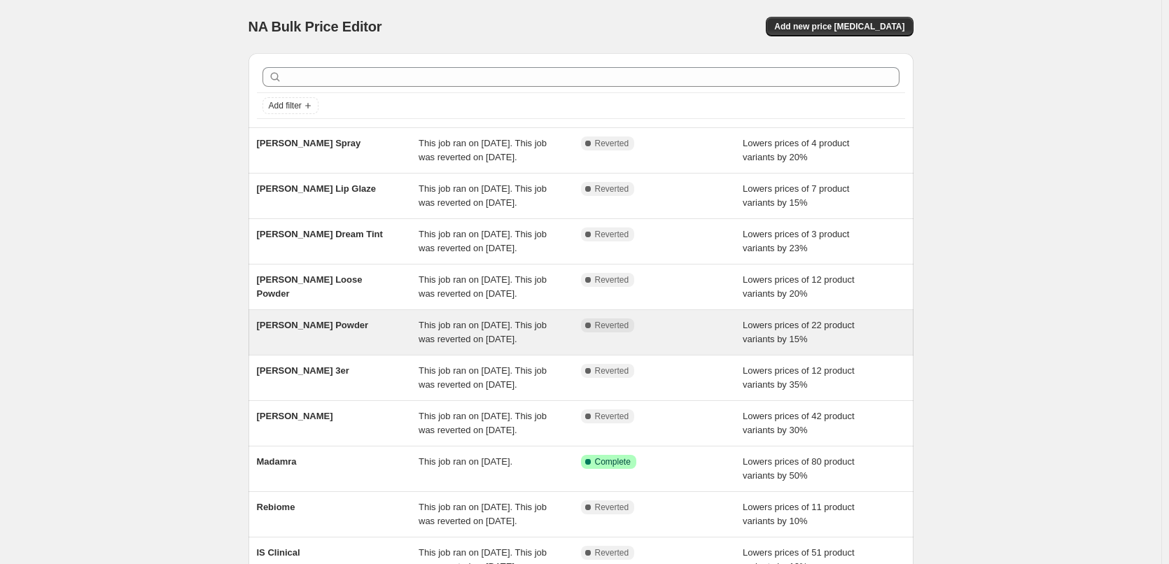
click at [333, 331] on span "[PERSON_NAME] Powder" at bounding box center [313, 325] width 112 height 11
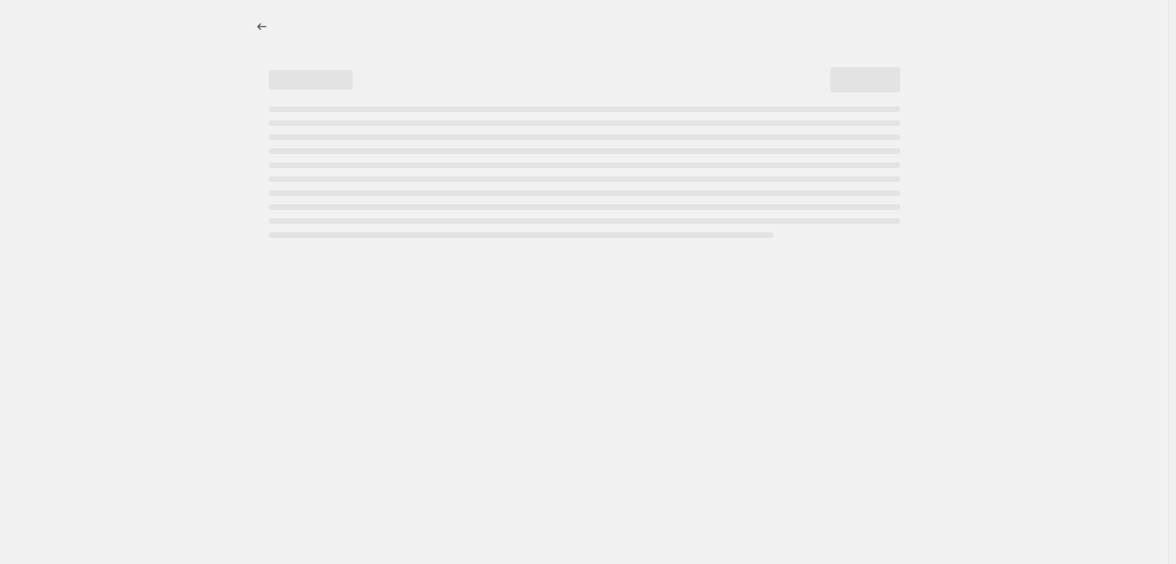
select select "percentage"
select select "tag"
select select "vendor"
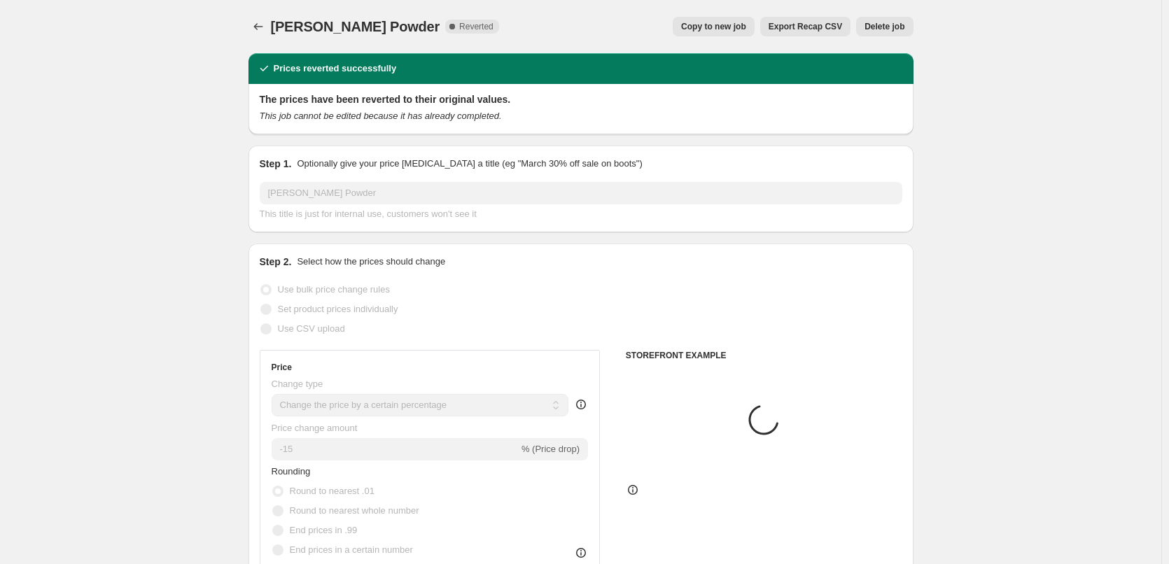
click at [898, 22] on button "Delete job" at bounding box center [884, 27] width 57 height 20
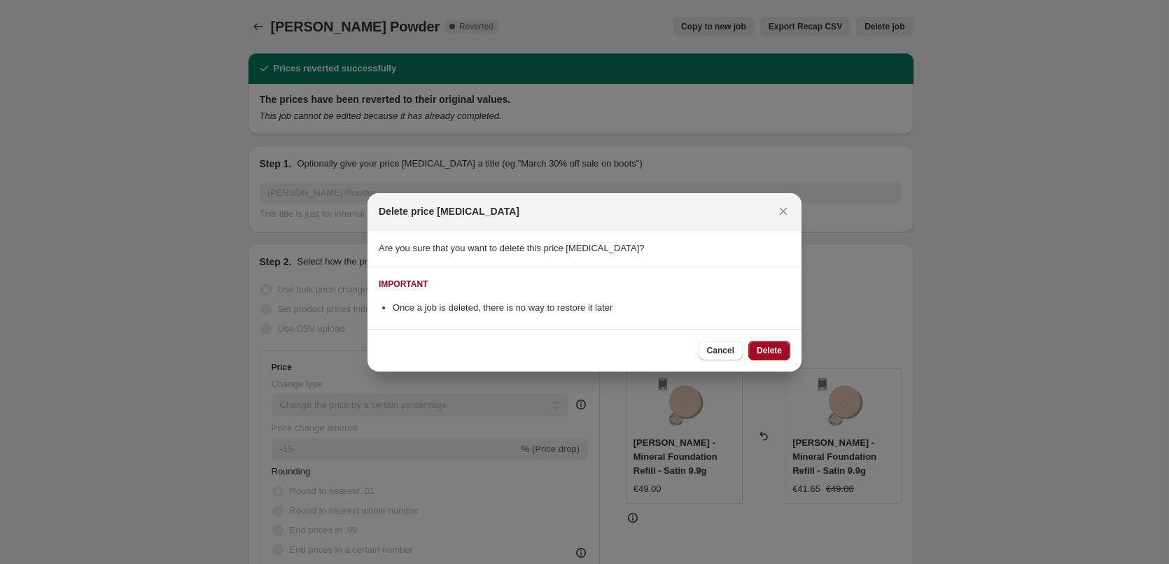
click at [785, 352] on button "Delete" at bounding box center [770, 351] width 42 height 20
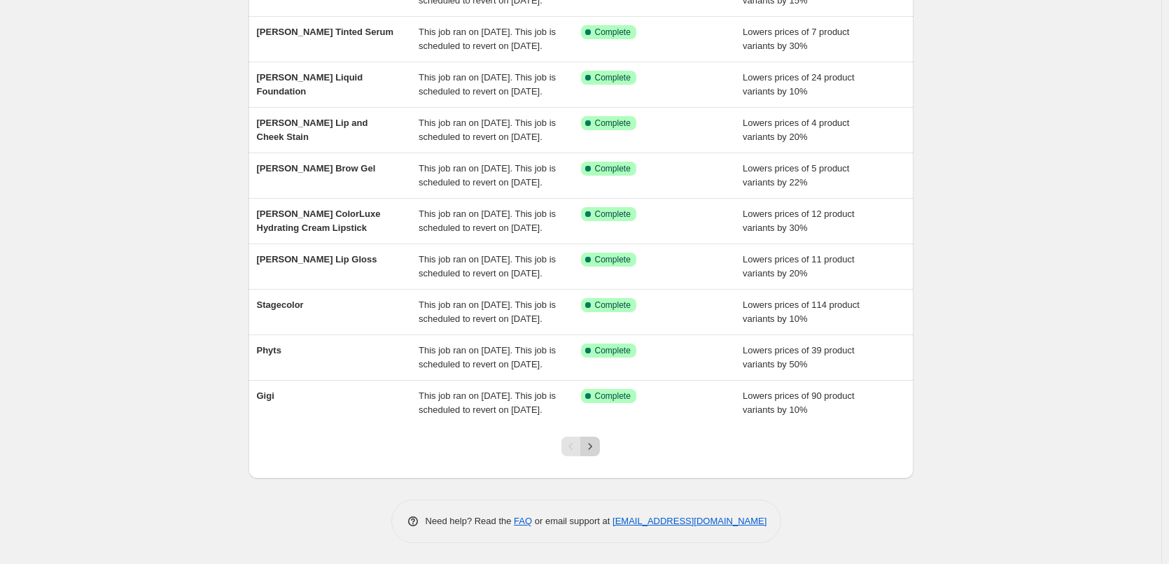
click at [590, 450] on icon "Next" at bounding box center [590, 447] width 14 height 14
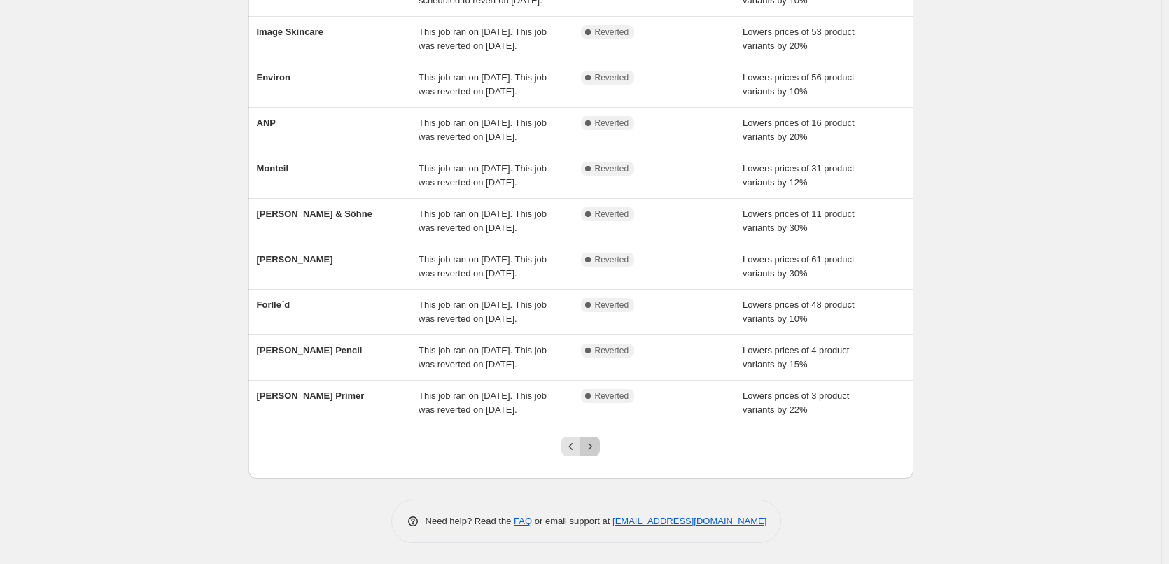
click at [590, 450] on icon "Next" at bounding box center [590, 447] width 14 height 14
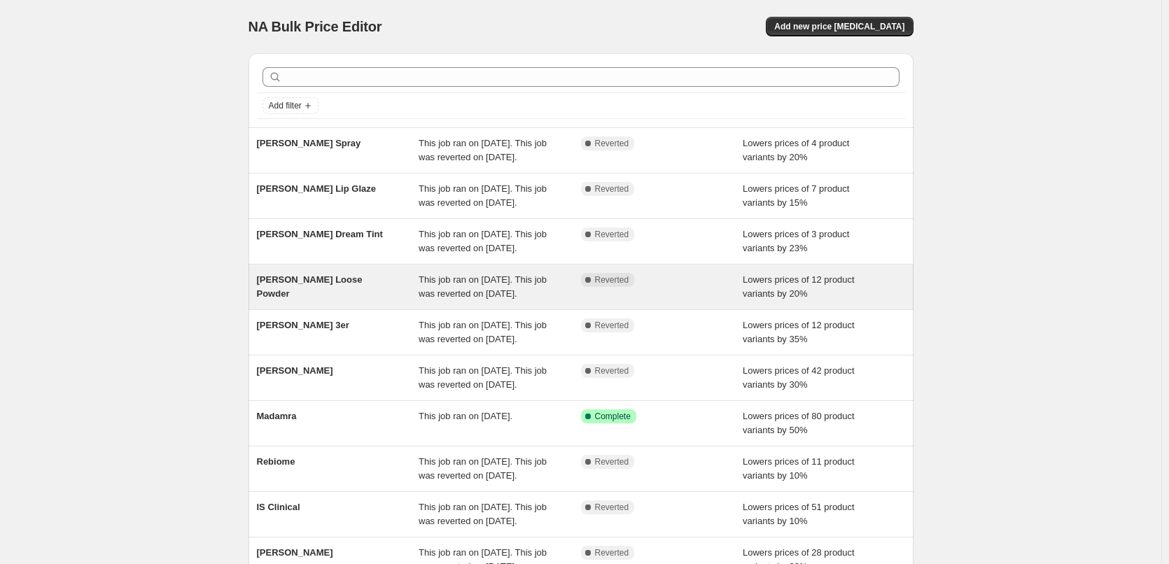
click at [347, 299] on span "[PERSON_NAME] Loose Powder" at bounding box center [310, 286] width 106 height 25
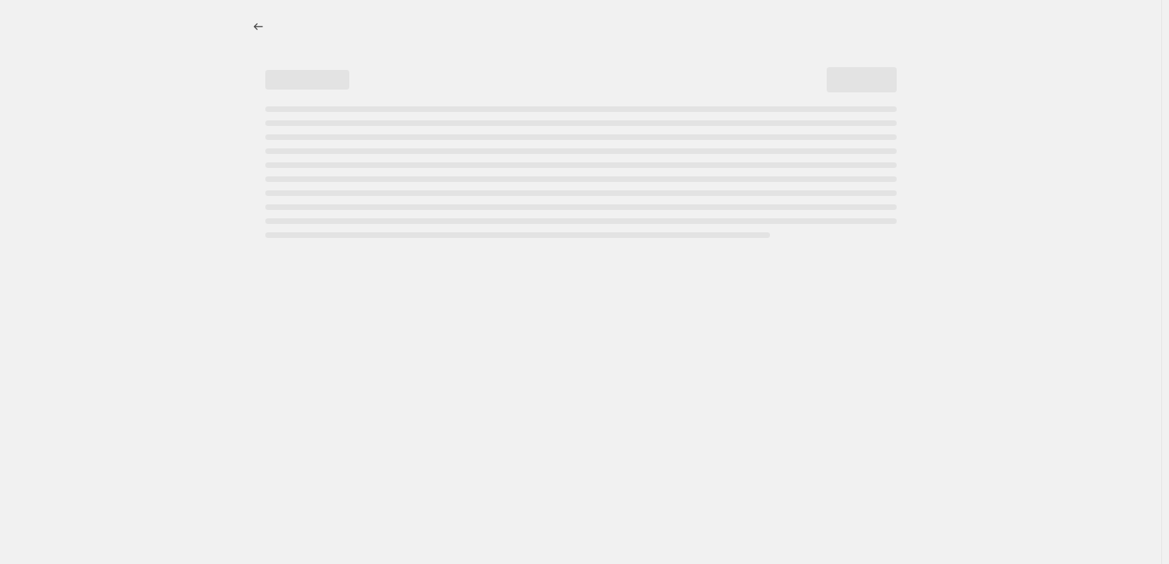
select select "percentage"
select select "tag"
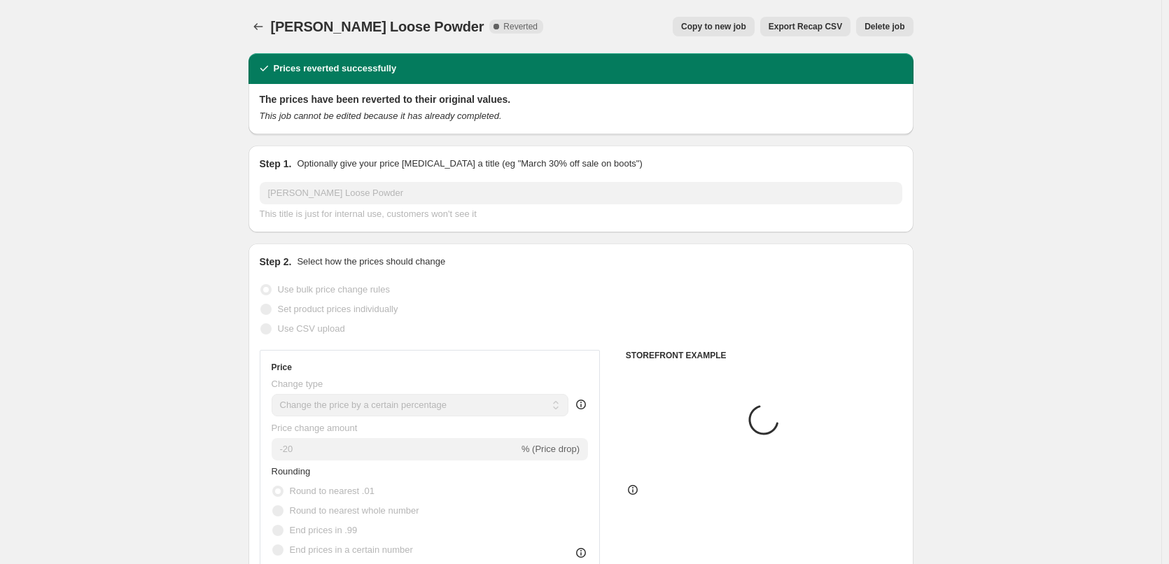
click at [746, 22] on button "Copy to new job" at bounding box center [714, 27] width 82 height 20
select select "percentage"
select select "tag"
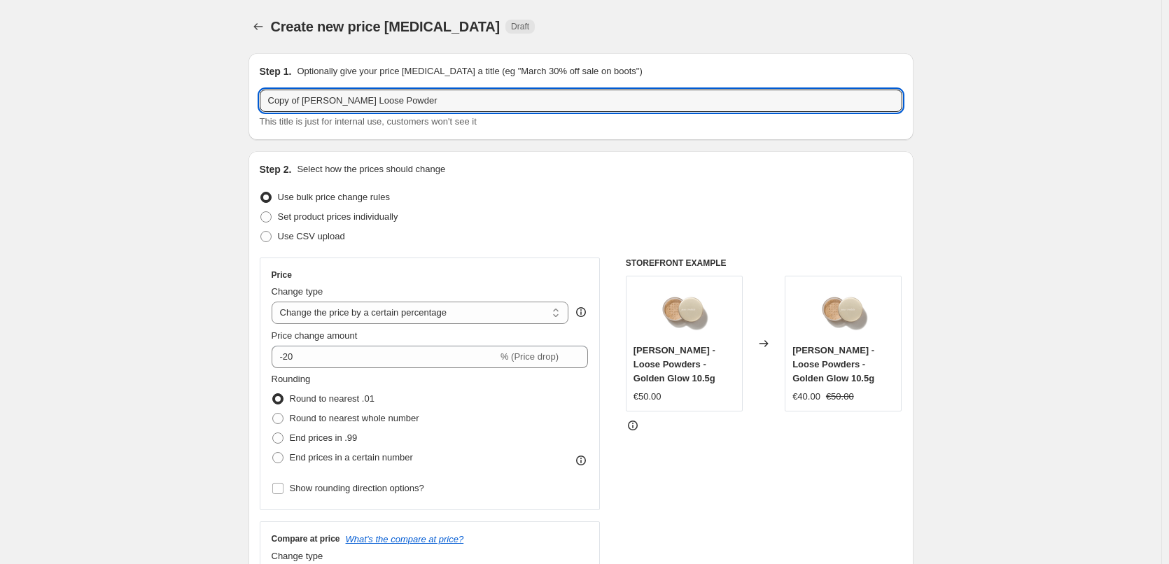
drag, startPoint x: 307, startPoint y: 102, endPoint x: 288, endPoint y: 142, distance: 43.9
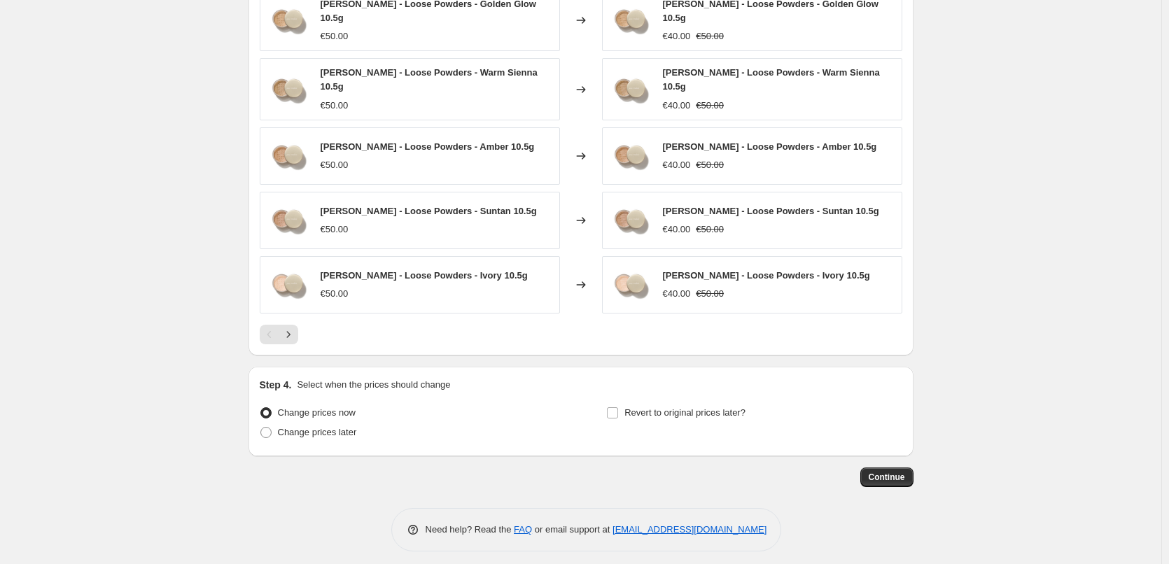
type input "[PERSON_NAME] Loose Powder"
click at [688, 390] on div "Step 4. Select when the prices should change Change prices now Change prices la…" at bounding box center [581, 411] width 643 height 67
click at [688, 406] on span "Revert to original prices later?" at bounding box center [685, 413] width 121 height 14
click at [618, 408] on input "Revert to original prices later?" at bounding box center [612, 413] width 11 height 11
checkbox input "true"
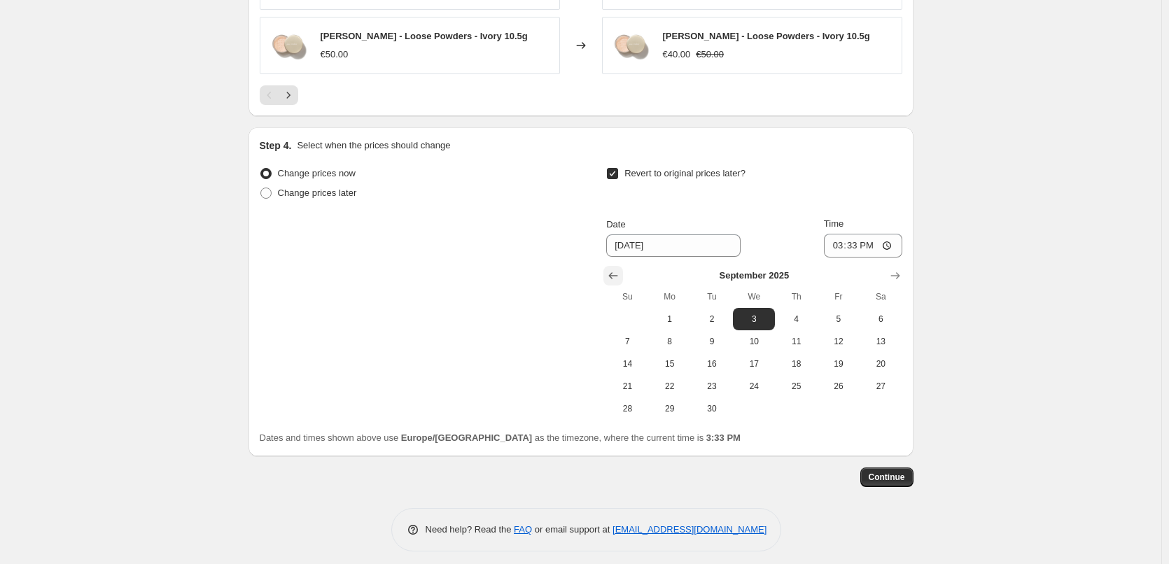
click at [618, 269] on icon "Show previous month, August 2025" at bounding box center [613, 276] width 14 height 14
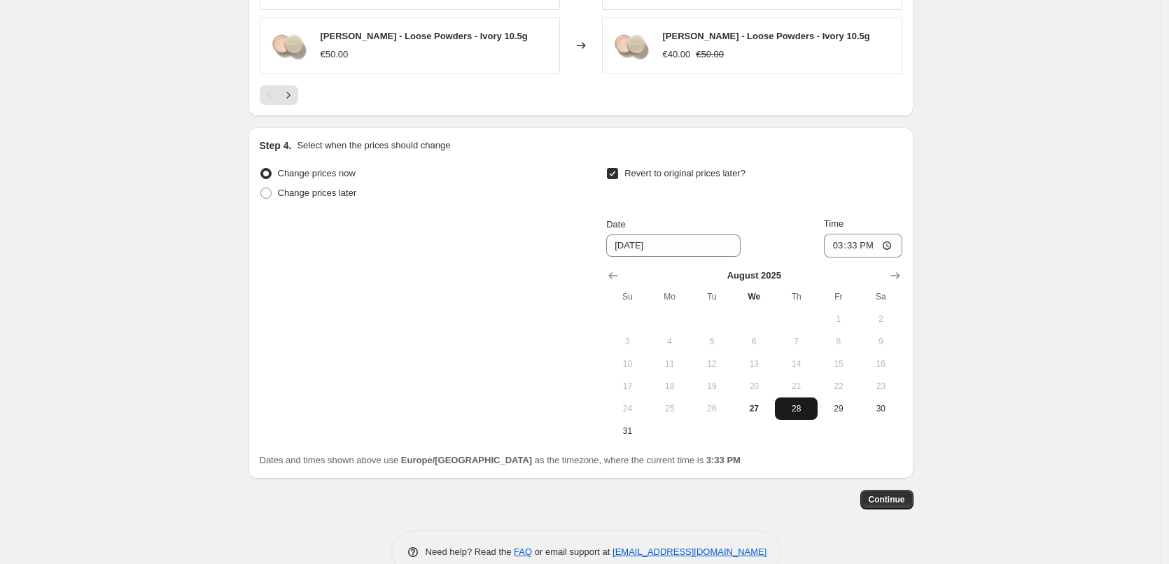
click at [801, 403] on span "28" at bounding box center [796, 408] width 31 height 11
type input "[DATE]"
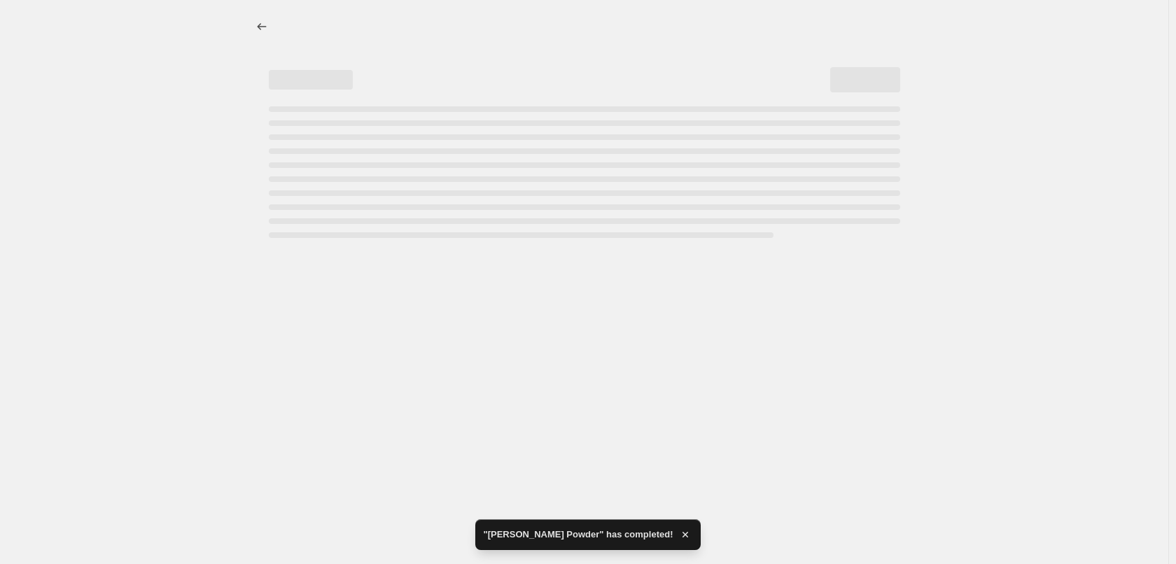
select select "percentage"
select select "tag"
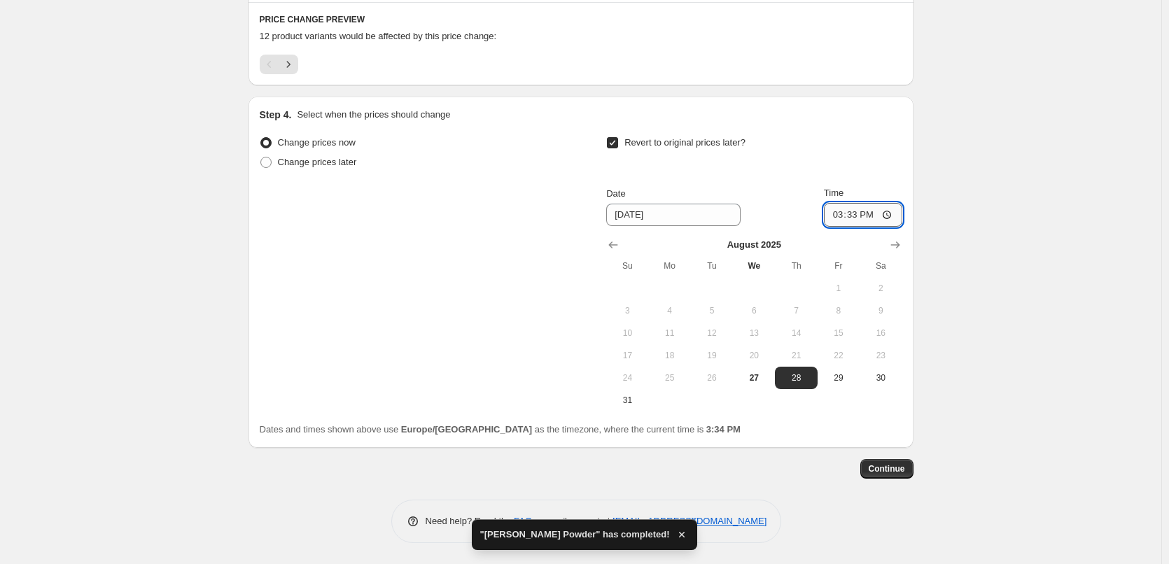
click at [835, 217] on input "15:33" at bounding box center [863, 215] width 78 height 24
type input "03:00"
click at [890, 473] on span "Continue" at bounding box center [887, 469] width 36 height 11
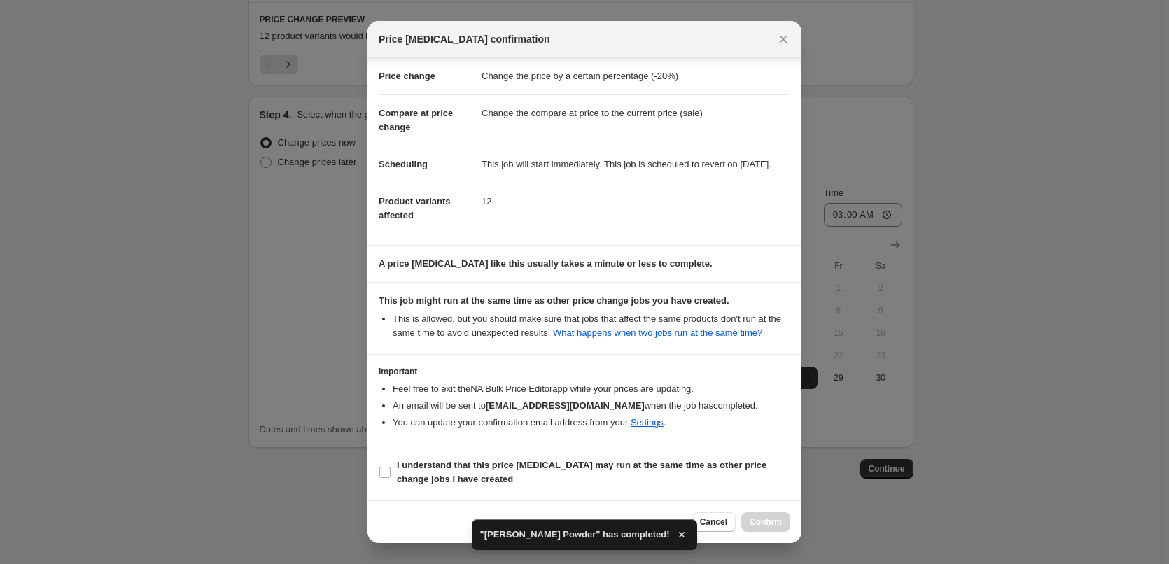
click at [483, 441] on section "Important Feel free to exit the NA Bulk Price Editor app while your prices are …" at bounding box center [585, 399] width 434 height 88
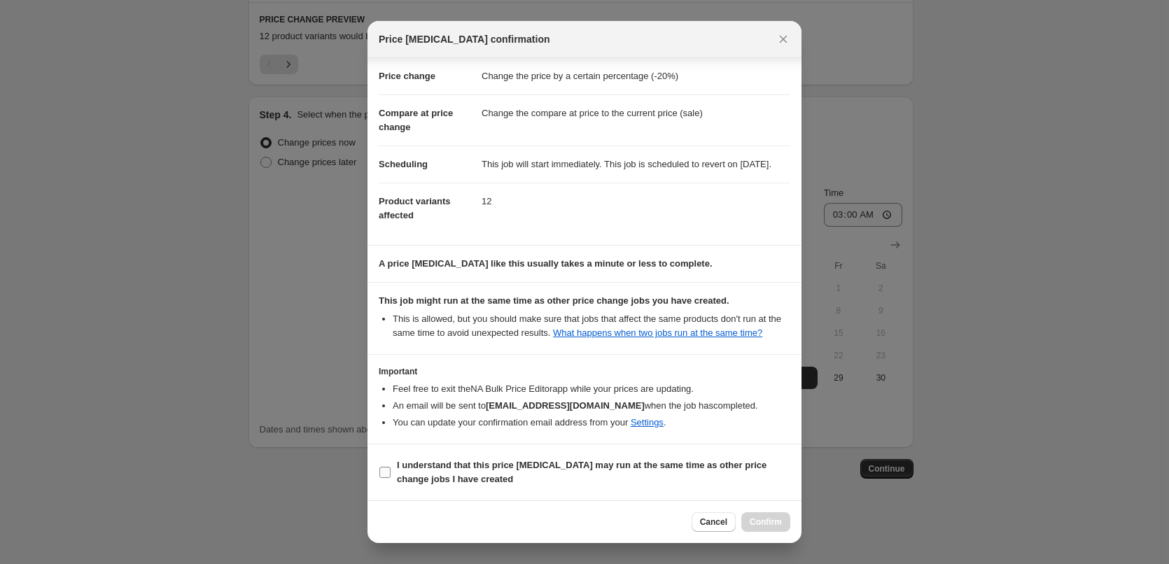
click at [505, 471] on span "I understand that this price [MEDICAL_DATA] may run at the same time as other p…" at bounding box center [594, 473] width 394 height 28
click at [391, 471] on input "I understand that this price [MEDICAL_DATA] may run at the same time as other p…" at bounding box center [385, 472] width 11 height 11
checkbox input "true"
click at [773, 522] on span "Confirm" at bounding box center [766, 522] width 32 height 11
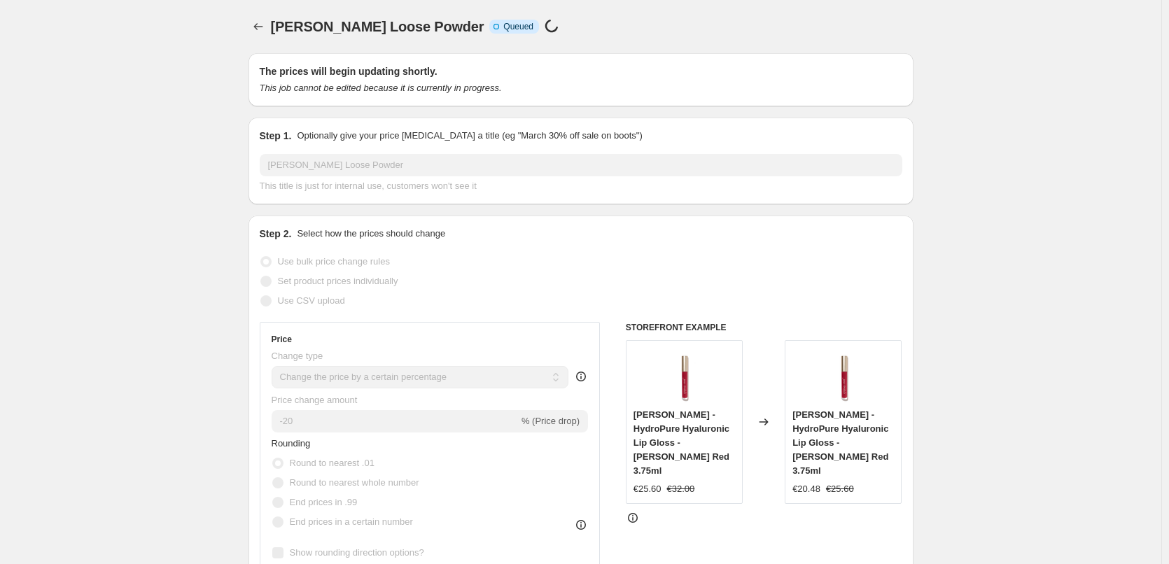
click at [272, 33] on div "[PERSON_NAME] Loose Powder Info Incomplete Queued Price [MEDICAL_DATA] in progr…" at bounding box center [581, 27] width 665 height 20
click at [265, 30] on icon "Price change jobs" at bounding box center [258, 27] width 14 height 14
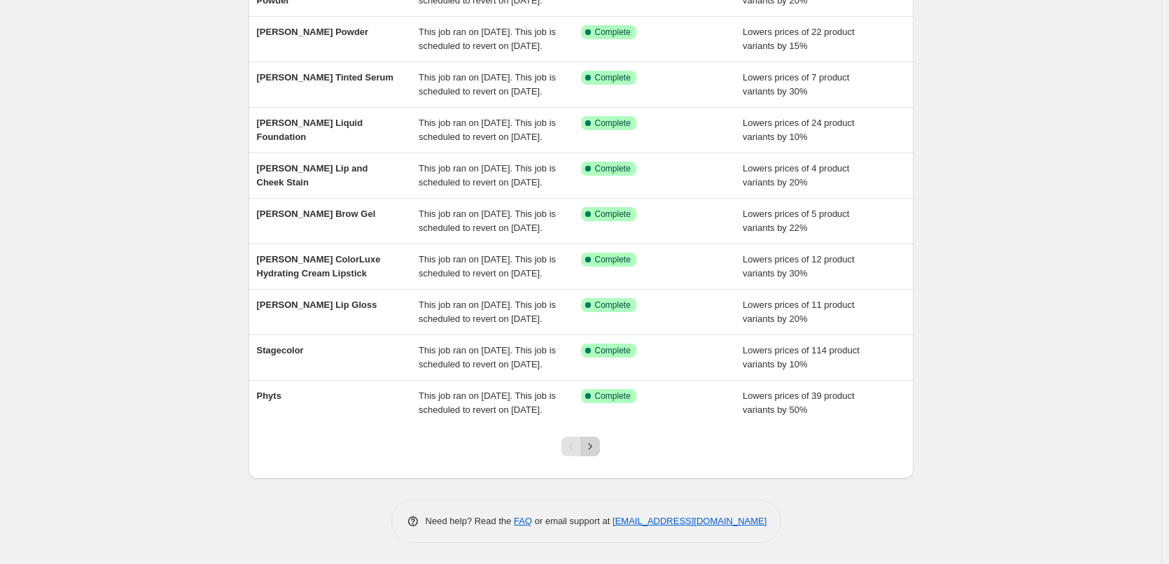
click at [597, 452] on icon "Next" at bounding box center [590, 447] width 14 height 14
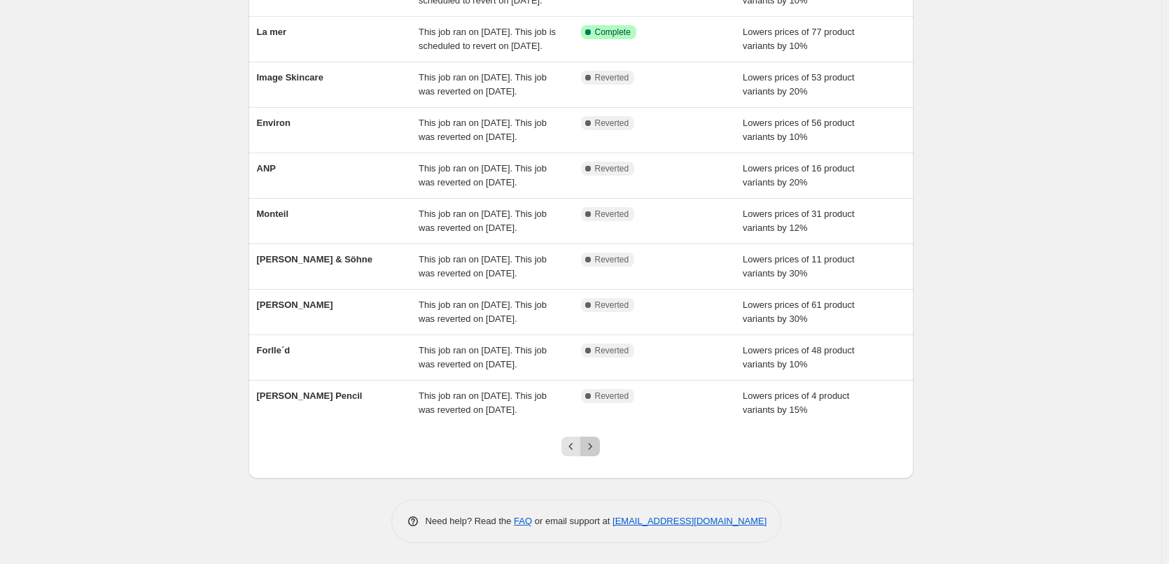
click at [597, 452] on icon "Next" at bounding box center [590, 447] width 14 height 14
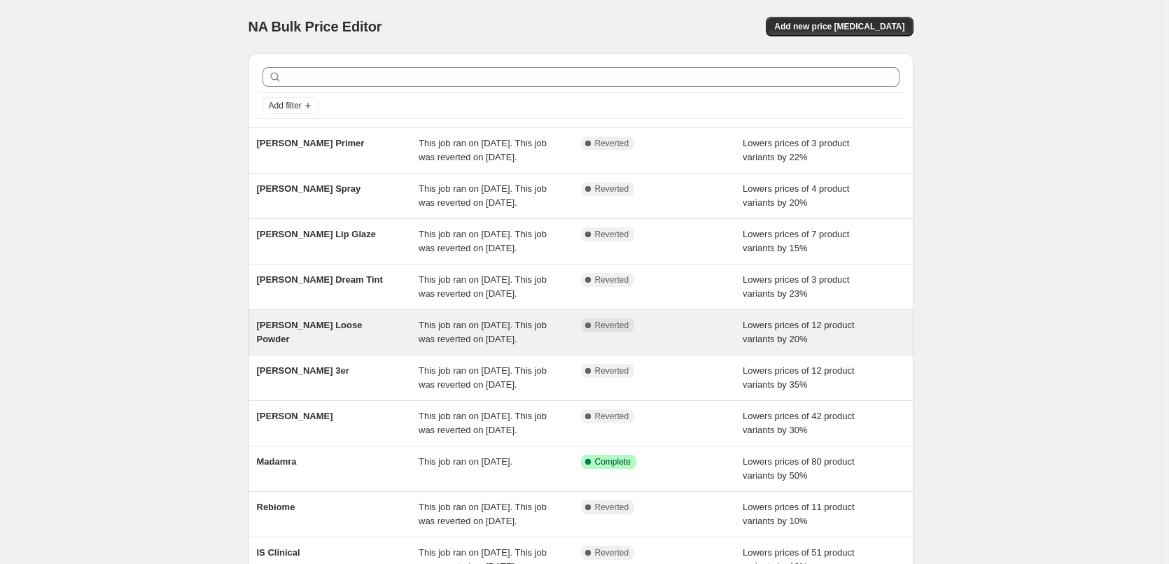
click at [328, 345] on span "[PERSON_NAME] Loose Powder" at bounding box center [310, 332] width 106 height 25
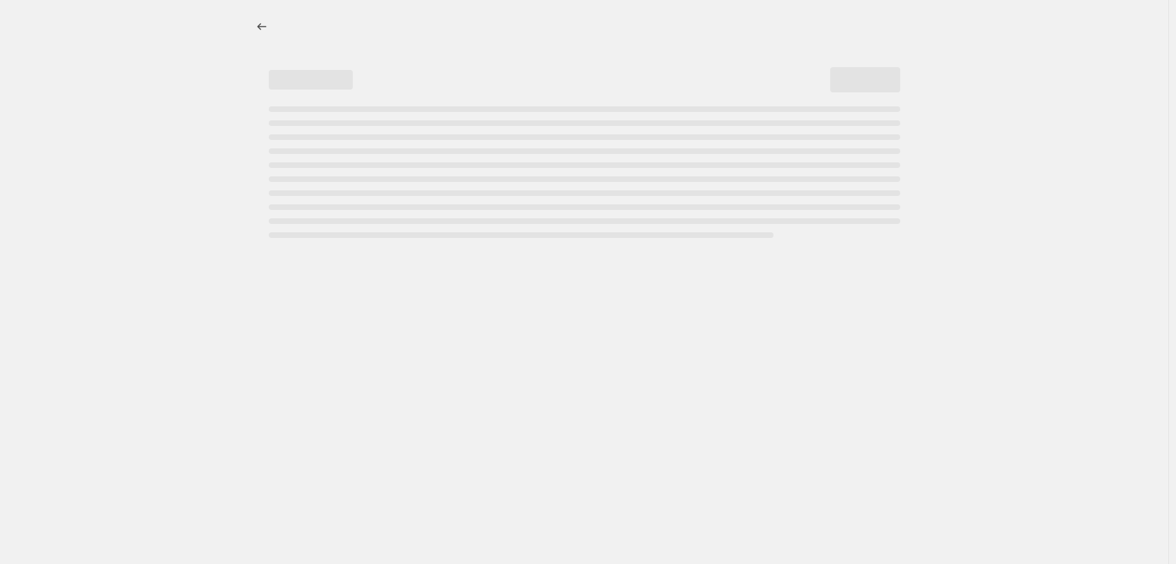
select select "percentage"
select select "tag"
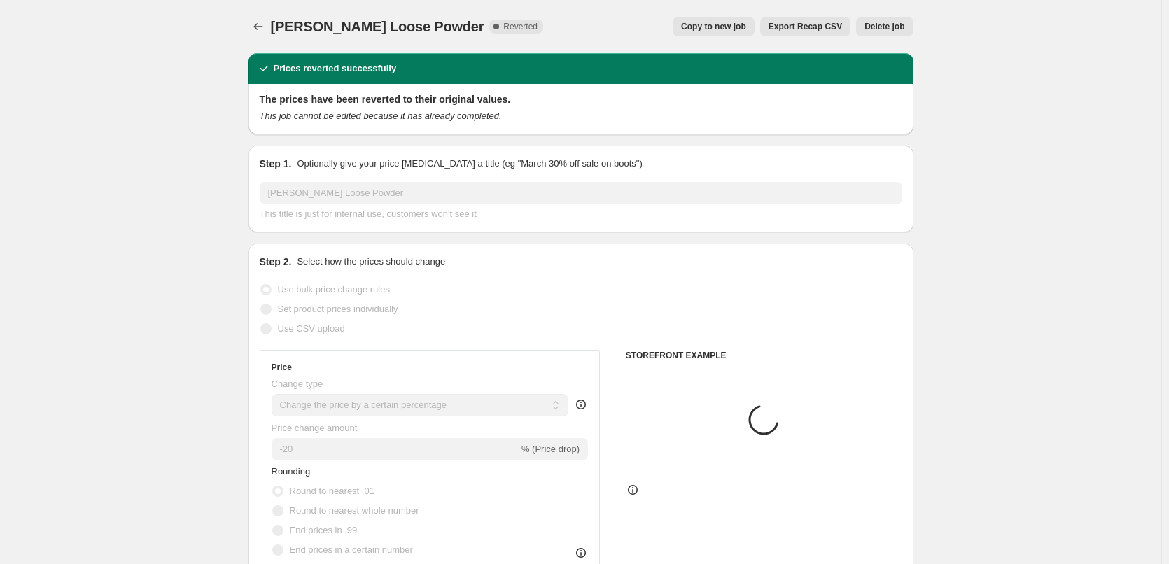
click at [896, 36] on div "[PERSON_NAME] Loose Powder. This page is ready [PERSON_NAME] Loose Powder Compl…" at bounding box center [581, 26] width 665 height 53
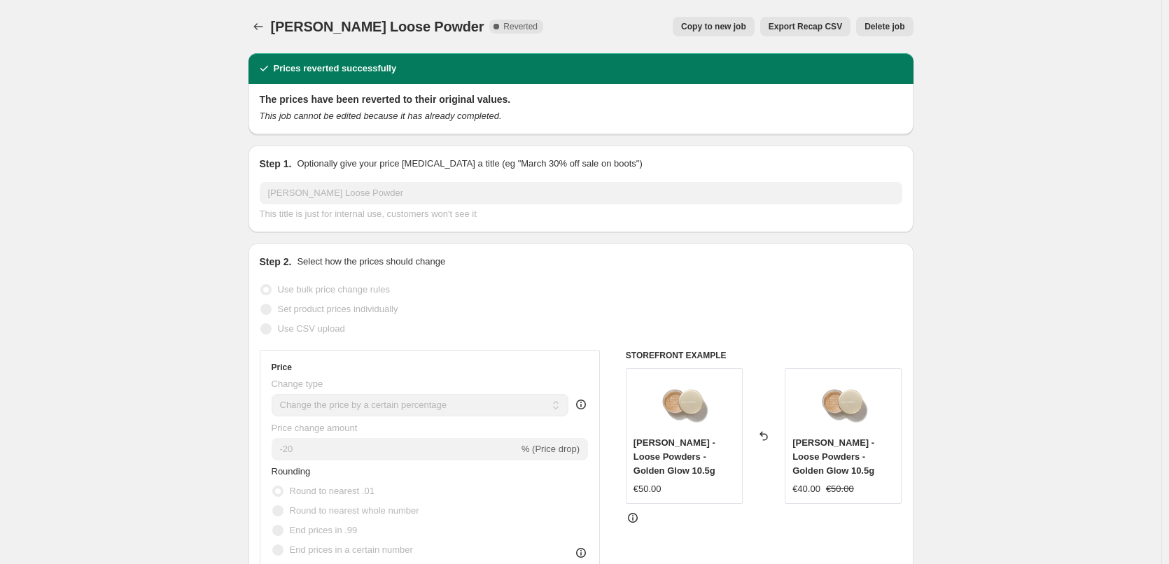
click at [896, 32] on span "Delete job" at bounding box center [885, 26] width 40 height 11
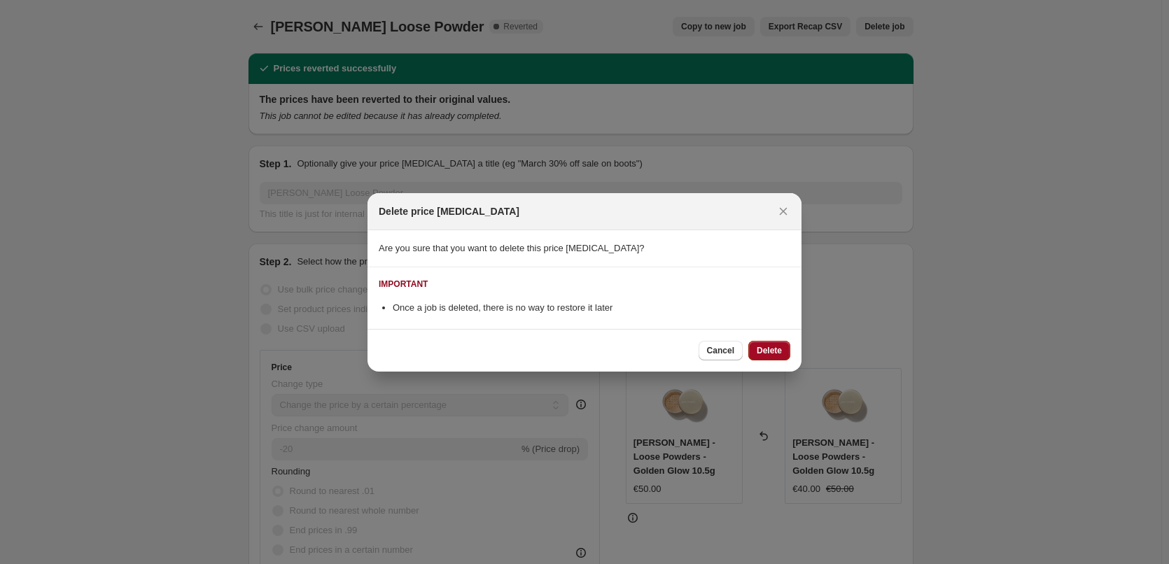
click at [777, 344] on button "Delete" at bounding box center [770, 351] width 42 height 20
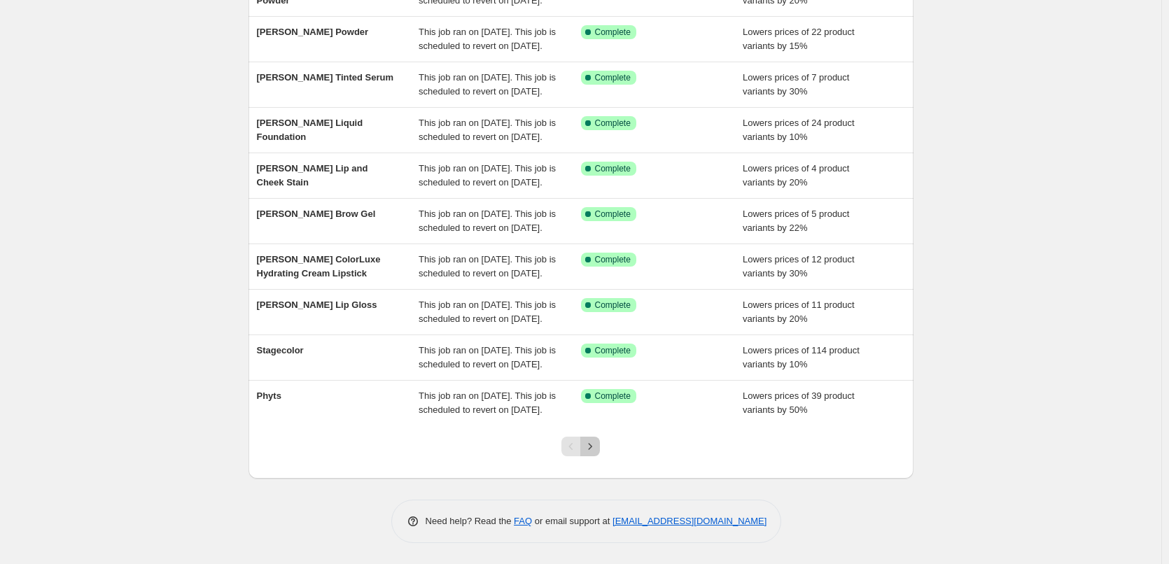
click at [600, 448] on button "Next" at bounding box center [590, 447] width 20 height 20
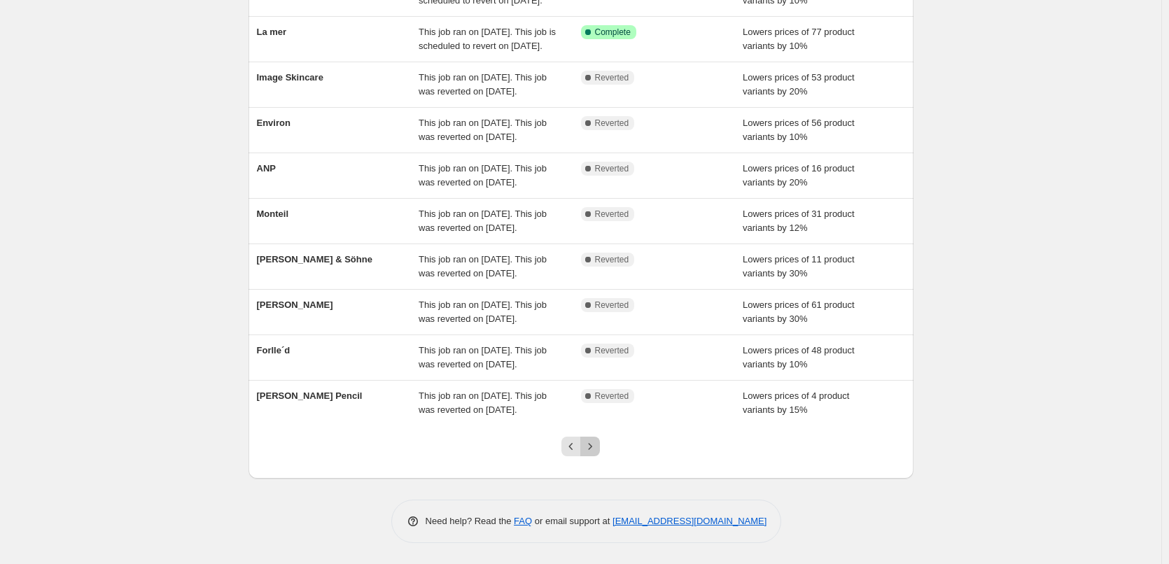
click at [600, 448] on button "Next" at bounding box center [590, 447] width 20 height 20
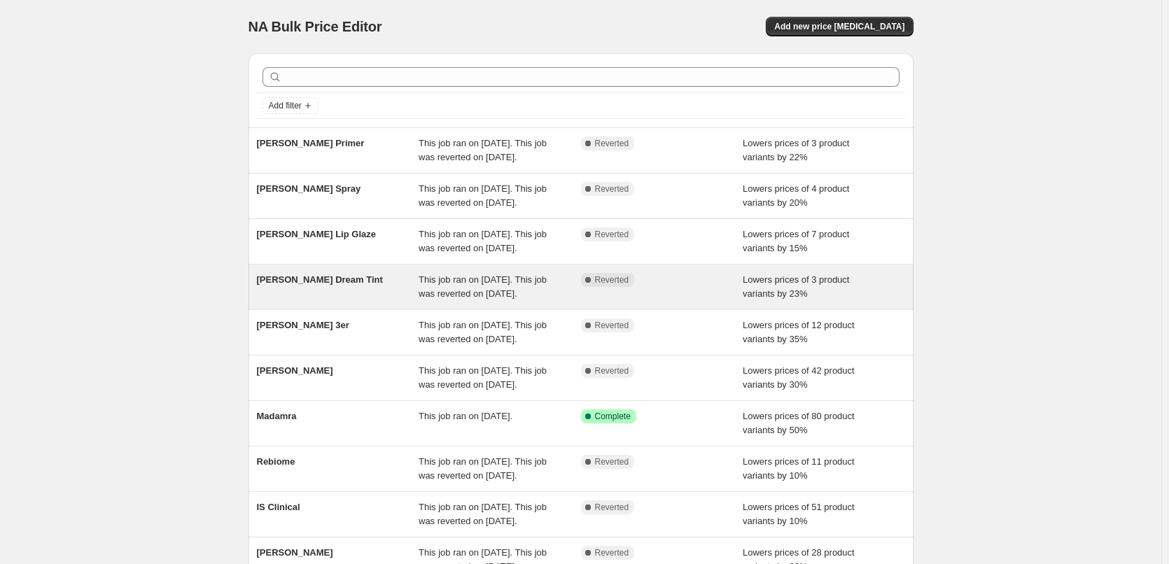
click at [319, 285] on span "[PERSON_NAME] Dream Tint" at bounding box center [320, 279] width 126 height 11
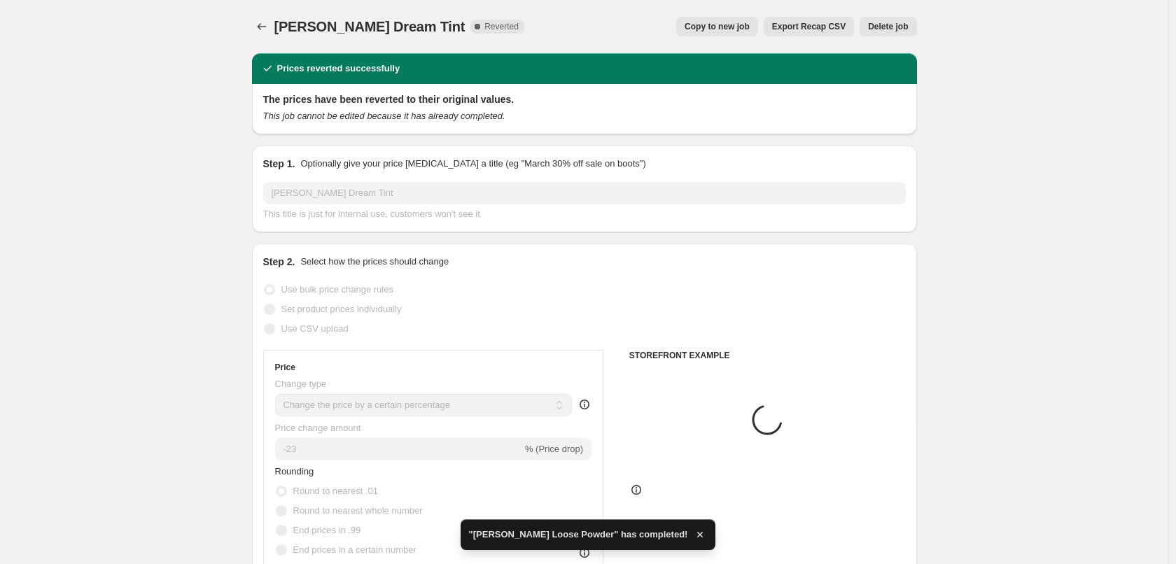
click at [741, 25] on span "Copy to new job" at bounding box center [717, 26] width 65 height 11
select select "percentage"
select select "vendor"
select select "tag"
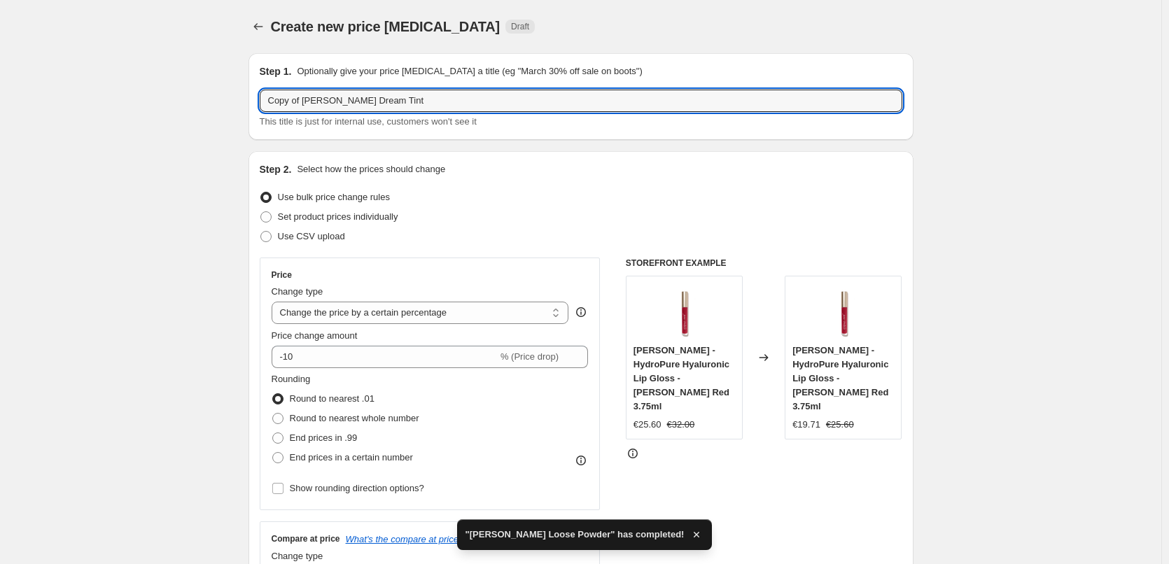
drag, startPoint x: 307, startPoint y: 102, endPoint x: 207, endPoint y: 100, distance: 100.9
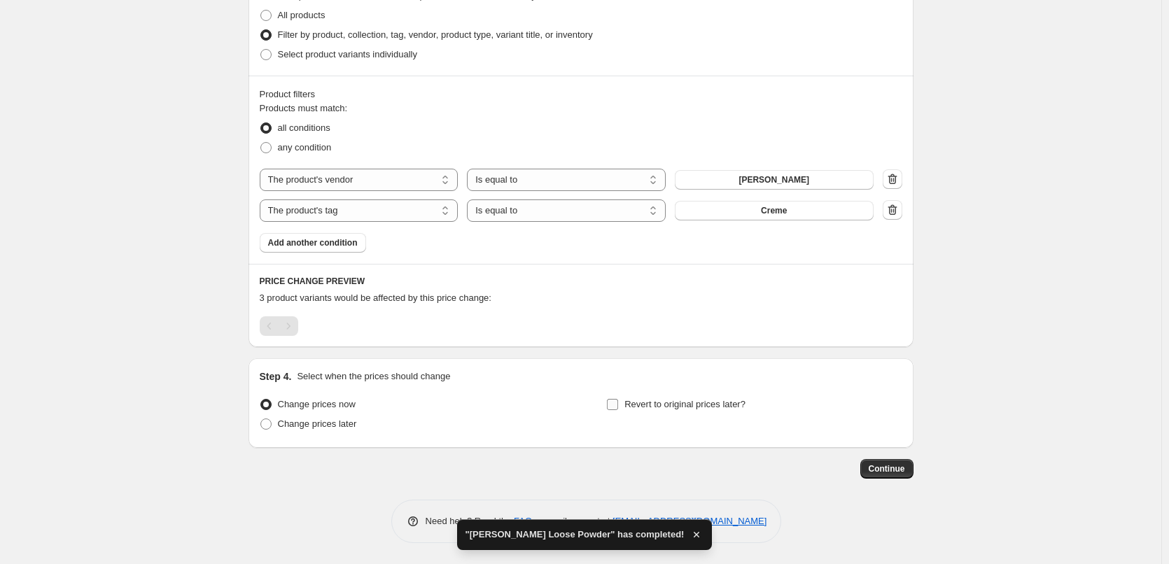
type input "[PERSON_NAME] Dream Tint"
click at [703, 410] on span "Revert to original prices later?" at bounding box center [685, 405] width 121 height 14
click at [618, 410] on input "Revert to original prices later?" at bounding box center [612, 404] width 11 height 11
checkbox input "true"
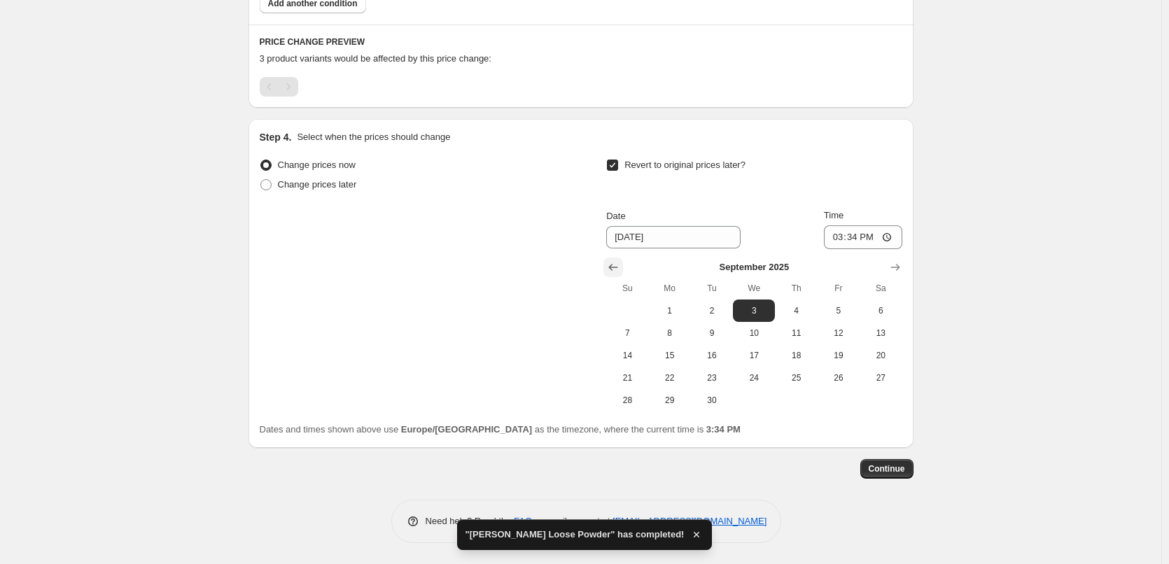
click at [620, 276] on button "Show previous month, August 2025" at bounding box center [614, 268] width 20 height 20
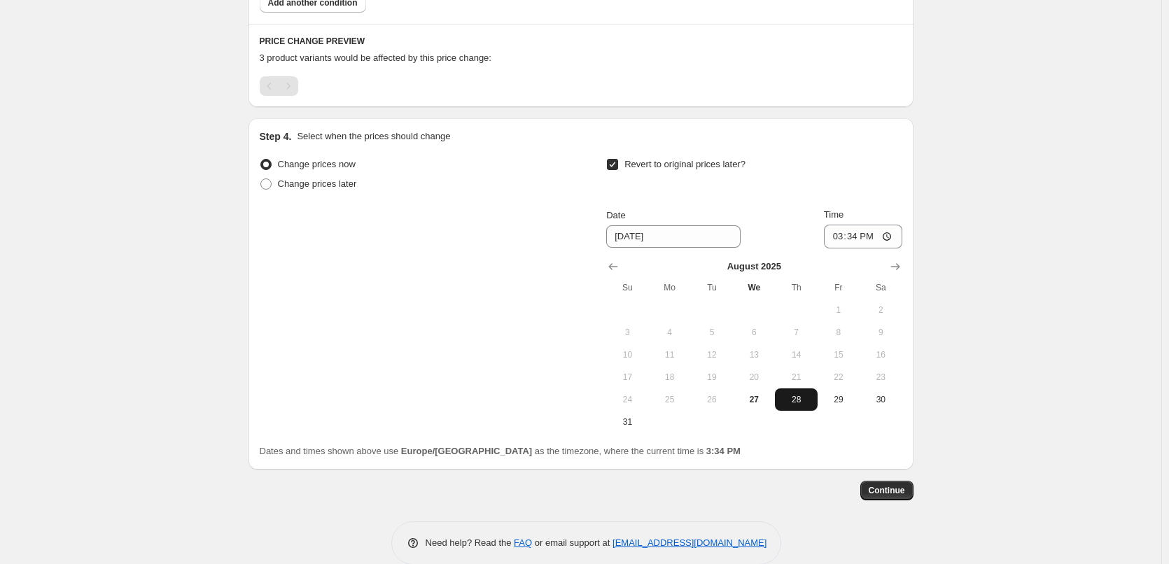
click at [805, 402] on span "28" at bounding box center [796, 399] width 31 height 11
type input "[DATE]"
click at [842, 244] on input "15:34" at bounding box center [863, 237] width 78 height 24
type input "03:00"
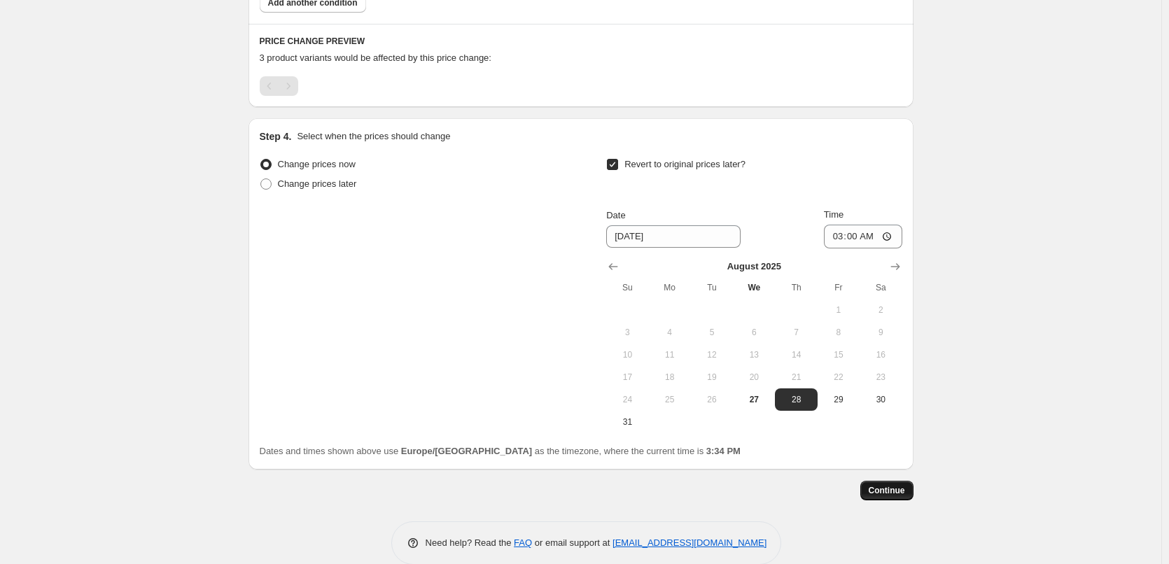
click at [889, 499] on button "Continue" at bounding box center [887, 491] width 53 height 20
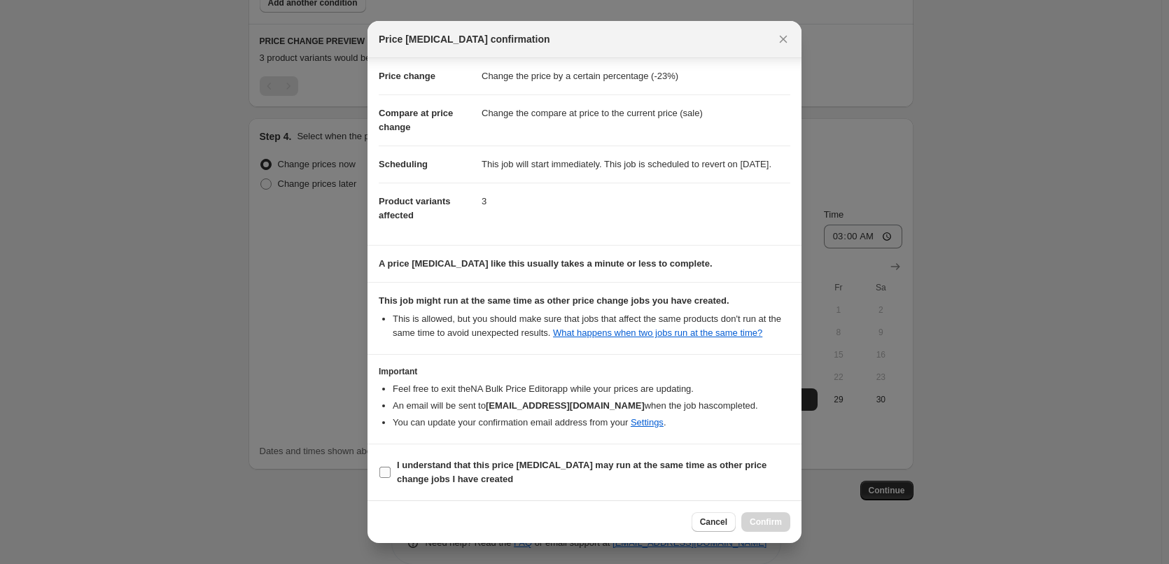
click at [515, 477] on span "I understand that this price [MEDICAL_DATA] may run at the same time as other p…" at bounding box center [594, 473] width 394 height 28
click at [391, 477] on input "I understand that this price [MEDICAL_DATA] may run at the same time as other p…" at bounding box center [385, 472] width 11 height 11
checkbox input "true"
click at [770, 520] on span "Confirm" at bounding box center [766, 522] width 32 height 11
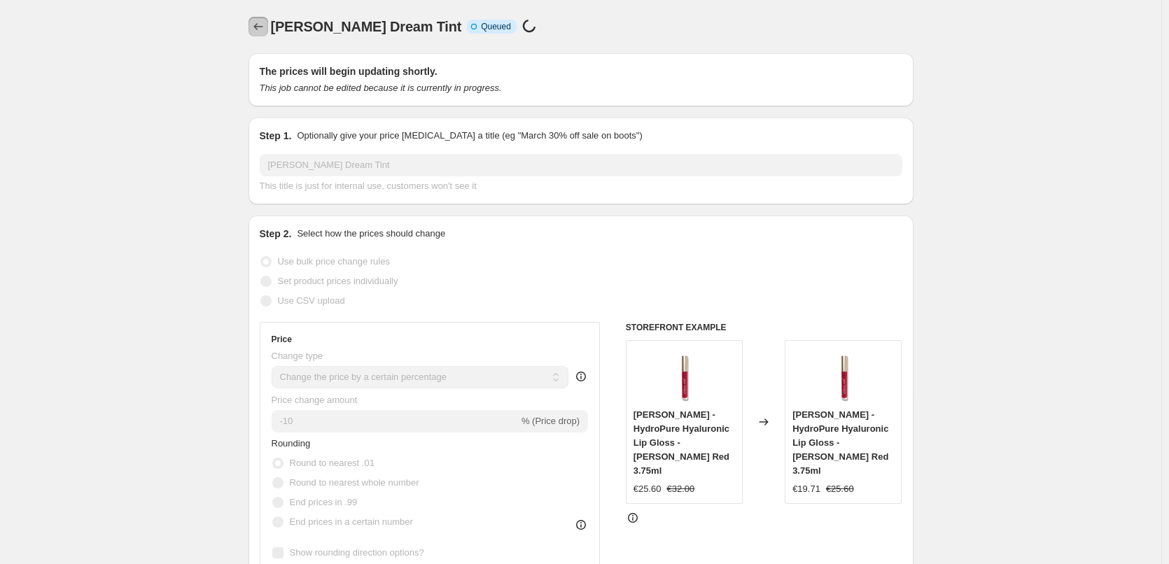
click at [261, 32] on icon "Price change jobs" at bounding box center [258, 27] width 14 height 14
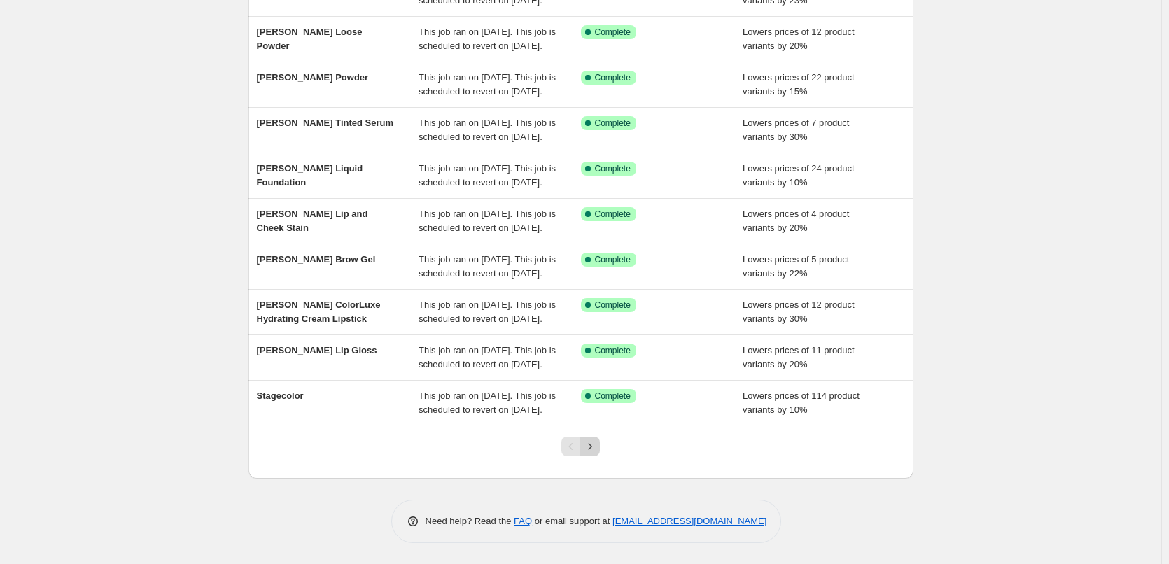
click at [597, 448] on icon "Next" at bounding box center [590, 447] width 14 height 14
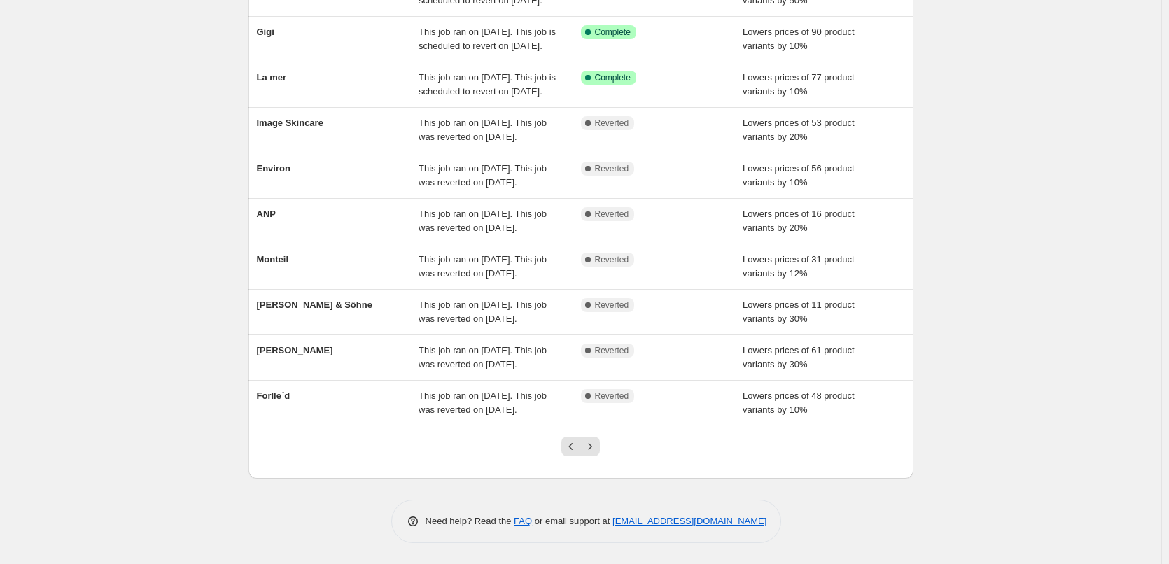
click at [597, 448] on icon "Next" at bounding box center [590, 447] width 14 height 14
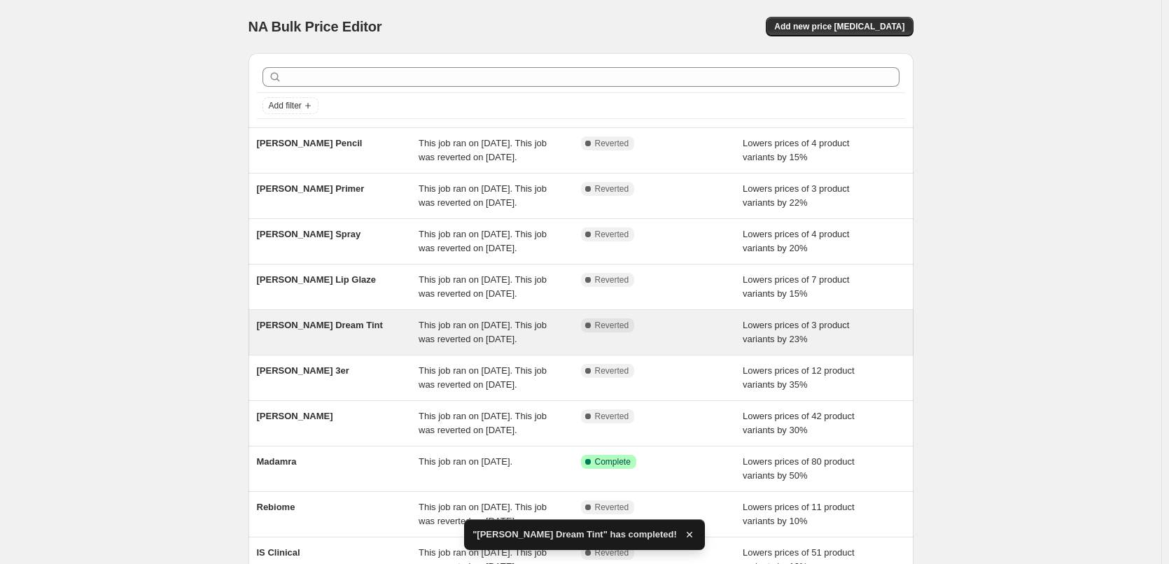
click at [336, 331] on span "[PERSON_NAME] Dream Tint" at bounding box center [320, 325] width 126 height 11
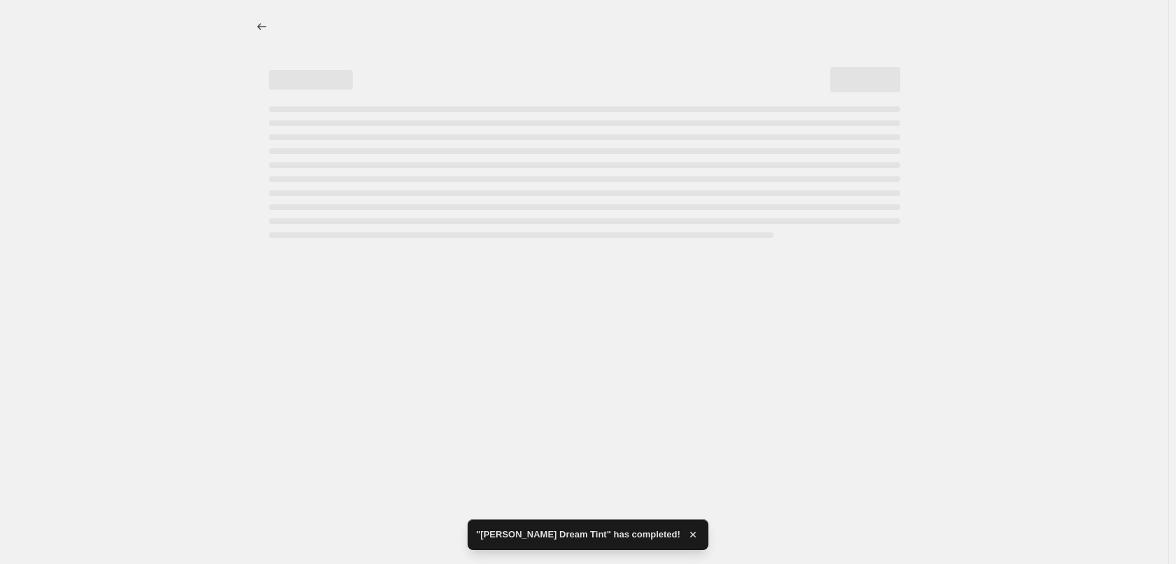
select select "percentage"
select select "vendor"
select select "tag"
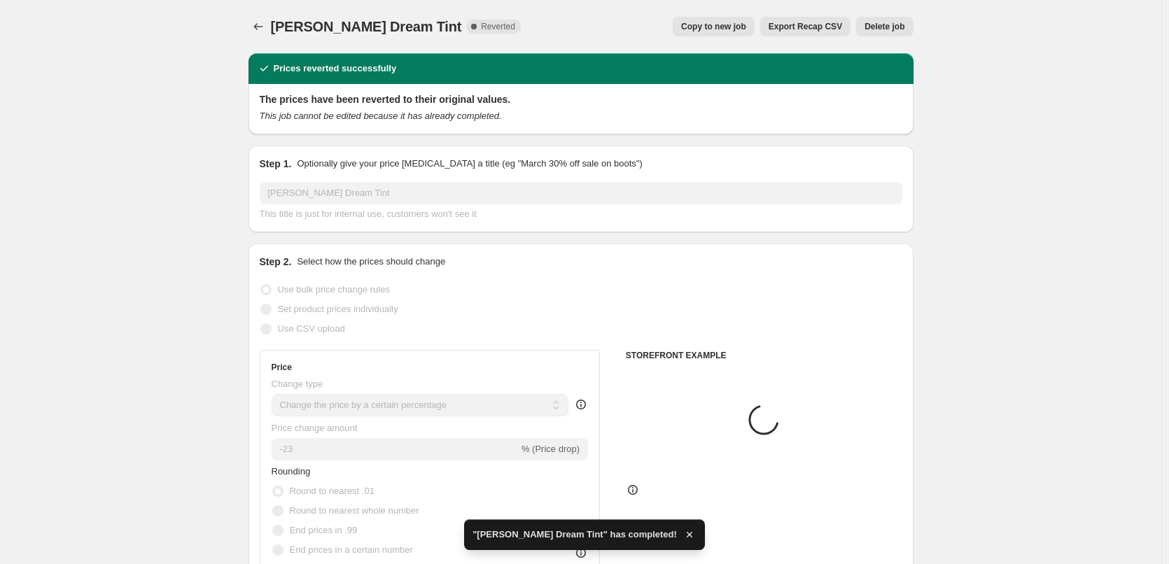
click at [891, 29] on span "Delete job" at bounding box center [885, 26] width 40 height 11
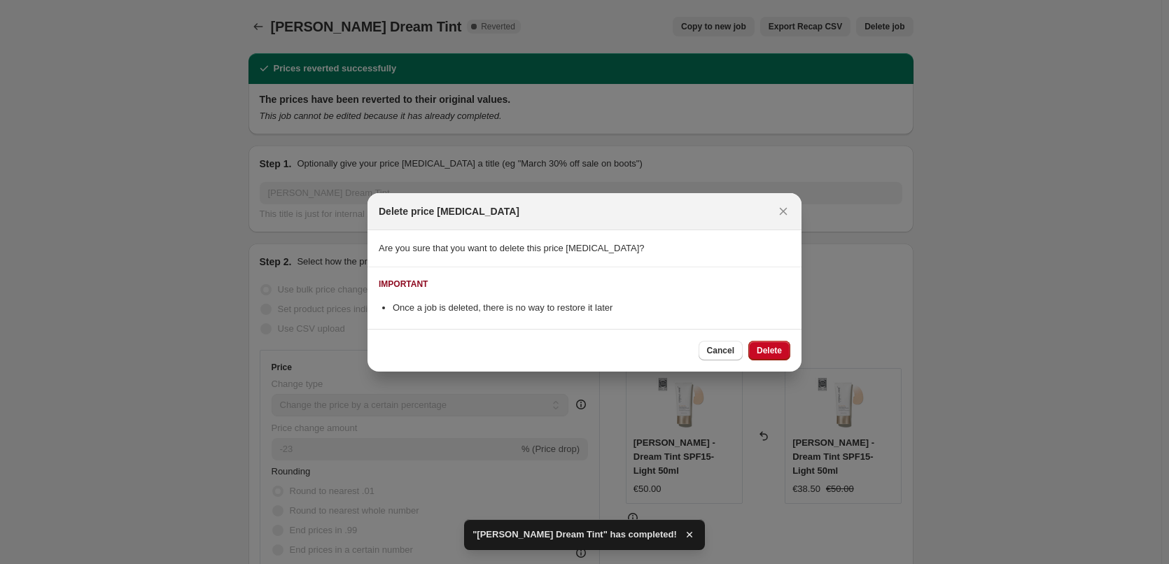
click at [778, 339] on div "Cancel Delete" at bounding box center [585, 350] width 434 height 43
click at [777, 347] on span "Delete" at bounding box center [769, 350] width 25 height 11
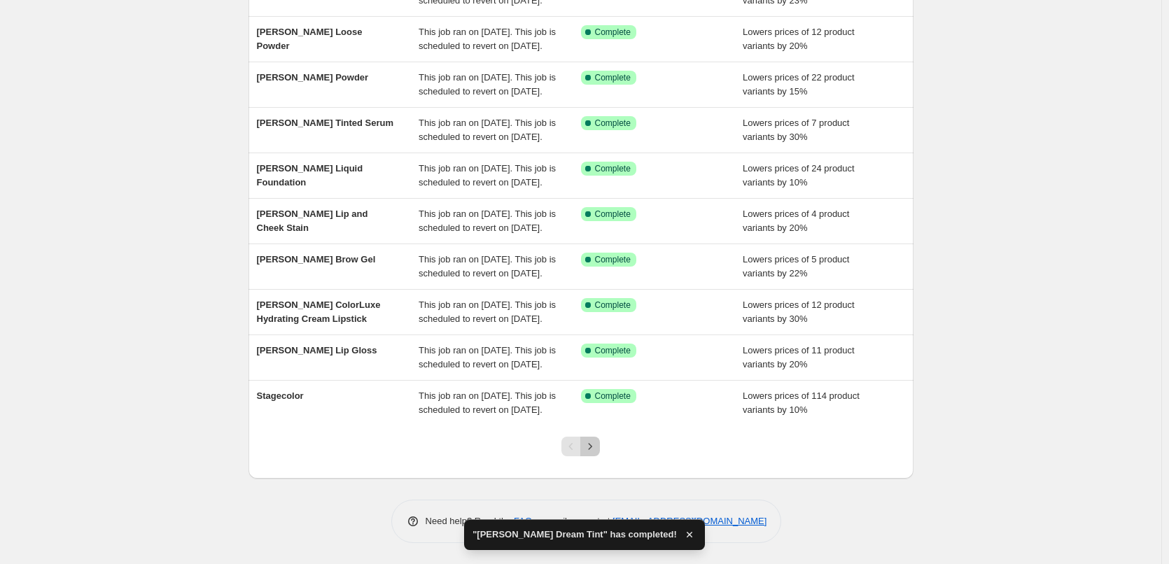
click at [590, 450] on icon "Next" at bounding box center [590, 447] width 14 height 14
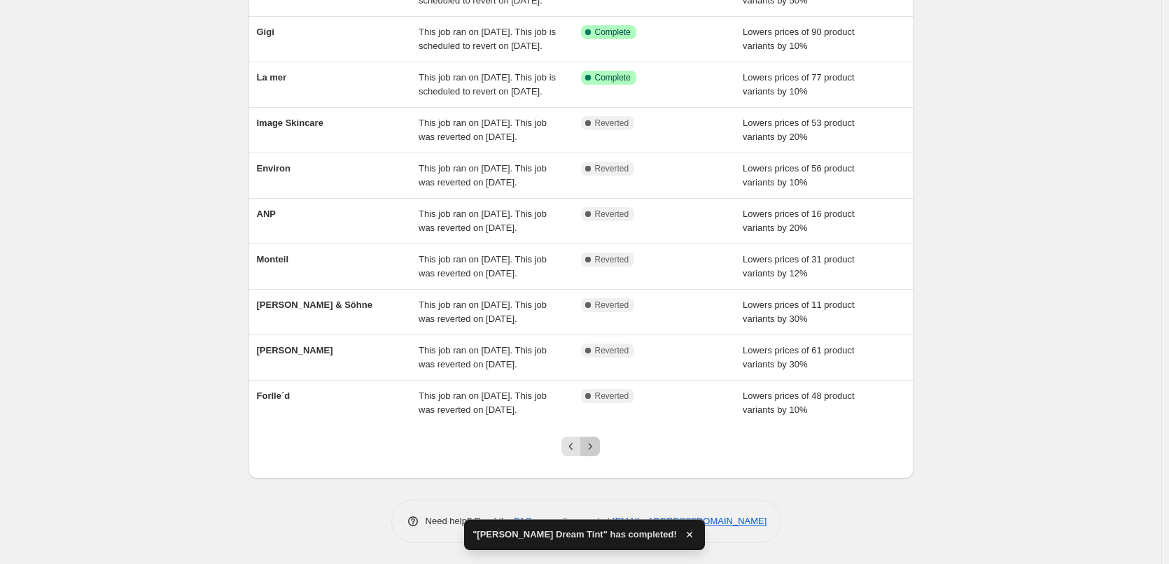
click at [590, 450] on icon "Next" at bounding box center [590, 447] width 14 height 14
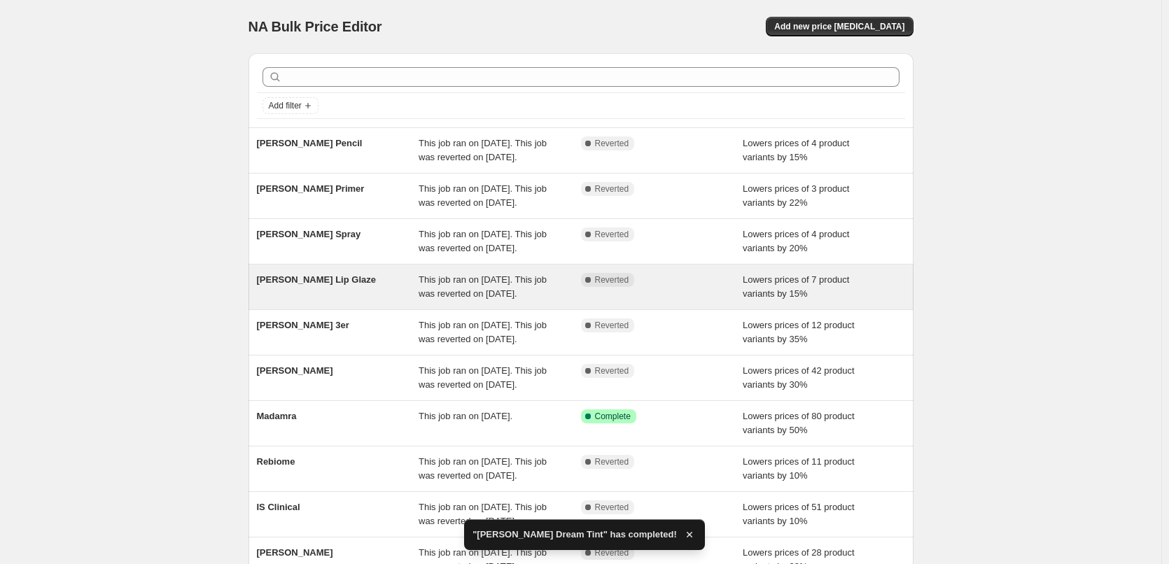
click at [298, 285] on span "[PERSON_NAME] Lip Glaze" at bounding box center [316, 279] width 119 height 11
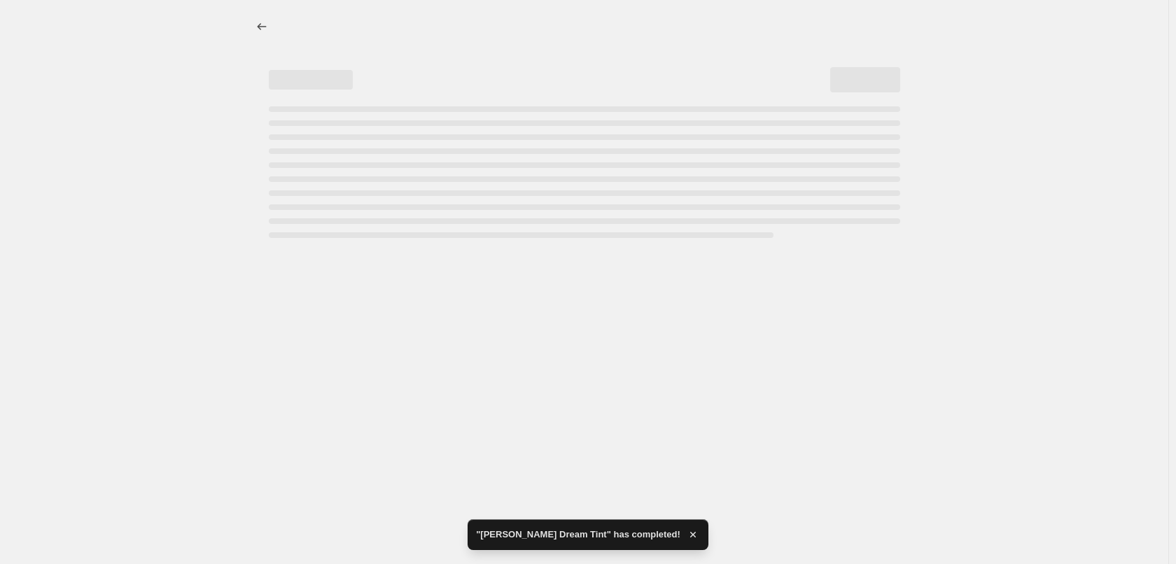
select select "percentage"
select select "tag"
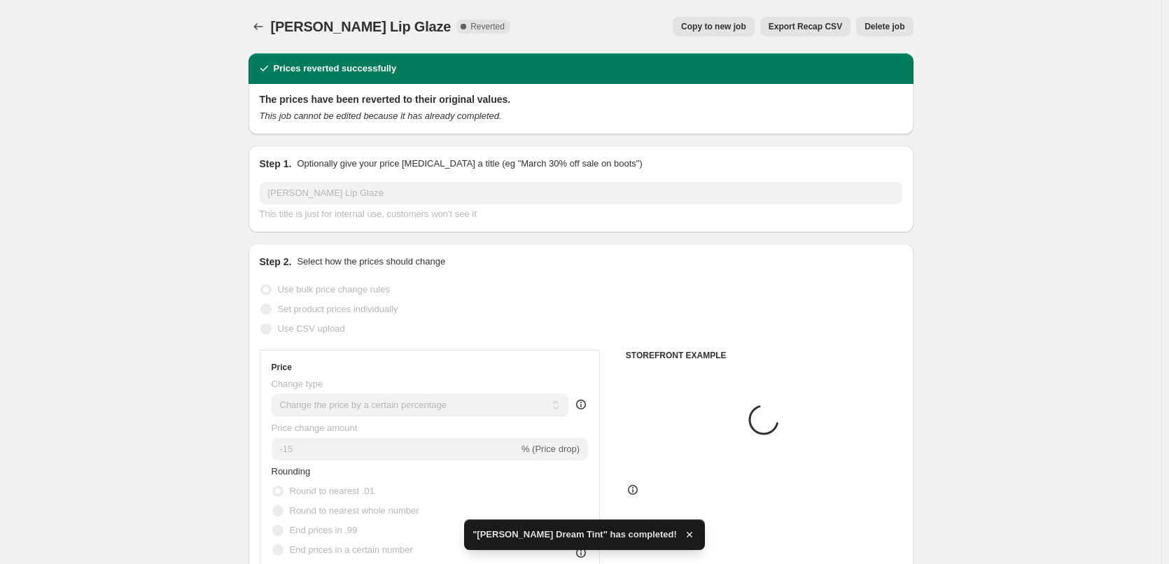
click at [746, 25] on span "Copy to new job" at bounding box center [713, 26] width 65 height 11
select select "percentage"
select select "tag"
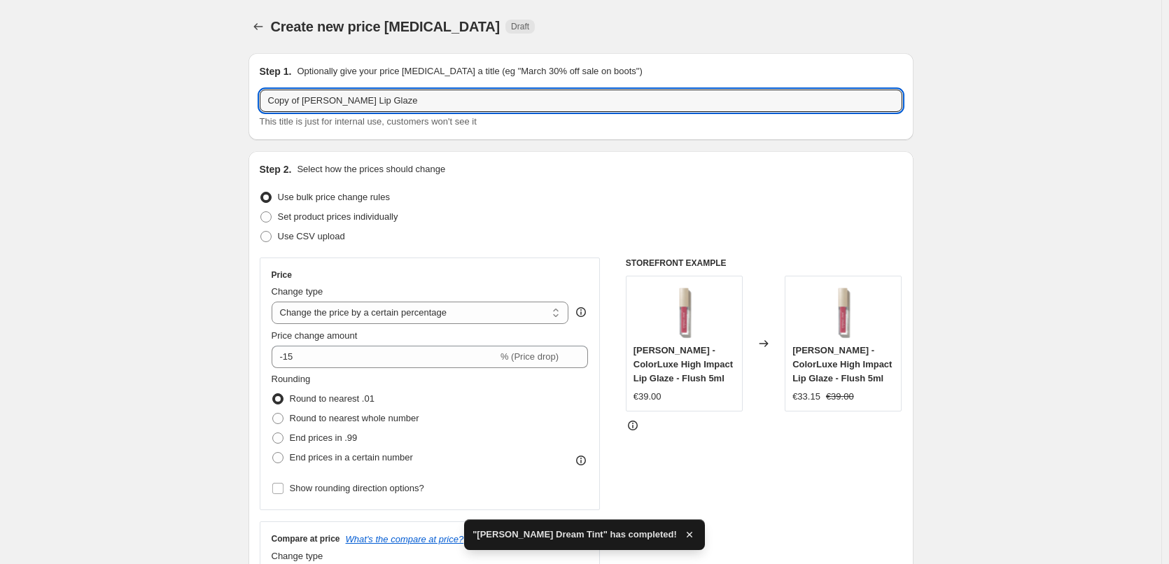
drag, startPoint x: 305, startPoint y: 102, endPoint x: 213, endPoint y: 107, distance: 92.6
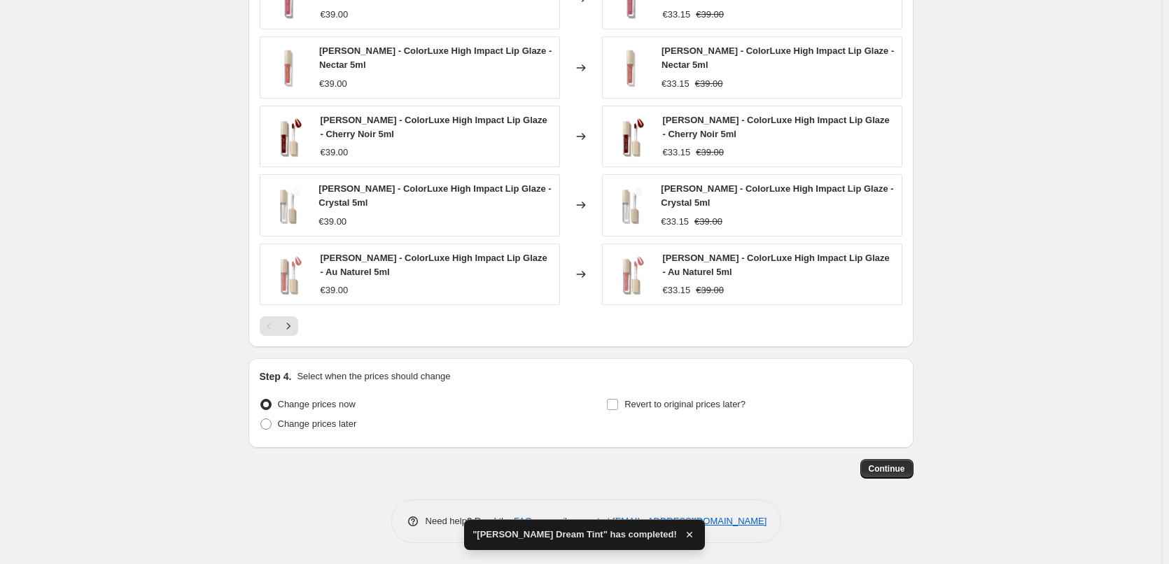
type input "[PERSON_NAME] Lip Glaze"
click at [641, 394] on div "Step 4. Select when the prices should change Change prices now Change prices la…" at bounding box center [581, 403] width 643 height 67
click at [644, 399] on span "Revert to original prices later?" at bounding box center [685, 404] width 121 height 11
click at [618, 399] on input "Revert to original prices later?" at bounding box center [612, 404] width 11 height 11
checkbox input "true"
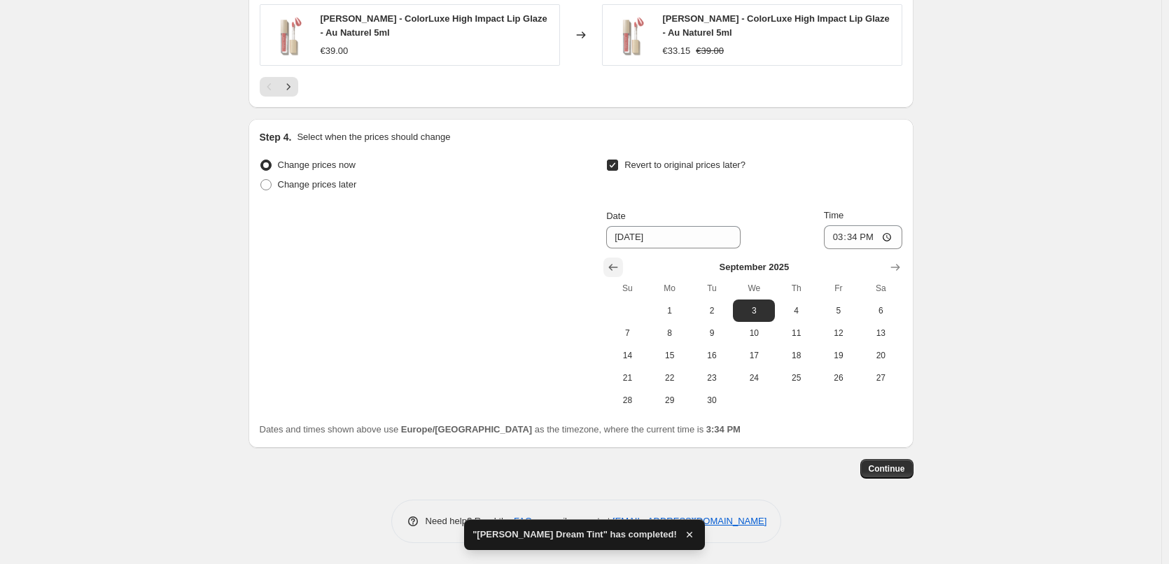
click at [608, 263] on button "Show previous month, August 2025" at bounding box center [614, 268] width 20 height 20
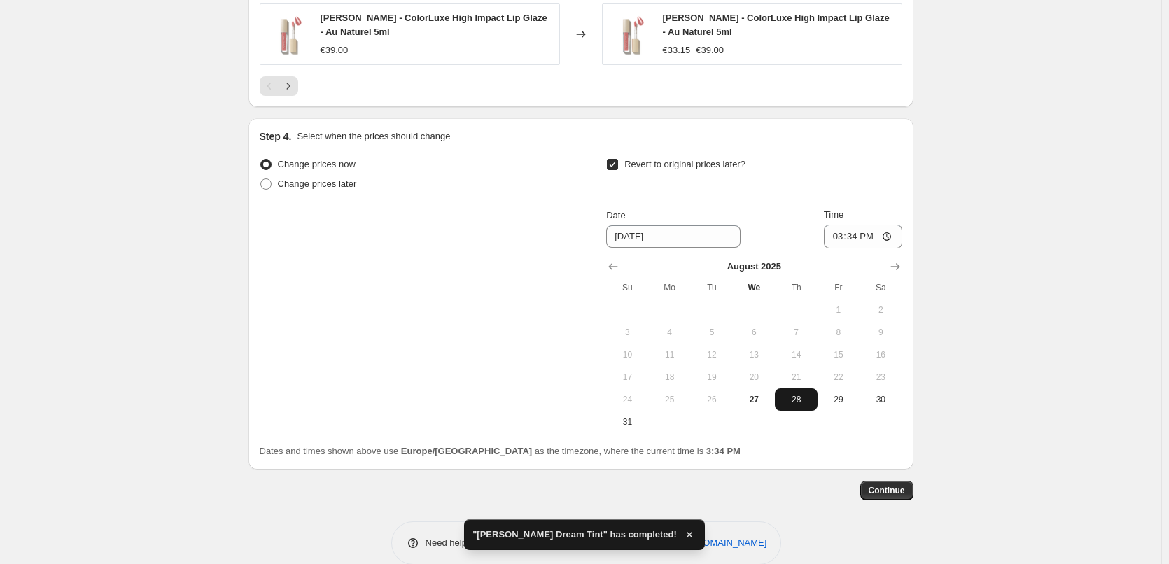
click at [793, 396] on span "28" at bounding box center [796, 399] width 31 height 11
type input "[DATE]"
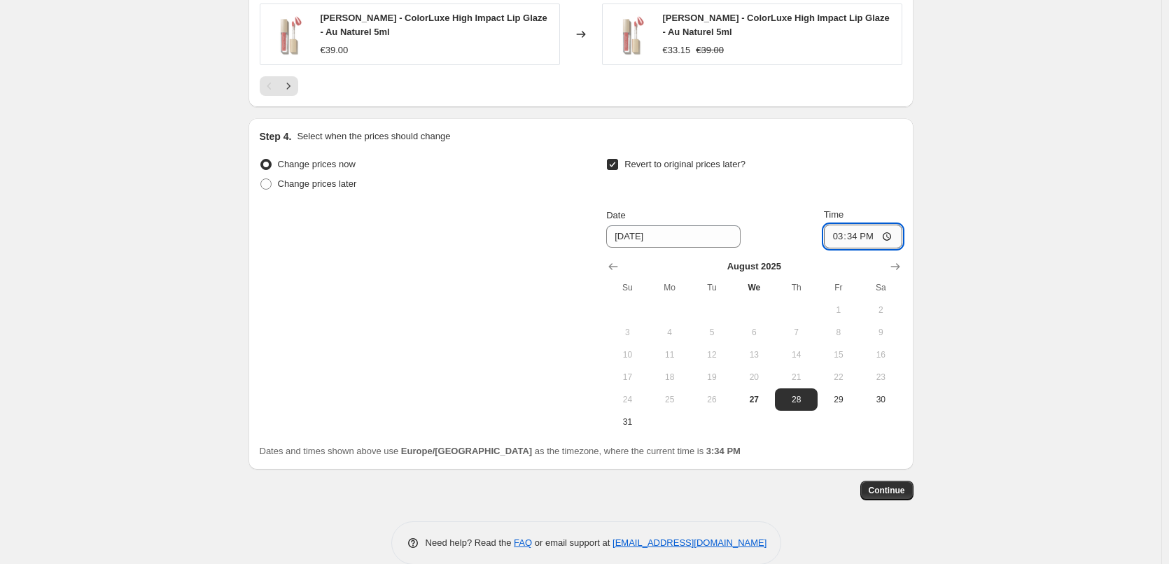
click at [838, 246] on input "15:34" at bounding box center [863, 237] width 78 height 24
type input "03:00"
click at [887, 492] on span "Continue" at bounding box center [887, 490] width 36 height 11
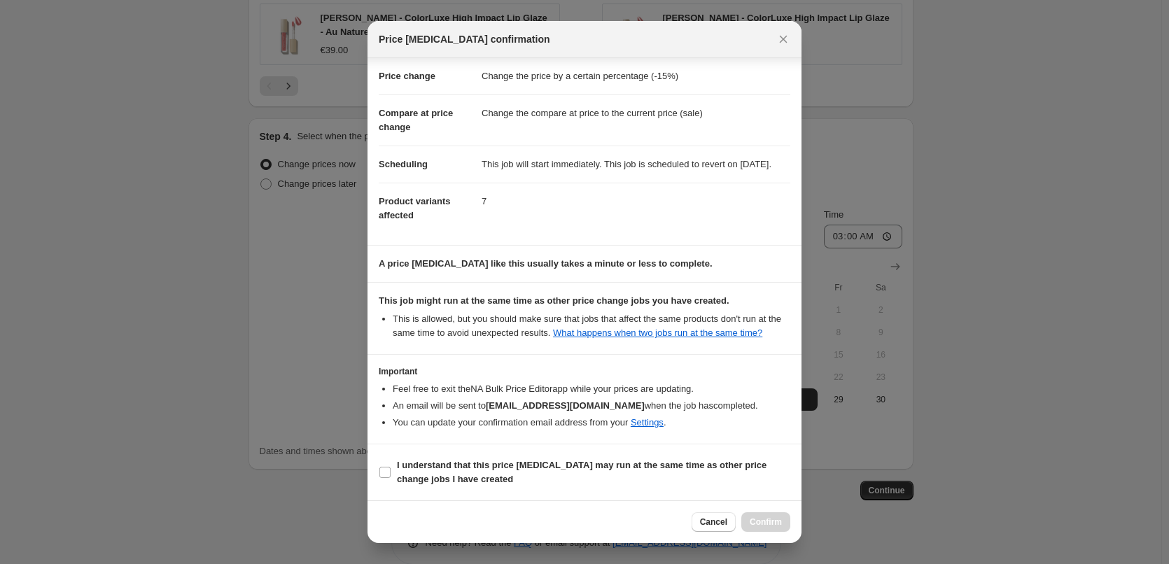
click at [476, 454] on section "I understand that this price [MEDICAL_DATA] may run at the same time as other p…" at bounding box center [585, 473] width 434 height 56
click at [482, 460] on b "I understand that this price [MEDICAL_DATA] may run at the same time as other p…" at bounding box center [582, 472] width 370 height 25
click at [391, 467] on input "I understand that this price [MEDICAL_DATA] may run at the same time as other p…" at bounding box center [385, 472] width 11 height 11
checkbox input "true"
click at [790, 529] on div "Cancel Confirm" at bounding box center [741, 523] width 99 height 20
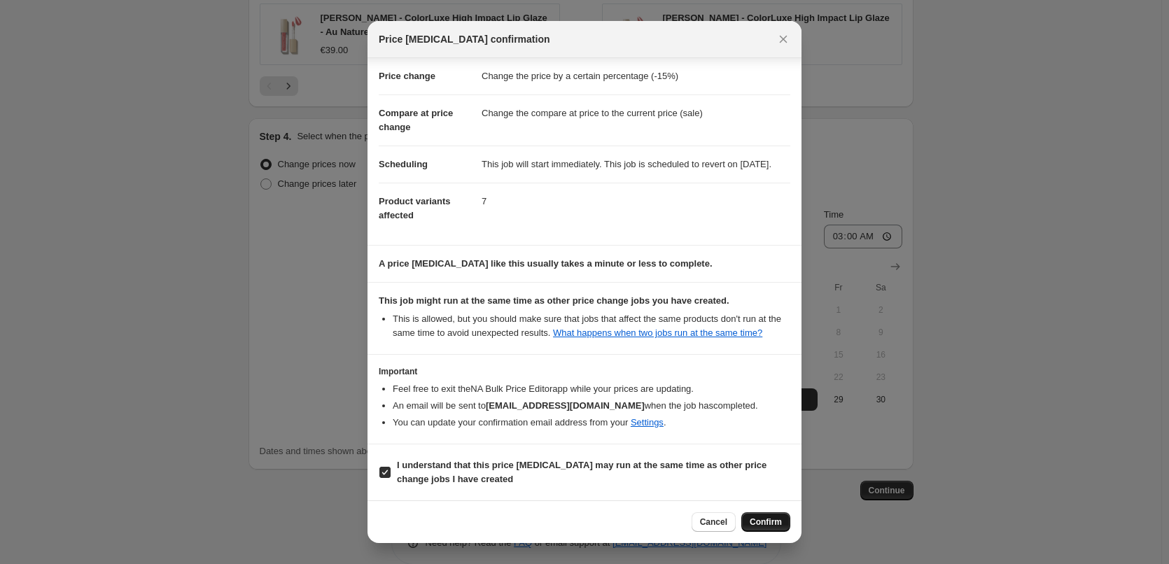
click at [774, 526] on span "Confirm" at bounding box center [766, 522] width 32 height 11
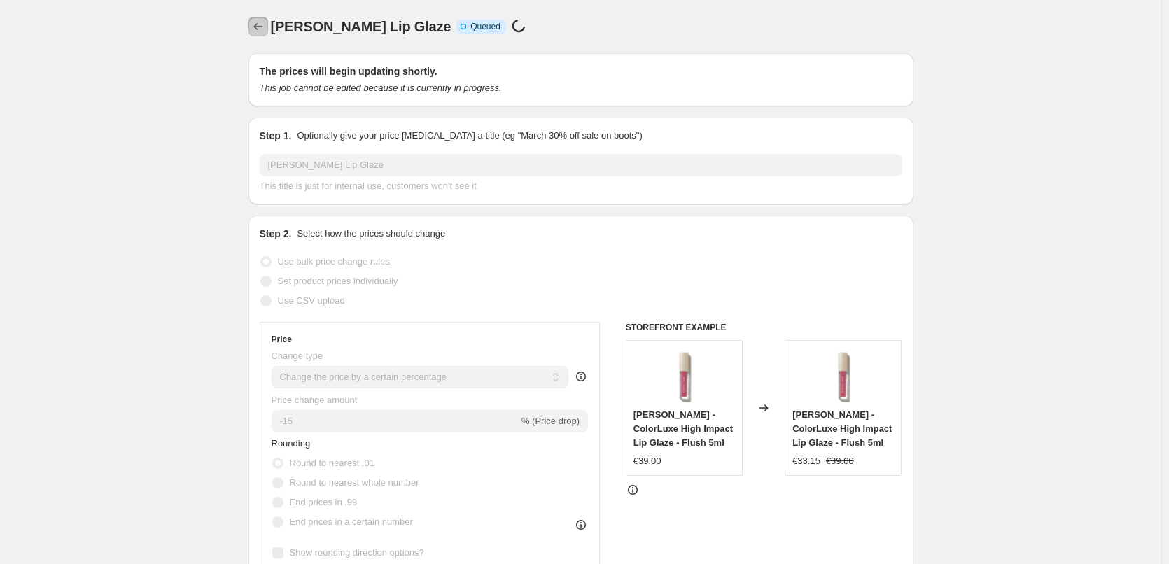
click at [268, 33] on button "Price change jobs" at bounding box center [259, 27] width 20 height 20
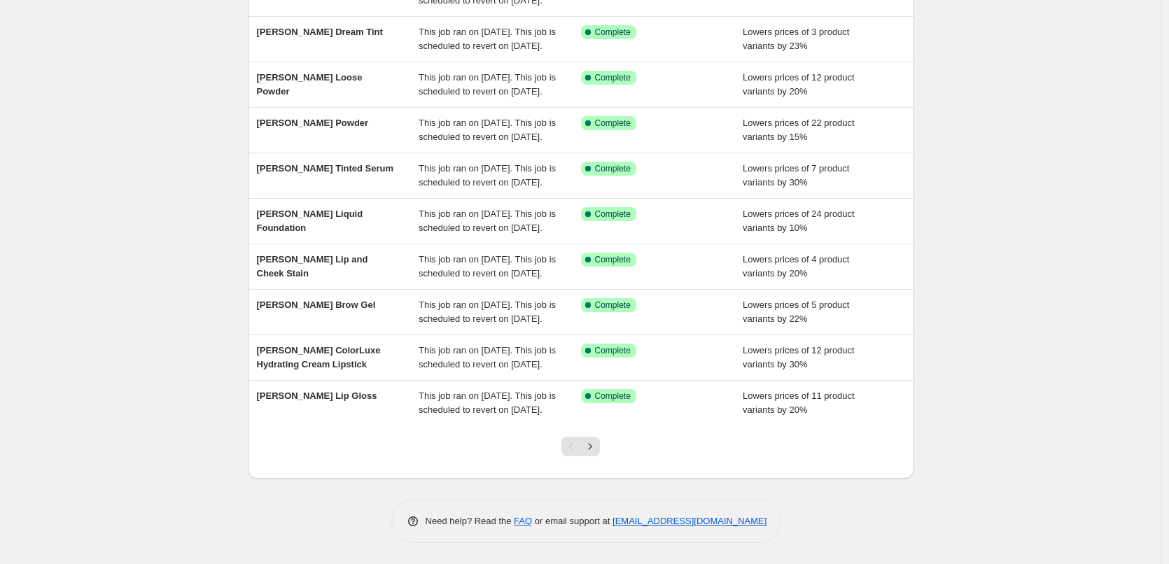
click at [598, 458] on div at bounding box center [580, 452] width 57 height 53
click at [598, 455] on button "Next" at bounding box center [590, 447] width 20 height 20
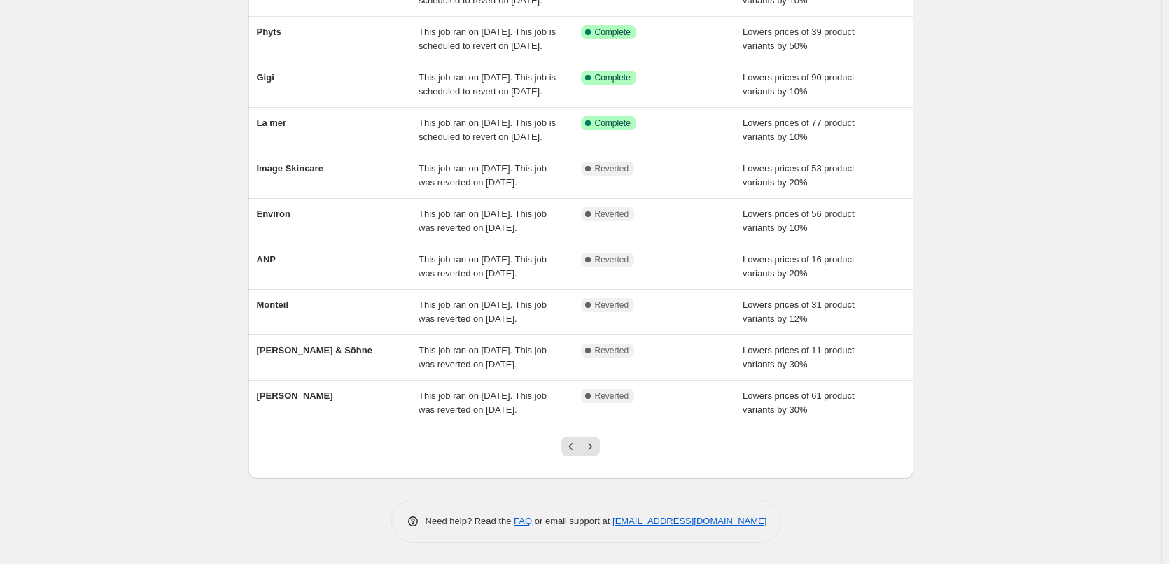
click at [598, 455] on button "Next" at bounding box center [590, 447] width 20 height 20
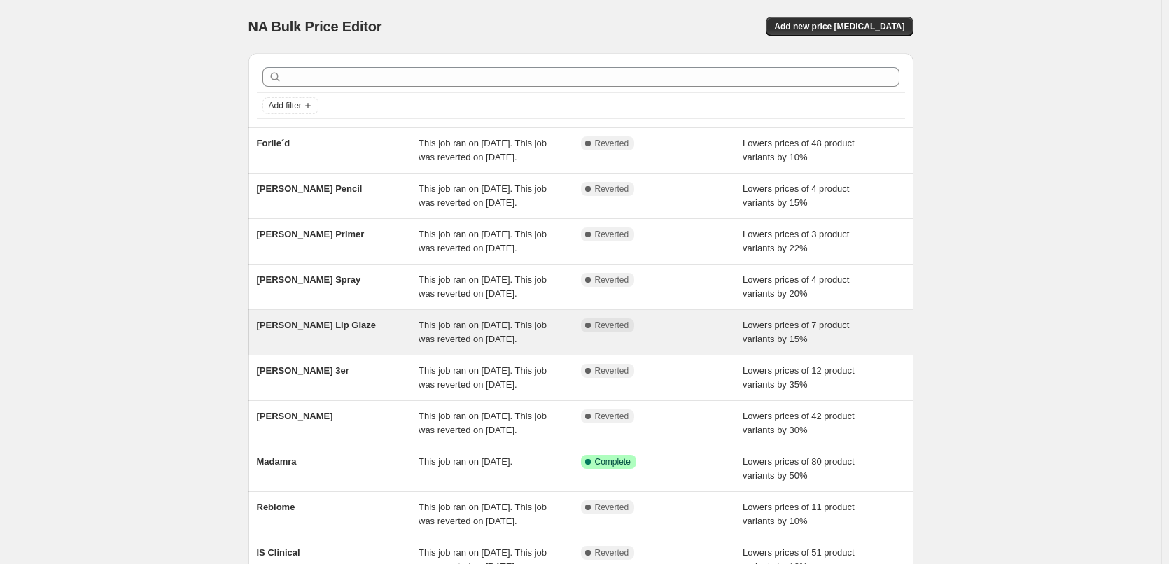
click at [296, 347] on div "[PERSON_NAME] Lip Glaze" at bounding box center [338, 333] width 162 height 28
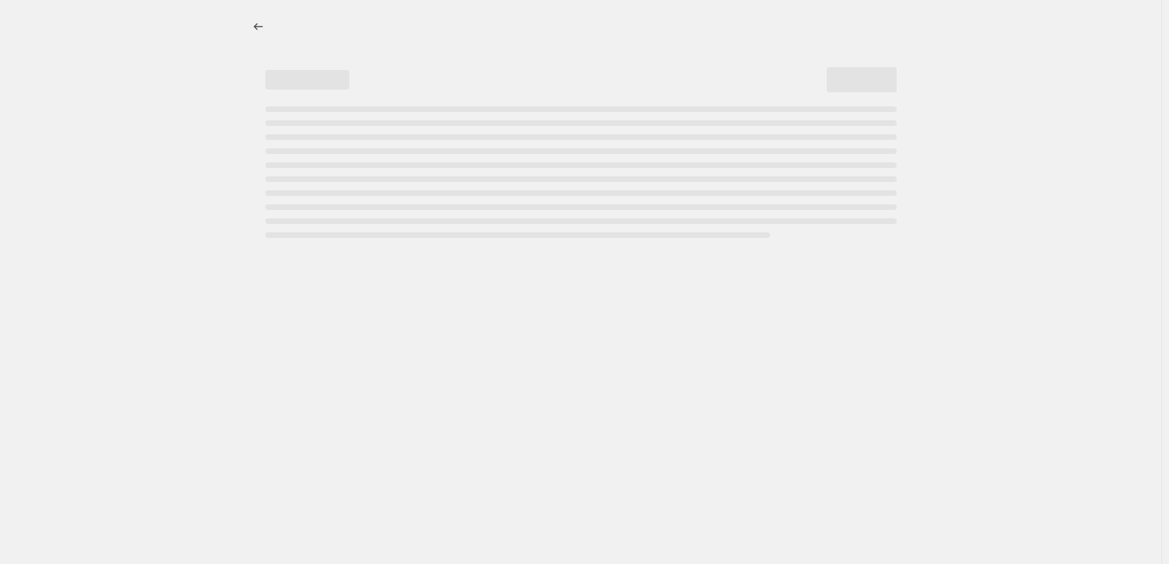
select select "percentage"
select select "tag"
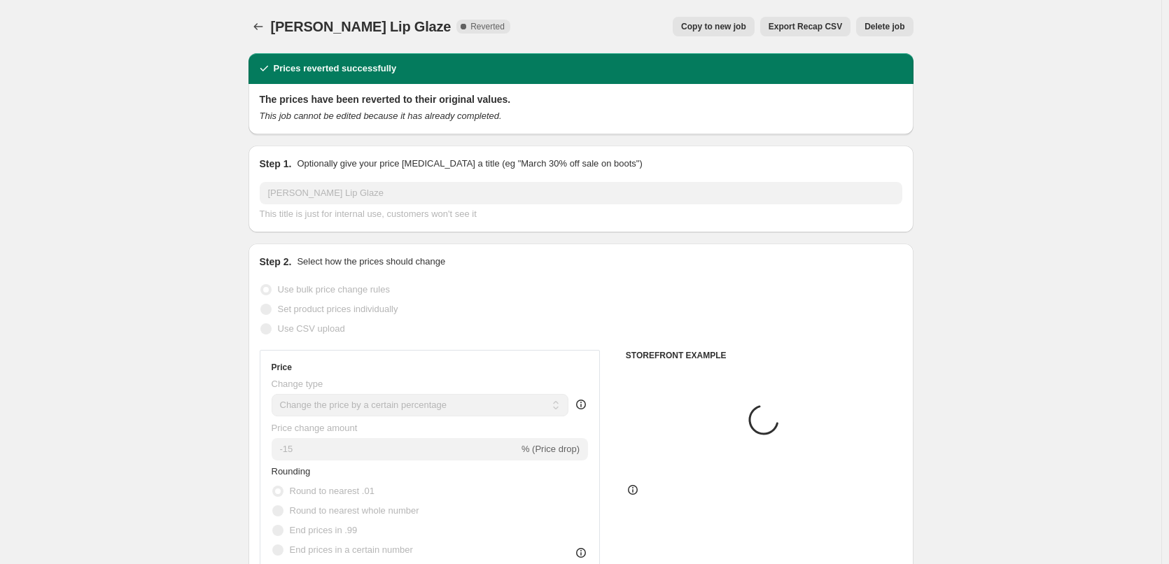
click at [885, 42] on div "[PERSON_NAME] Lip Glaze. This page is ready [PERSON_NAME] Lip Glaze Complete Re…" at bounding box center [581, 26] width 665 height 53
click at [886, 36] on div "[PERSON_NAME] Lip Glaze. This page is ready [PERSON_NAME] Lip Glaze Complete Re…" at bounding box center [581, 26] width 665 height 53
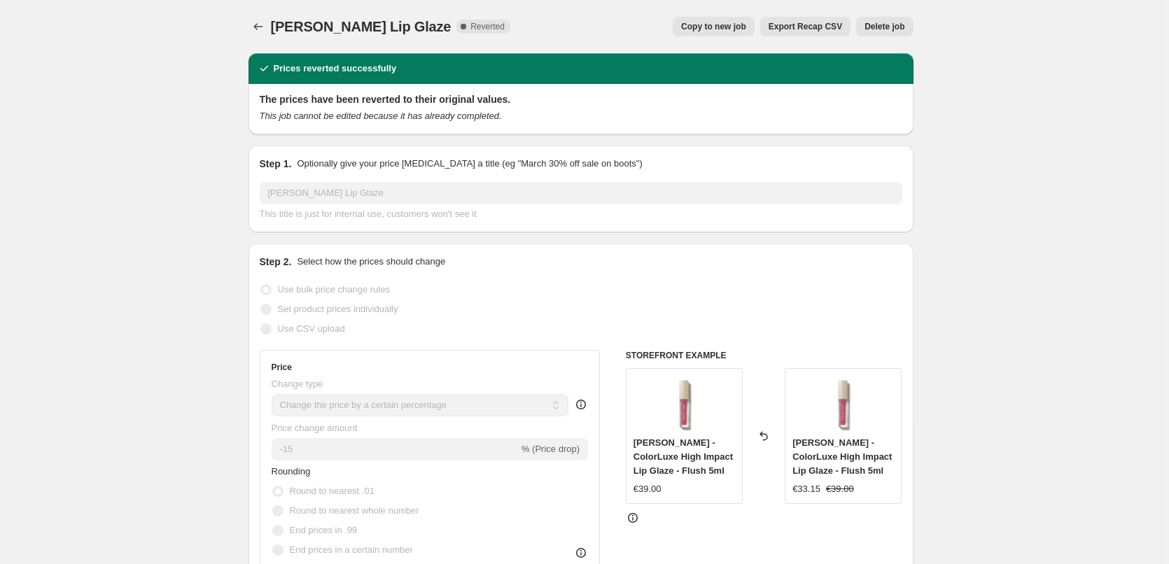
click at [888, 32] on button "Delete job" at bounding box center [884, 27] width 57 height 20
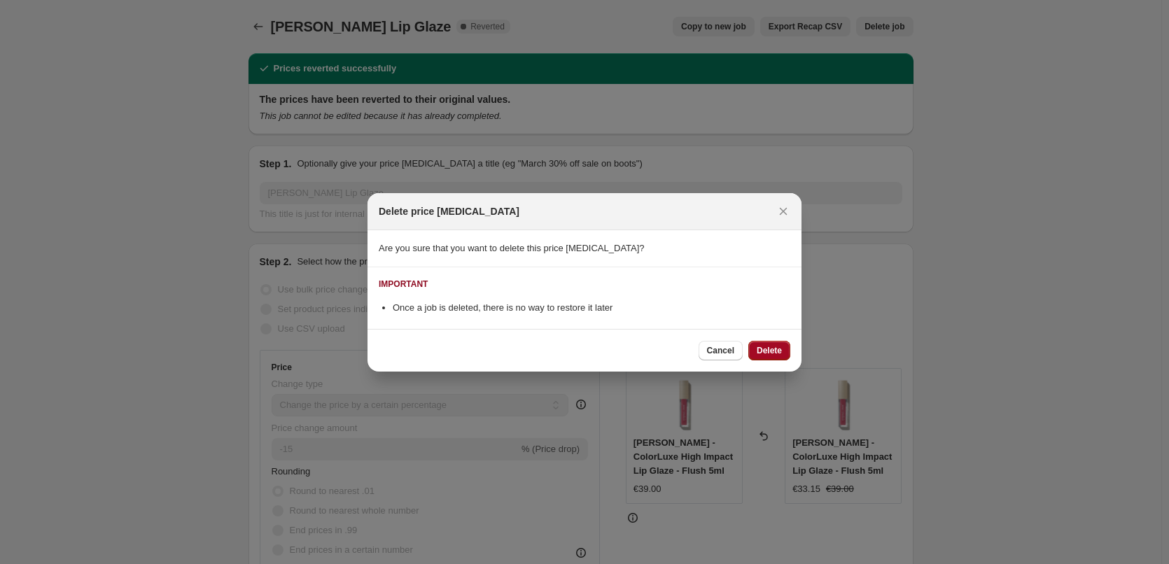
click at [776, 352] on span "Delete" at bounding box center [769, 350] width 25 height 11
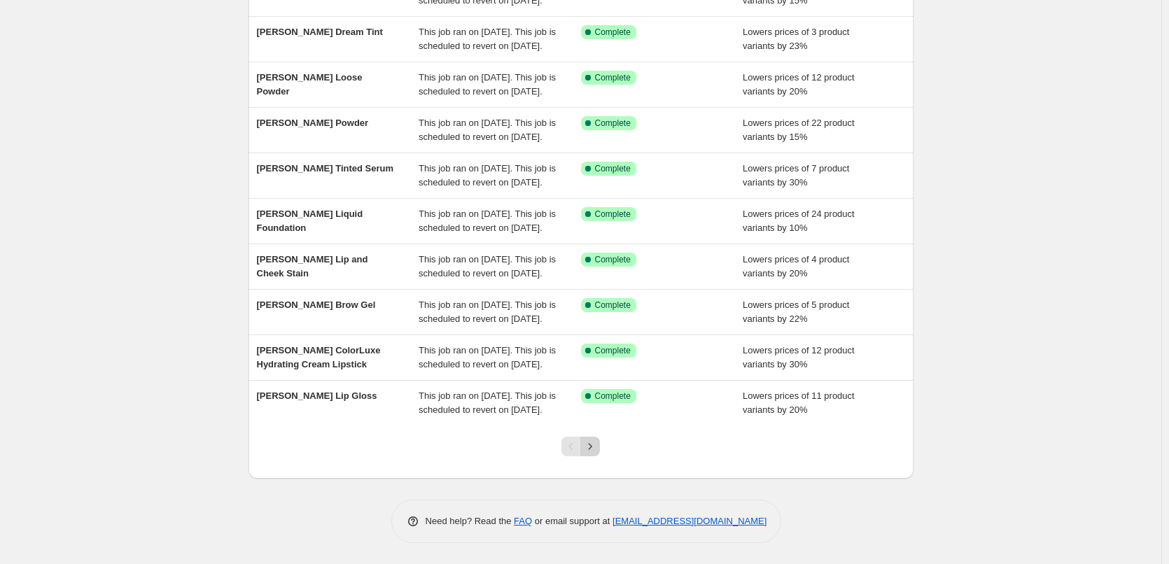
click at [595, 452] on icon "Next" at bounding box center [590, 447] width 14 height 14
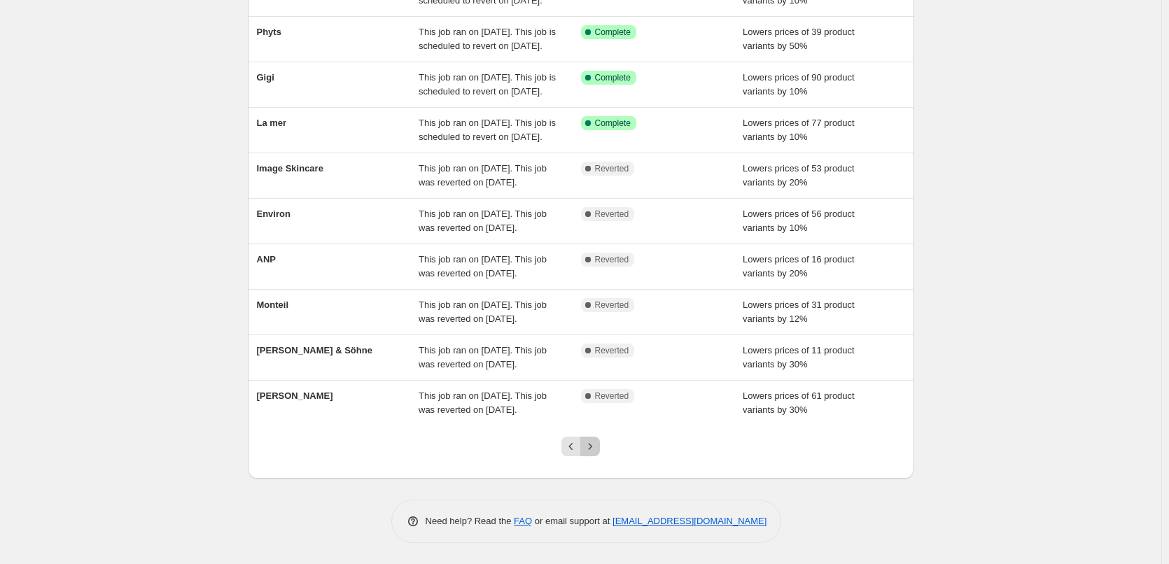
click at [595, 452] on icon "Next" at bounding box center [590, 447] width 14 height 14
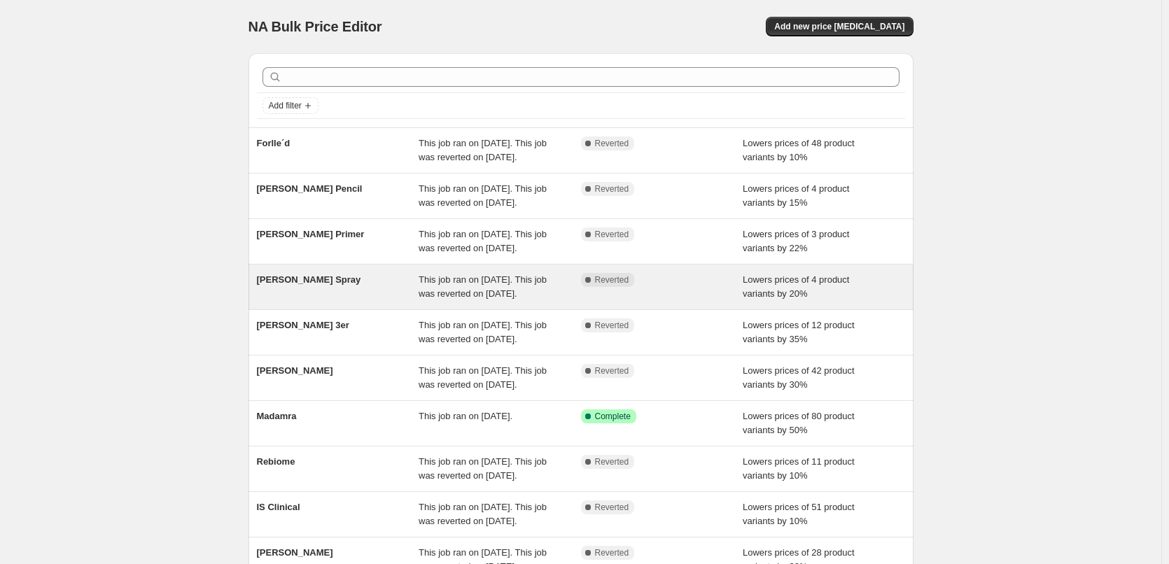
click at [329, 301] on div "[PERSON_NAME] Spray" at bounding box center [338, 287] width 162 height 28
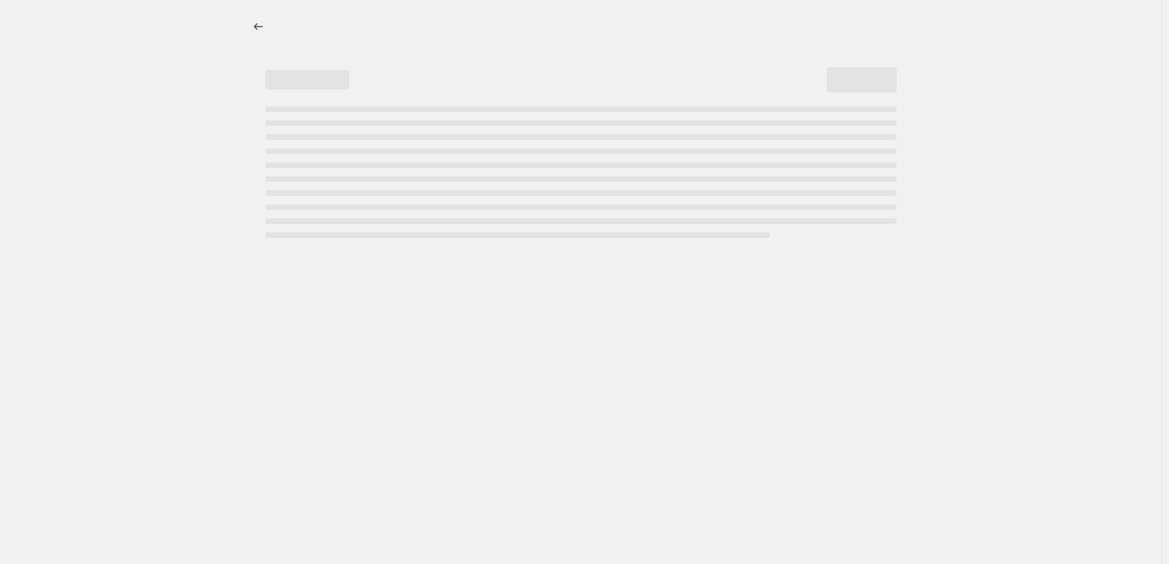
select select "percentage"
select select "tag"
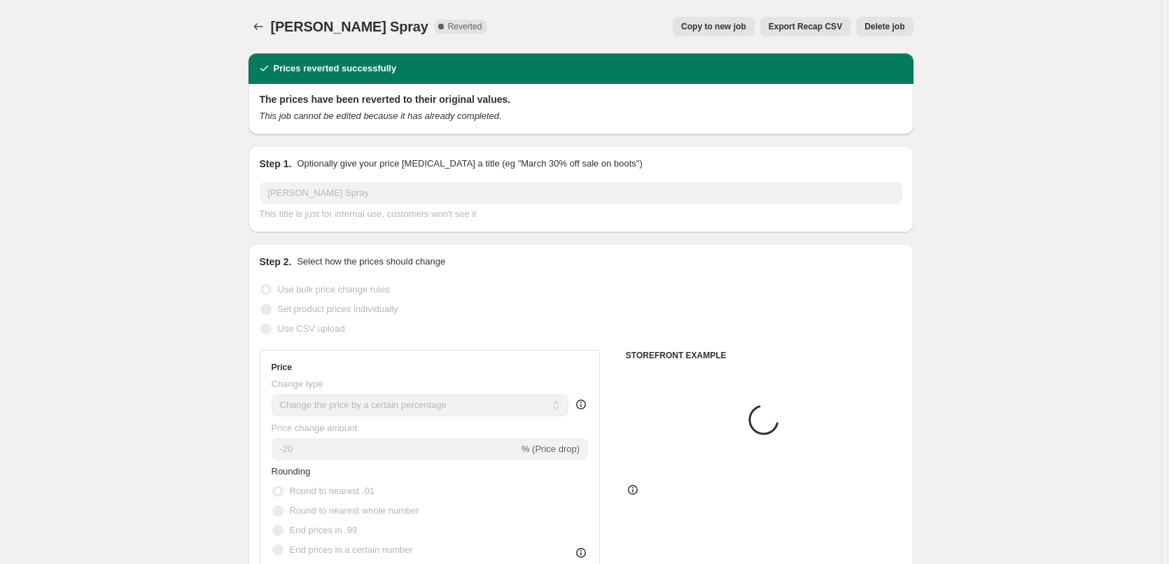
click at [710, 25] on span "Copy to new job" at bounding box center [713, 26] width 65 height 11
select select "percentage"
select select "tag"
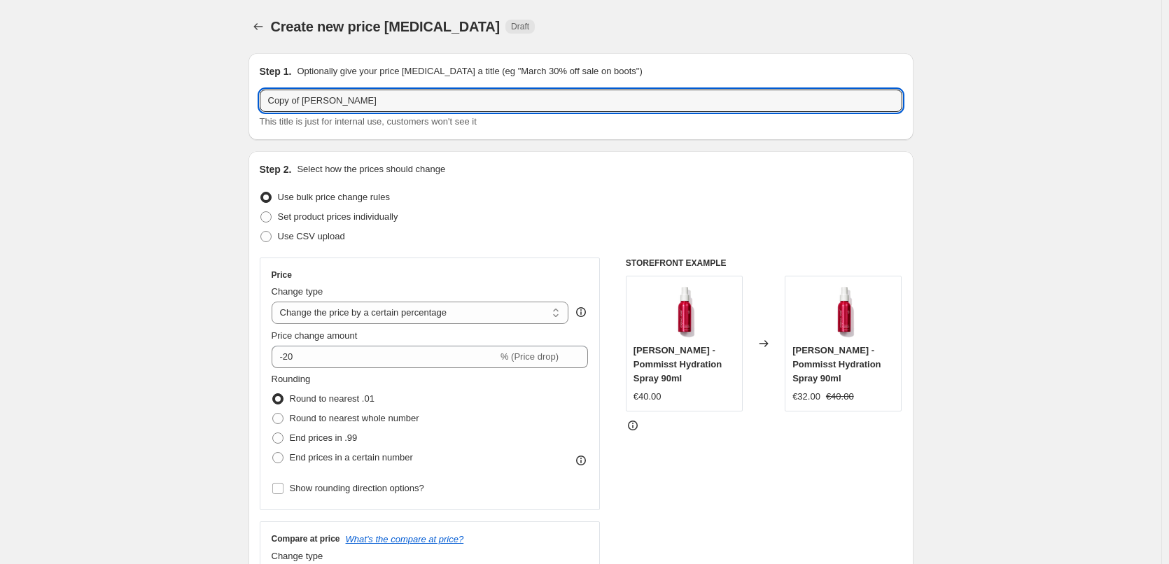
drag, startPoint x: 305, startPoint y: 103, endPoint x: 141, endPoint y: 116, distance: 165.0
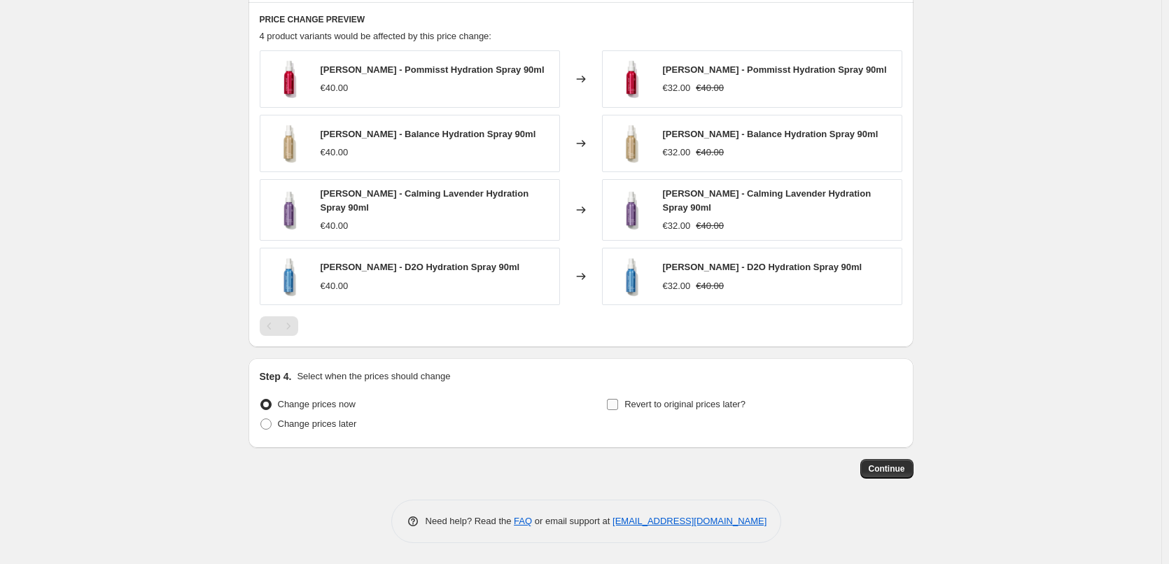
type input "[PERSON_NAME] Spray"
click at [669, 411] on span "Revert to original prices later?" at bounding box center [685, 405] width 121 height 14
click at [673, 403] on span "Revert to original prices later?" at bounding box center [685, 404] width 121 height 11
click at [618, 403] on input "Revert to original prices later?" at bounding box center [612, 404] width 11 height 11
checkbox input "true"
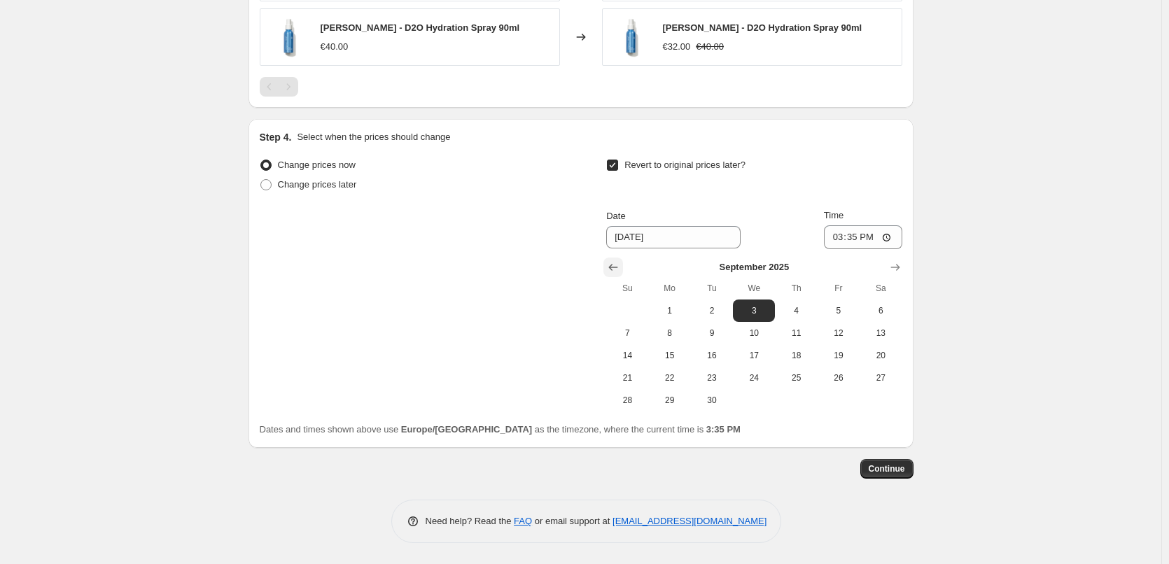
click at [616, 267] on icon "Show previous month, August 2025" at bounding box center [613, 268] width 9 height 7
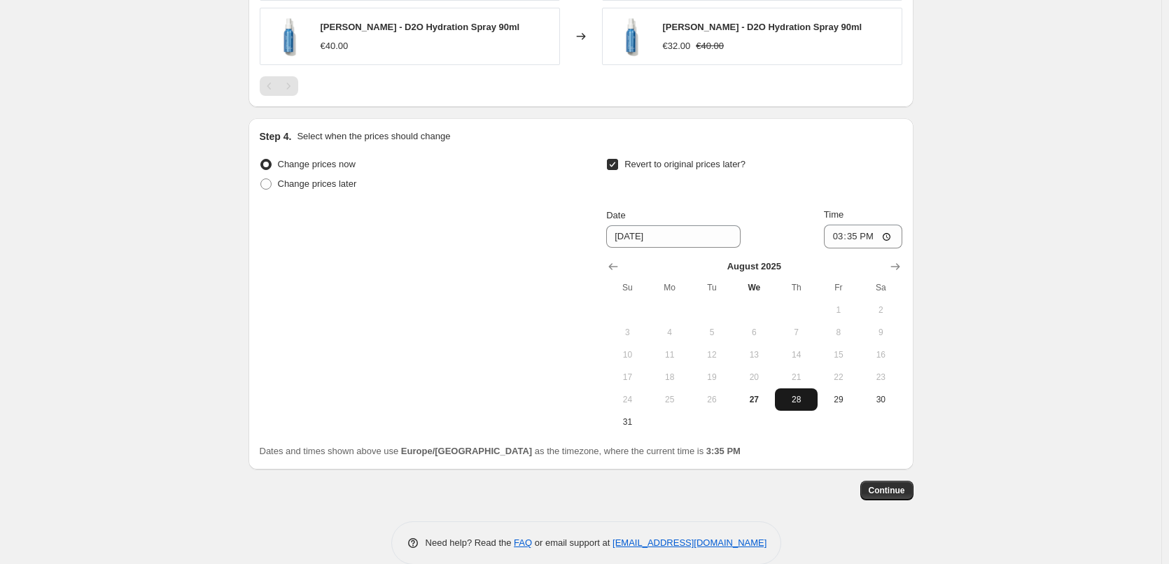
click at [802, 403] on span "28" at bounding box center [796, 399] width 31 height 11
type input "[DATE]"
click at [840, 235] on input "15:35" at bounding box center [863, 237] width 78 height 24
type input "03:00"
click at [887, 494] on span "Continue" at bounding box center [887, 490] width 36 height 11
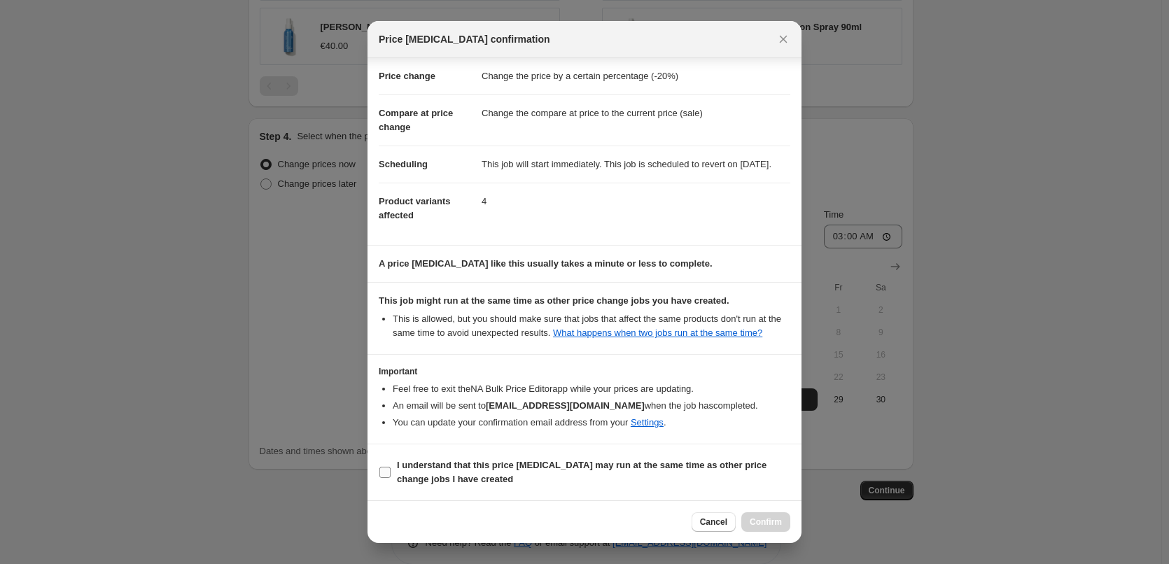
click at [467, 466] on b "I understand that this price [MEDICAL_DATA] may run at the same time as other p…" at bounding box center [582, 472] width 370 height 25
click at [391, 467] on input "I understand that this price [MEDICAL_DATA] may run at the same time as other p…" at bounding box center [385, 472] width 11 height 11
checkbox input "true"
click at [757, 521] on div "Cancel Confirm" at bounding box center [741, 523] width 99 height 20
click at [757, 521] on span "Confirm" at bounding box center [766, 522] width 32 height 11
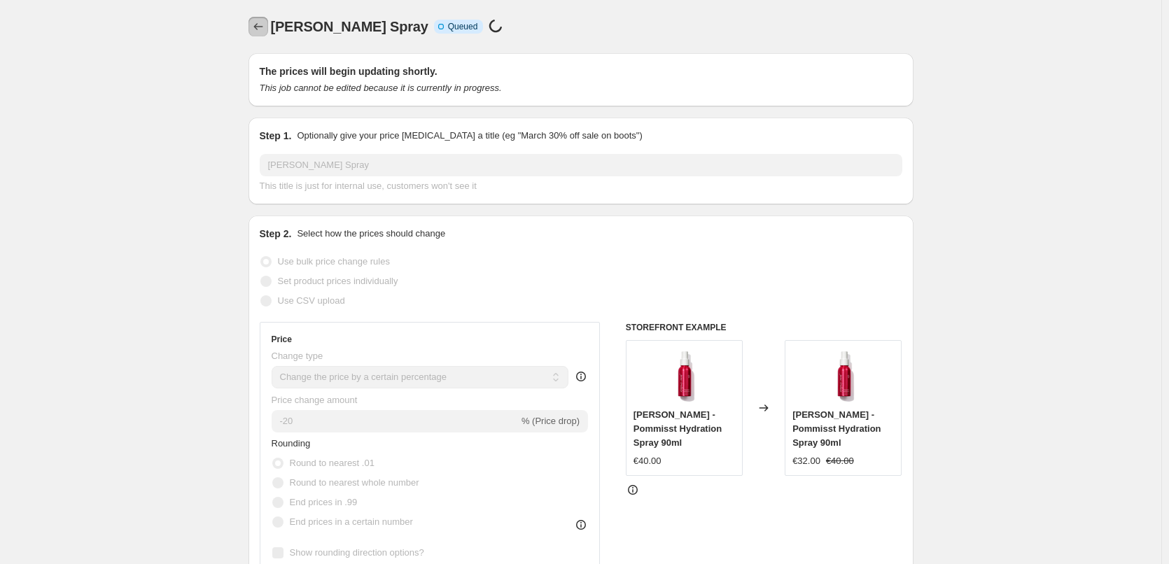
click at [268, 27] on button "Price change jobs" at bounding box center [259, 27] width 20 height 20
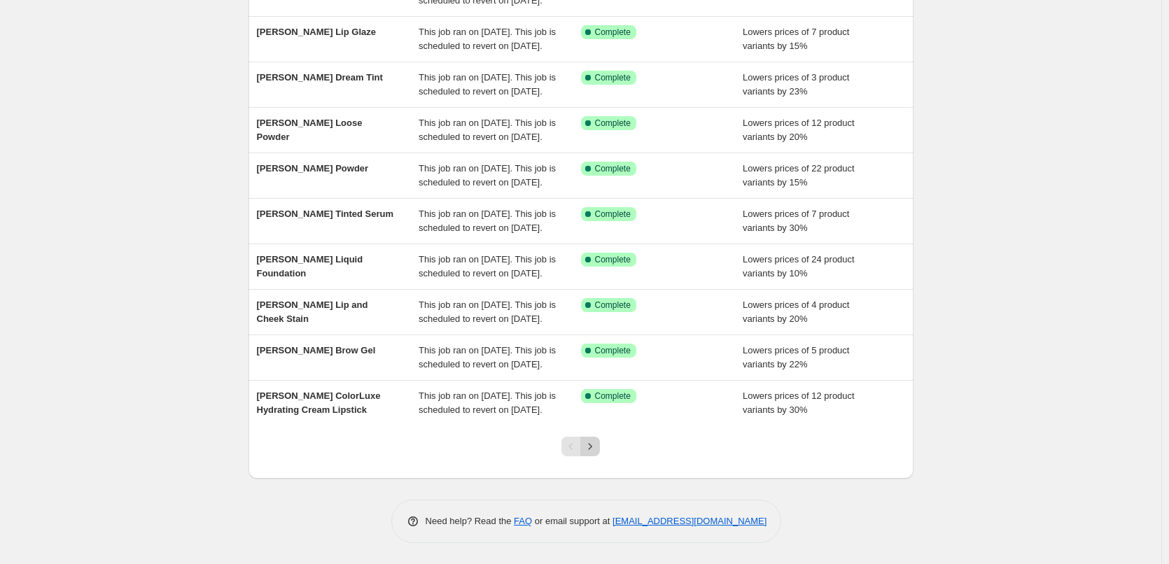
click at [600, 443] on button "Next" at bounding box center [590, 447] width 20 height 20
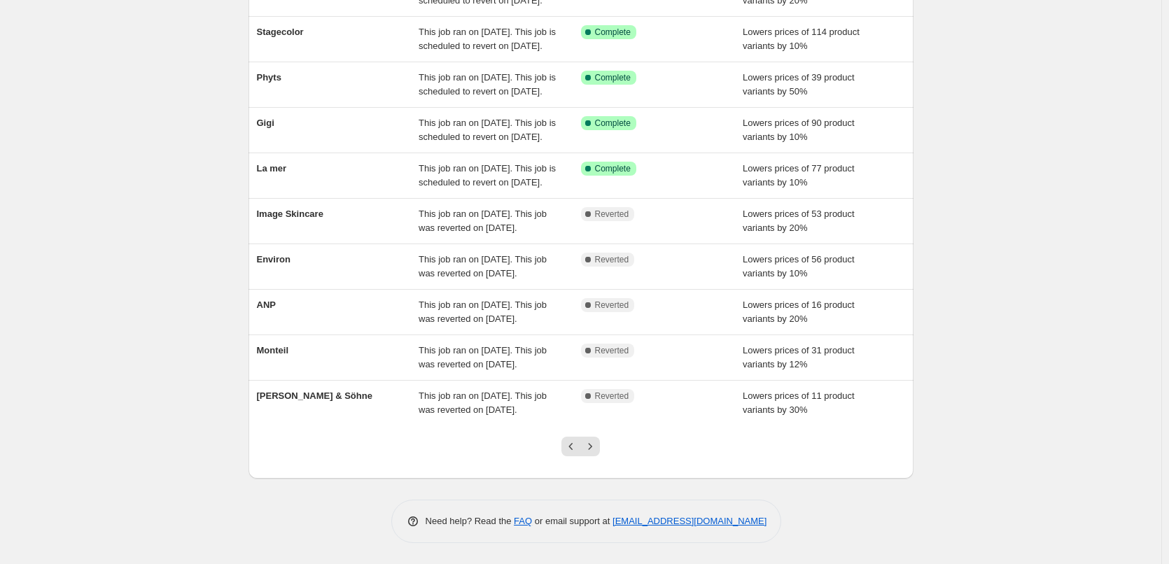
click at [600, 443] on button "Next" at bounding box center [590, 447] width 20 height 20
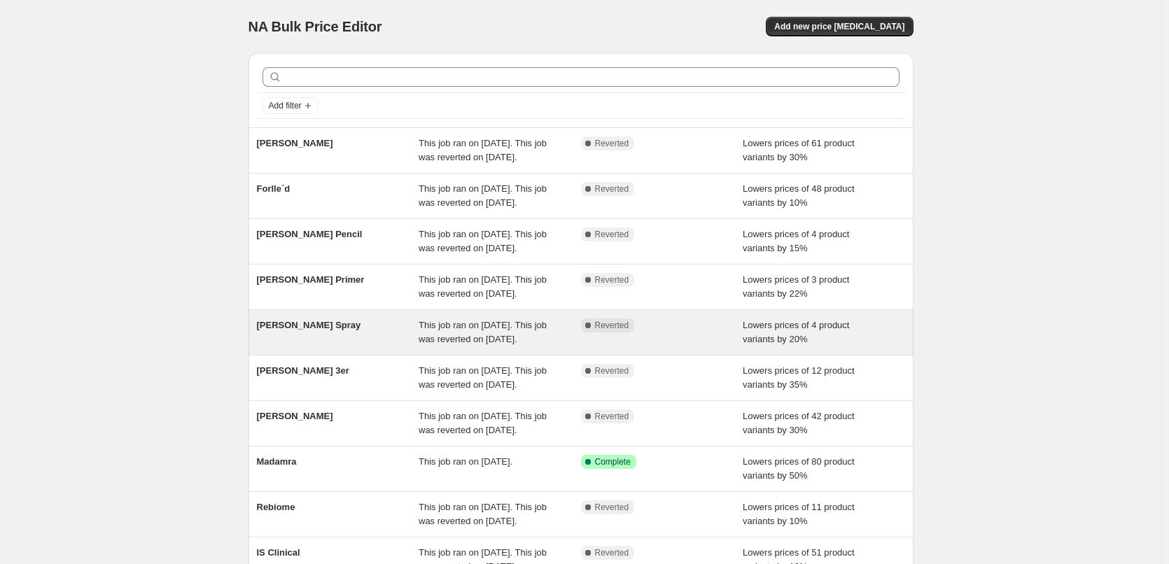
click at [366, 347] on div "[PERSON_NAME] Spray" at bounding box center [338, 333] width 162 height 28
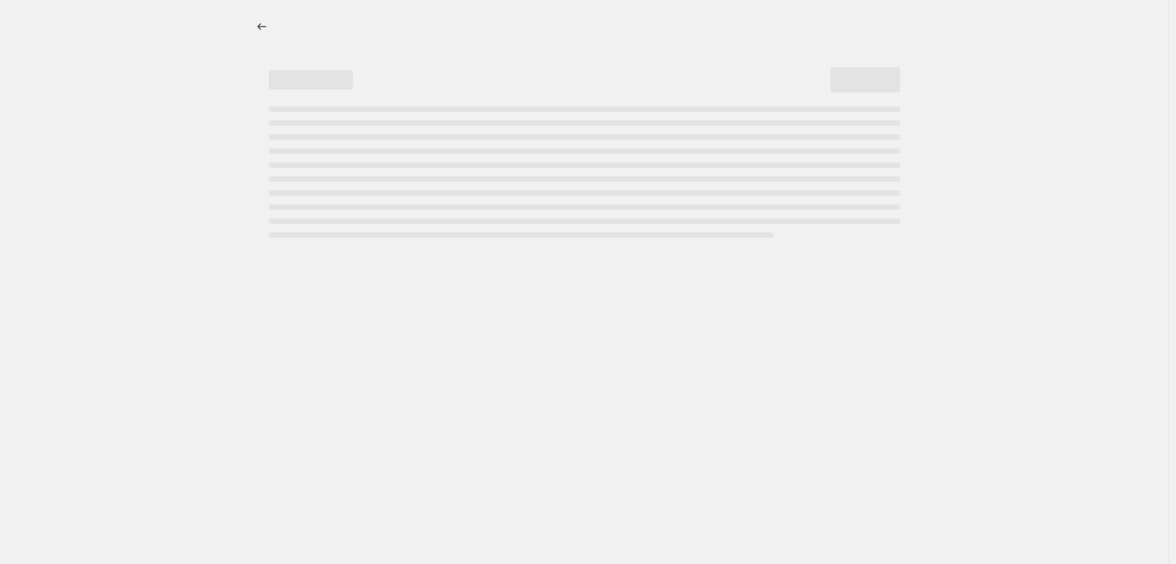
select select "percentage"
select select "tag"
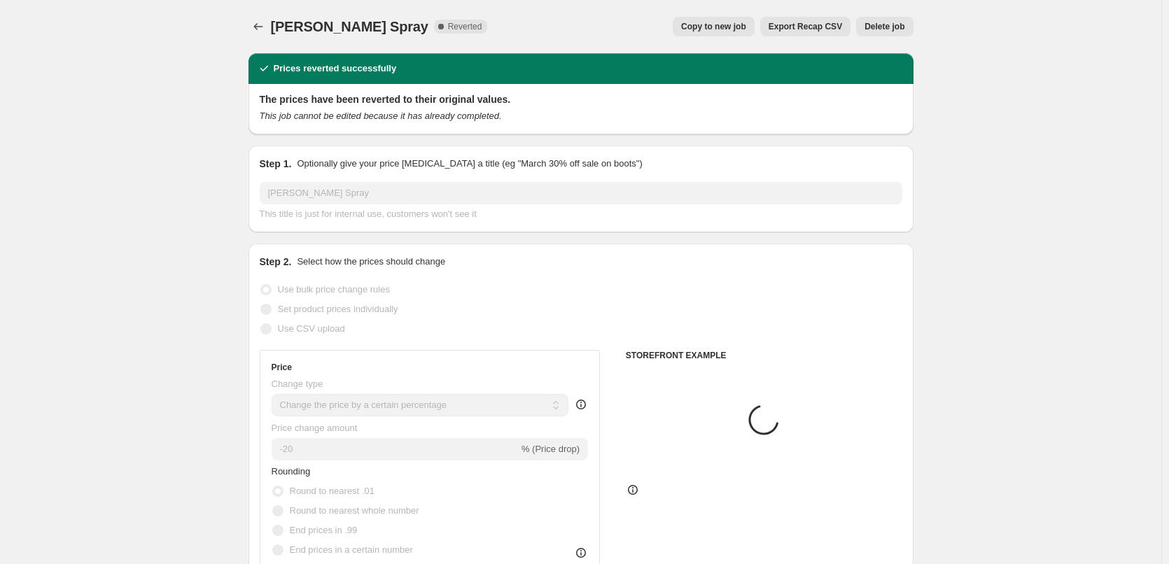
click at [889, 27] on span "Delete job" at bounding box center [885, 26] width 40 height 11
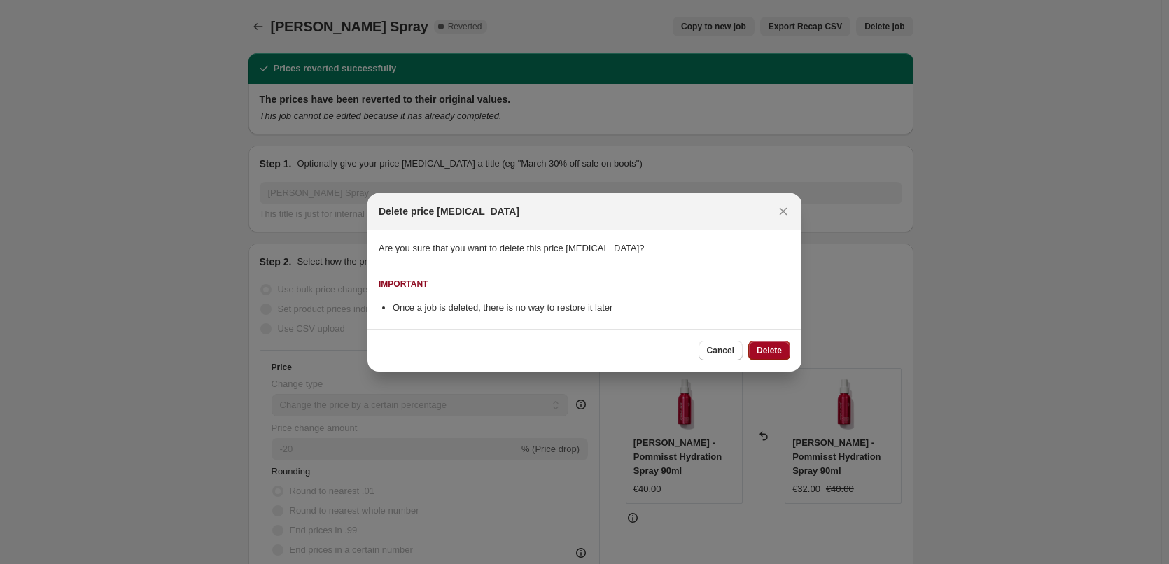
click at [780, 343] on button "Delete" at bounding box center [770, 351] width 42 height 20
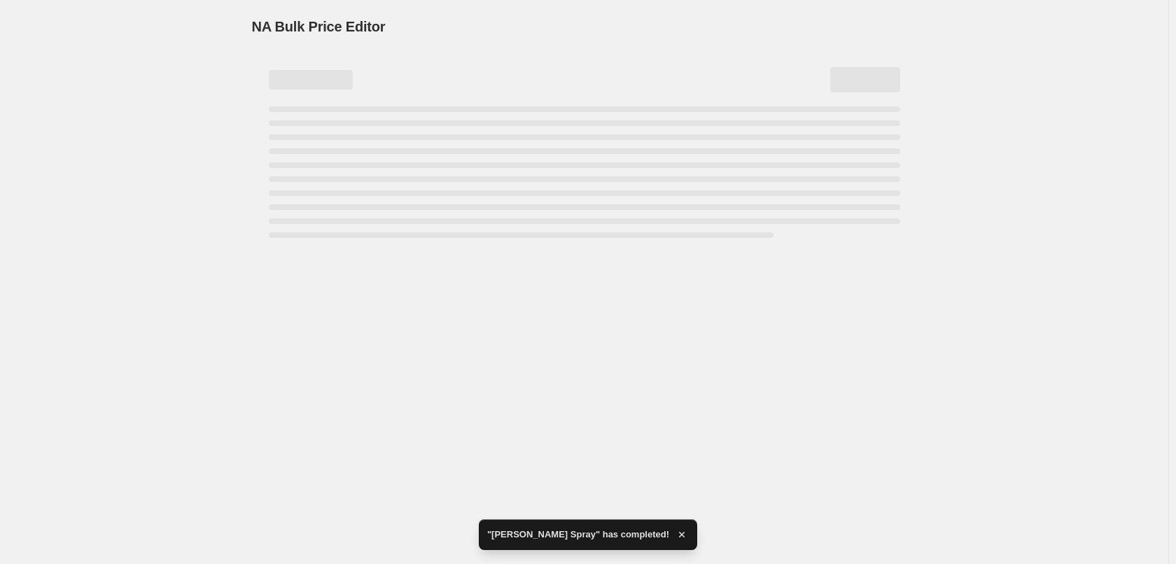
click at [601, 446] on div "NA Bulk Price Editor. This page is ready NA Bulk Price Editor" at bounding box center [584, 282] width 1169 height 564
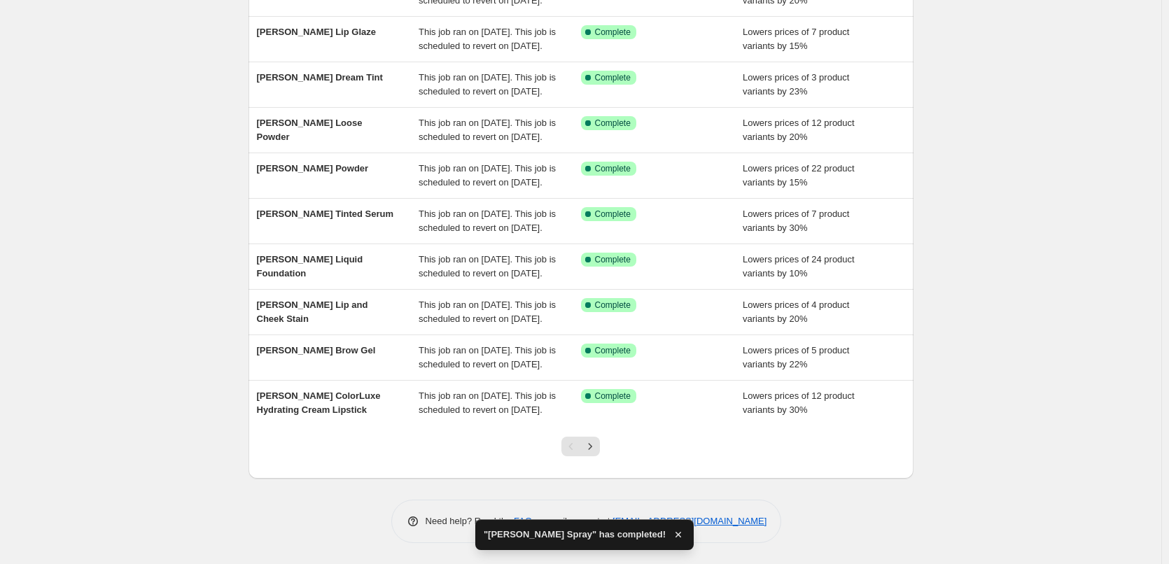
click at [597, 446] on icon "Next" at bounding box center [590, 447] width 14 height 14
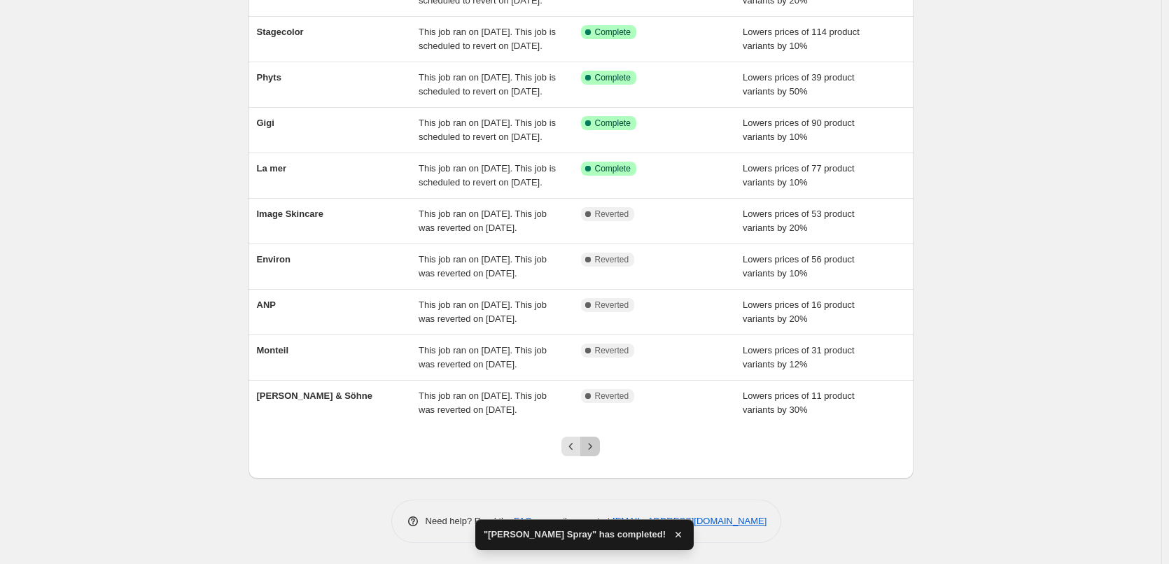
click at [597, 446] on icon "Next" at bounding box center [590, 447] width 14 height 14
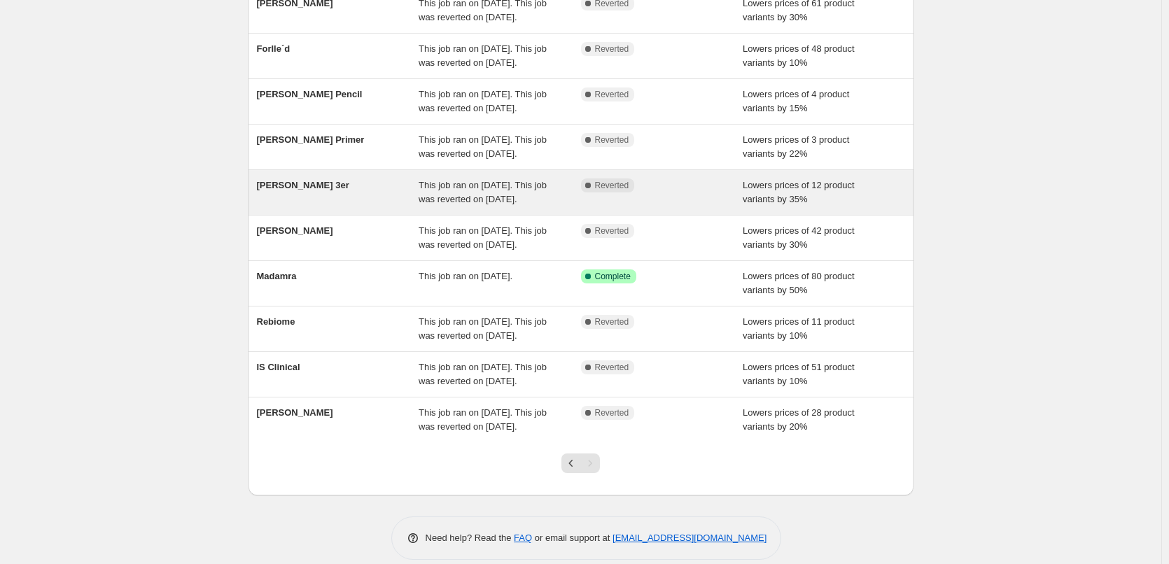
click at [293, 190] on span "[PERSON_NAME] 3er" at bounding box center [303, 185] width 92 height 11
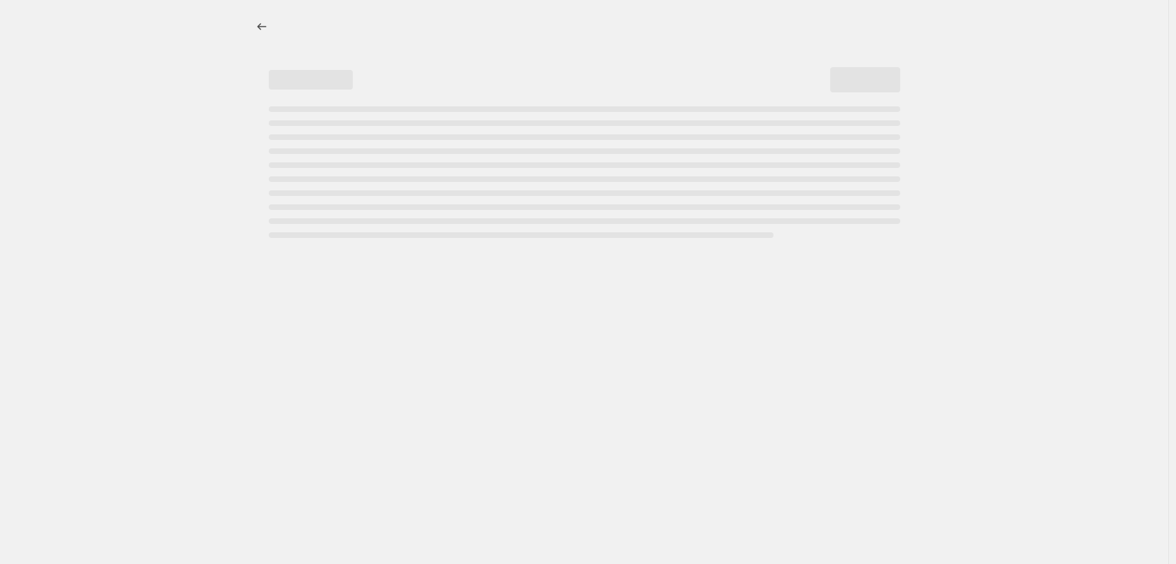
select select "percentage"
select select "tag"
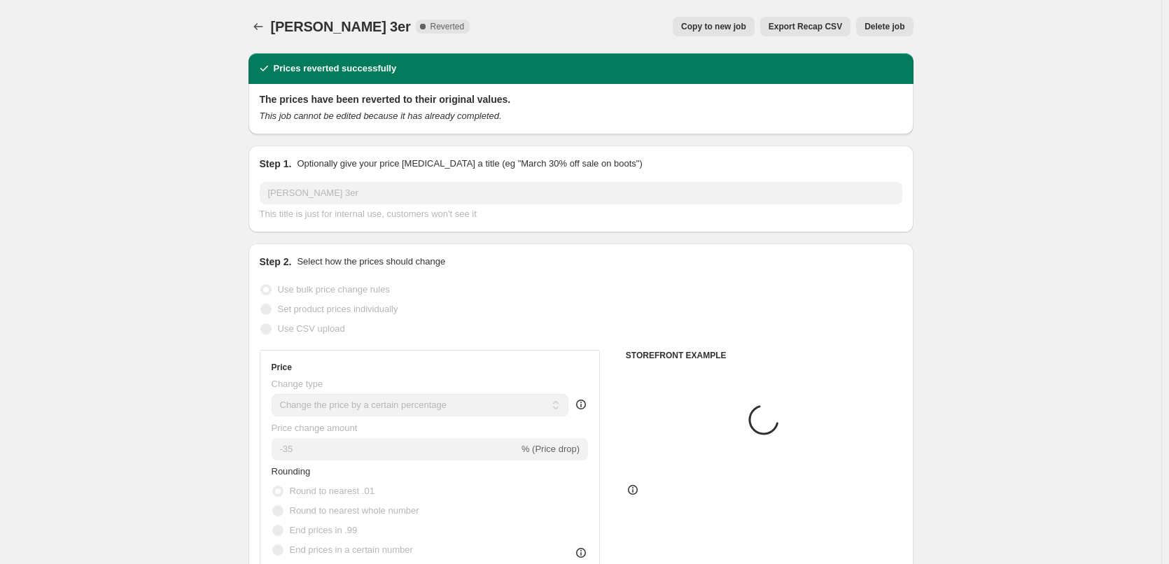
click at [723, 29] on span "Copy to new job" at bounding box center [713, 26] width 65 height 11
select select "percentage"
select select "tag"
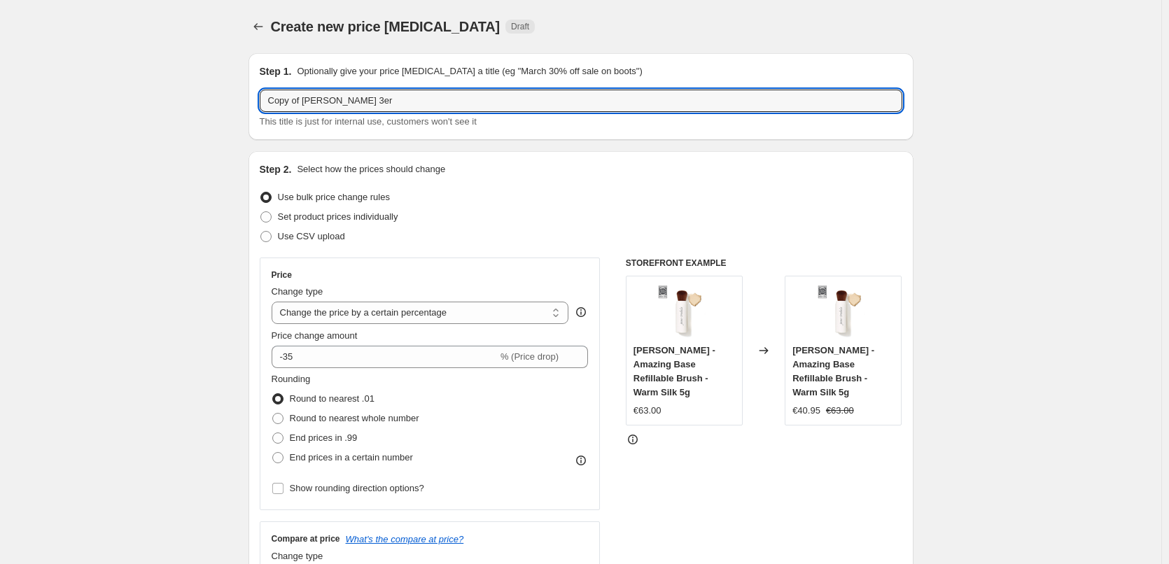
drag, startPoint x: 305, startPoint y: 102, endPoint x: 181, endPoint y: 118, distance: 124.9
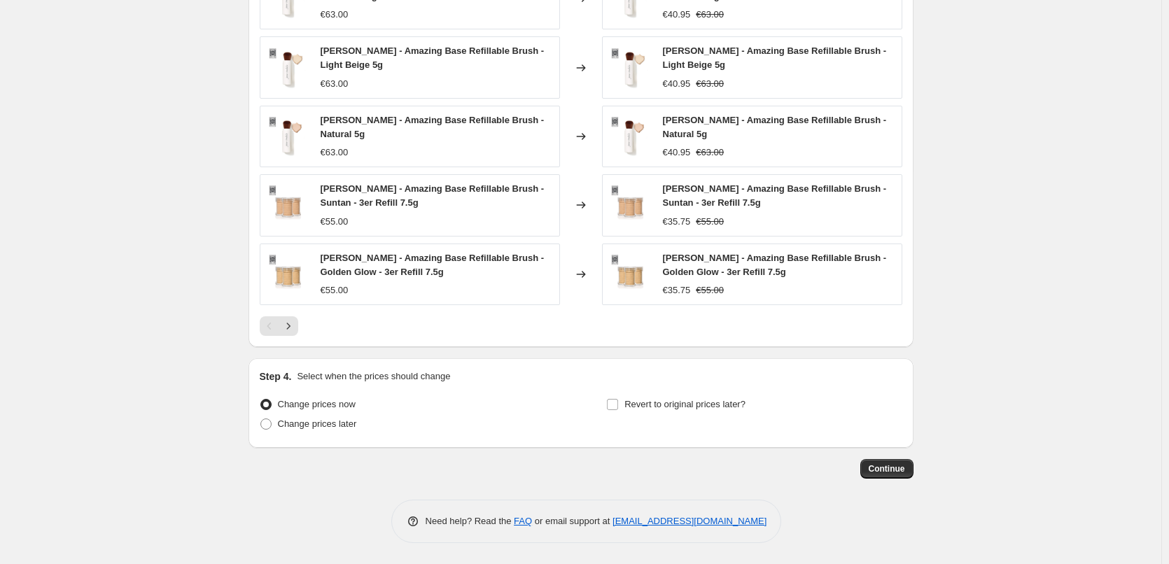
type input "[PERSON_NAME] 3er"
click at [676, 394] on div "Step 4. Select when the prices should change Change prices now Change prices la…" at bounding box center [581, 403] width 643 height 67
click at [681, 398] on span "Revert to original prices later?" at bounding box center [685, 405] width 121 height 14
click at [618, 399] on input "Revert to original prices later?" at bounding box center [612, 404] width 11 height 11
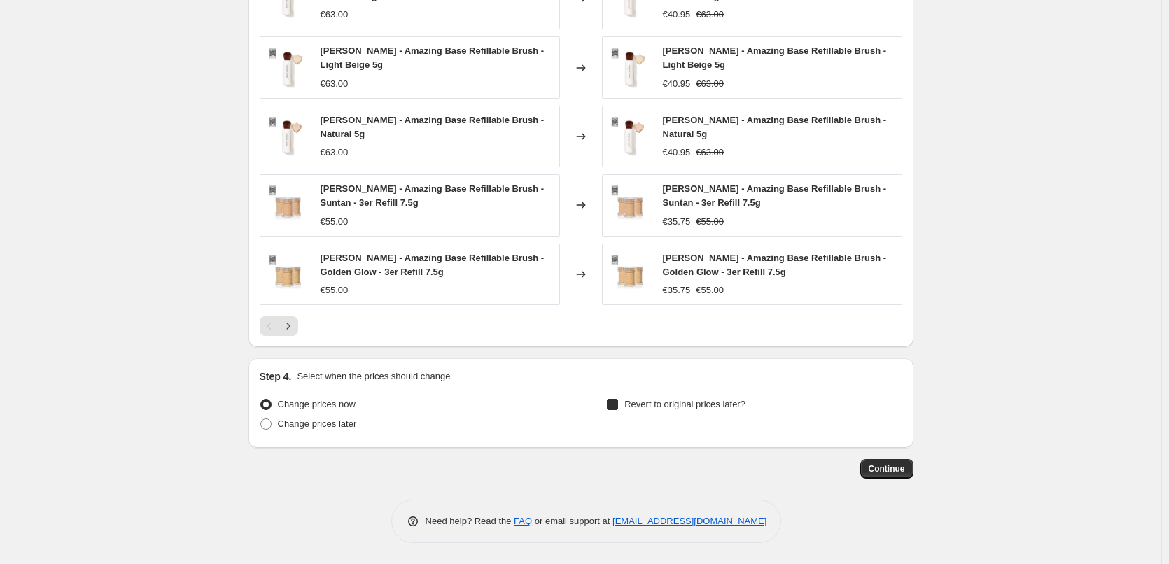
checkbox input "true"
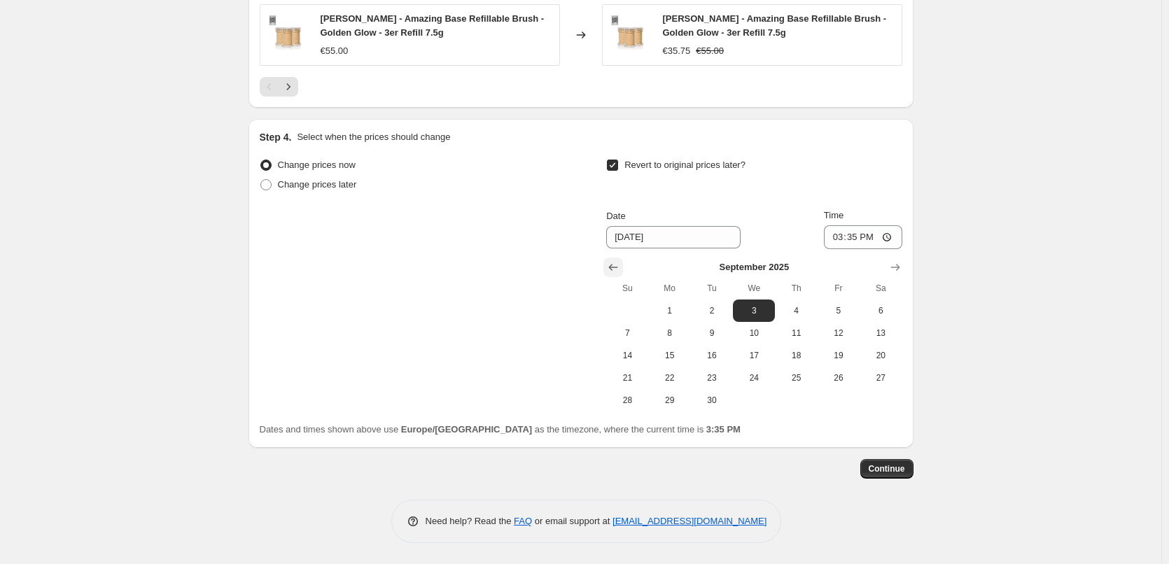
click at [609, 270] on button "Show previous month, August 2025" at bounding box center [614, 268] width 20 height 20
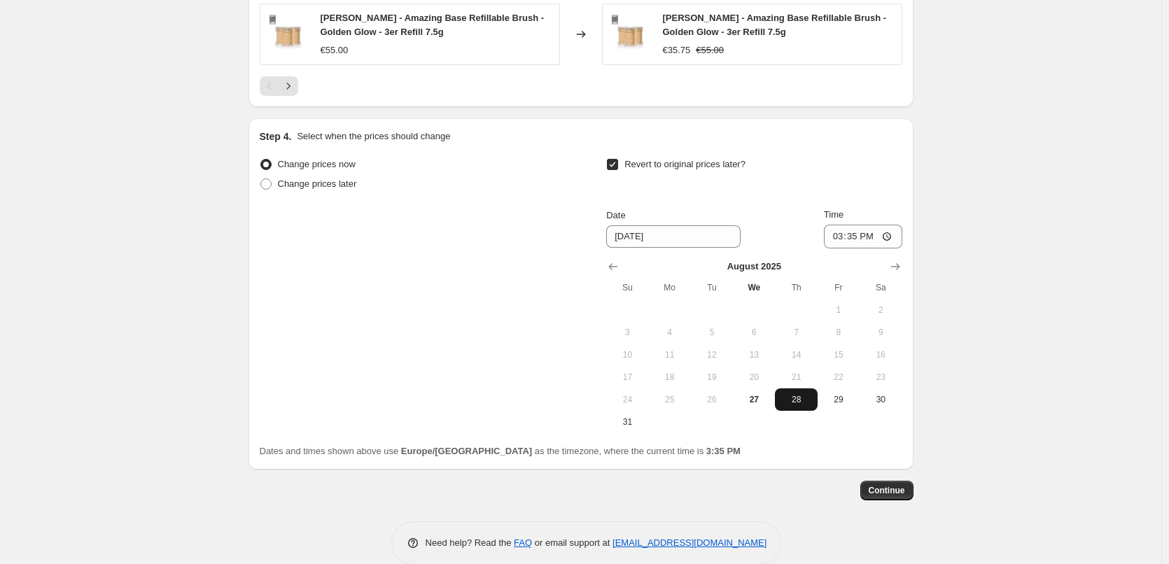
click at [801, 408] on button "28" at bounding box center [796, 400] width 42 height 22
type input "[DATE]"
click at [837, 235] on input "15:35" at bounding box center [863, 237] width 78 height 24
type input "03:00"
click at [884, 492] on span "Continue" at bounding box center [887, 490] width 36 height 11
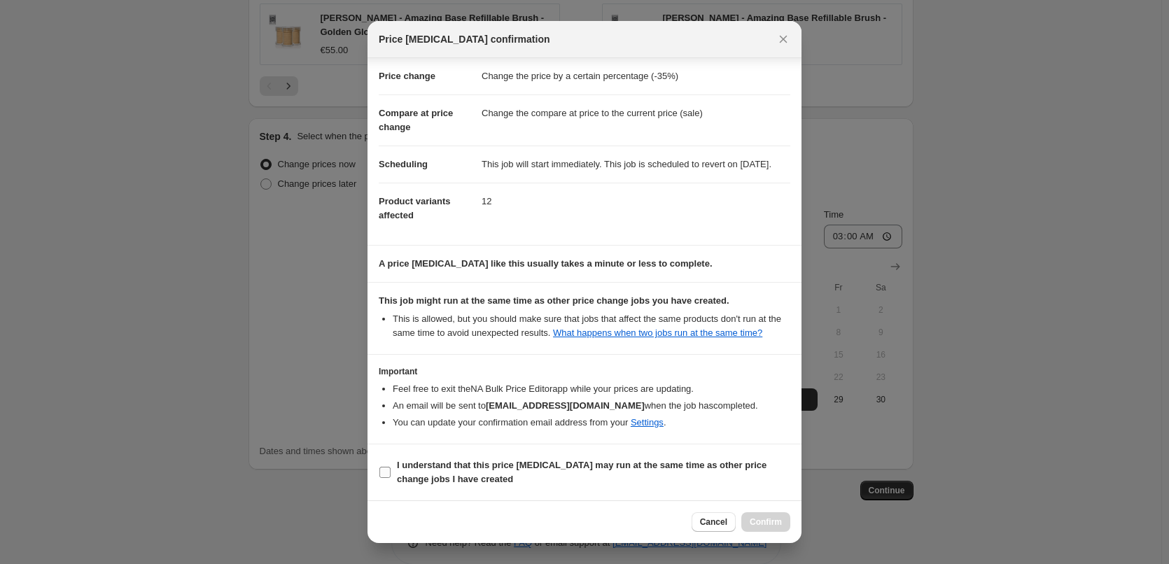
click at [454, 468] on b "I understand that this price [MEDICAL_DATA] may run at the same time as other p…" at bounding box center [582, 472] width 370 height 25
click at [391, 468] on input "I understand that this price [MEDICAL_DATA] may run at the same time as other p…" at bounding box center [385, 472] width 11 height 11
checkbox input "true"
click at [754, 517] on button "Confirm" at bounding box center [766, 523] width 49 height 20
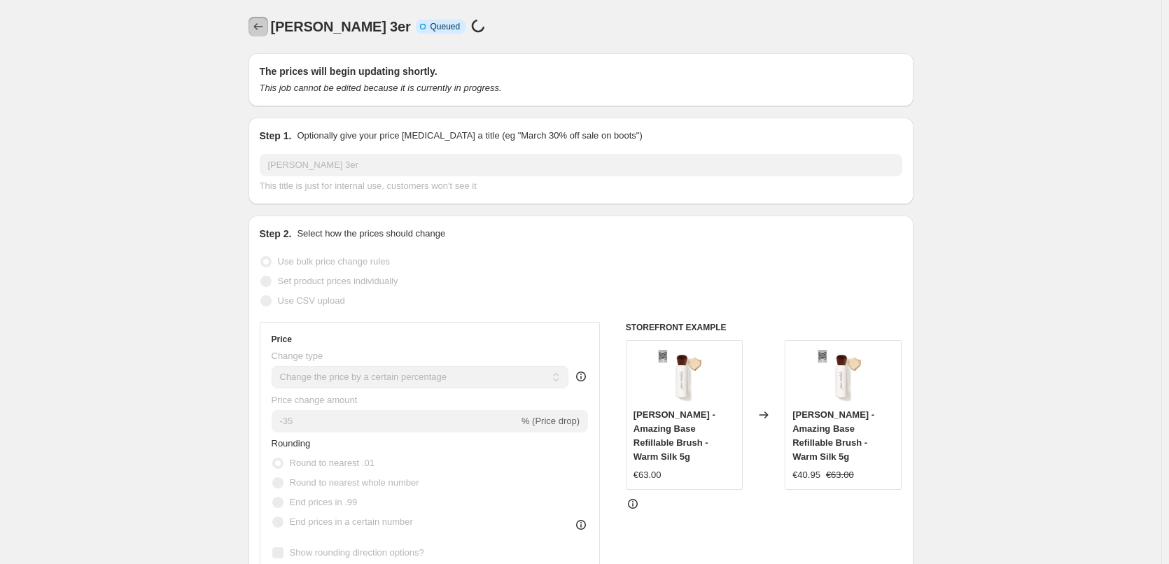
click at [261, 30] on icon "Price change jobs" at bounding box center [258, 27] width 14 height 14
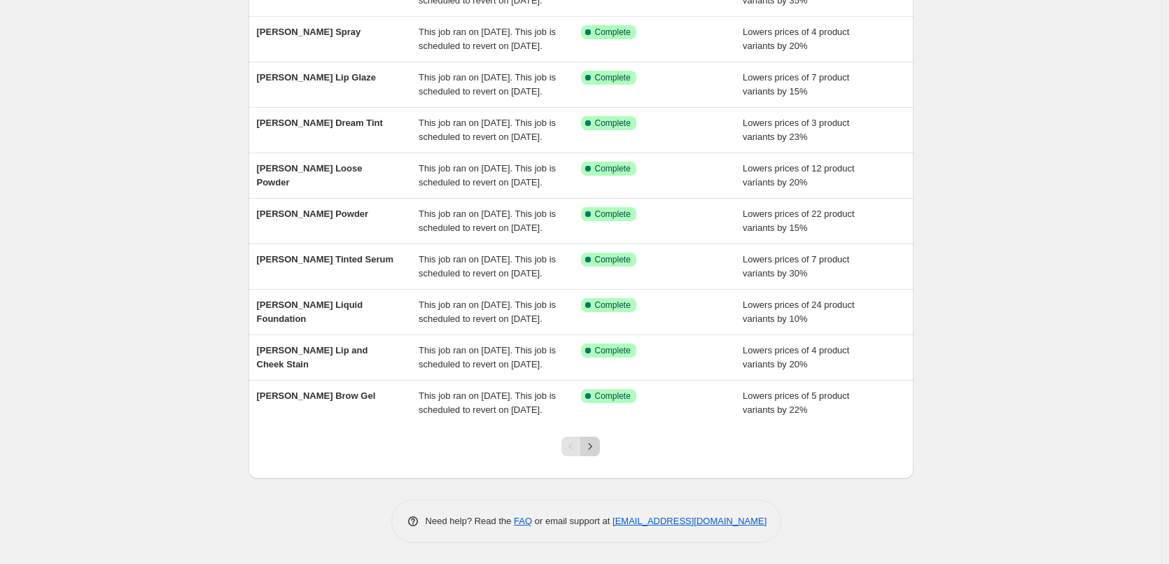
click at [597, 445] on icon "Next" at bounding box center [590, 447] width 14 height 14
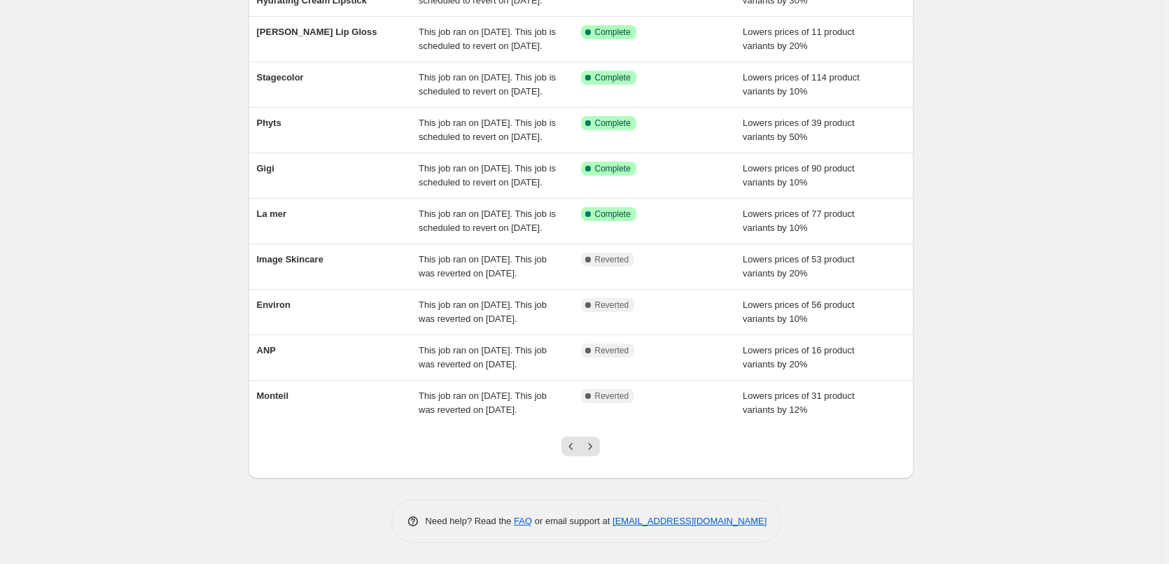
click at [597, 445] on icon "Next" at bounding box center [590, 447] width 14 height 14
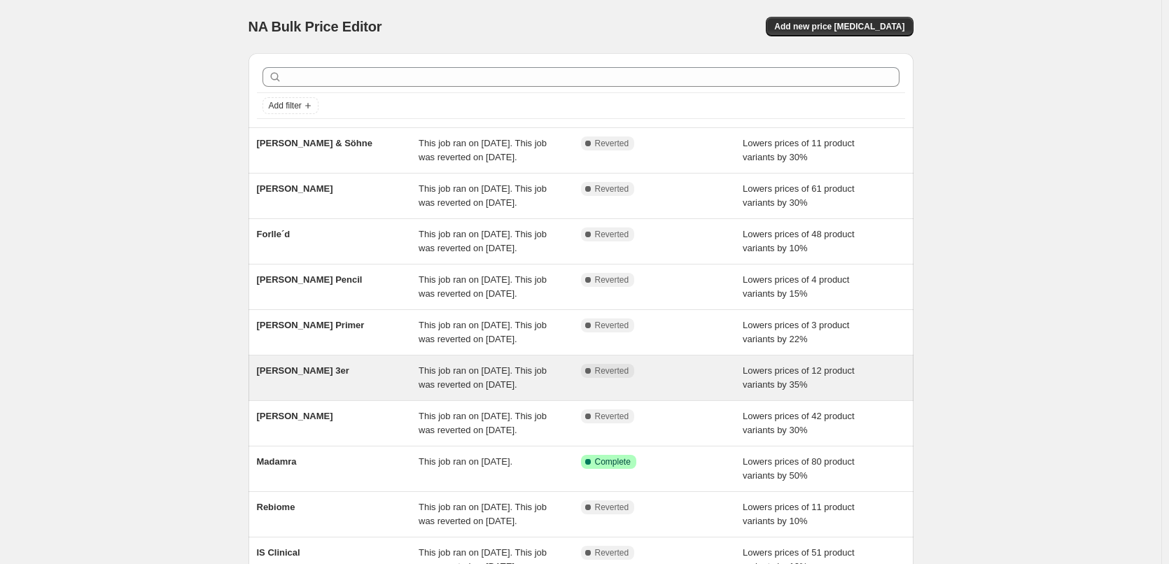
click at [319, 376] on span "[PERSON_NAME] 3er" at bounding box center [303, 371] width 92 height 11
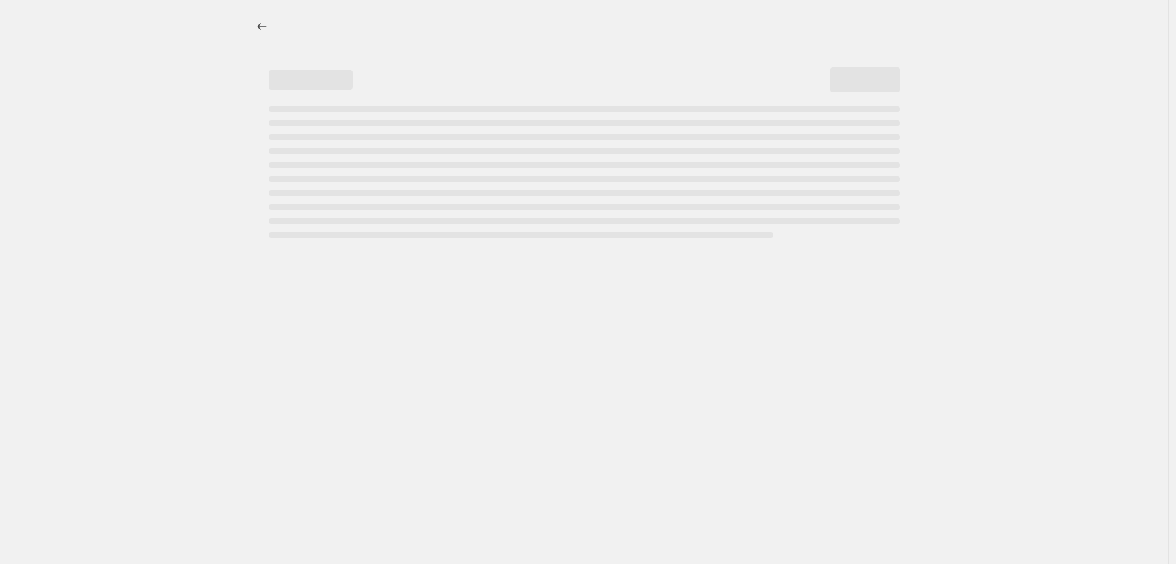
select select "percentage"
select select "tag"
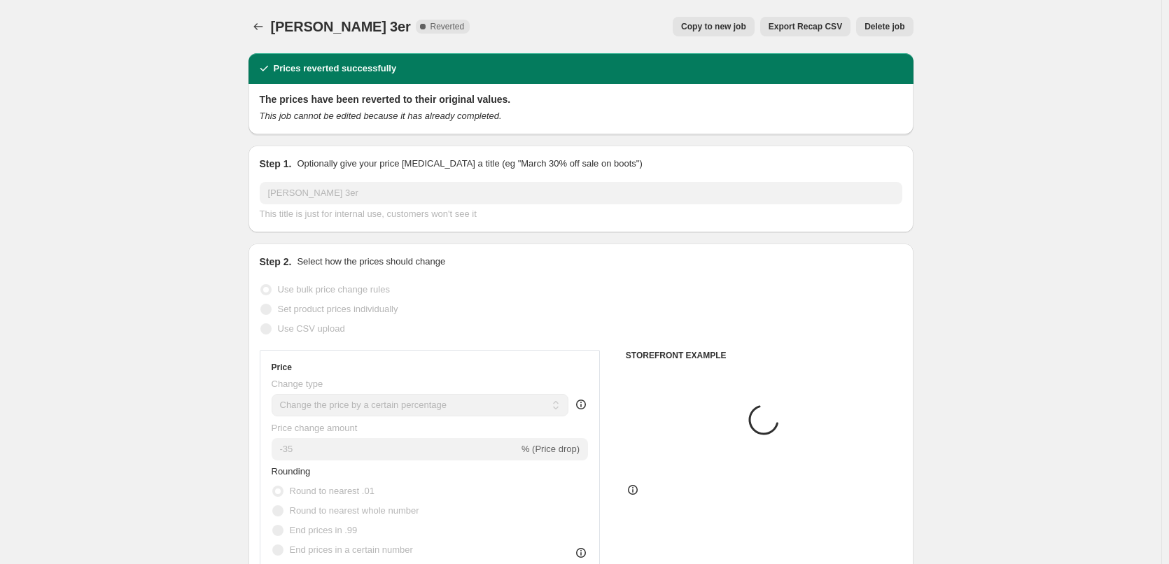
click at [904, 31] on span "Delete job" at bounding box center [885, 26] width 40 height 11
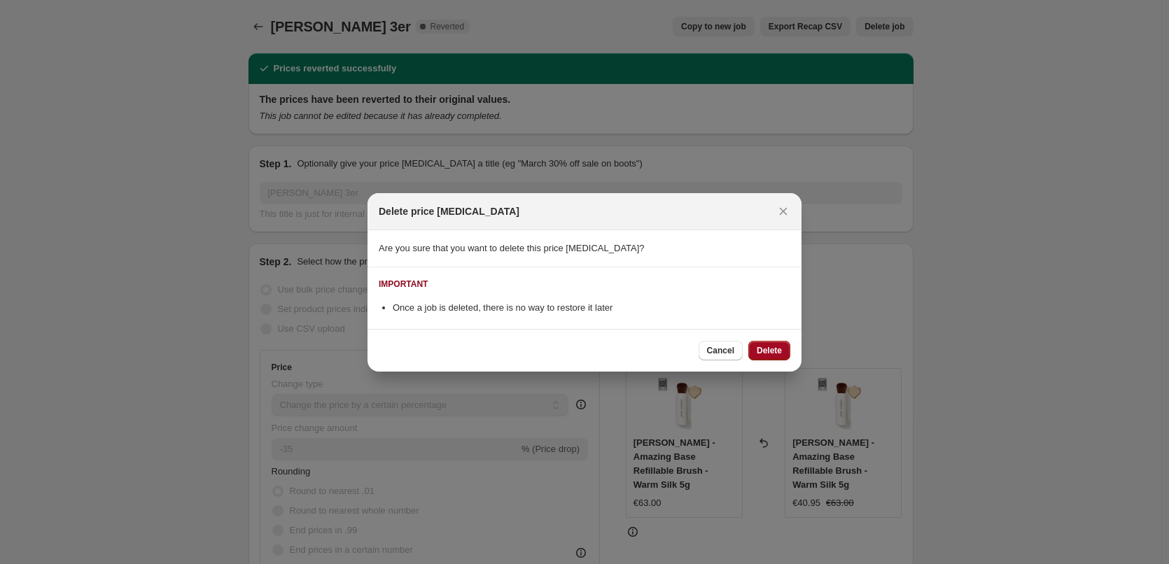
click at [751, 351] on button "Delete" at bounding box center [770, 351] width 42 height 20
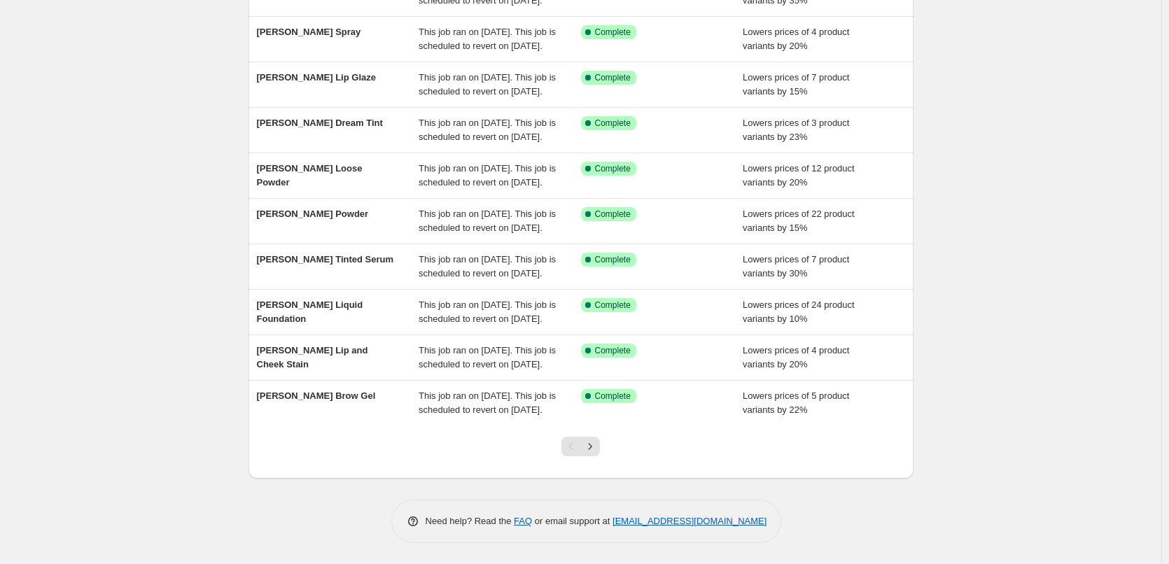
click at [598, 457] on div at bounding box center [580, 452] width 57 height 53
click at [597, 451] on icon "Next" at bounding box center [590, 447] width 14 height 14
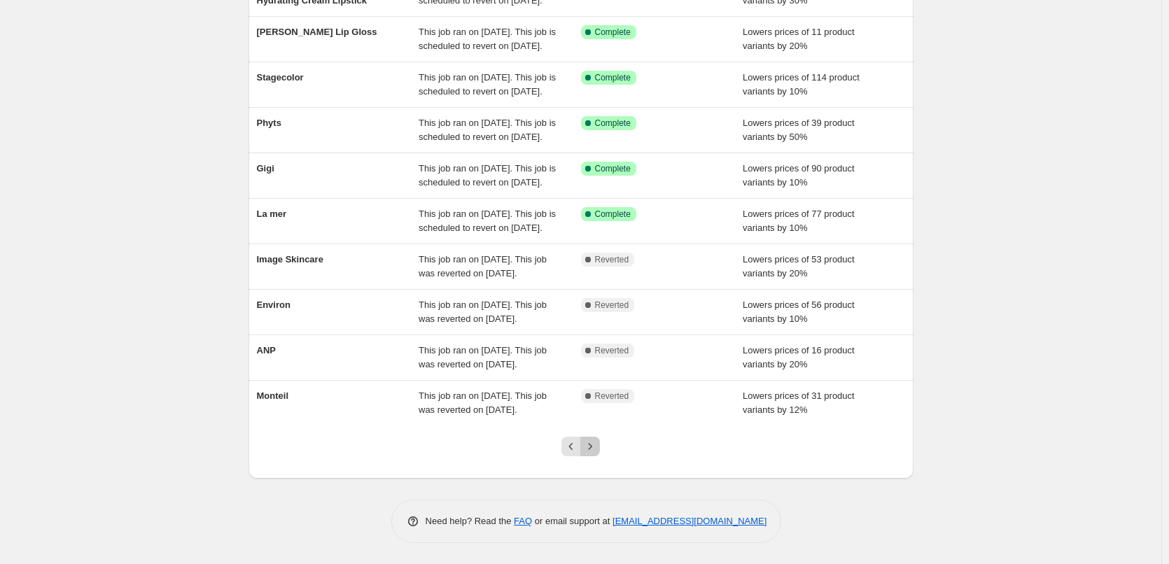
click at [597, 451] on icon "Next" at bounding box center [590, 447] width 14 height 14
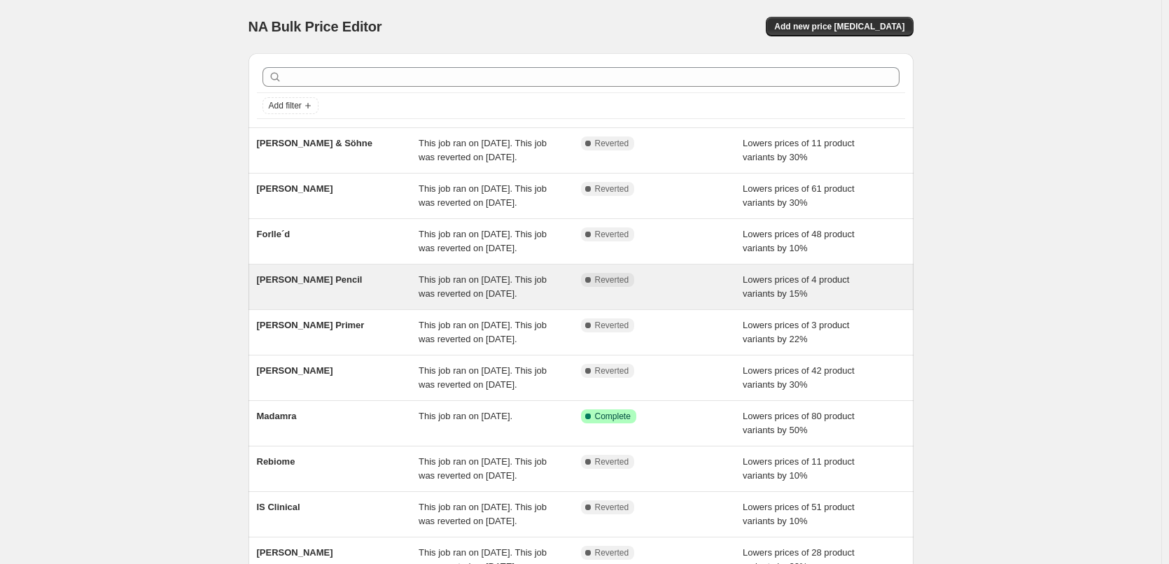
click at [334, 301] on div "[PERSON_NAME] Pencil" at bounding box center [338, 287] width 162 height 28
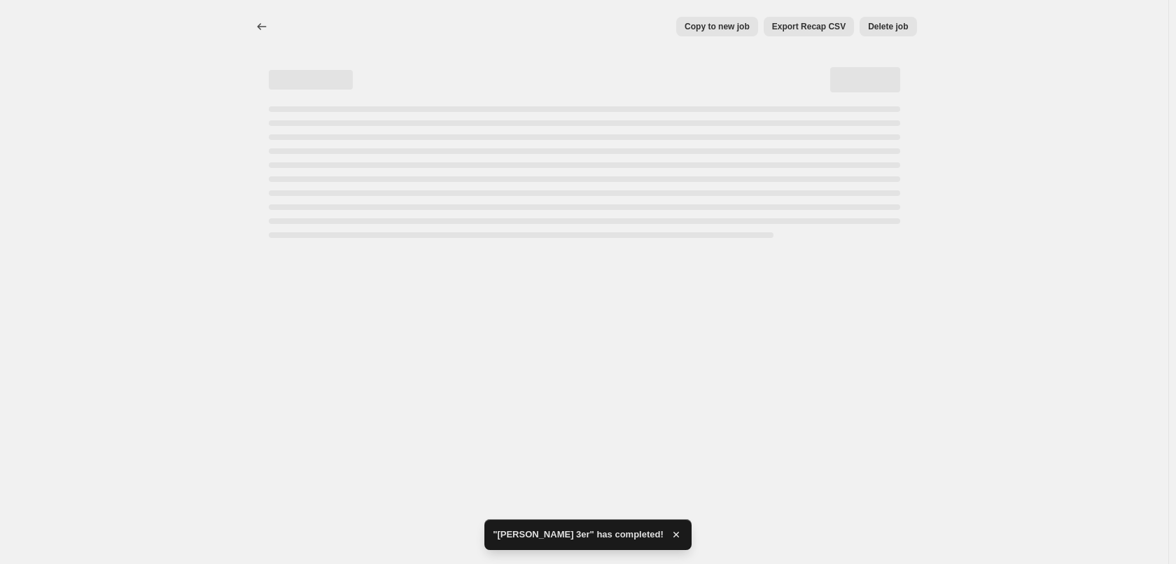
click at [734, 19] on button "Copy to new job" at bounding box center [717, 27] width 82 height 20
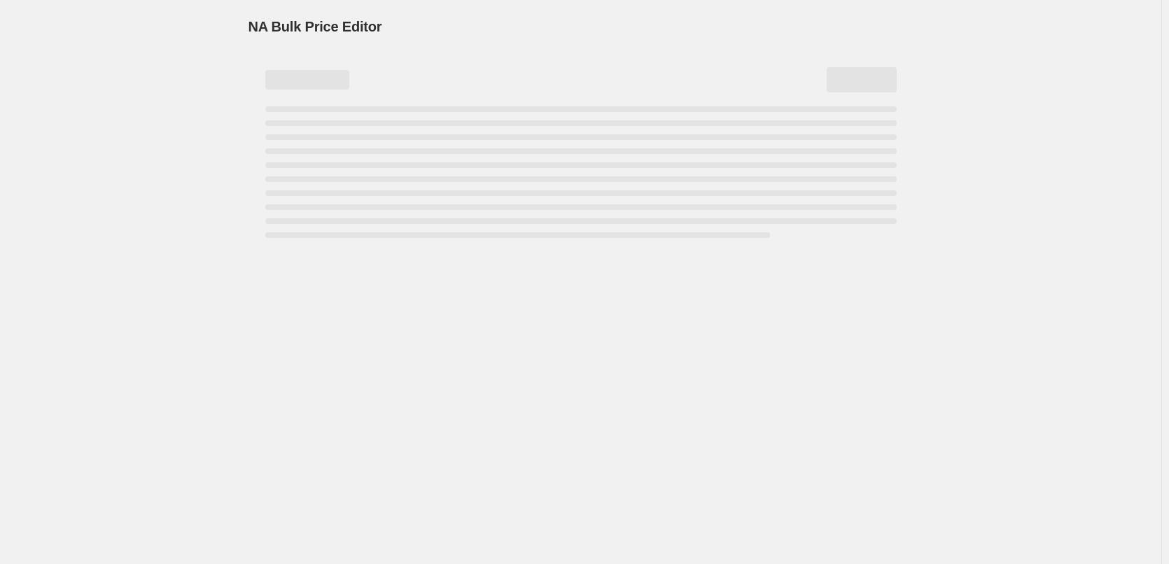
select select "percentage"
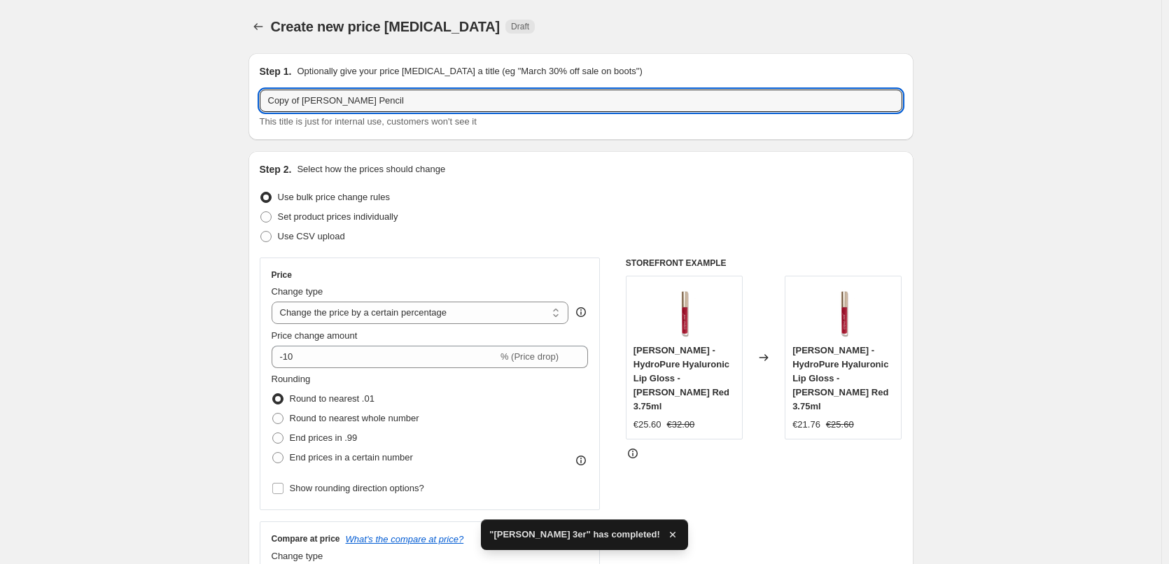
drag, startPoint x: 305, startPoint y: 104, endPoint x: 214, endPoint y: 104, distance: 91.0
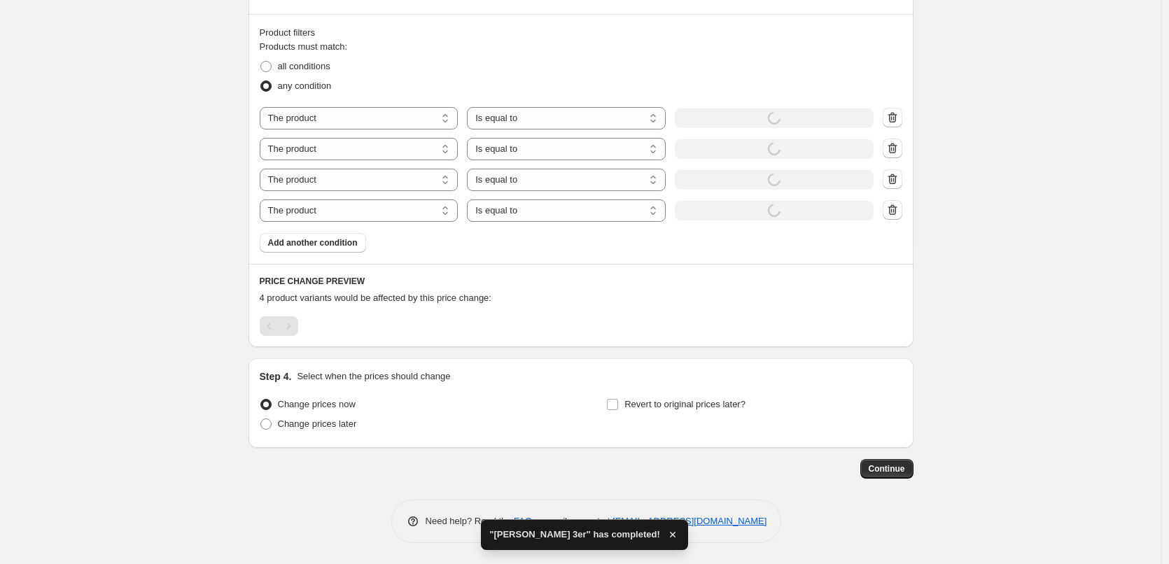
type input "[PERSON_NAME] Pencil"
click at [655, 419] on div "Revert to original prices later?" at bounding box center [753, 416] width 295 height 42
click at [650, 401] on span "Revert to original prices later?" at bounding box center [685, 404] width 121 height 11
click at [618, 401] on input "Revert to original prices later?" at bounding box center [612, 404] width 11 height 11
checkbox input "true"
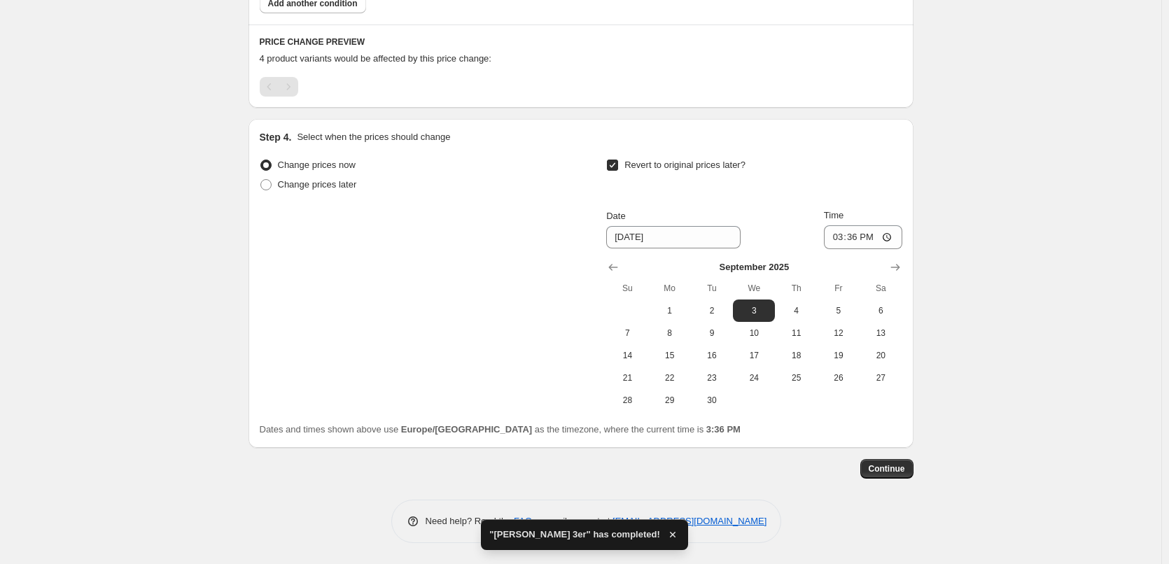
click at [584, 256] on div "Change prices now Change prices later Revert to original prices later? Date [DA…" at bounding box center [581, 283] width 643 height 256
click at [618, 274] on icon "Show previous month, August 2025" at bounding box center [613, 267] width 14 height 14
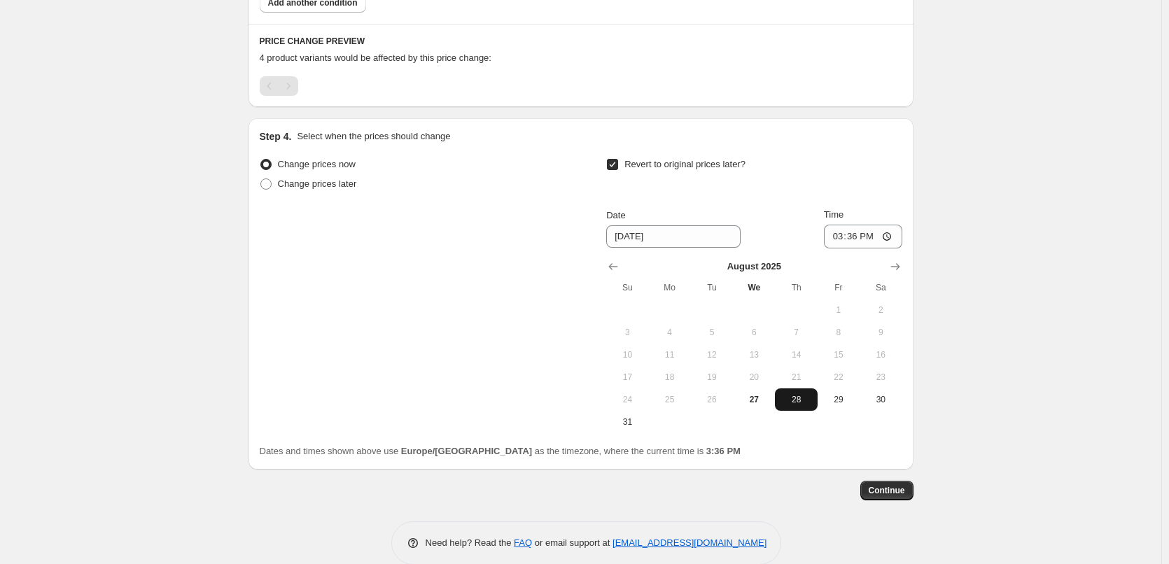
click at [803, 399] on span "28" at bounding box center [796, 399] width 31 height 11
type input "[DATE]"
click at [844, 235] on input "15:36" at bounding box center [863, 237] width 78 height 24
type input "03:00"
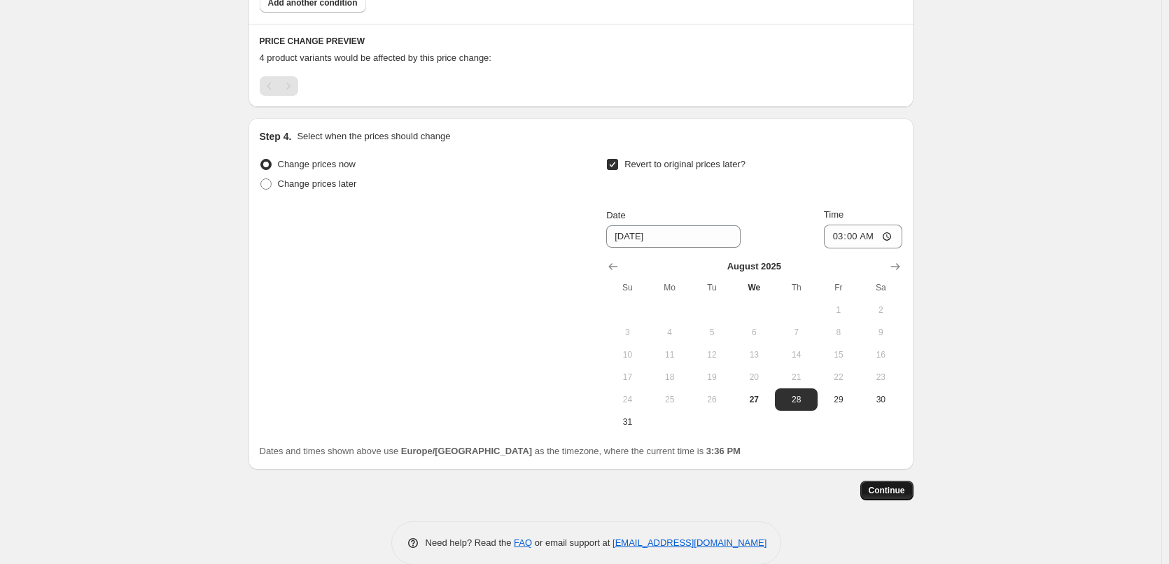
click at [875, 492] on span "Continue" at bounding box center [887, 490] width 36 height 11
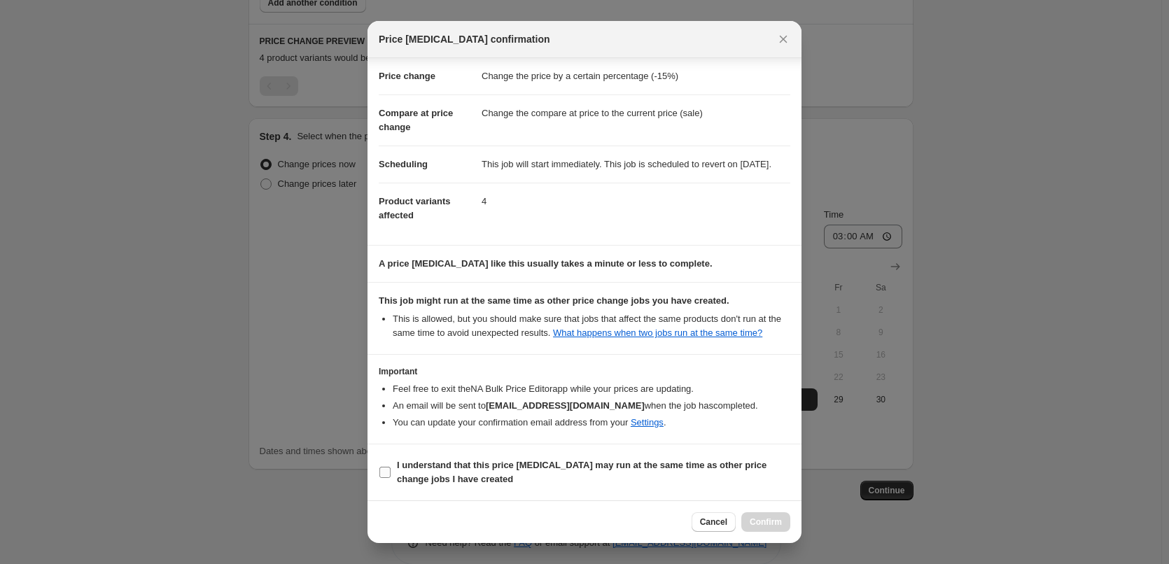
click at [454, 469] on b "I understand that this price [MEDICAL_DATA] may run at the same time as other p…" at bounding box center [582, 472] width 370 height 25
click at [391, 469] on input "I understand that this price [MEDICAL_DATA] may run at the same time as other p…" at bounding box center [385, 472] width 11 height 11
checkbox input "true"
click at [752, 516] on button "Confirm" at bounding box center [766, 523] width 49 height 20
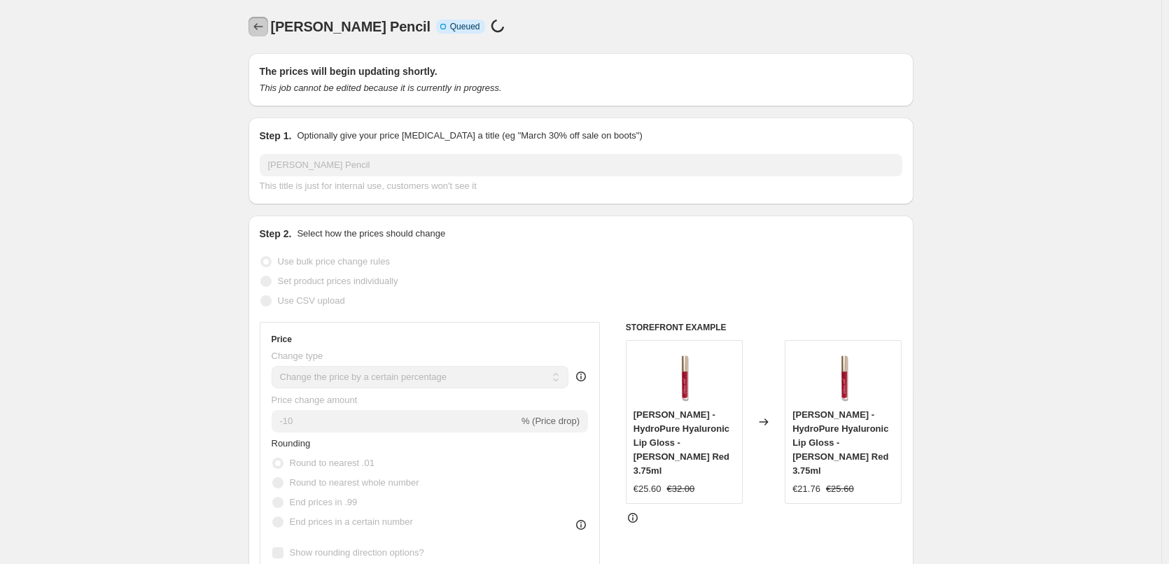
click at [258, 24] on icon "Price change jobs" at bounding box center [258, 27] width 14 height 14
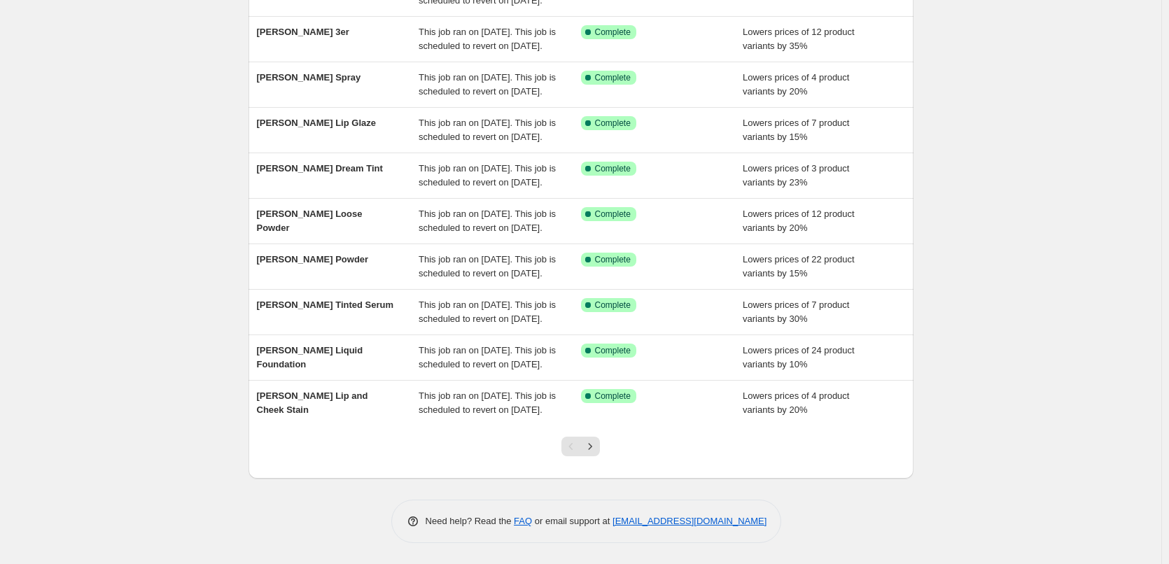
click at [605, 440] on div at bounding box center [580, 452] width 57 height 53
click at [597, 448] on icon "Next" at bounding box center [590, 447] width 14 height 14
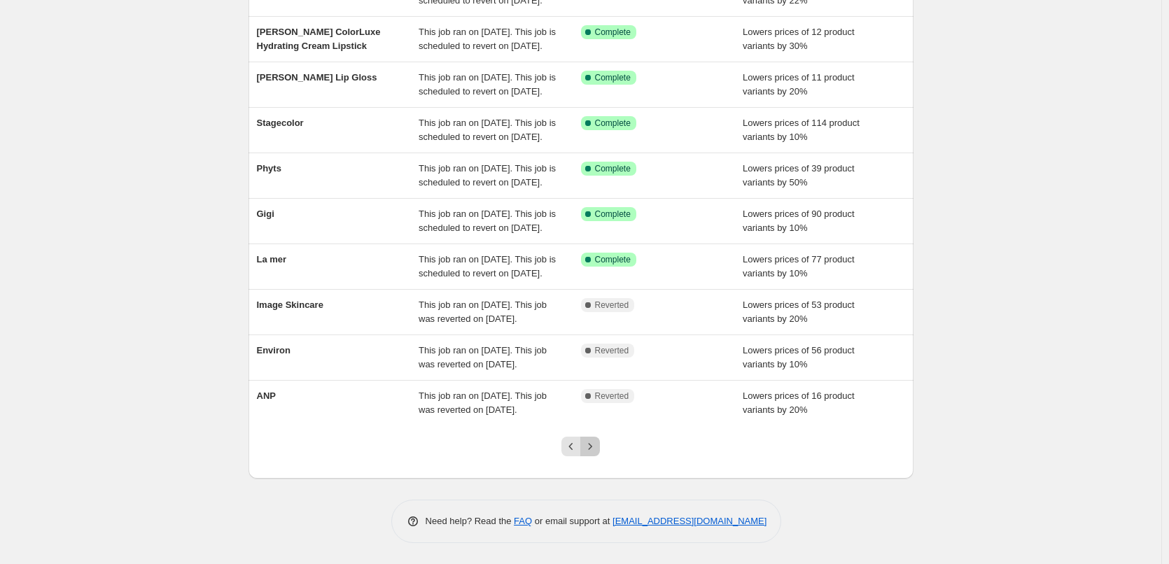
click at [597, 448] on icon "Next" at bounding box center [590, 447] width 14 height 14
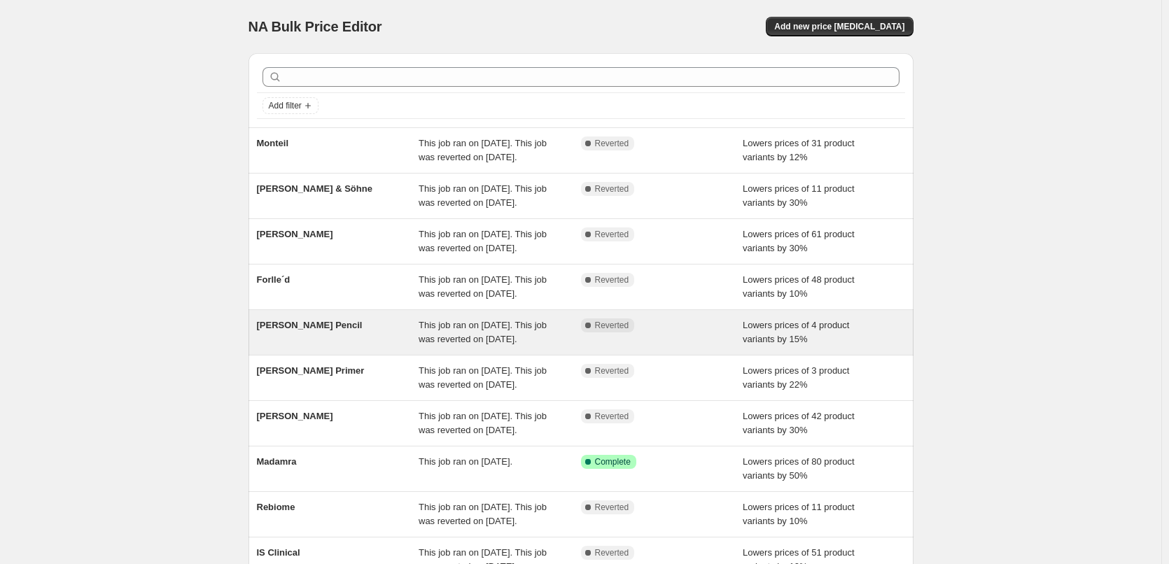
click at [332, 355] on div "[PERSON_NAME] Pencil This job ran on [DATE]. This job was reverted on [DATE]. C…" at bounding box center [581, 332] width 665 height 45
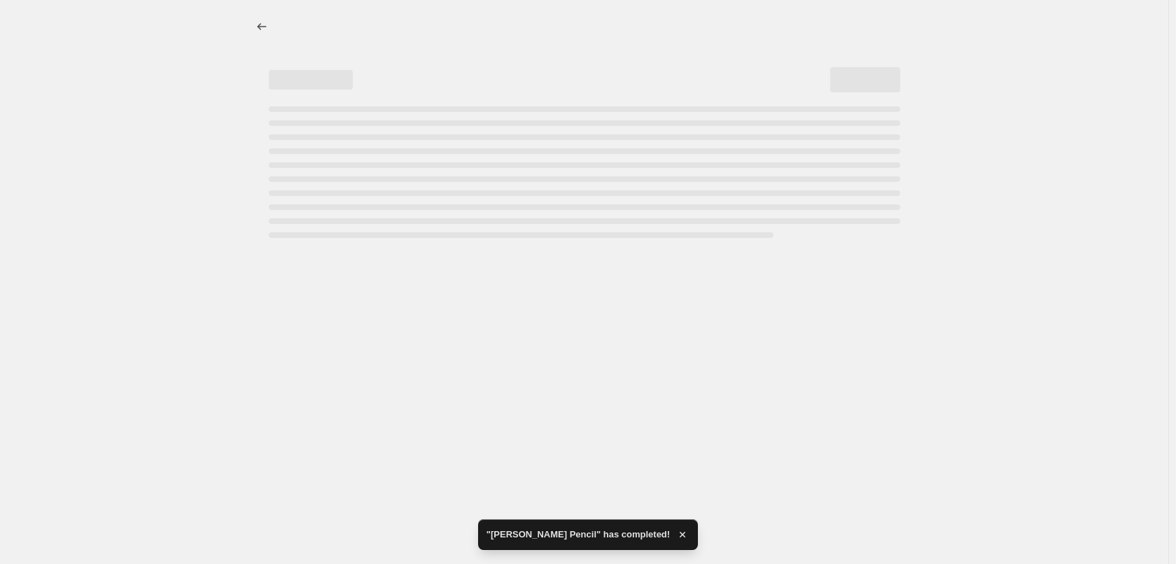
select select "percentage"
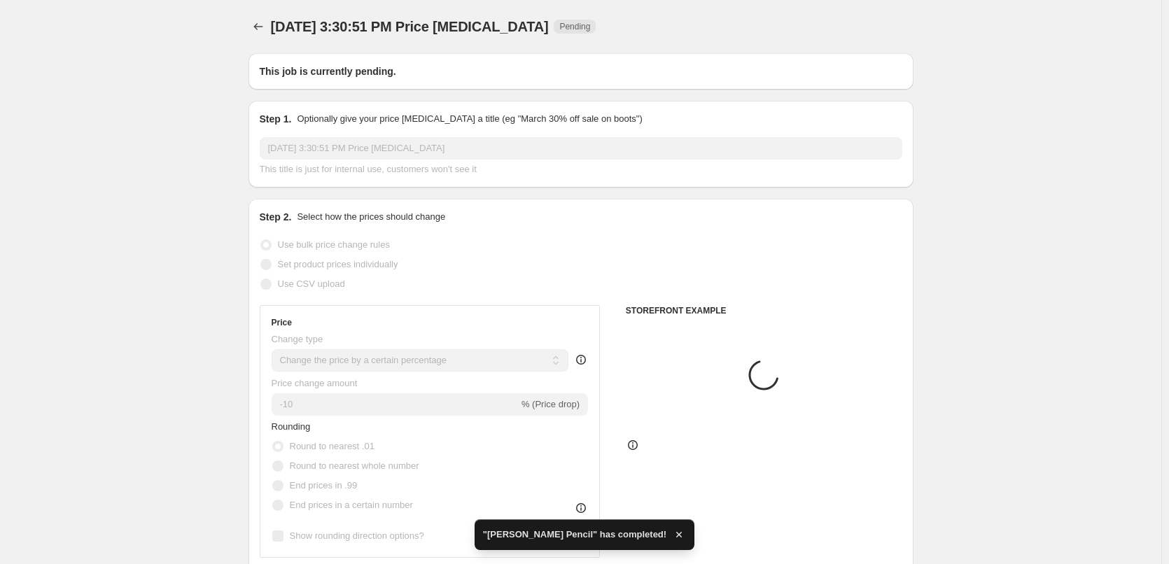
type input "[PERSON_NAME] Pencil"
radio input "false"
radio input "true"
checkbox input "true"
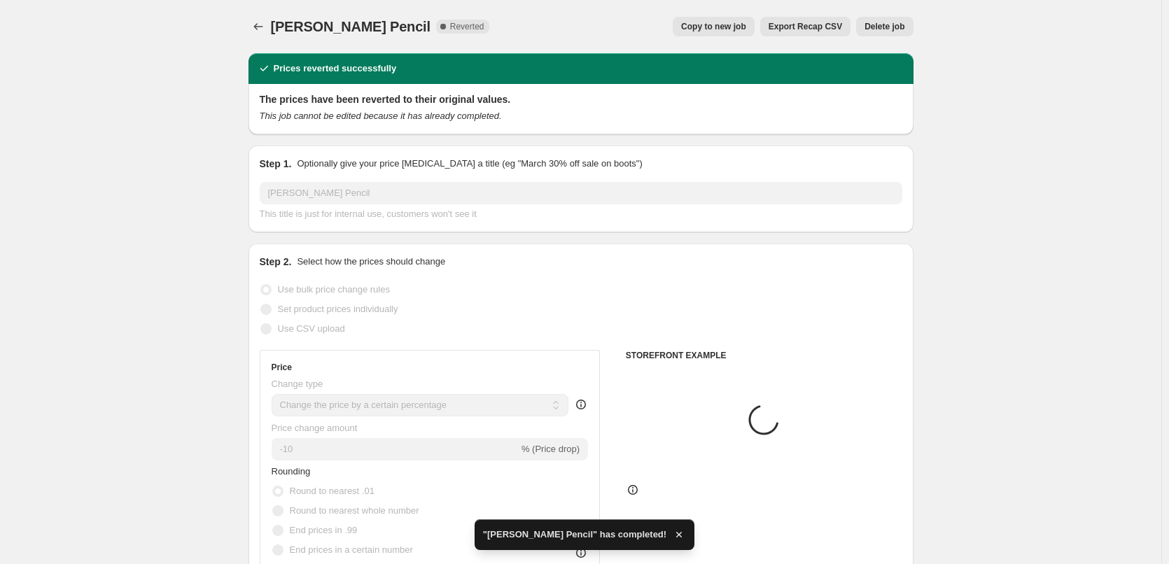
click at [897, 30] on span "Delete job" at bounding box center [885, 26] width 40 height 11
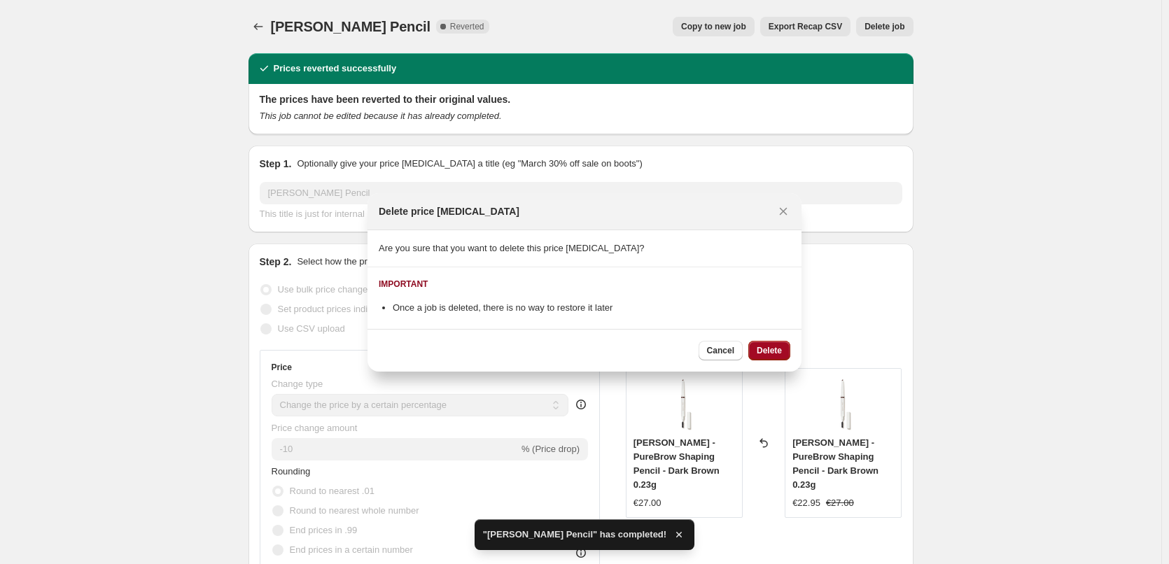
click at [770, 352] on span "Delete" at bounding box center [769, 350] width 25 height 11
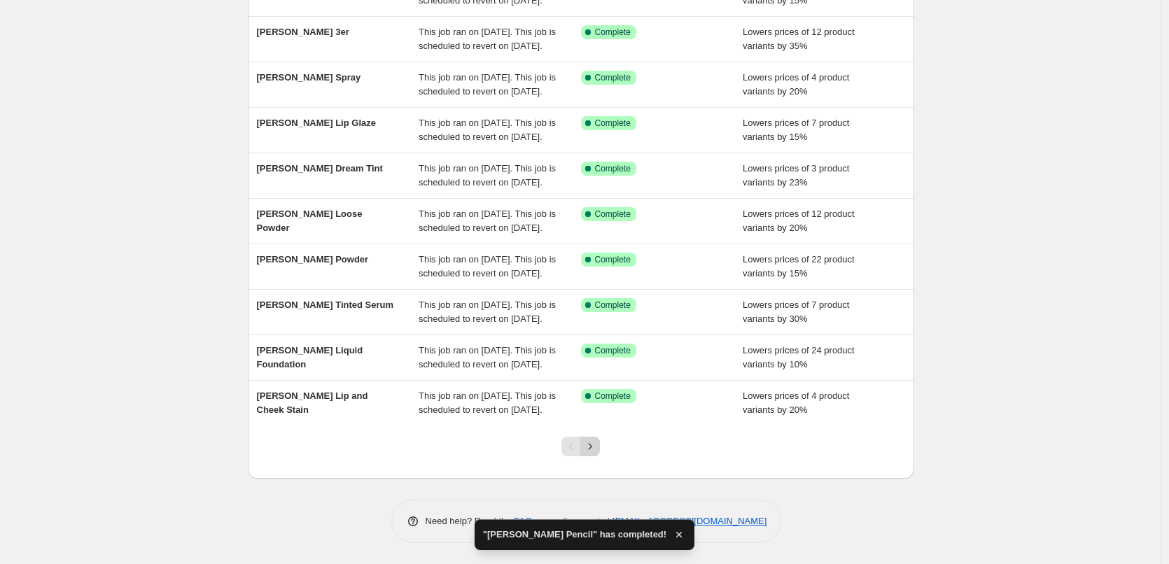
click at [596, 452] on icon "Next" at bounding box center [590, 447] width 14 height 14
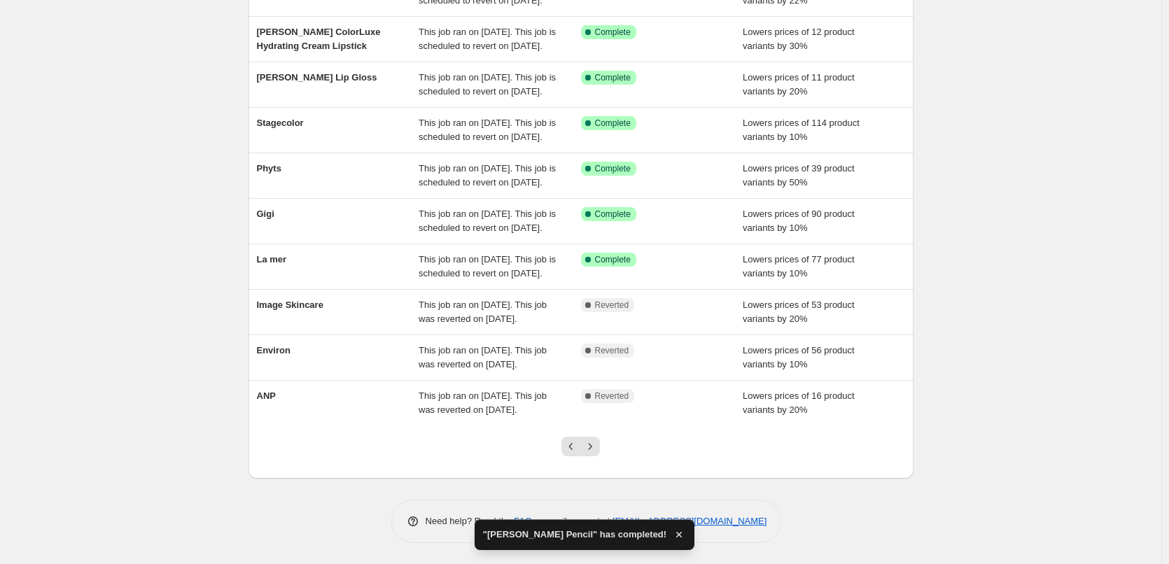
click at [596, 450] on icon "Next" at bounding box center [590, 447] width 14 height 14
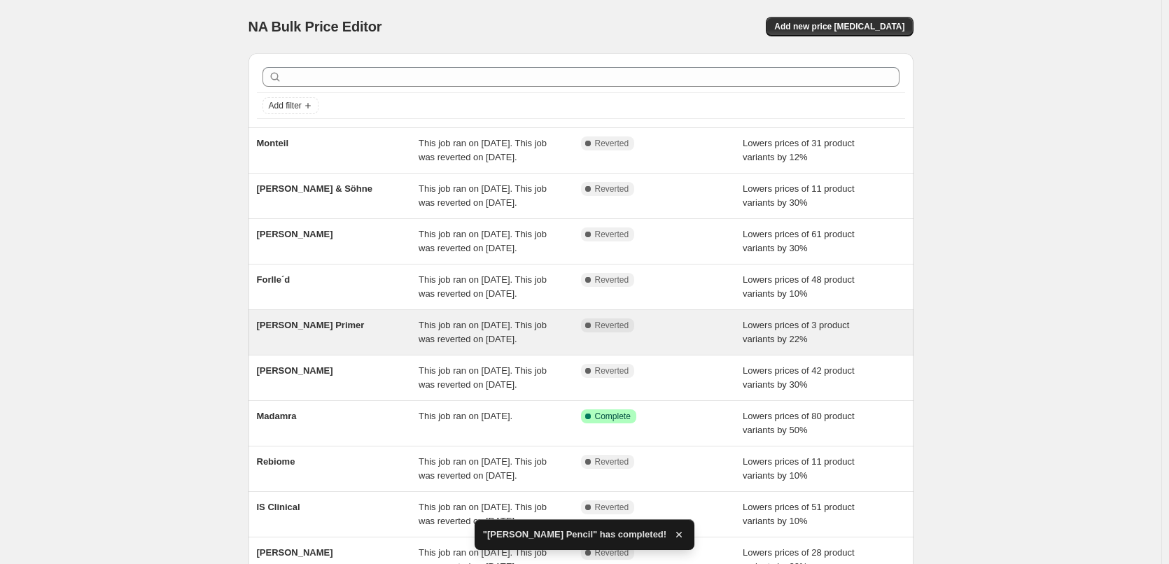
click at [341, 347] on div "[PERSON_NAME] Primer" at bounding box center [338, 333] width 162 height 28
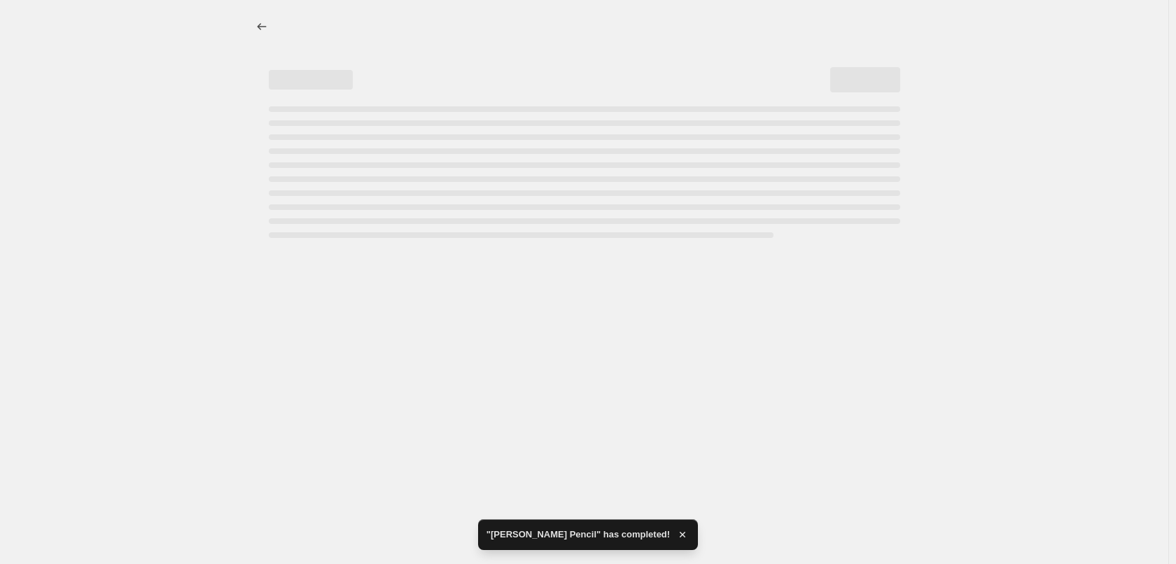
select select "percentage"
select select "tag"
select select "vendor"
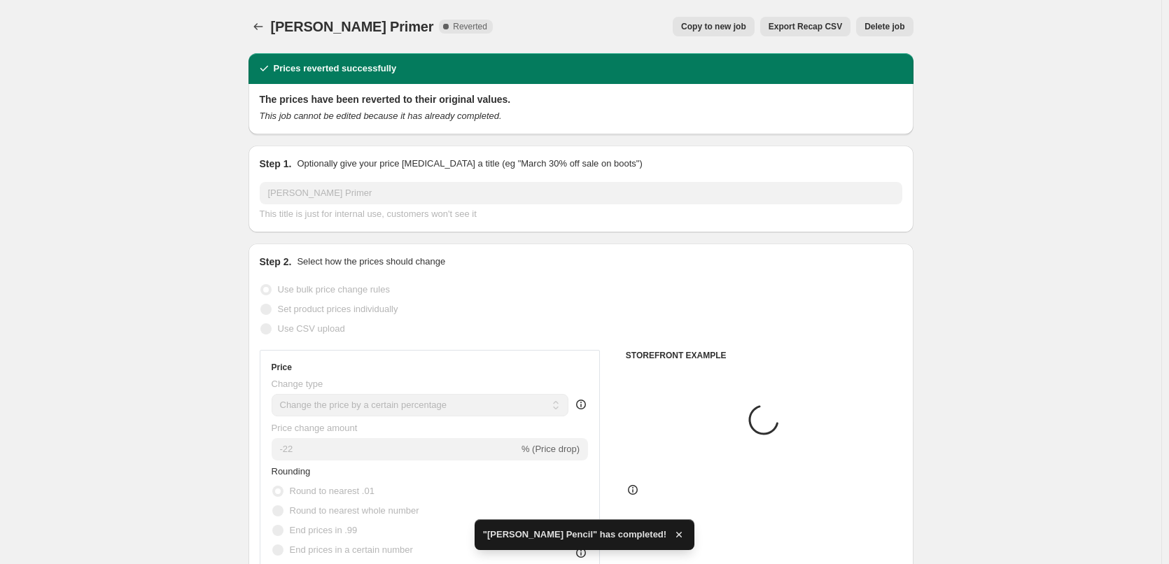
click at [730, 38] on div "[PERSON_NAME] Primer. This page is ready [PERSON_NAME] Primer Complete Reverted…" at bounding box center [581, 26] width 665 height 53
click at [729, 29] on span "Copy to new job" at bounding box center [713, 26] width 65 height 11
select select "percentage"
select select "tag"
select select "vendor"
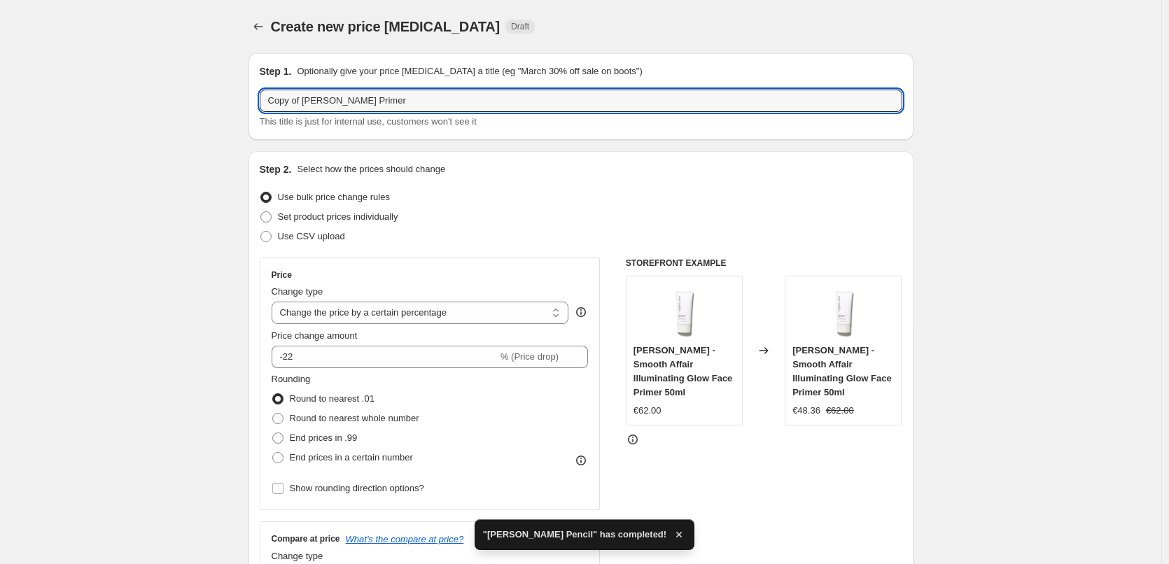
drag, startPoint x: 305, startPoint y: 104, endPoint x: 201, endPoint y: 111, distance: 104.6
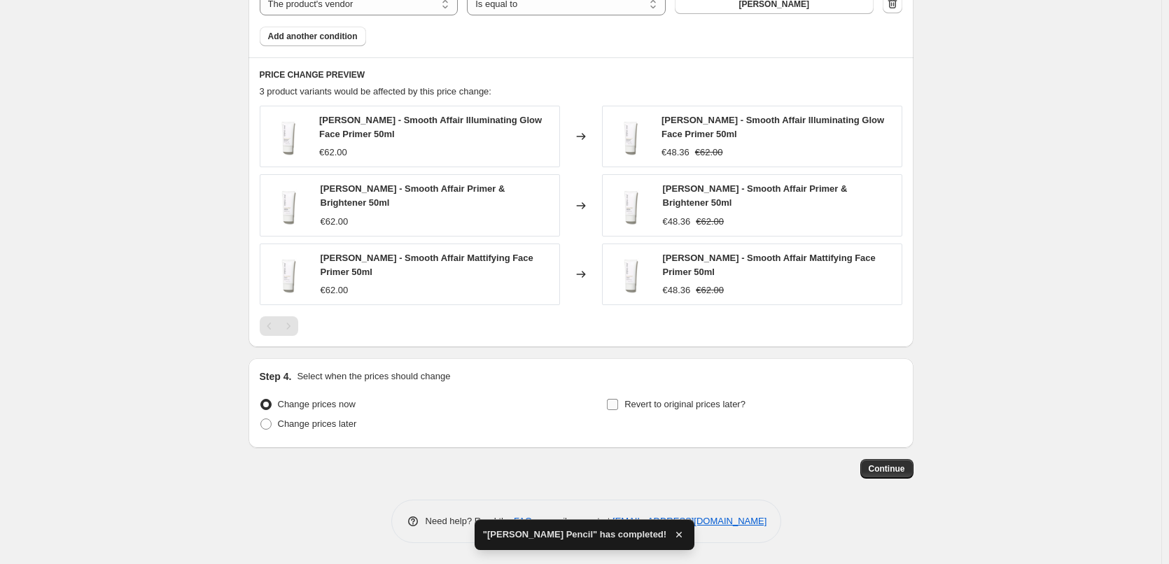
type input "[PERSON_NAME] Primer"
click at [651, 401] on span "Revert to original prices later?" at bounding box center [685, 404] width 121 height 11
click at [618, 401] on input "Revert to original prices later?" at bounding box center [612, 404] width 11 height 11
checkbox input "true"
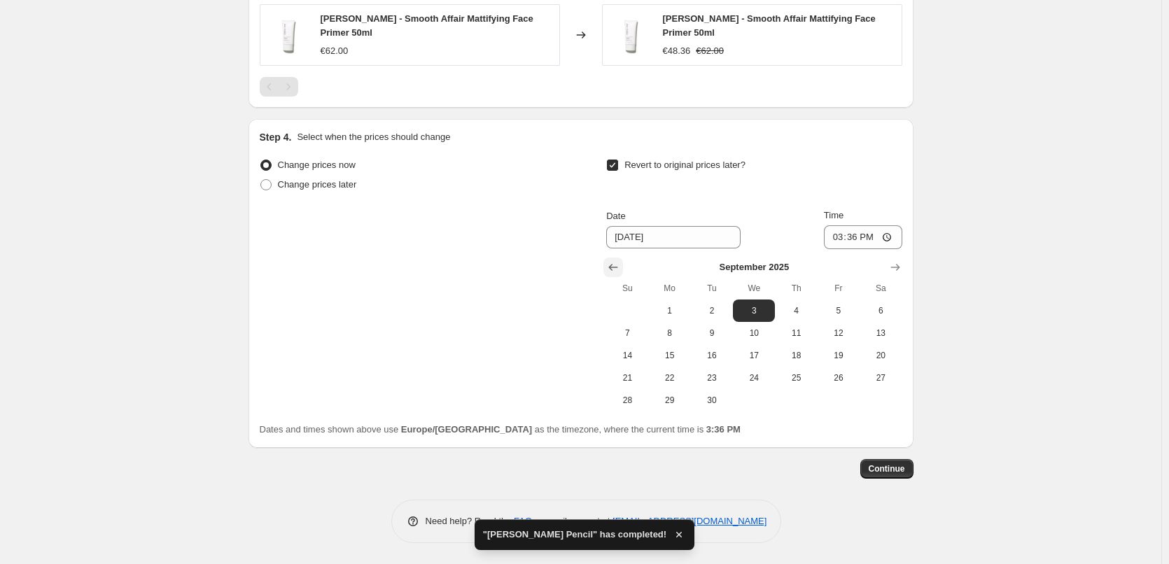
click at [612, 258] on button "Show previous month, August 2025" at bounding box center [614, 268] width 20 height 20
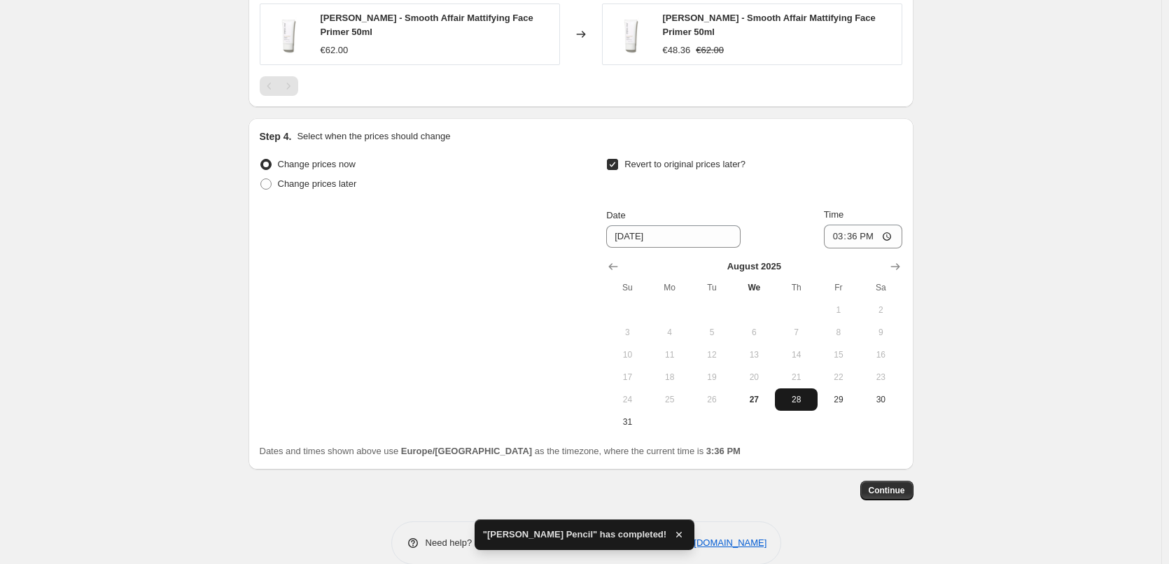
click at [796, 397] on span "28" at bounding box center [796, 399] width 31 height 11
type input "[DATE]"
click at [835, 249] on input "15:36" at bounding box center [863, 237] width 78 height 24
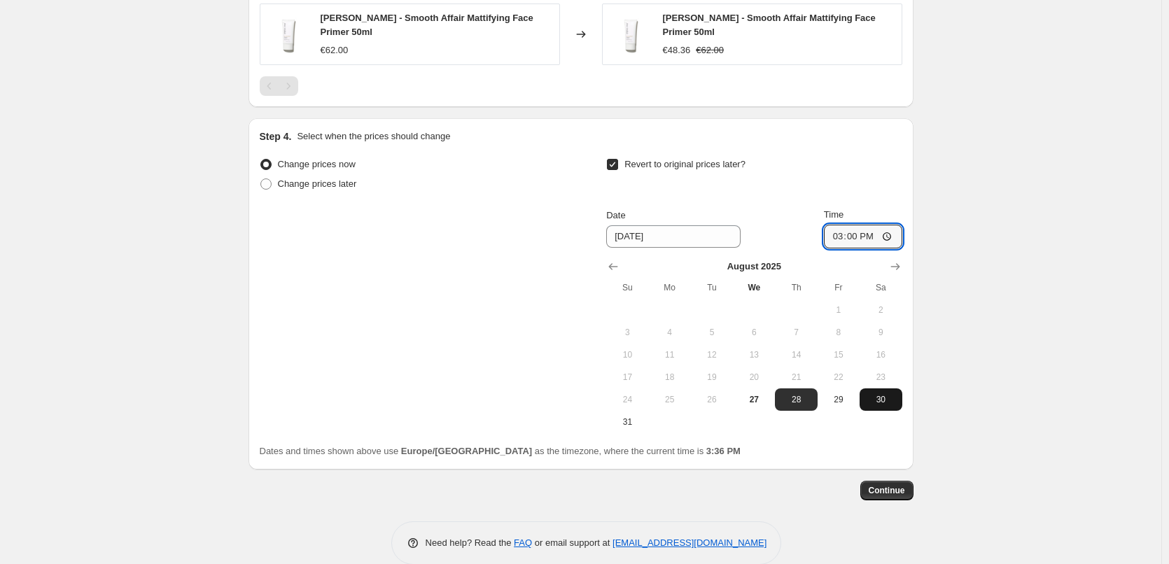
type input "03:00"
click at [893, 487] on span "Continue" at bounding box center [887, 490] width 36 height 11
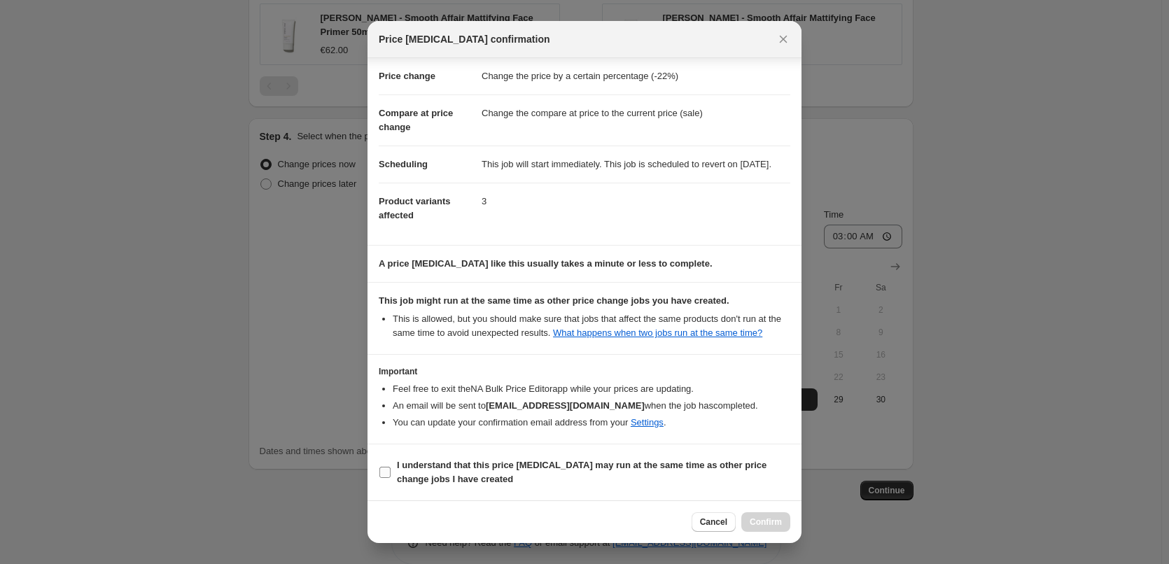
click at [450, 472] on span "I understand that this price [MEDICAL_DATA] may run at the same time as other p…" at bounding box center [594, 473] width 394 height 28
click at [391, 472] on input "I understand that this price [MEDICAL_DATA] may run at the same time as other p…" at bounding box center [385, 472] width 11 height 11
checkbox input "true"
click at [768, 522] on span "Confirm" at bounding box center [766, 522] width 32 height 11
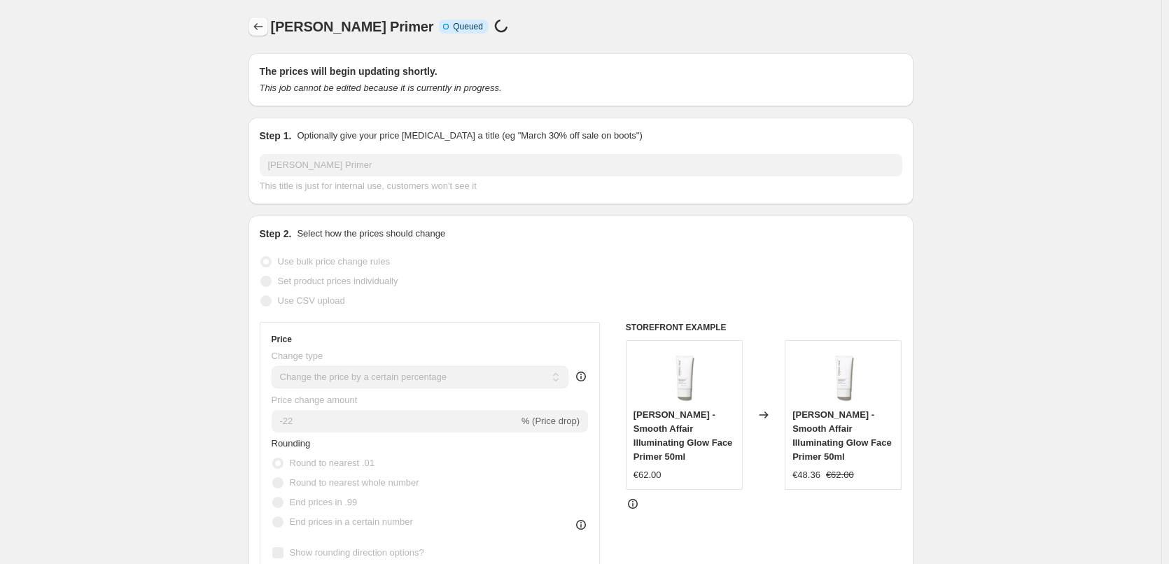
click at [257, 18] on button "Price change jobs" at bounding box center [259, 27] width 20 height 20
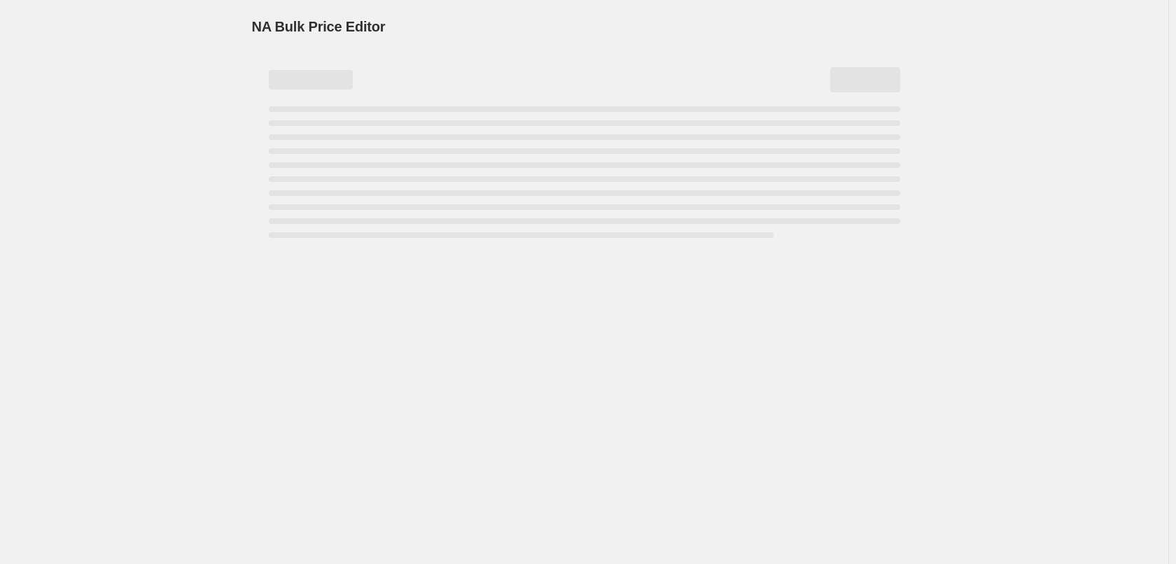
click at [263, 20] on span "NA Bulk Price Editor" at bounding box center [319, 26] width 134 height 15
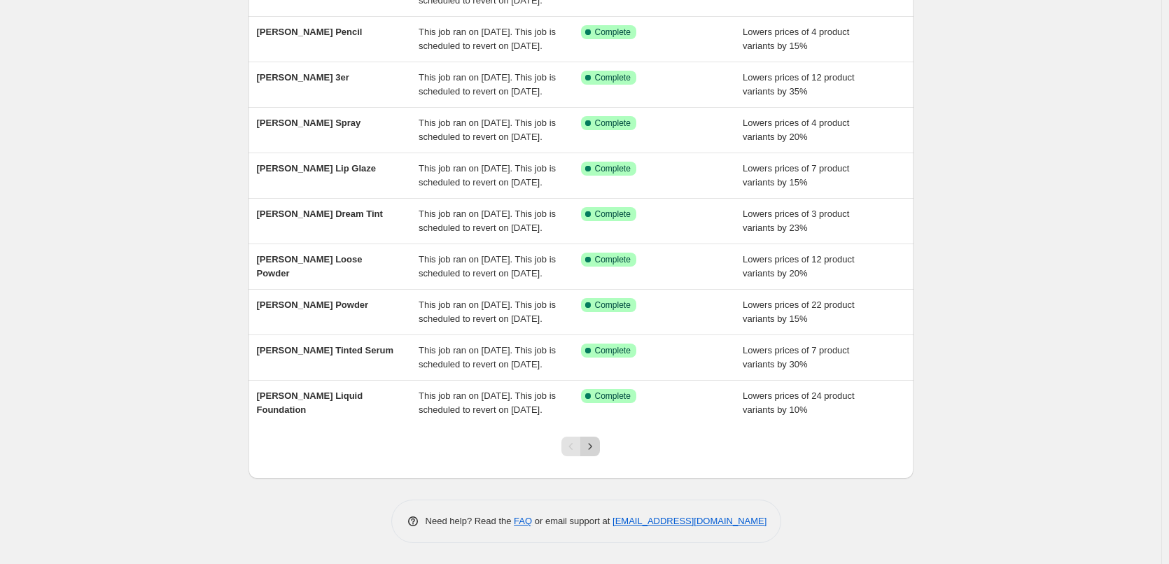
click at [596, 441] on icon "Next" at bounding box center [590, 447] width 14 height 14
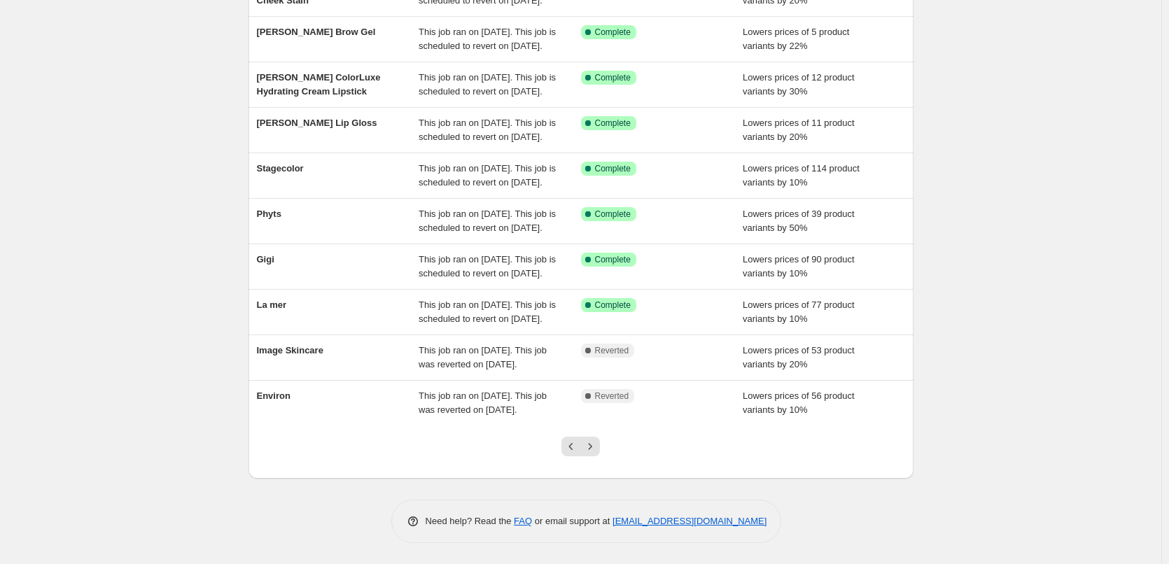
click at [596, 441] on icon "Next" at bounding box center [590, 447] width 14 height 14
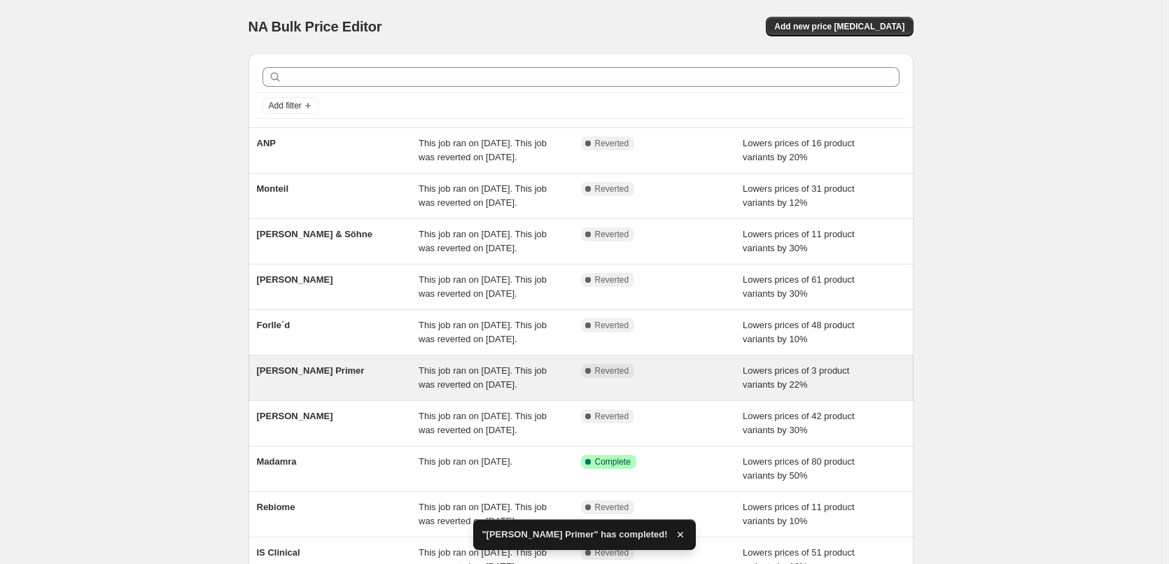
click at [328, 392] on div "[PERSON_NAME] Primer" at bounding box center [338, 378] width 162 height 28
select select "percentage"
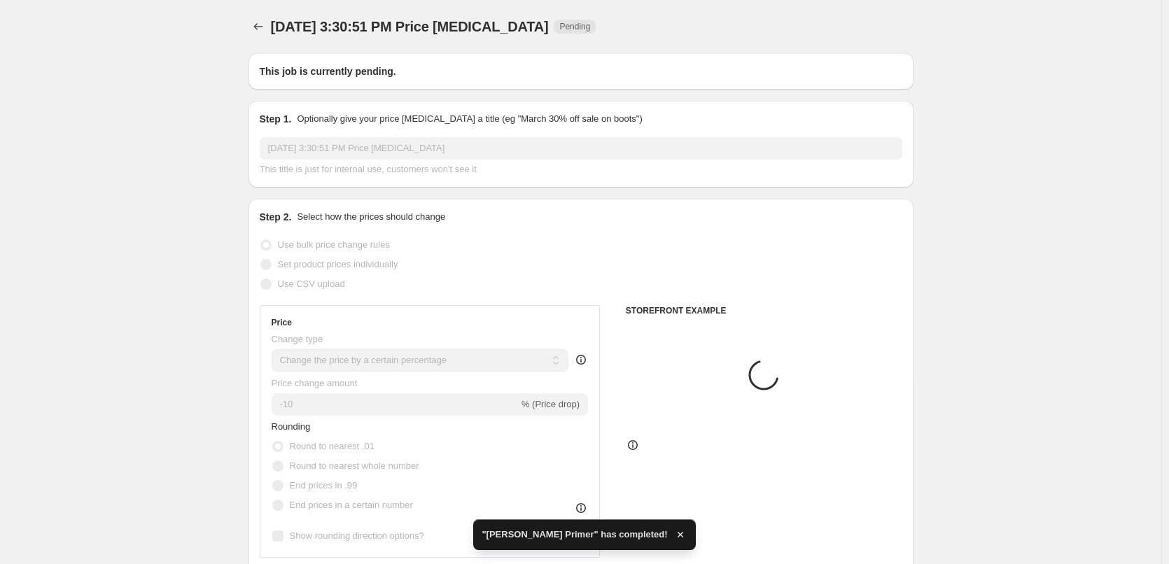
type input "[PERSON_NAME] Primer"
radio input "false"
radio input "true"
checkbox input "true"
select select "tag"
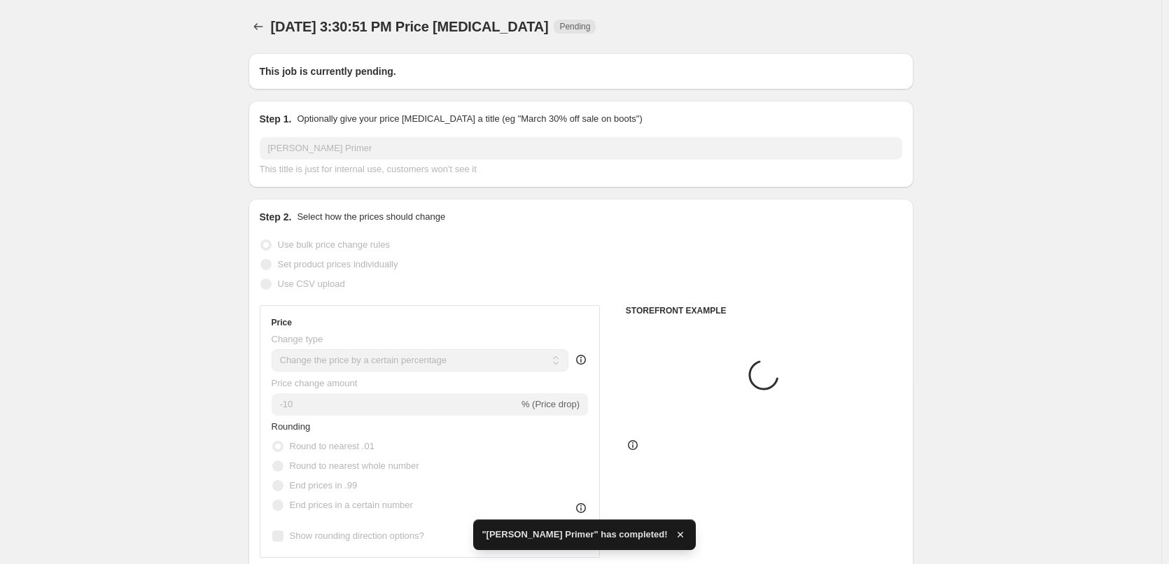
select select "vendor"
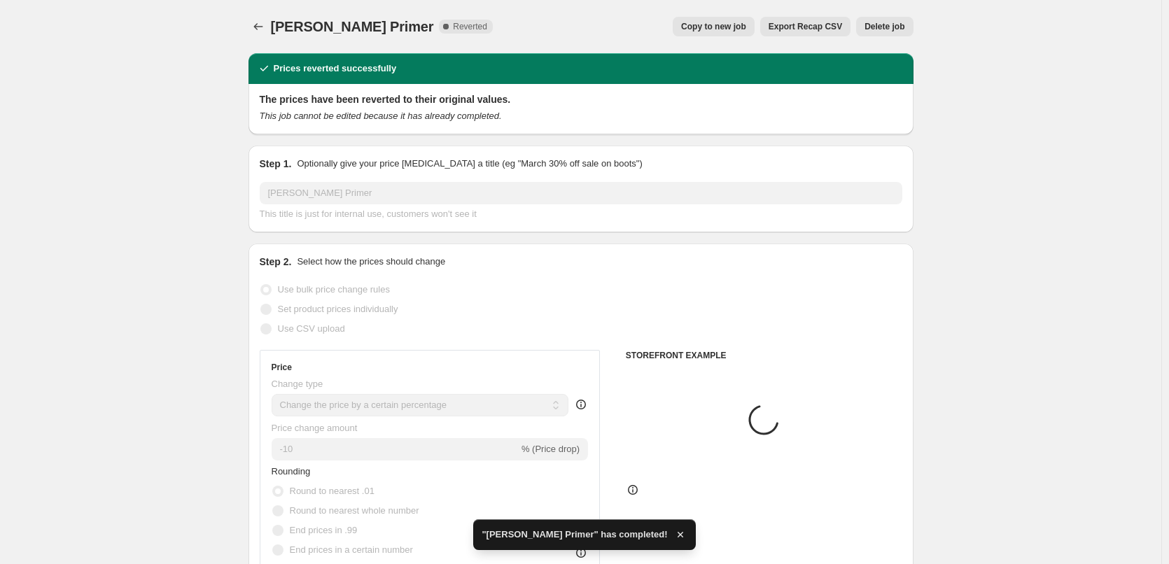
click at [879, 20] on button "Delete job" at bounding box center [884, 27] width 57 height 20
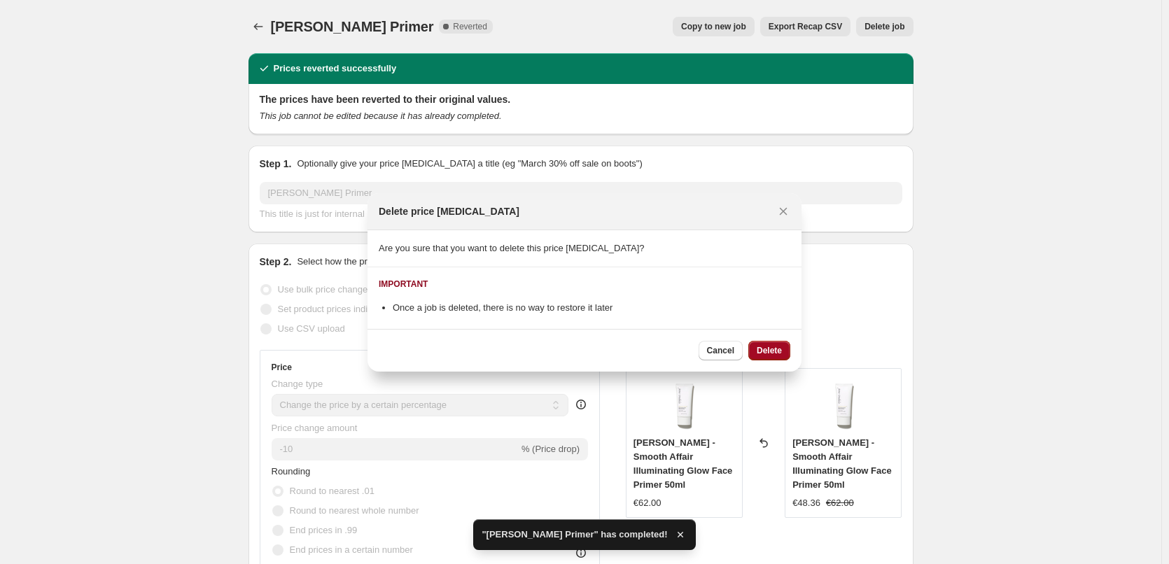
click at [781, 347] on span "Delete" at bounding box center [769, 350] width 25 height 11
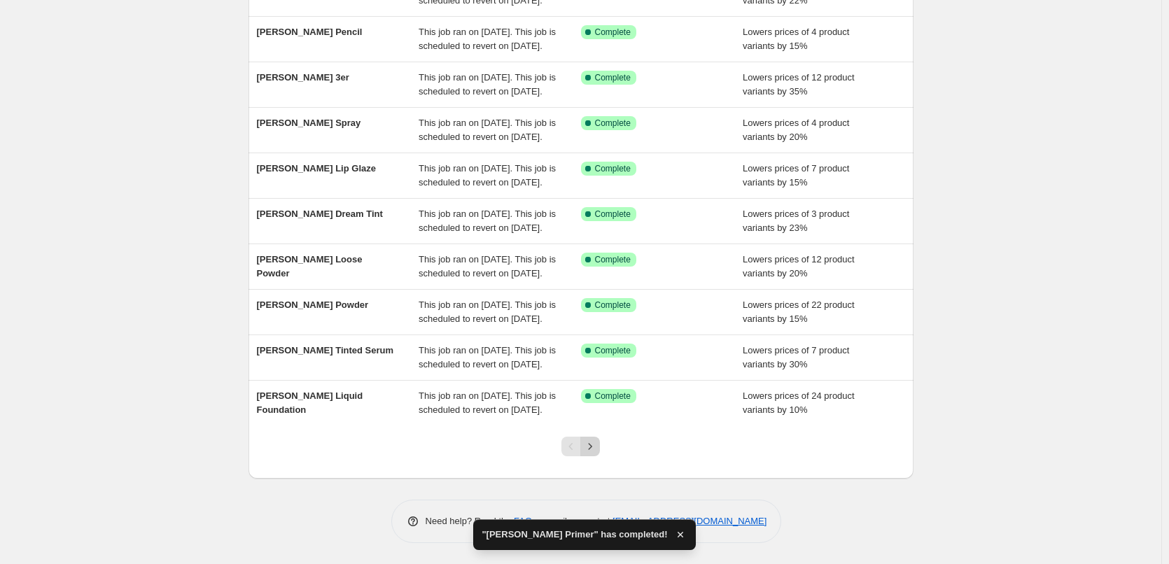
click at [597, 453] on icon "Next" at bounding box center [590, 447] width 14 height 14
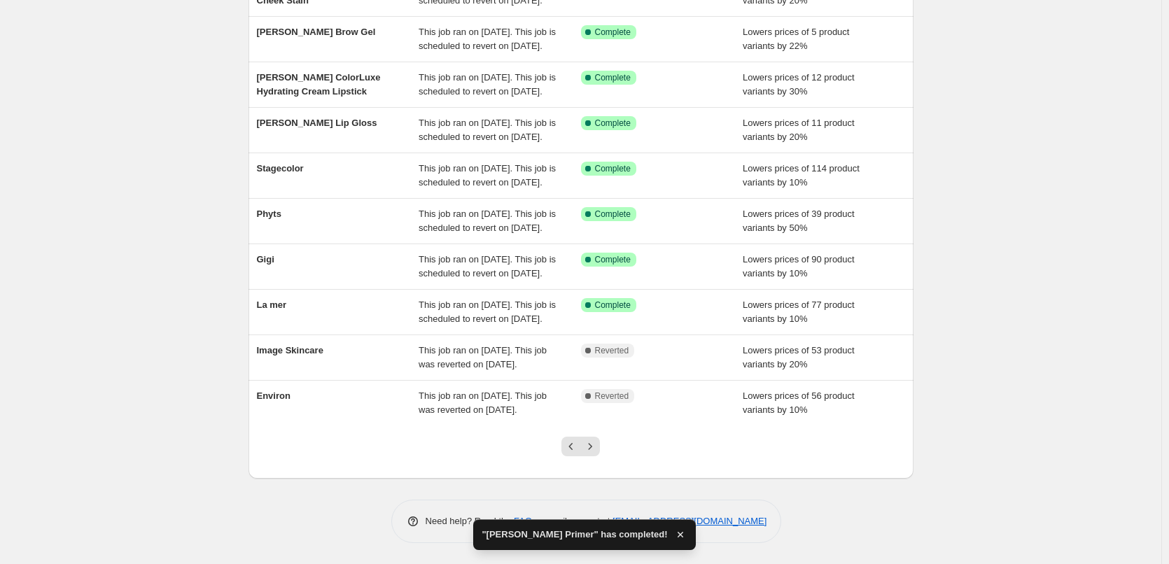
click at [597, 453] on icon "Next" at bounding box center [590, 447] width 14 height 14
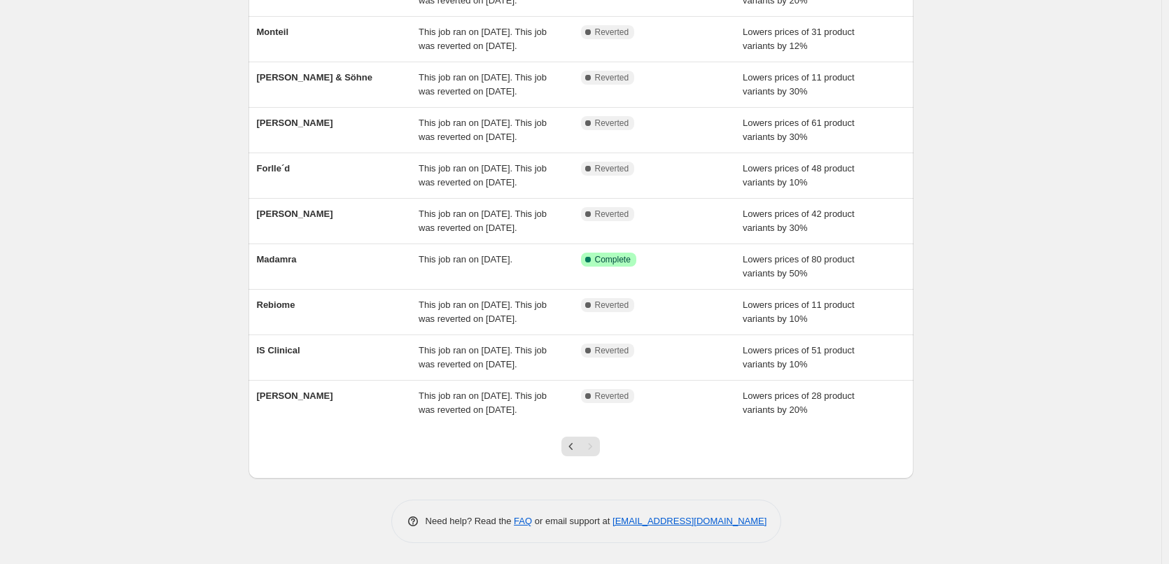
click at [597, 453] on div "Pagination" at bounding box center [590, 447] width 20 height 20
